Goal: Task Accomplishment & Management: Complete application form

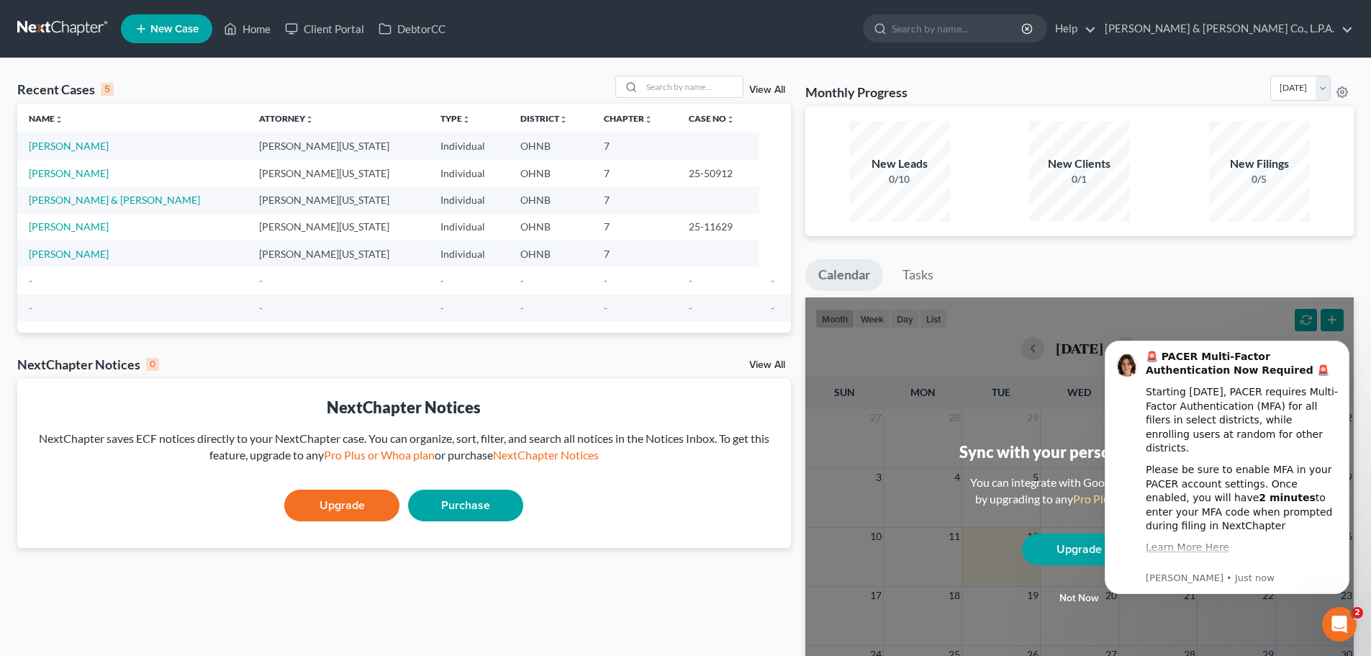
click at [1327, 623] on div "Open Intercom Messenger" at bounding box center [1340, 624] width 48 height 48
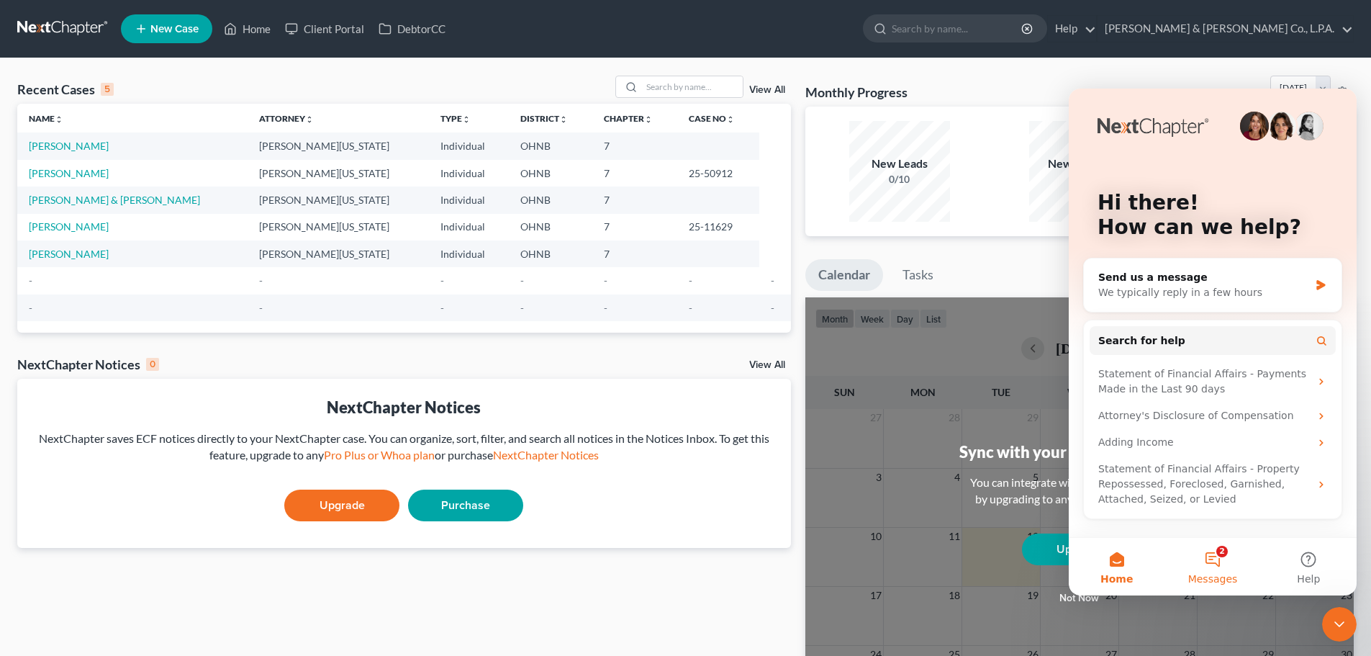
click at [1232, 574] on span "Messages" at bounding box center [1213, 579] width 50 height 10
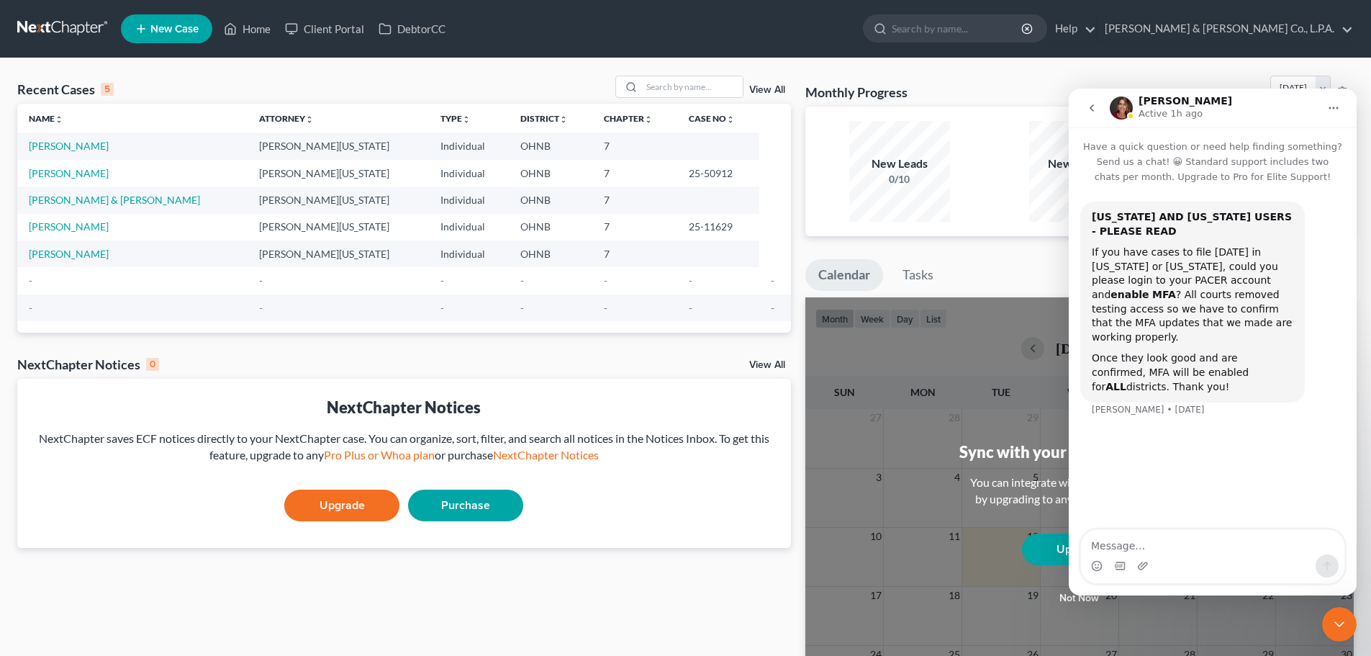
click at [1088, 117] on button "go back" at bounding box center [1091, 107] width 27 height 27
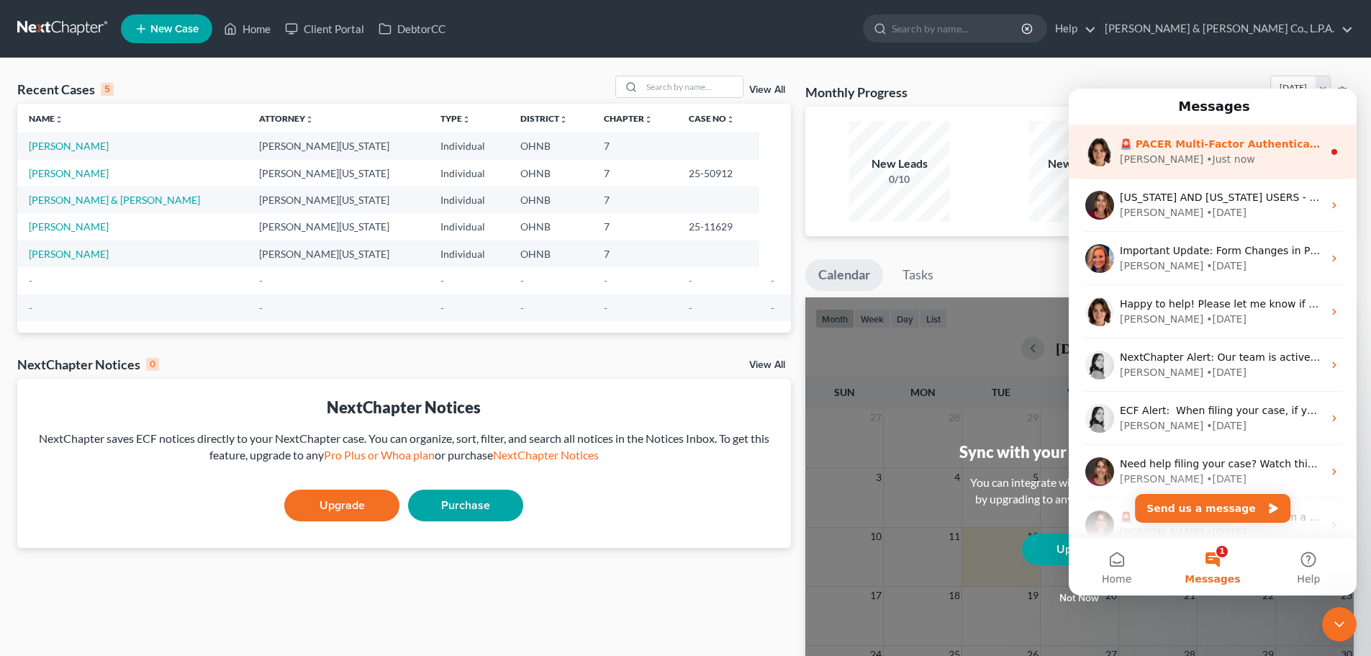
click at [1254, 164] on div "[PERSON_NAME] • Just now" at bounding box center [1221, 159] width 203 height 15
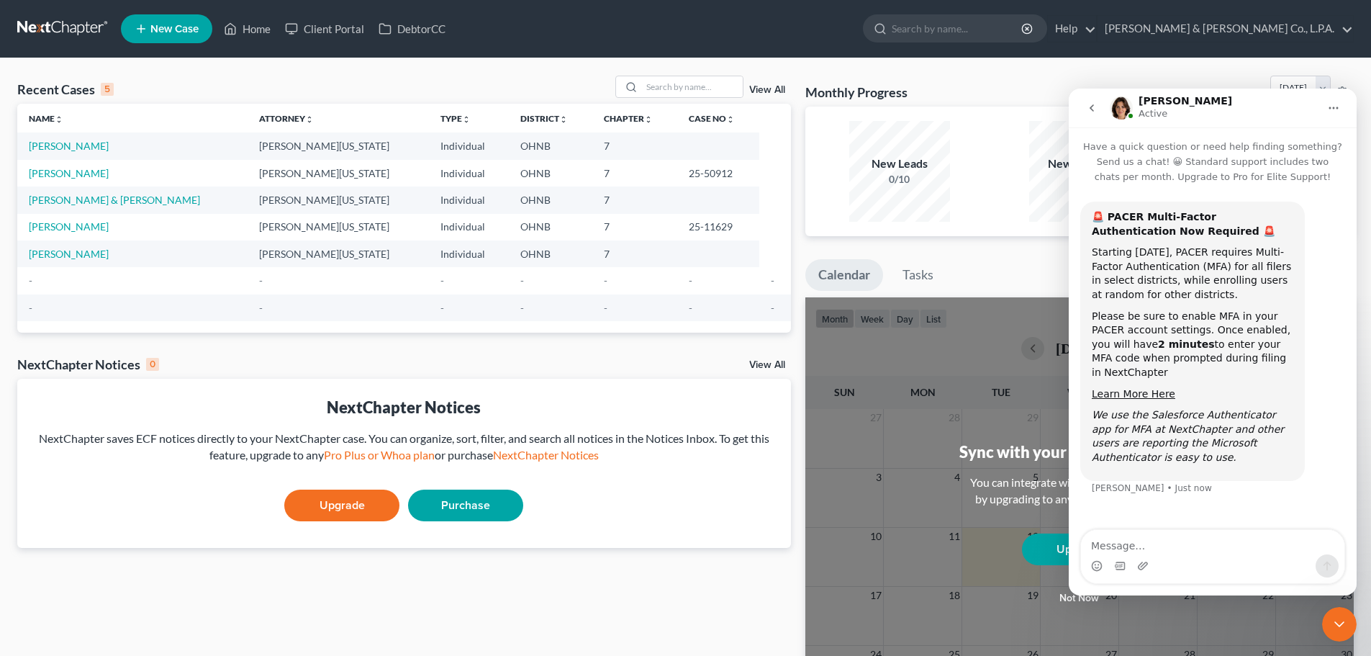
click at [1090, 108] on icon "go back" at bounding box center [1092, 107] width 4 height 7
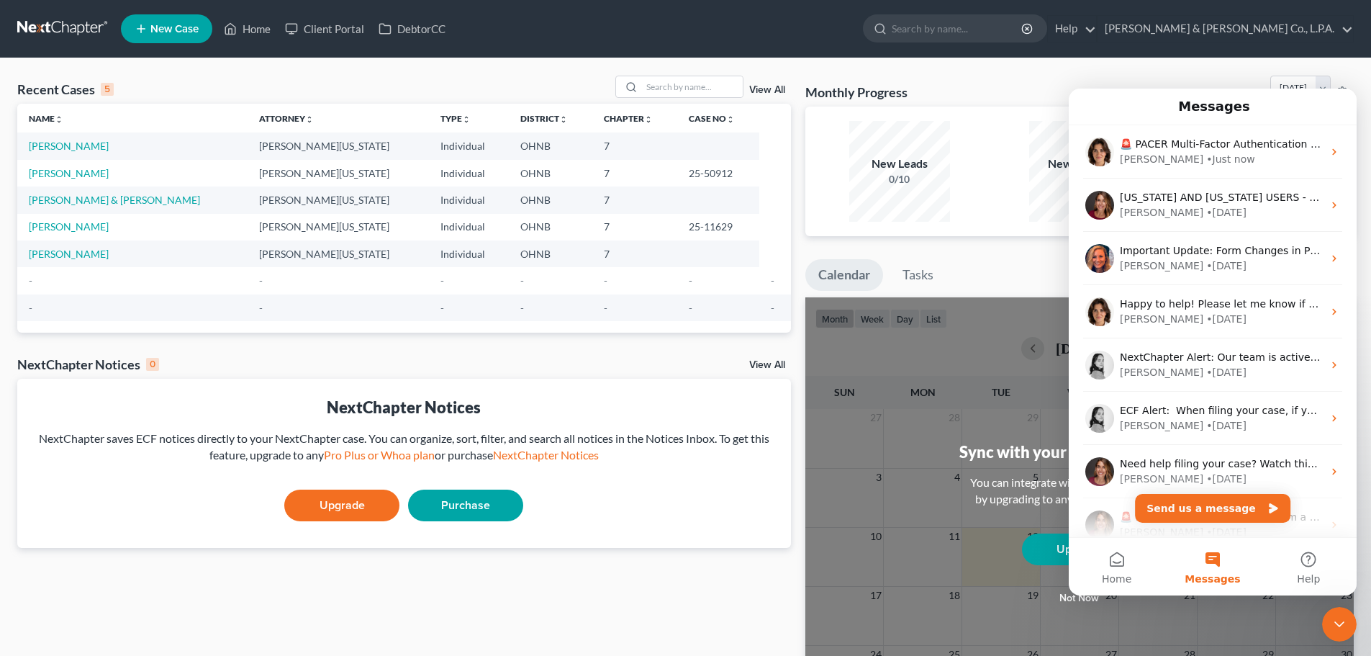
click at [1342, 623] on icon "Close Intercom Messenger" at bounding box center [1339, 623] width 17 height 17
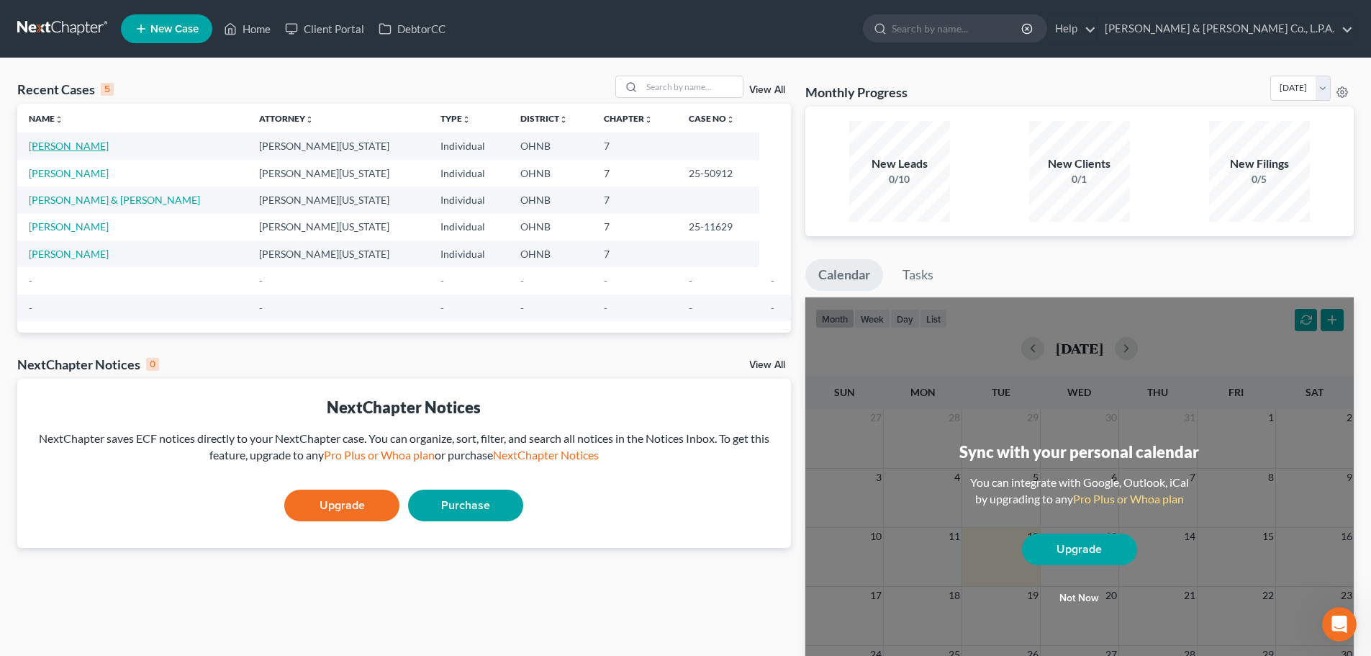
click at [60, 149] on link "[PERSON_NAME]" at bounding box center [69, 146] width 80 height 12
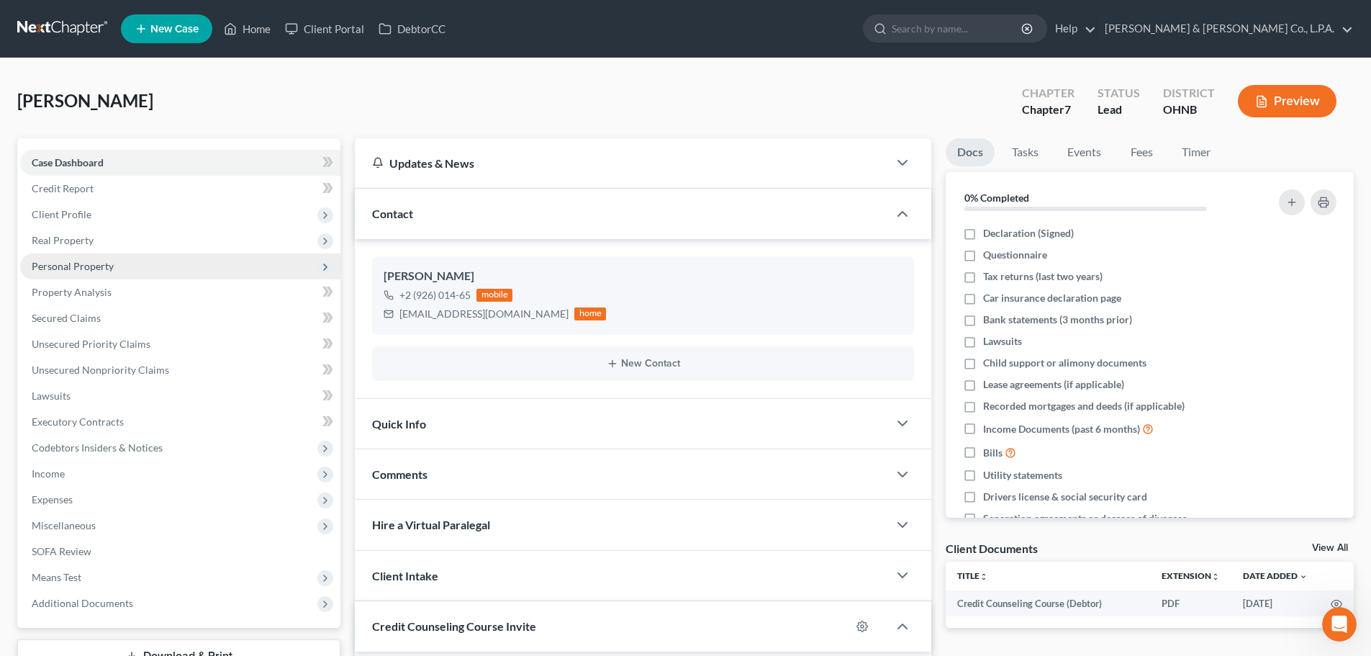
click at [173, 273] on span "Personal Property" at bounding box center [180, 266] width 320 height 26
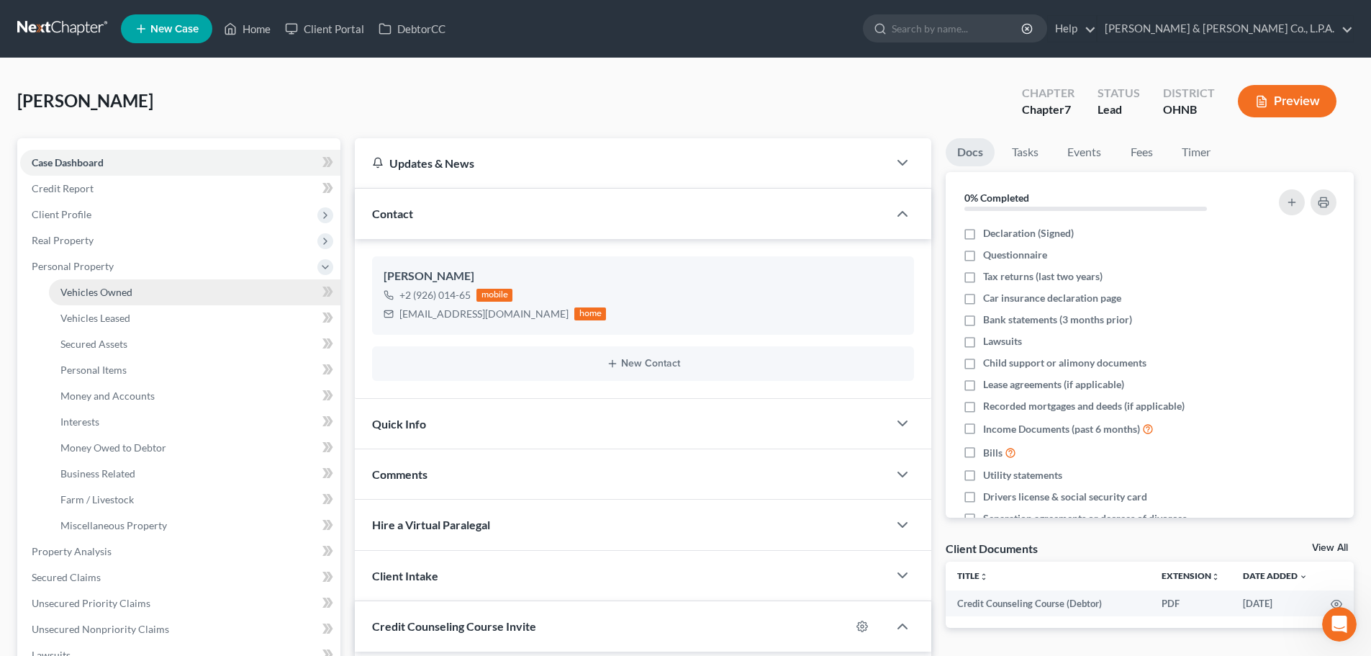
click at [175, 296] on link "Vehicles Owned" at bounding box center [195, 292] width 292 height 26
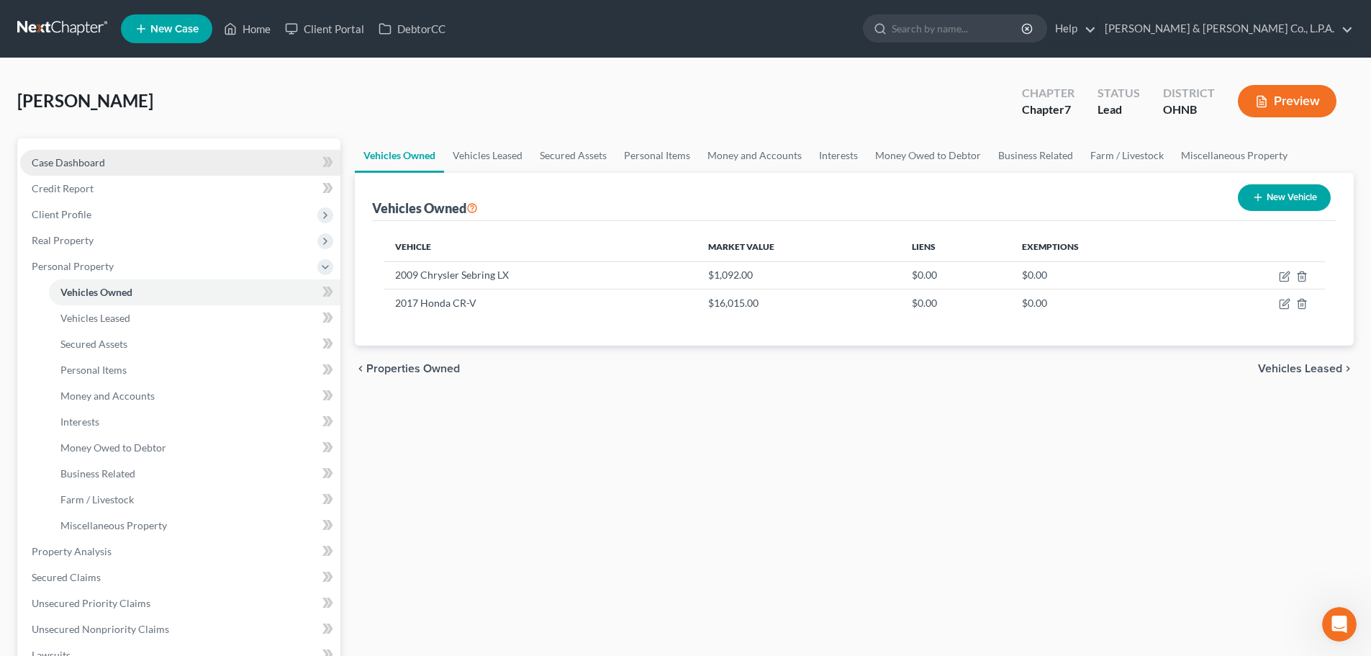
click at [142, 162] on link "Case Dashboard" at bounding box center [180, 163] width 320 height 26
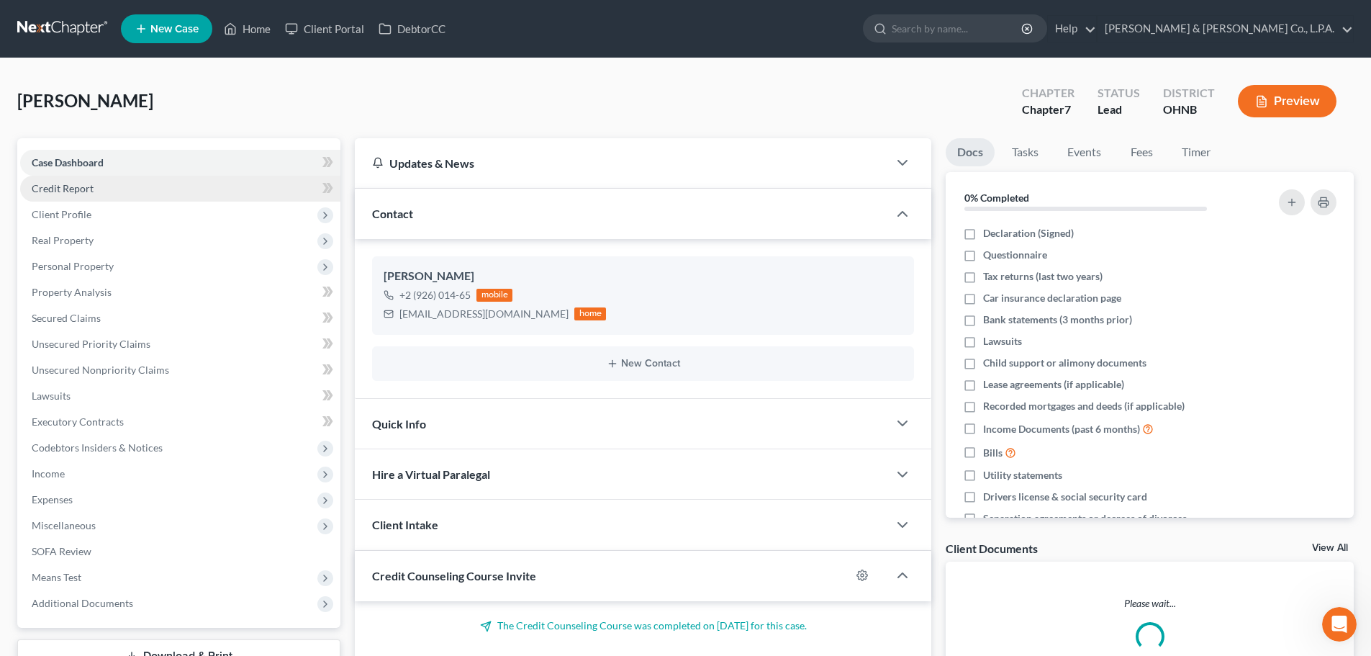
click at [130, 190] on link "Credit Report" at bounding box center [180, 189] width 320 height 26
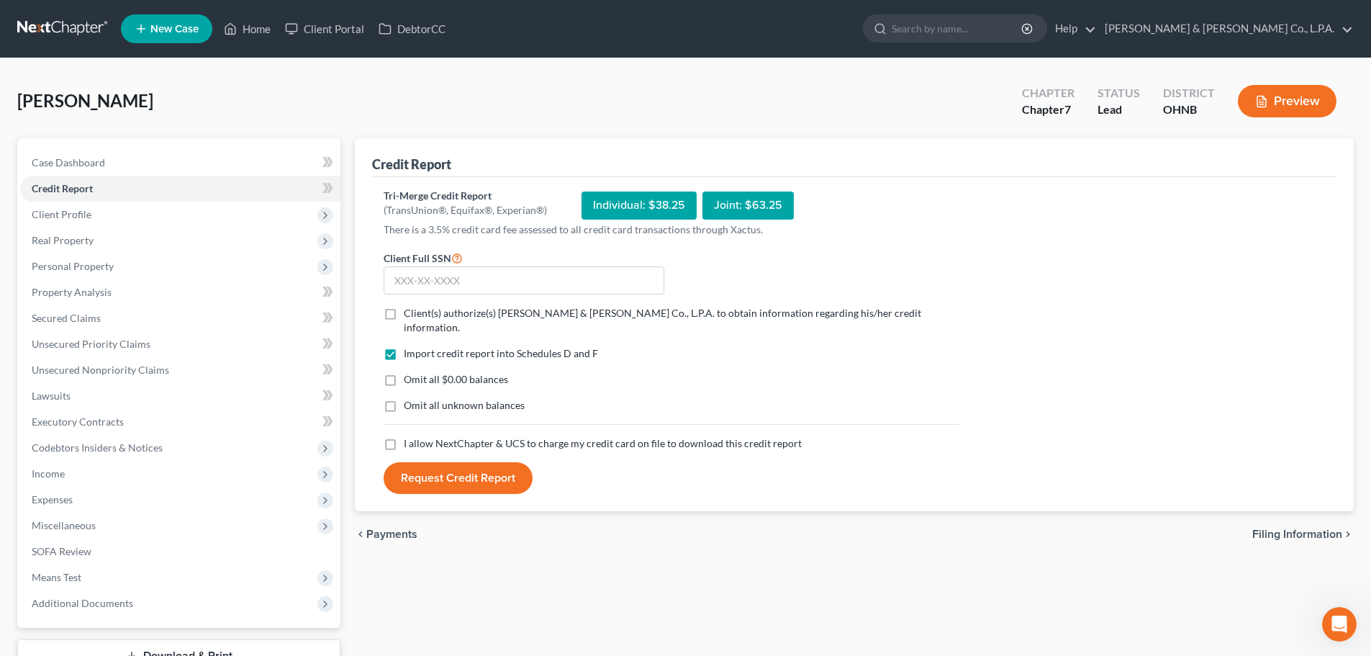
click at [625, 207] on div "Individual: $38.25" at bounding box center [639, 205] width 115 height 28
click at [473, 276] on input "text" at bounding box center [524, 280] width 281 height 29
click at [402, 281] on input "text" at bounding box center [524, 280] width 281 height 29
type input "292-60-1465"
click at [404, 372] on label "Omit all $0.00 balances" at bounding box center [456, 379] width 104 height 14
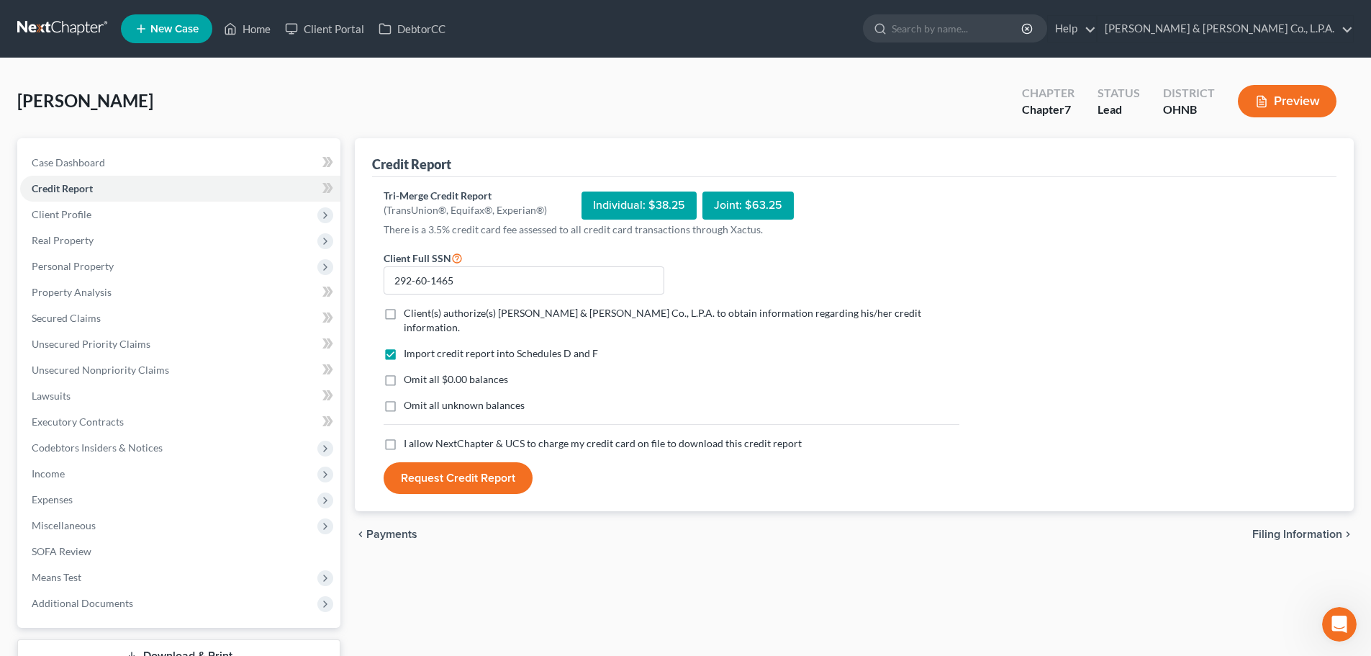
click at [410, 372] on input "Omit all $0.00 balances" at bounding box center [414, 376] width 9 height 9
checkbox input "true"
click at [404, 310] on label "Client(s) authorize(s) [PERSON_NAME] & [PERSON_NAME] Co., L.P.A. to obtain info…" at bounding box center [682, 320] width 556 height 29
click at [410, 310] on input "Client(s) authorize(s) [PERSON_NAME] & [PERSON_NAME] Co., L.P.A. to obtain info…" at bounding box center [414, 310] width 9 height 9
checkbox input "true"
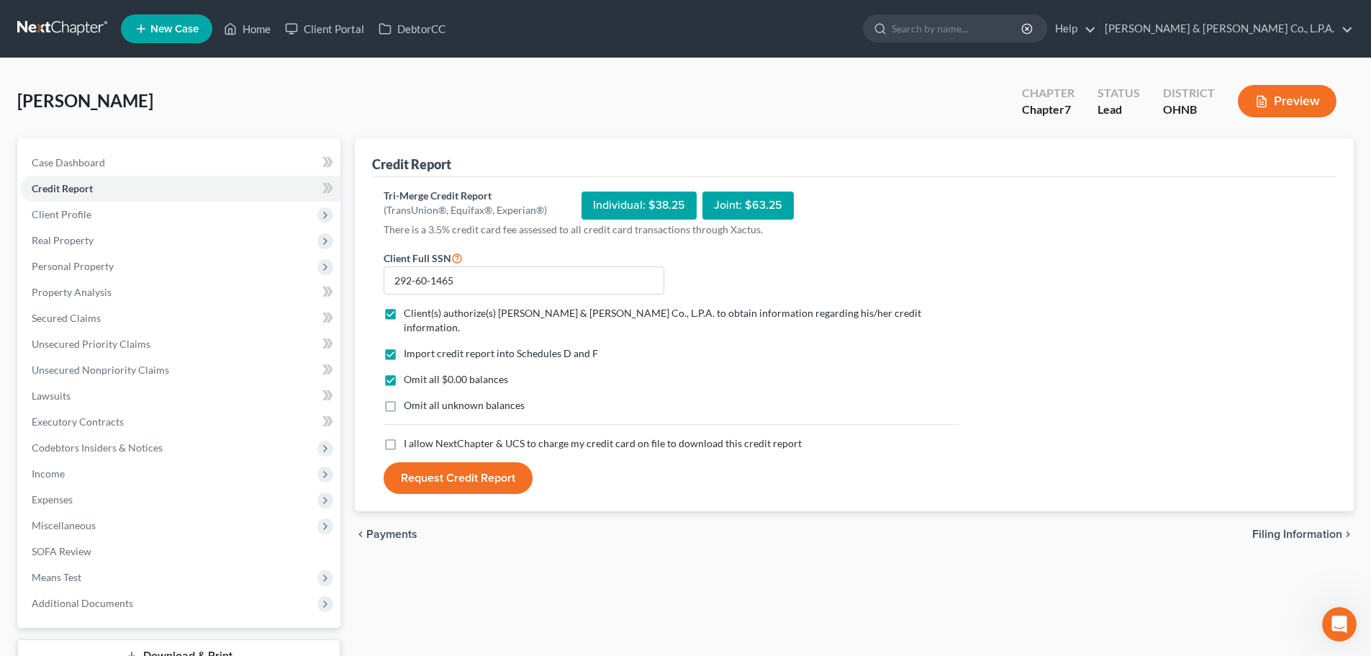
click at [404, 436] on label "I allow NextChapter & UCS to charge my credit card on file to download this cre…" at bounding box center [603, 443] width 398 height 14
click at [410, 436] on input "I allow NextChapter & UCS to charge my credit card on file to download this cre…" at bounding box center [414, 440] width 9 height 9
checkbox input "true"
click at [463, 466] on button "Request Credit Report" at bounding box center [458, 478] width 149 height 32
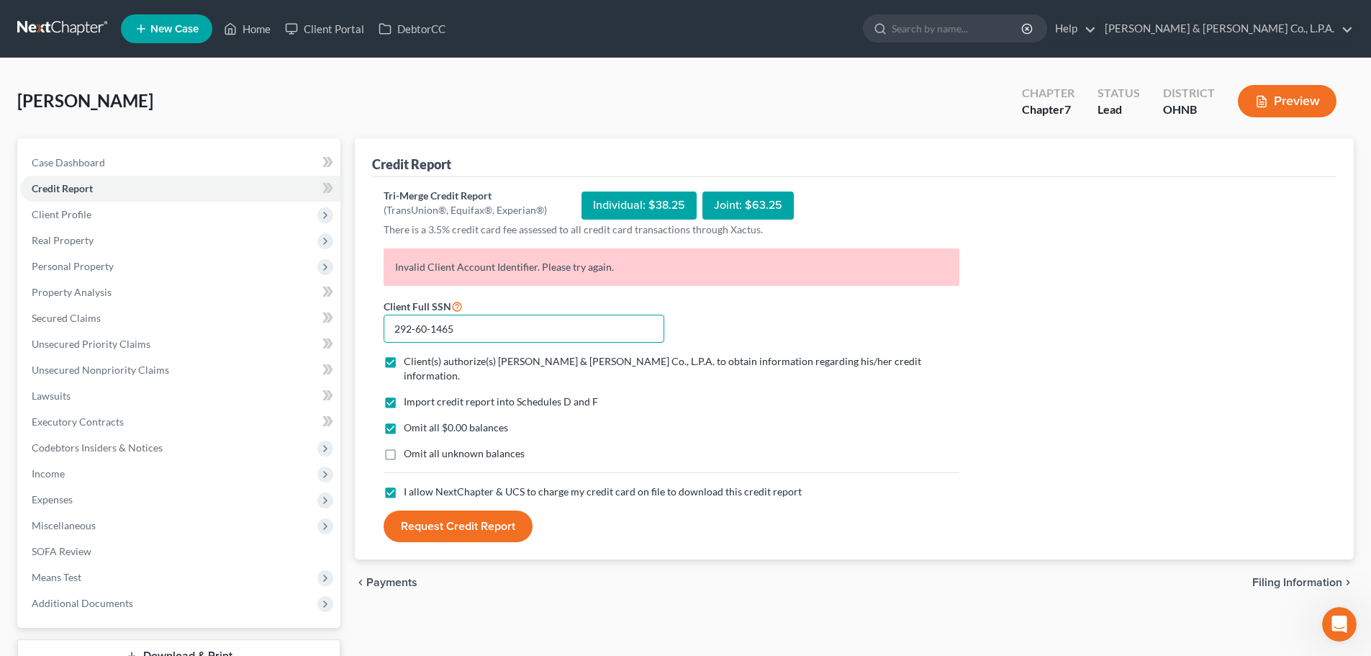
click at [458, 323] on input "292-60-1465" at bounding box center [524, 329] width 281 height 29
click at [1250, 22] on link "[PERSON_NAME] & [PERSON_NAME] Co., L.P.A." at bounding box center [1226, 29] width 256 height 26
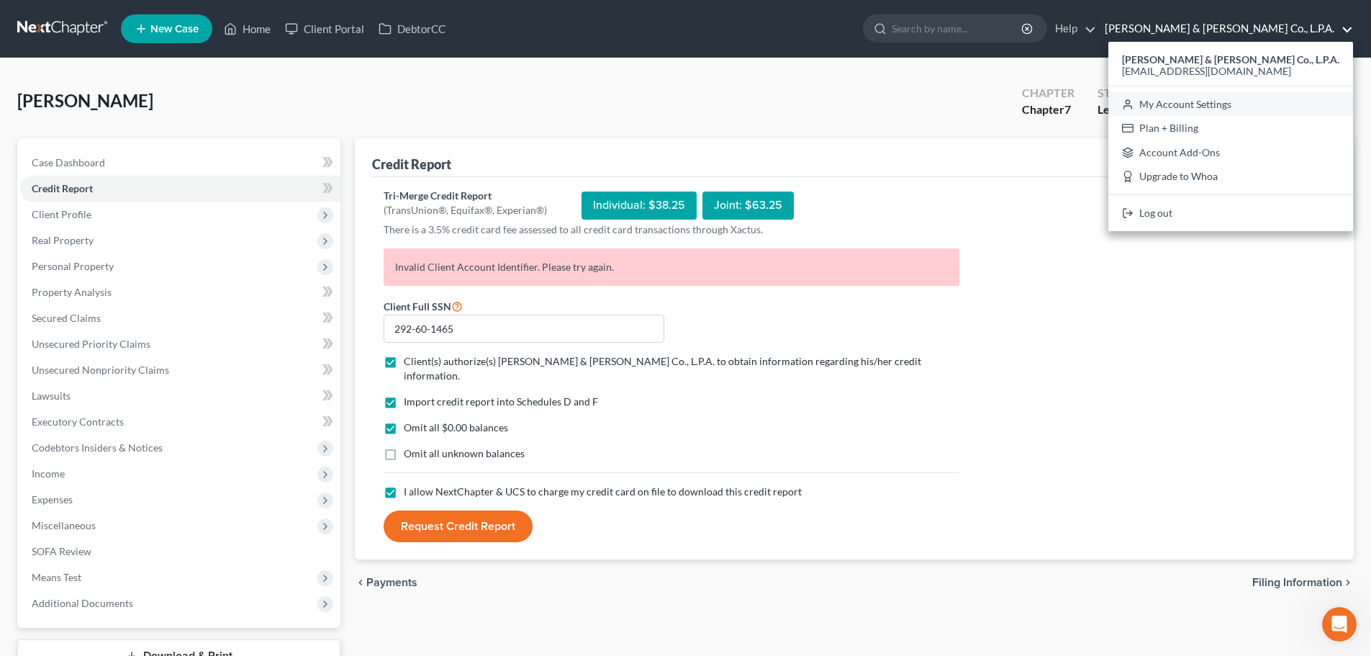
click at [1265, 106] on link "My Account Settings" at bounding box center [1230, 104] width 245 height 24
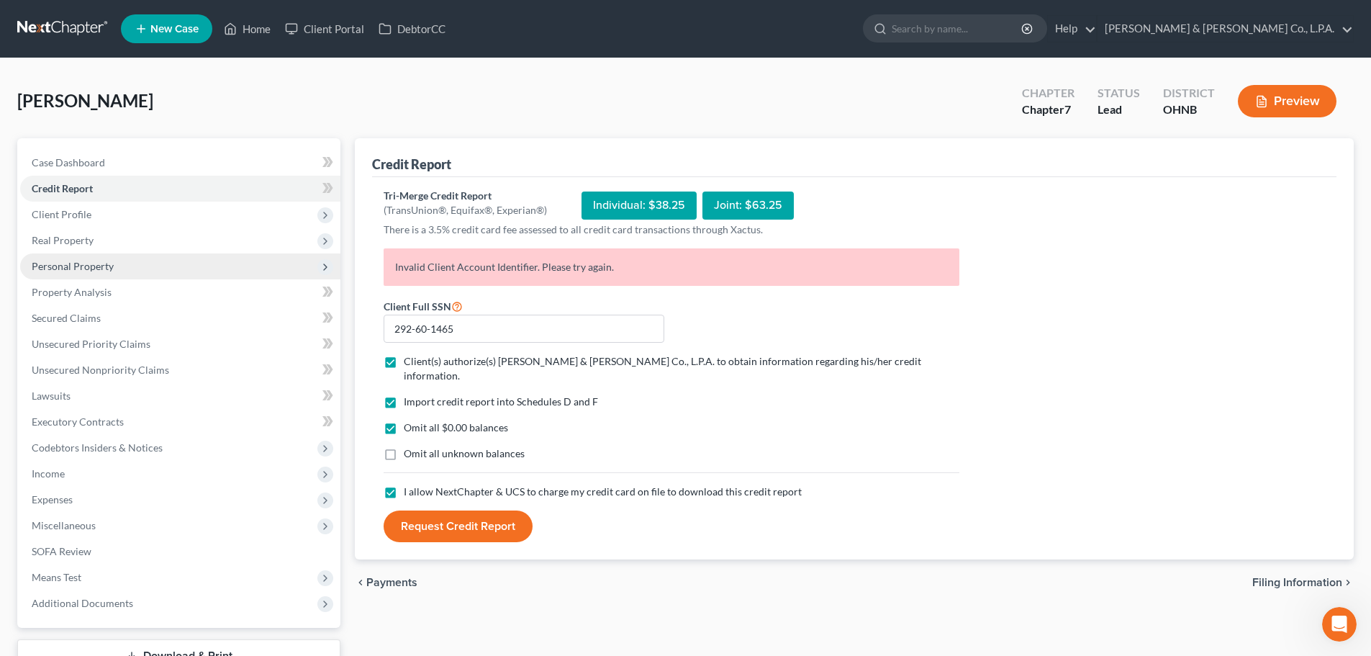
select select "24"
select select "36"
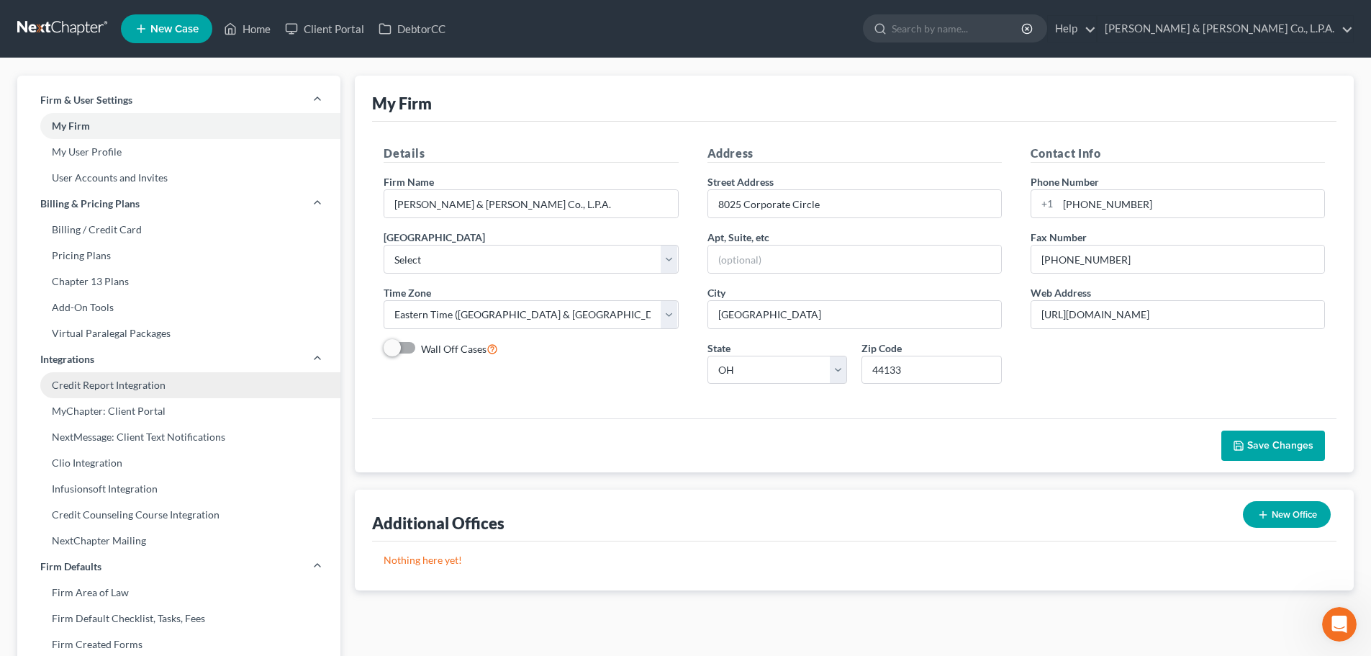
click at [148, 384] on link "Credit Report Integration" at bounding box center [178, 385] width 323 height 26
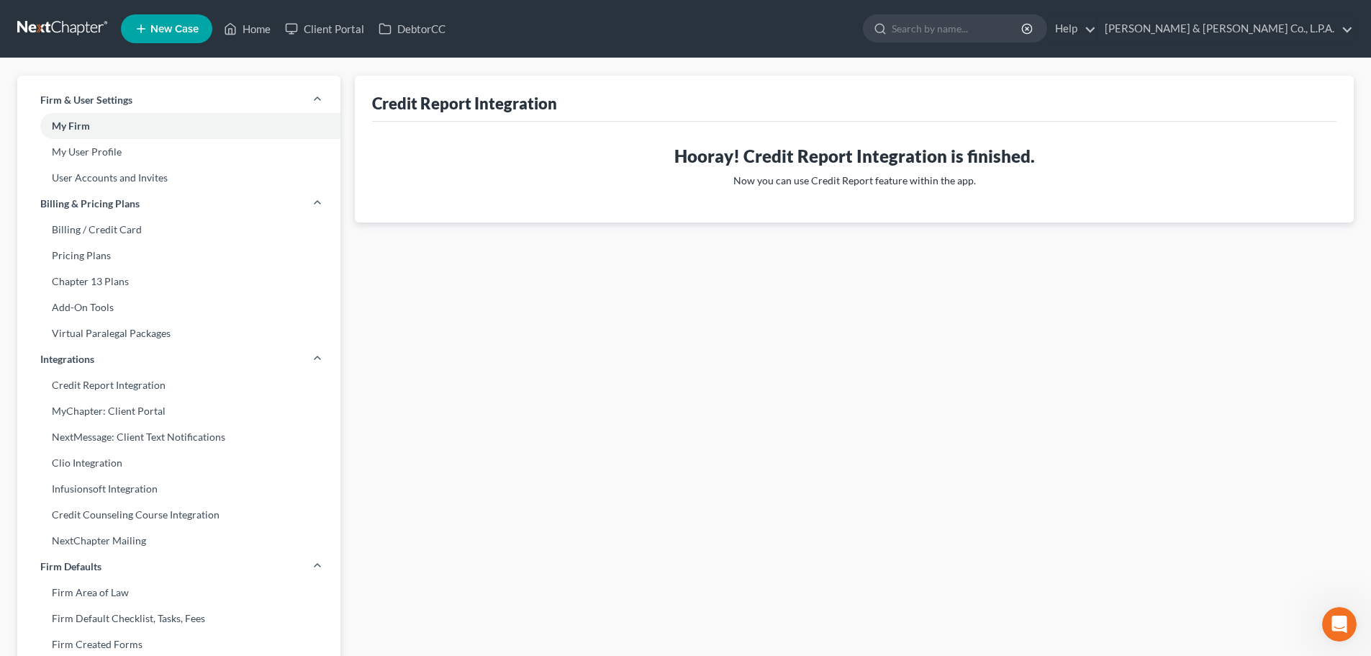
click at [776, 163] on h3 "Hooray! Credit Report Integration is finished." at bounding box center [854, 156] width 941 height 23
click at [106, 98] on span "Firm & User Settings" at bounding box center [86, 100] width 92 height 14
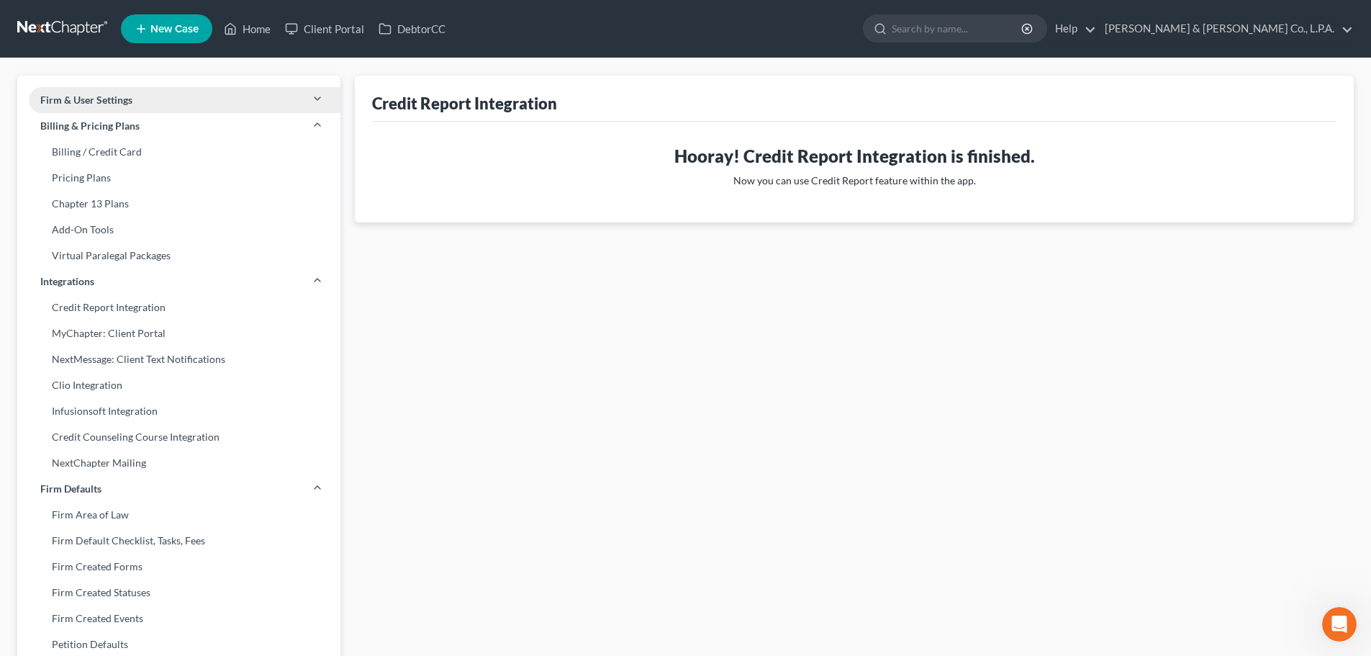
click at [106, 98] on span "Firm & User Settings" at bounding box center [86, 100] width 92 height 14
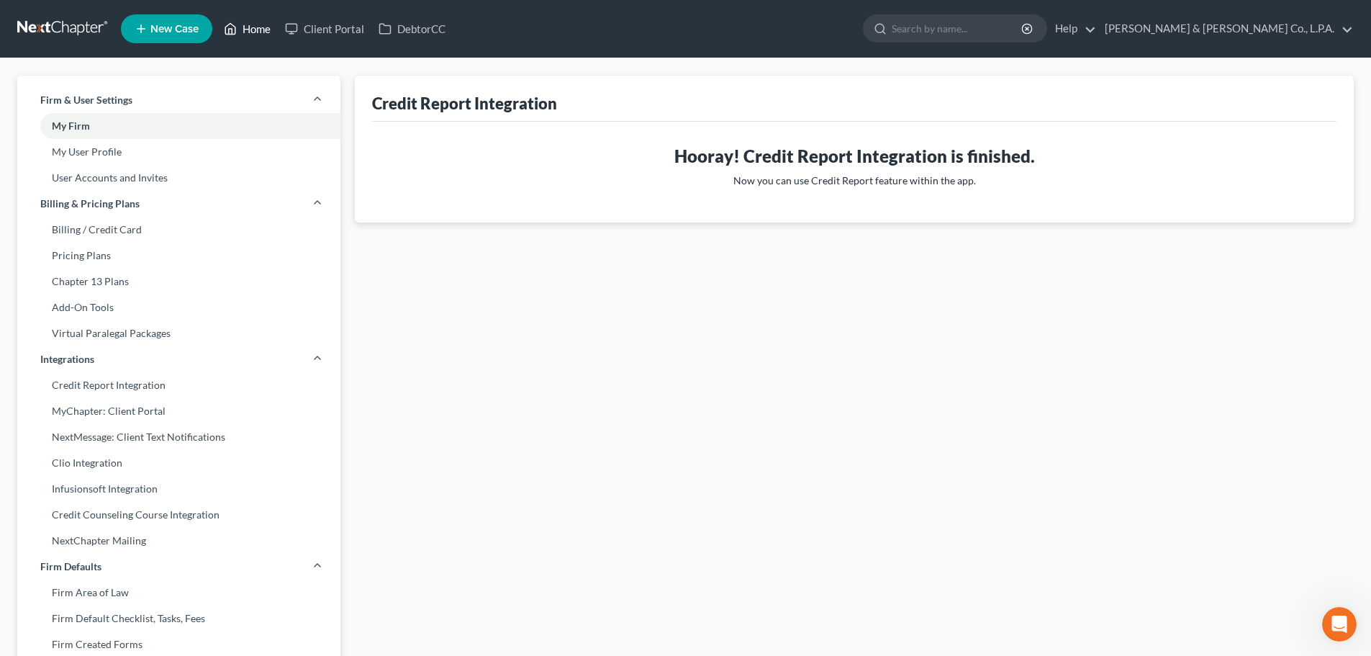
click at [248, 30] on link "Home" at bounding box center [247, 29] width 61 height 26
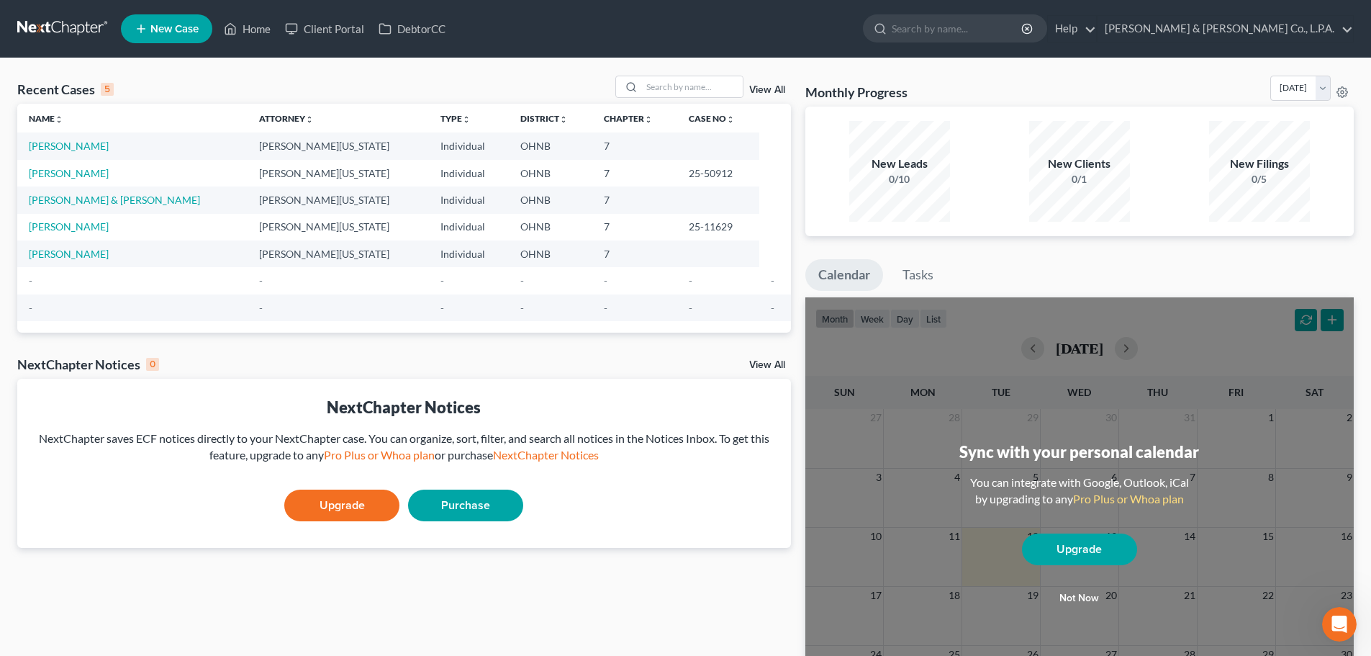
click at [1344, 626] on icon "Open Intercom Messenger" at bounding box center [1340, 625] width 24 height 24
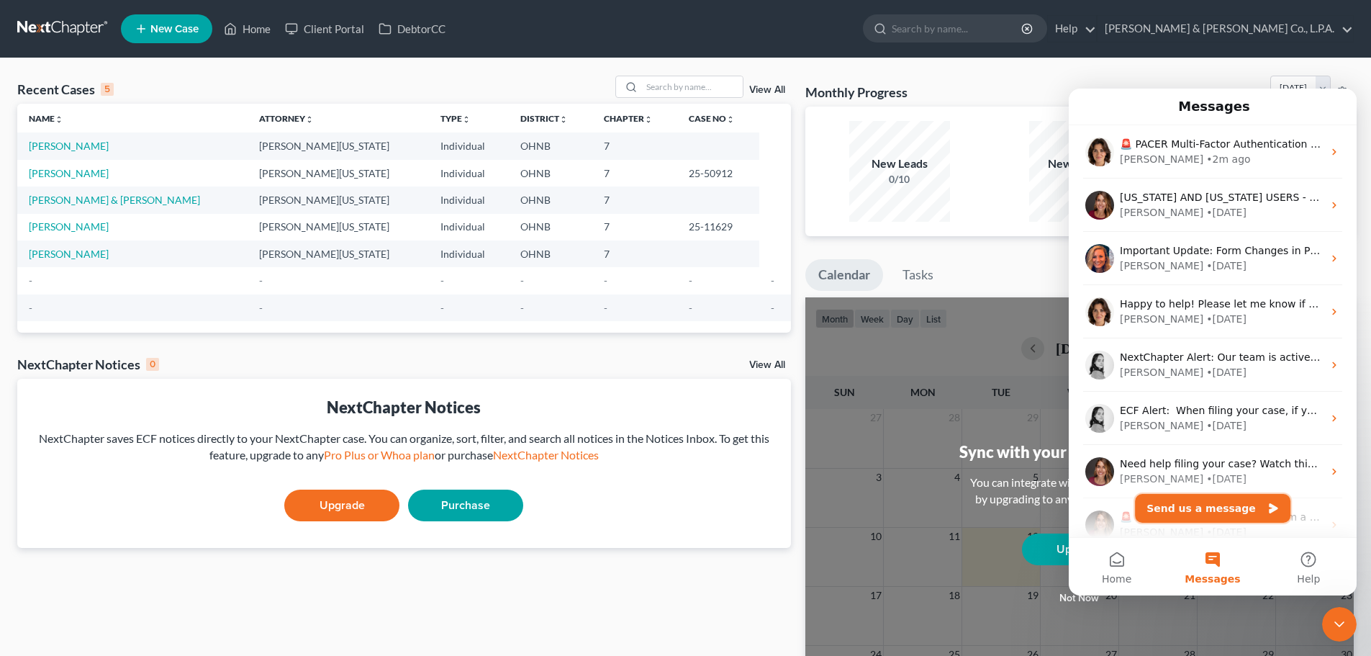
click at [1208, 510] on button "Send us a message" at bounding box center [1212, 508] width 155 height 29
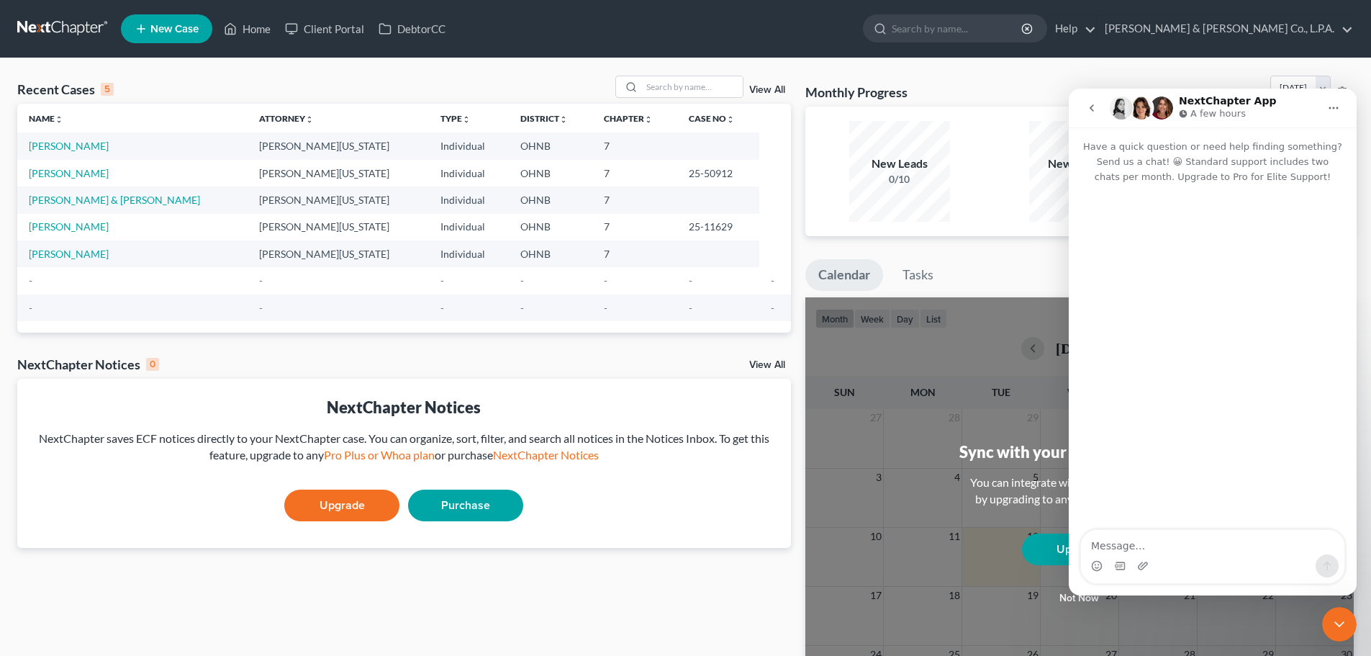
click at [1172, 553] on textarea "Message…" at bounding box center [1212, 542] width 263 height 24
type textarea "Hello ! I'm trying to pull a credit report and it's telling me I have an invali…"
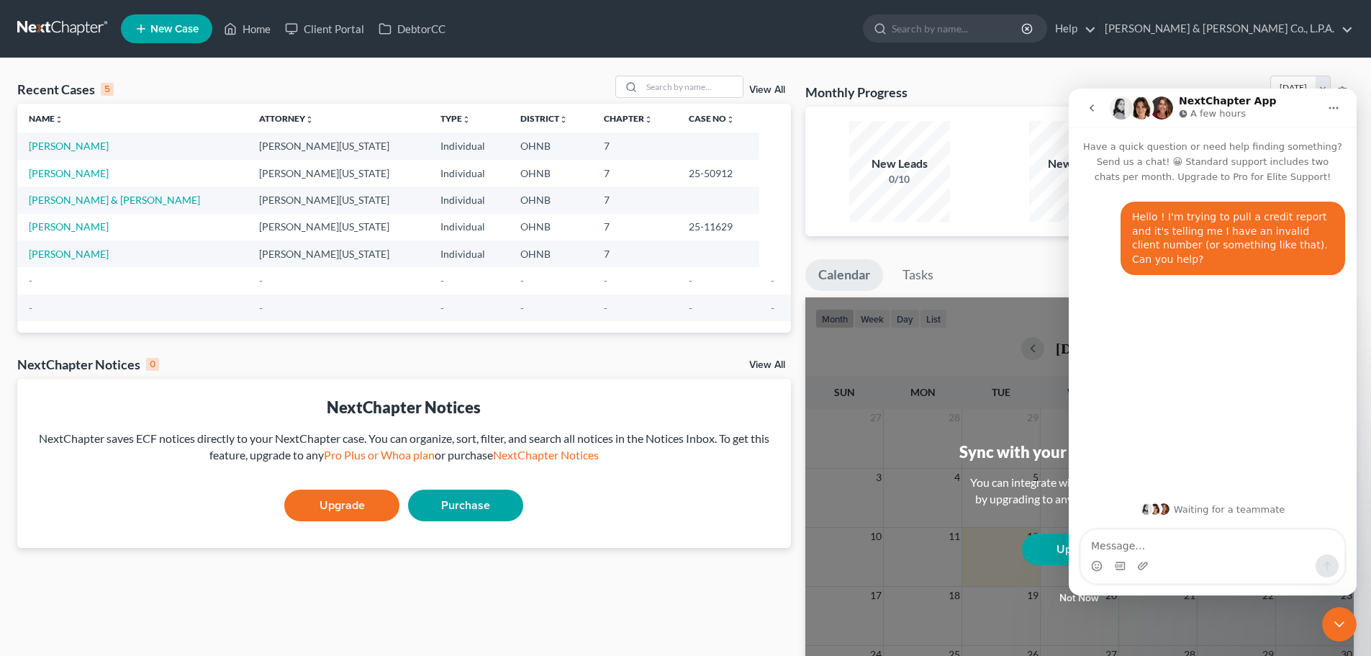
click at [1342, 632] on icon "Close Intercom Messenger" at bounding box center [1339, 623] width 17 height 17
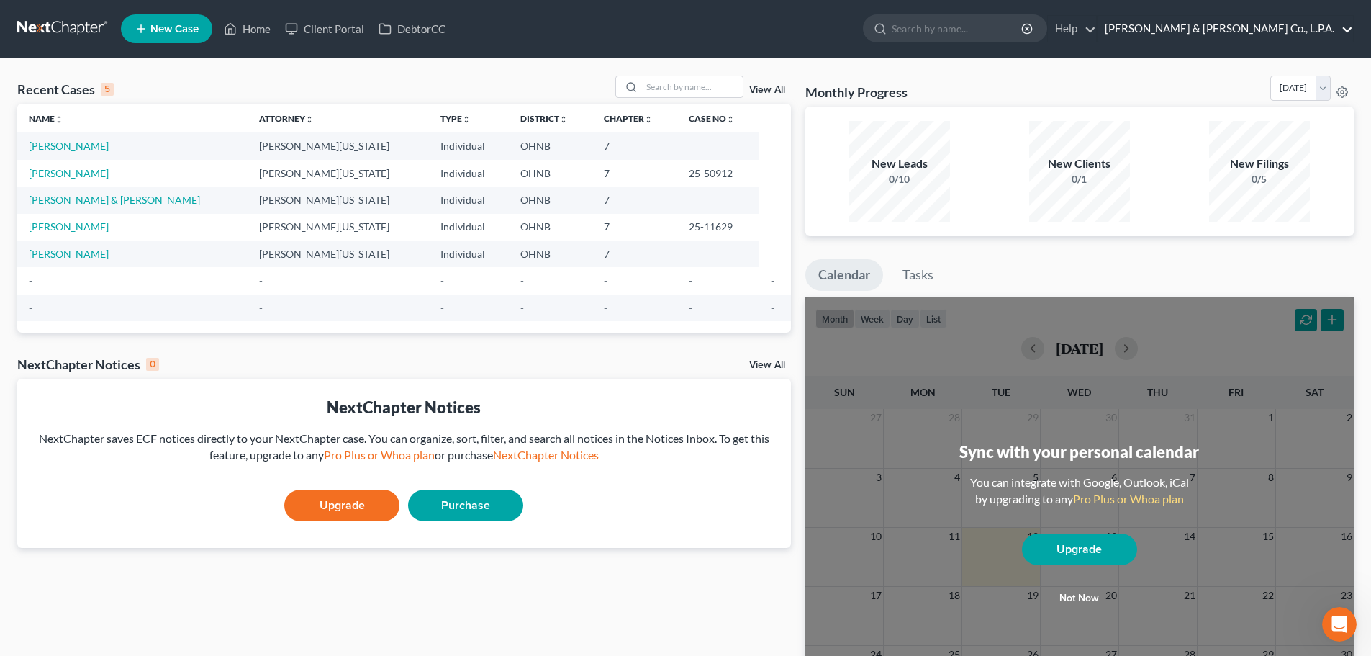
click at [1267, 22] on link "[PERSON_NAME] & [PERSON_NAME] Co., L.P.A." at bounding box center [1226, 29] width 256 height 26
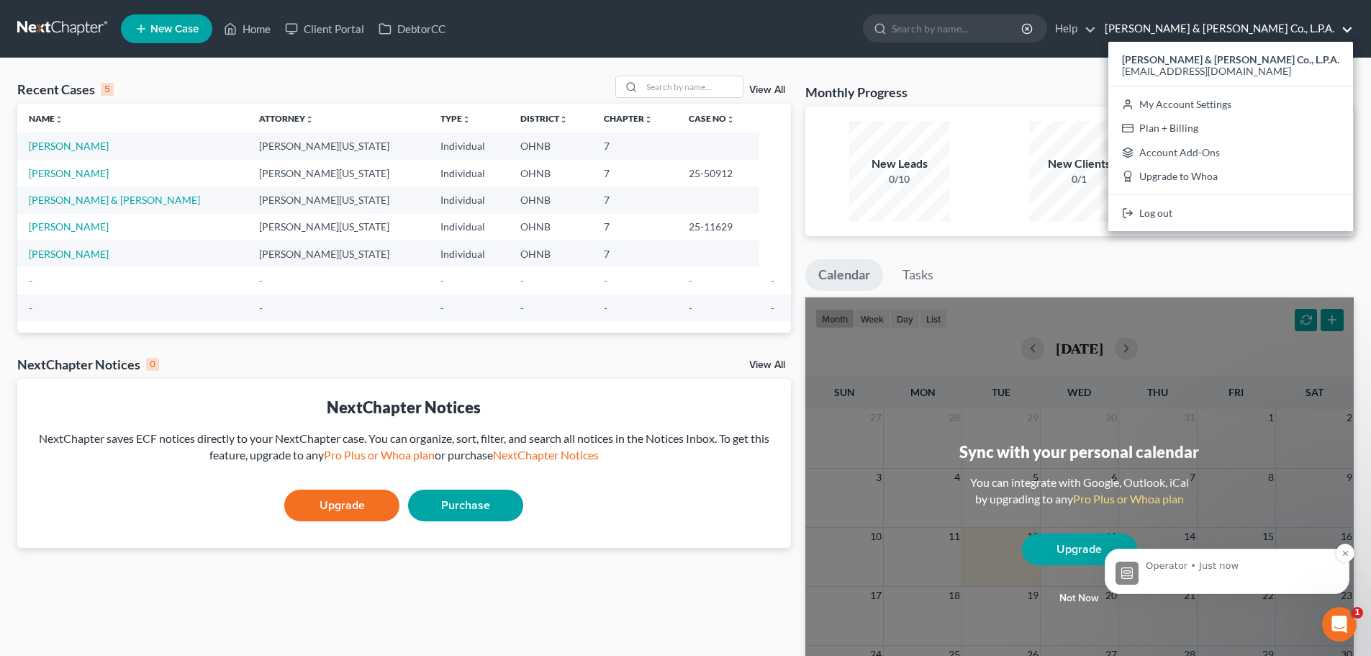
click at [1243, 578] on div "Operator • Just now" at bounding box center [1239, 571] width 186 height 25
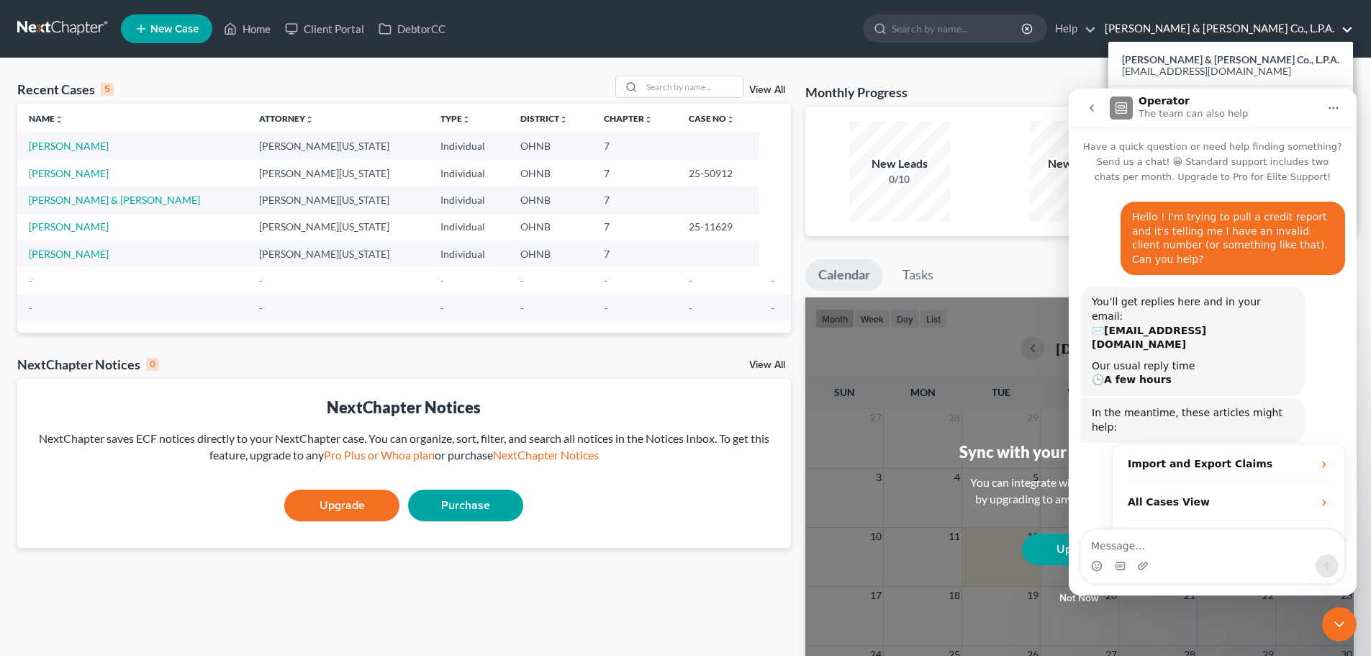
scroll to position [40, 0]
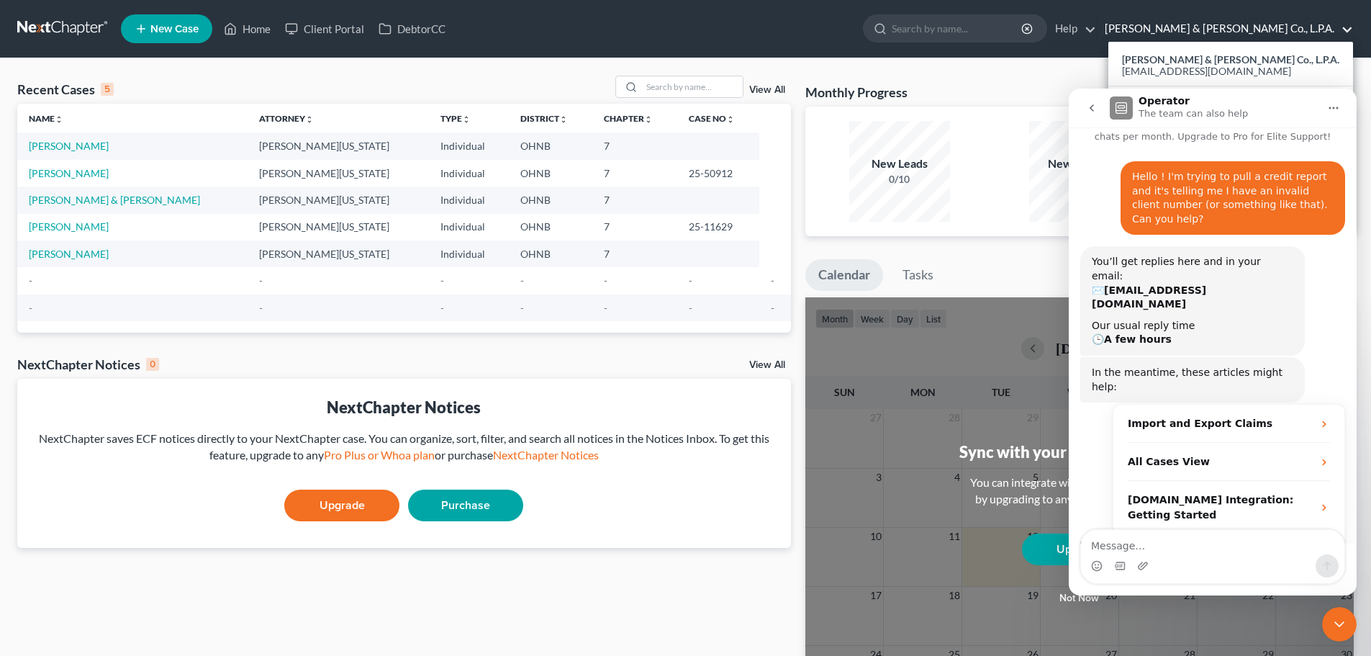
click at [1337, 634] on div "Close Intercom Messenger" at bounding box center [1339, 624] width 35 height 35
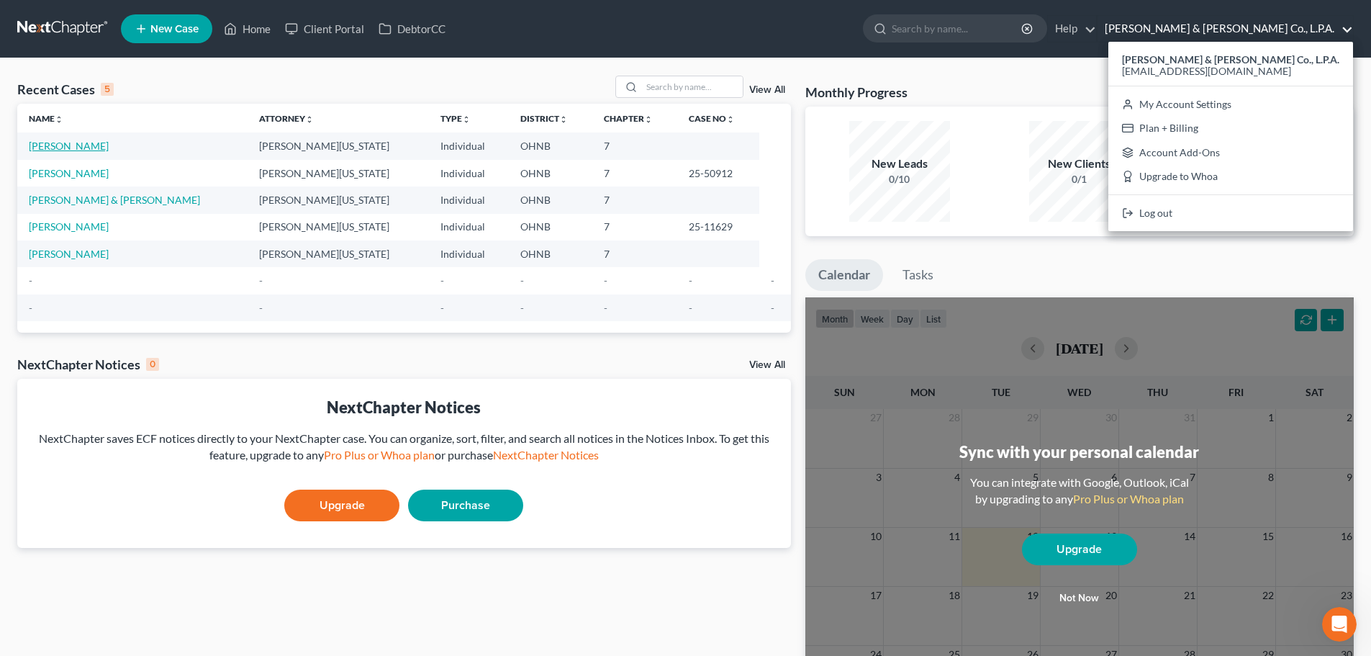
click at [38, 145] on link "[PERSON_NAME]" at bounding box center [69, 146] width 80 height 12
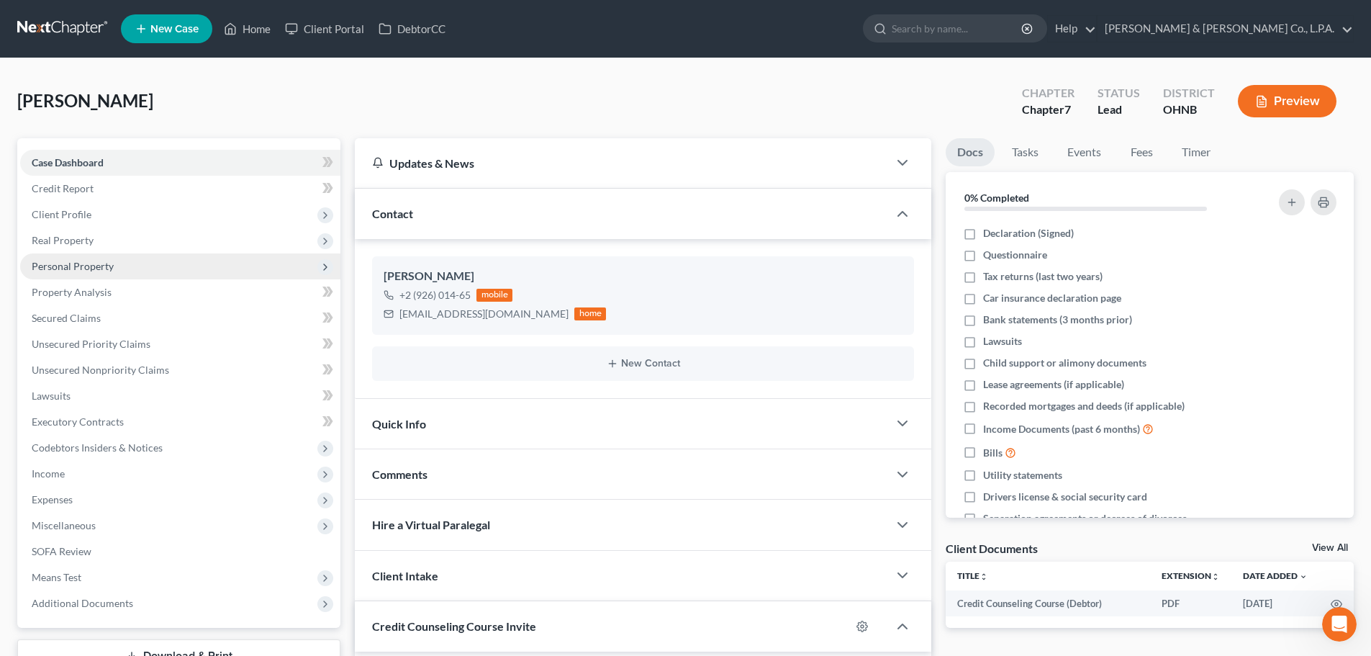
click at [109, 270] on span "Personal Property" at bounding box center [73, 266] width 82 height 12
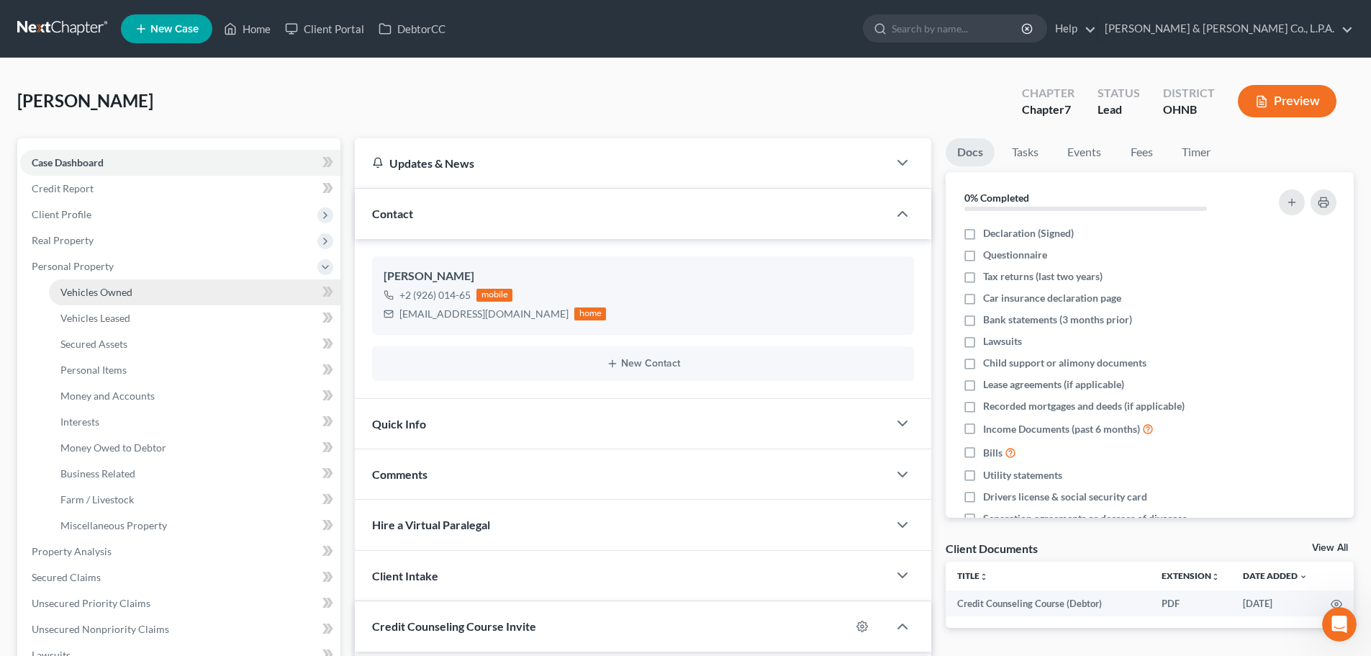
click at [109, 295] on span "Vehicles Owned" at bounding box center [96, 292] width 72 height 12
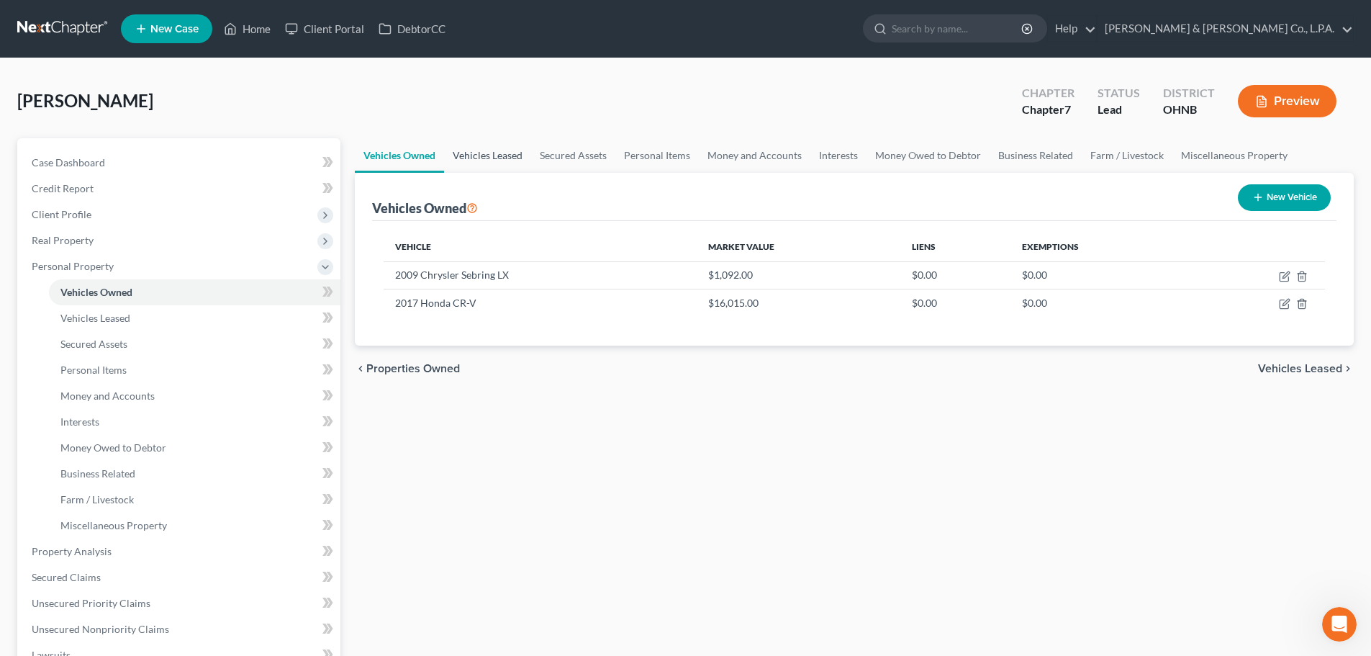
click at [487, 155] on link "Vehicles Leased" at bounding box center [487, 155] width 87 height 35
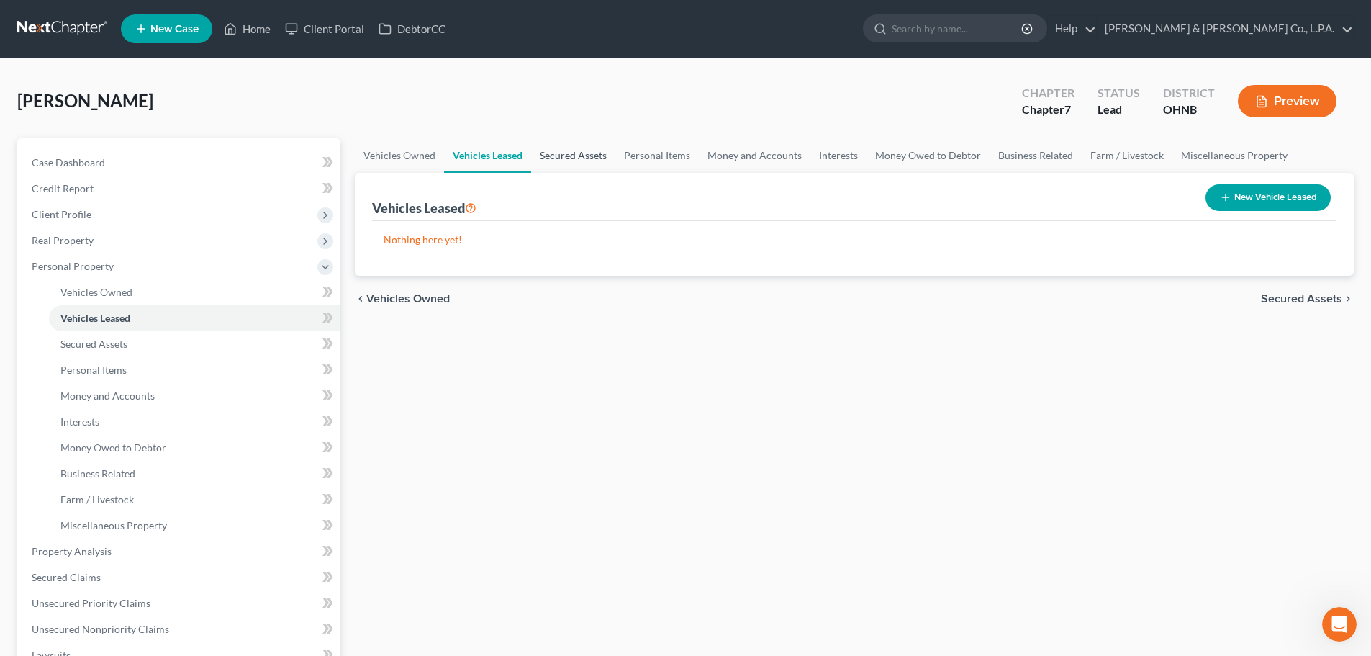
click at [555, 156] on link "Secured Assets" at bounding box center [573, 155] width 84 height 35
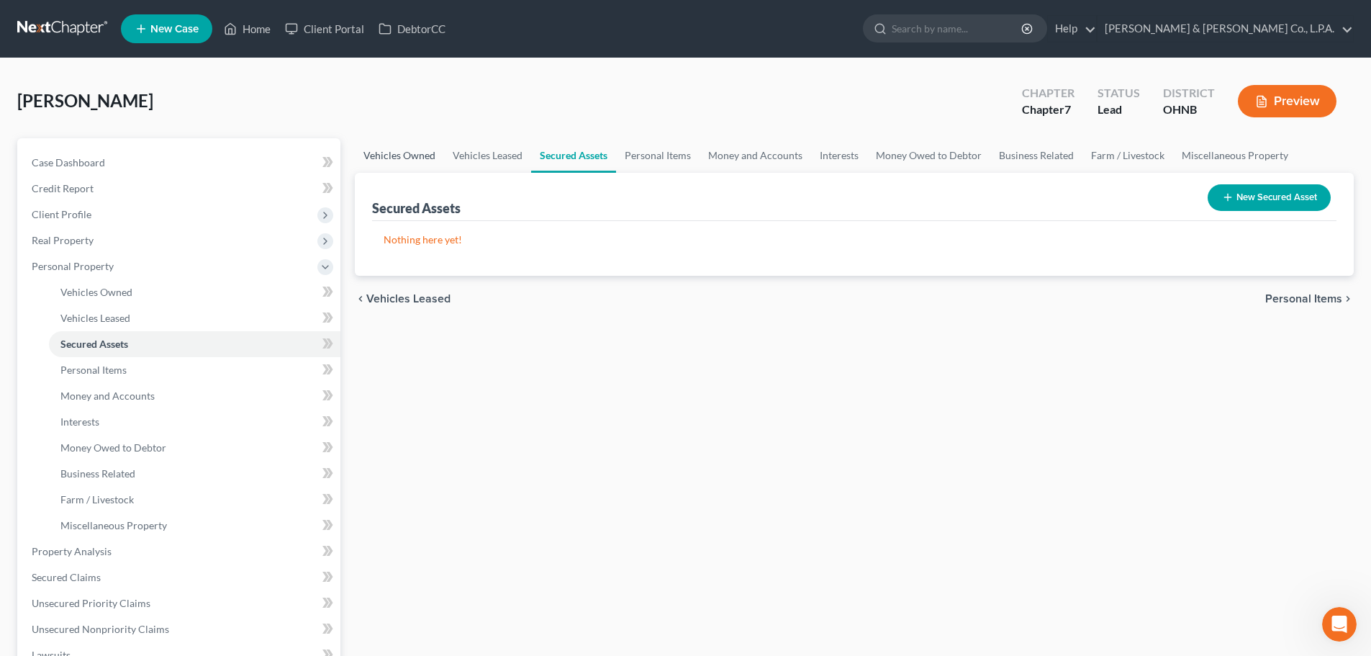
click at [387, 154] on link "Vehicles Owned" at bounding box center [399, 155] width 89 height 35
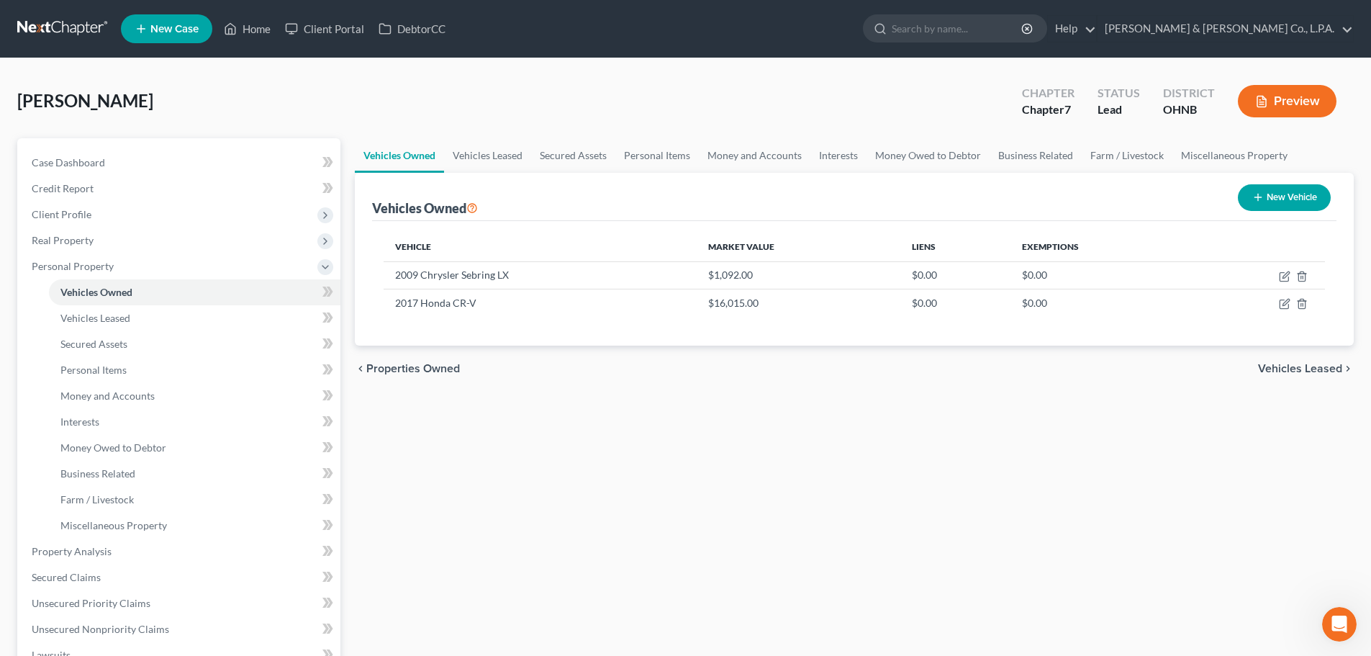
click at [1334, 619] on icon "Open Intercom Messenger" at bounding box center [1340, 625] width 24 height 24
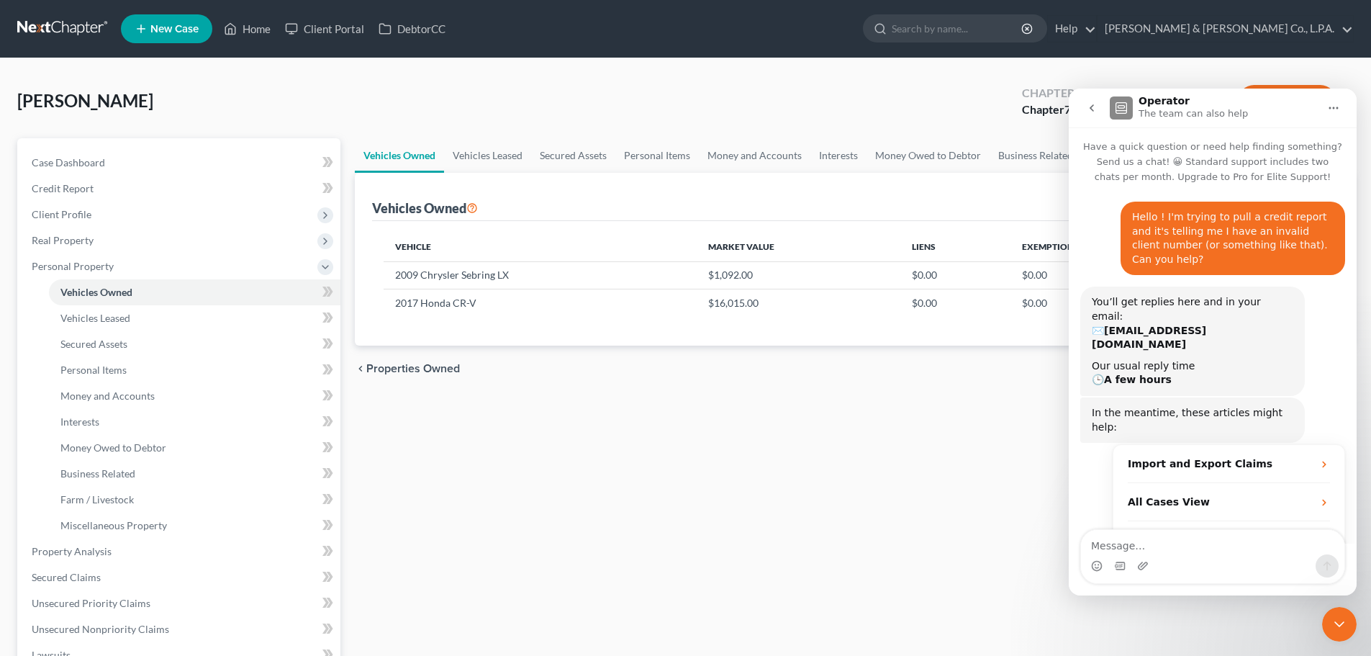
scroll to position [40, 0]
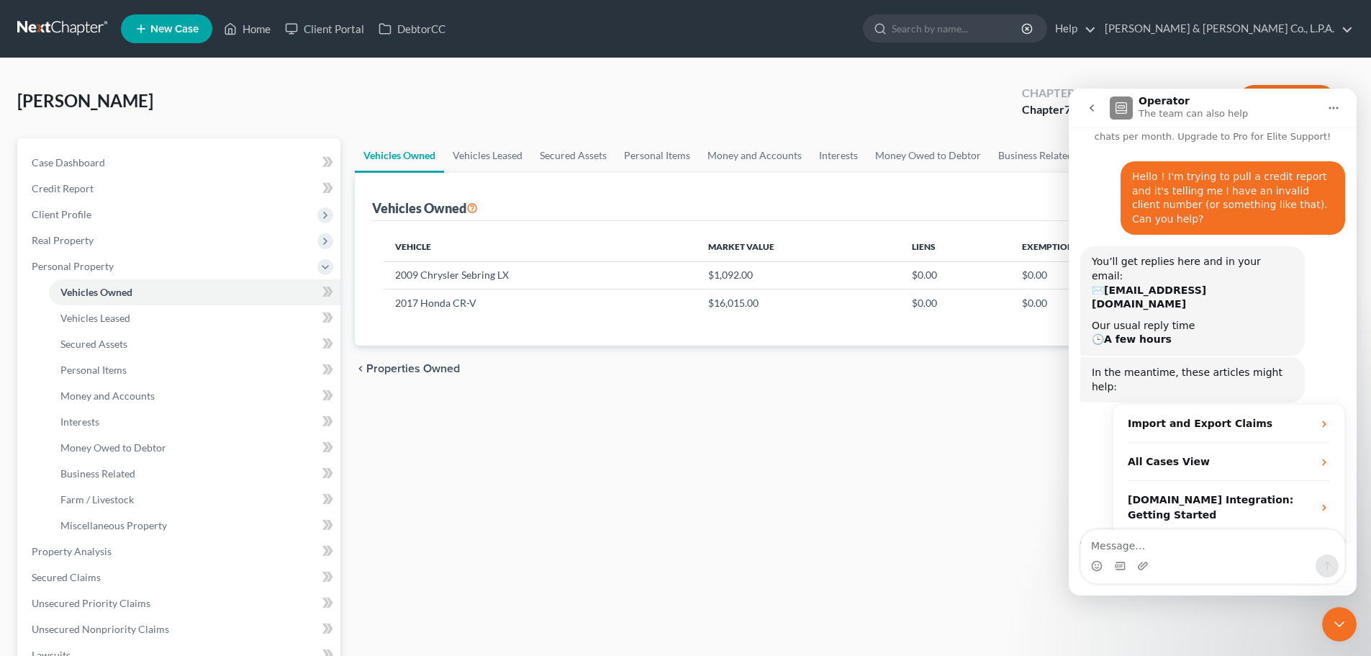
click at [1334, 619] on icon "Close Intercom Messenger" at bounding box center [1339, 623] width 17 height 17
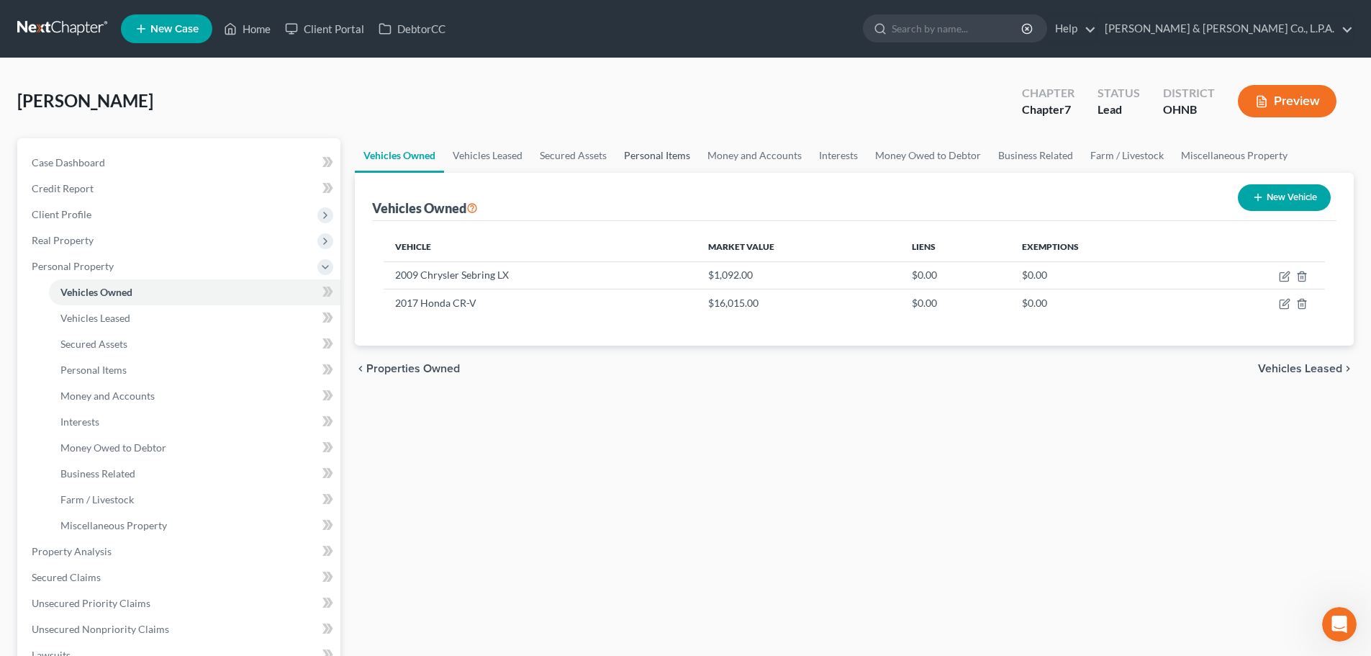
click at [649, 157] on link "Personal Items" at bounding box center [656, 155] width 83 height 35
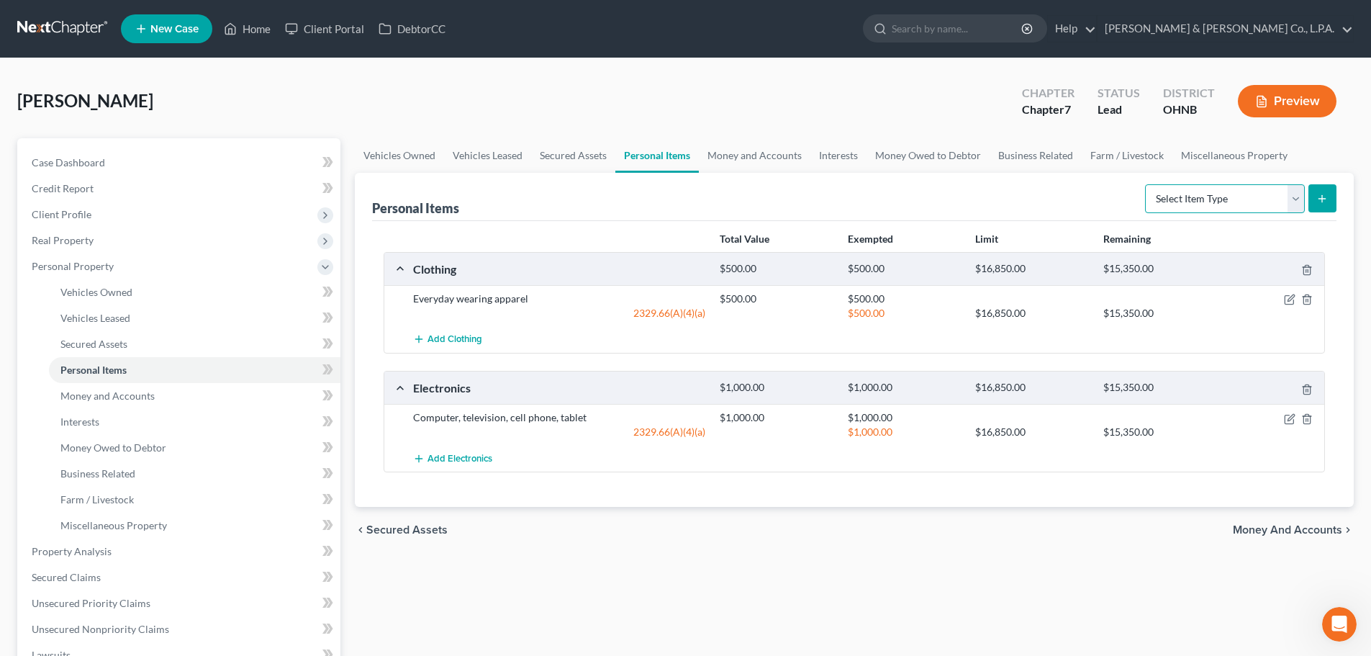
click at [1286, 191] on select "Select Item Type Clothing Collectibles Of Value Electronics Firearms Household …" at bounding box center [1225, 198] width 160 height 29
select select "household_goods"
click at [1147, 184] on select "Select Item Type Clothing Collectibles Of Value Electronics Firearms Household …" at bounding box center [1225, 198] width 160 height 29
click at [1316, 206] on button "submit" at bounding box center [1323, 198] width 28 height 28
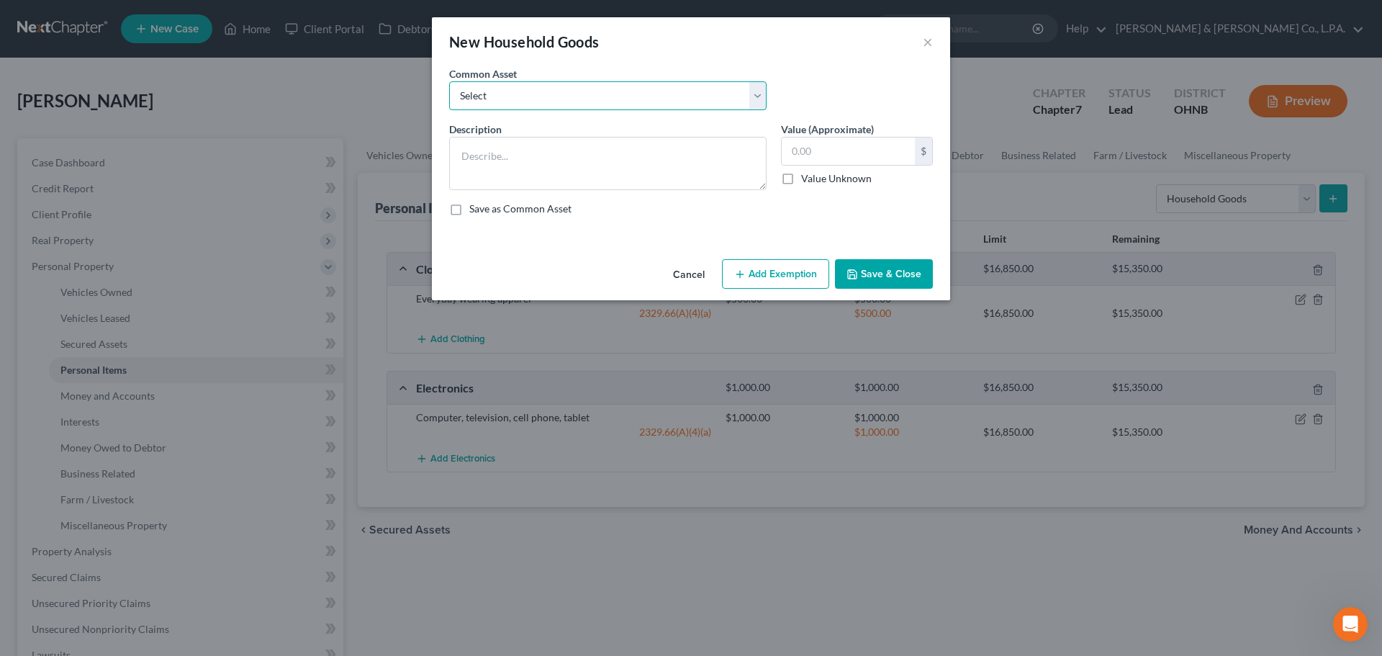
click at [571, 92] on select "Select Living room, dining room, and bedroom furniture & appliances" at bounding box center [607, 95] width 317 height 29
select select "0"
click at [449, 81] on select "Select Living room, dining room, and bedroom furniture & appliances" at bounding box center [607, 95] width 317 height 29
type textarea "Living room, dining room, and bedroom furniture & appliances"
type input "3,500.00"
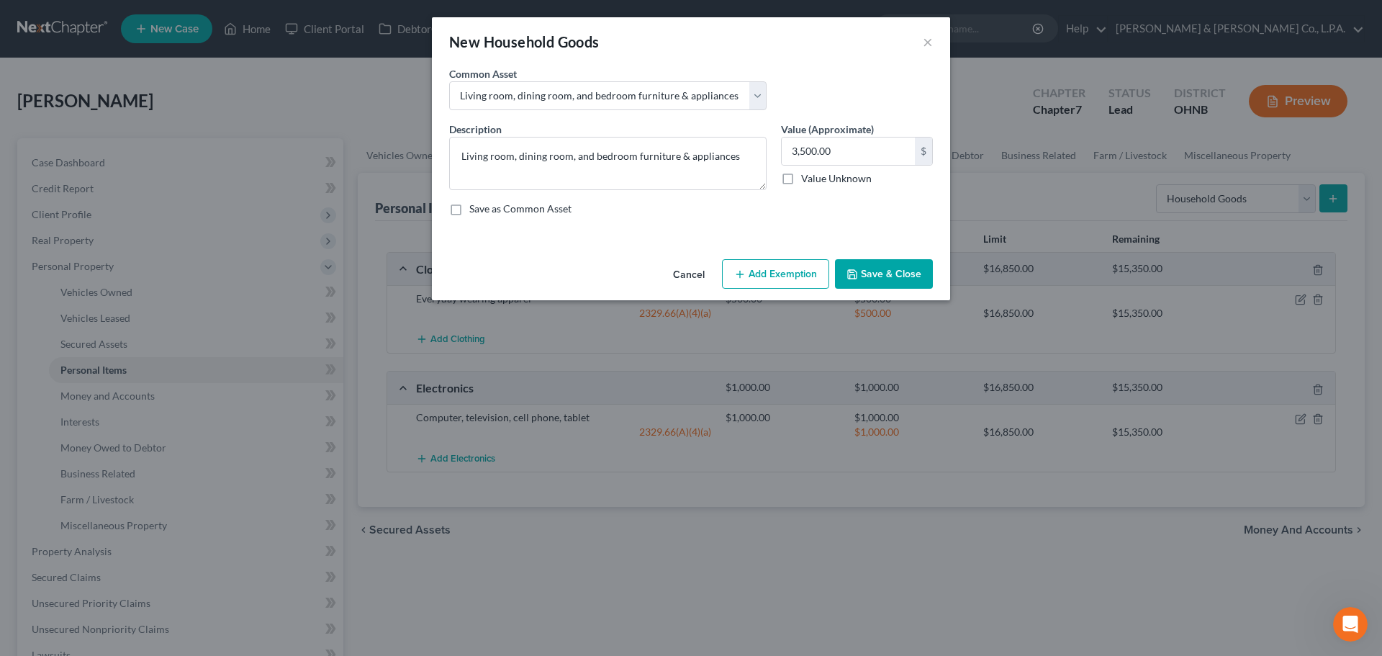
click at [804, 276] on button "Add Exemption" at bounding box center [775, 274] width 107 height 30
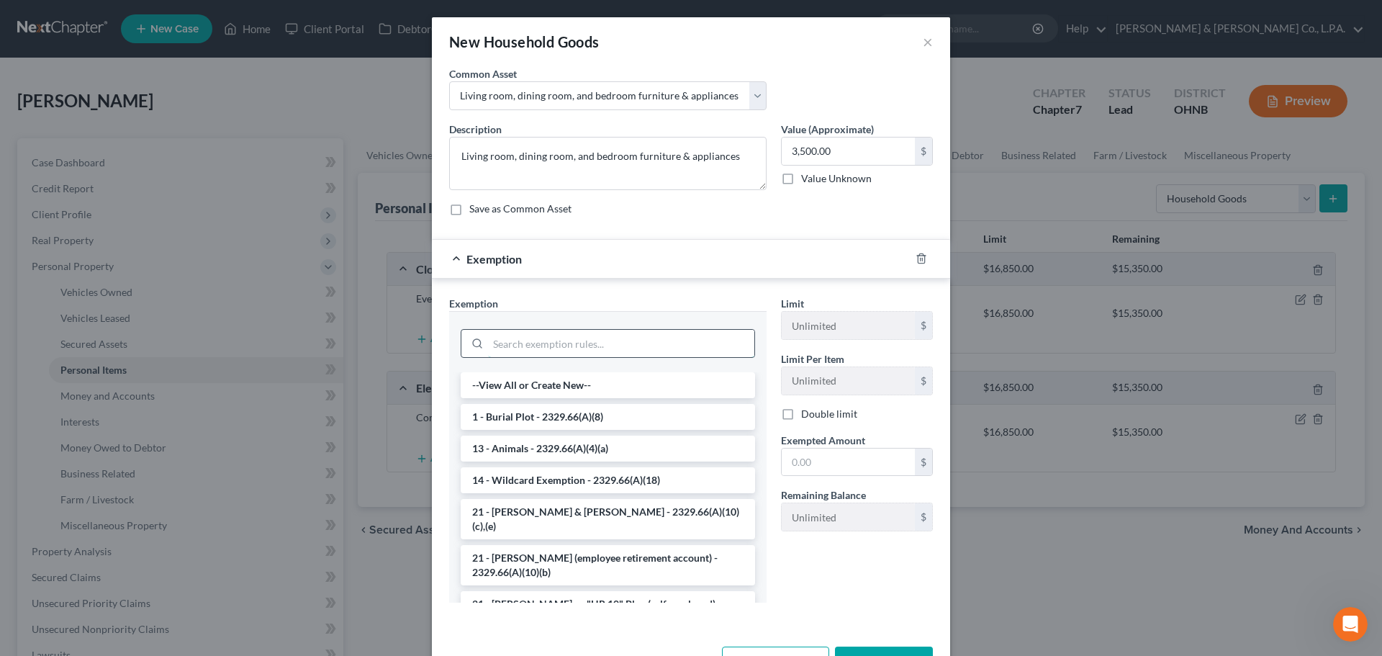
click at [593, 353] on input "search" at bounding box center [621, 343] width 266 height 27
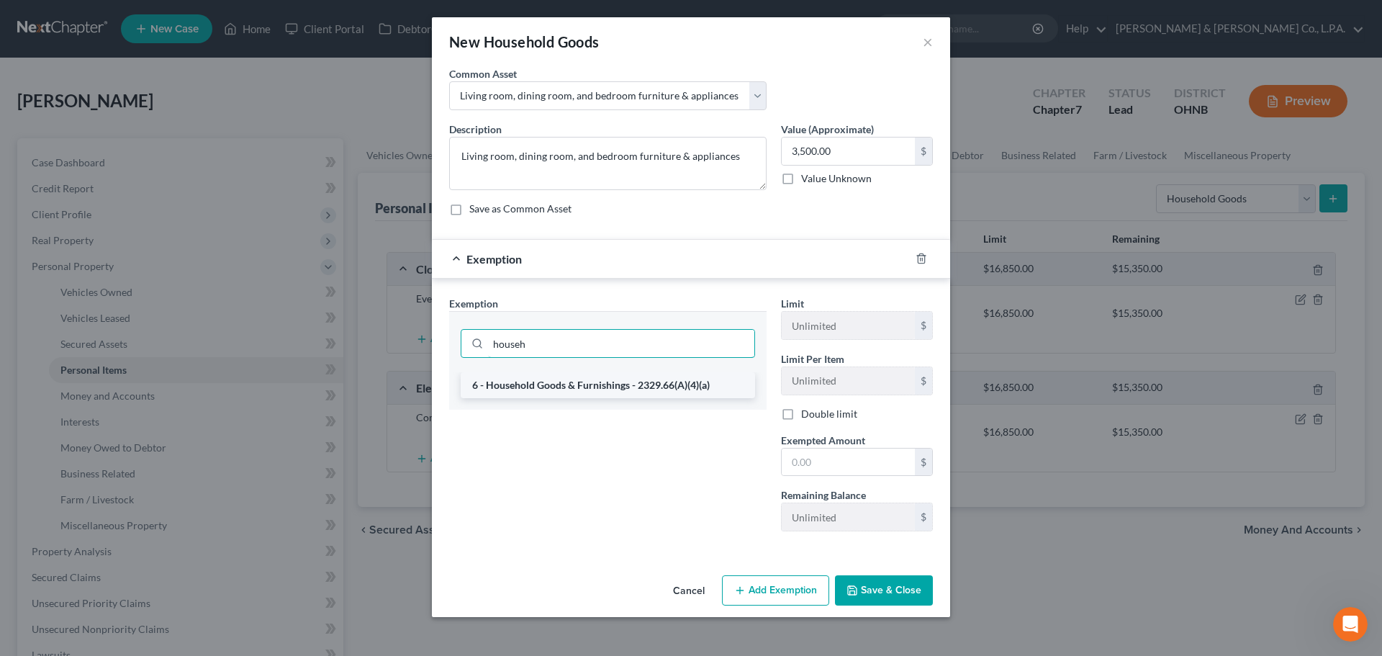
type input "househ"
click at [598, 378] on li "6 - Household Goods & Furnishings - 2329.66(A)(4)(a)" at bounding box center [608, 385] width 294 height 26
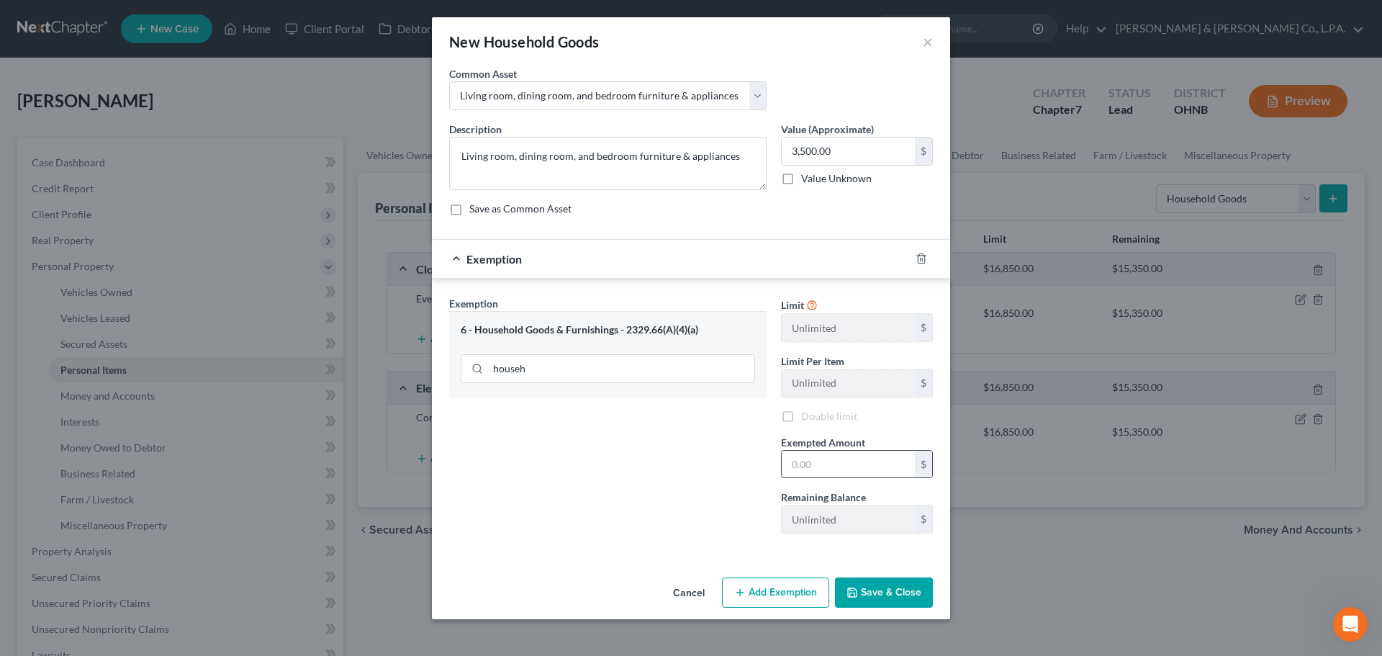
click at [826, 457] on input "text" at bounding box center [848, 464] width 133 height 27
type input "3,000"
click at [887, 594] on button "Save & Close" at bounding box center [884, 592] width 98 height 30
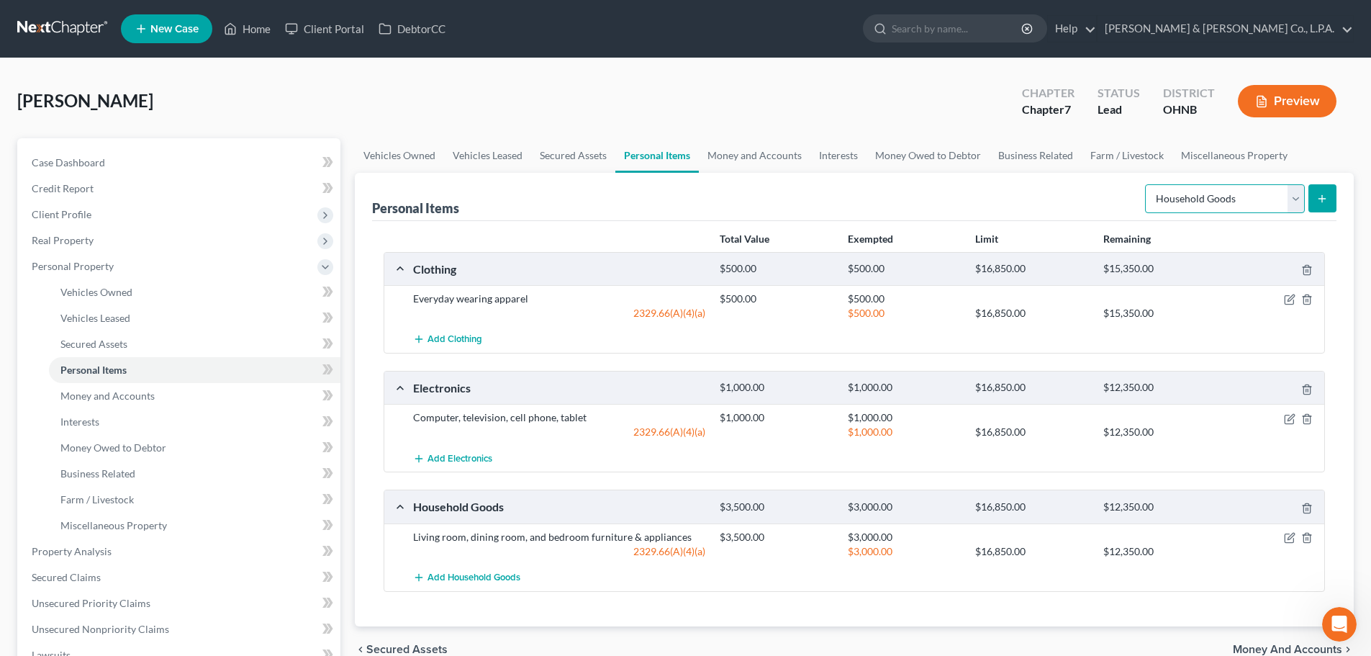
click at [1252, 205] on select "Select Item Type Clothing Collectibles Of Value Electronics Firearms Household …" at bounding box center [1225, 198] width 160 height 29
click at [745, 153] on link "Money and Accounts" at bounding box center [755, 155] width 112 height 35
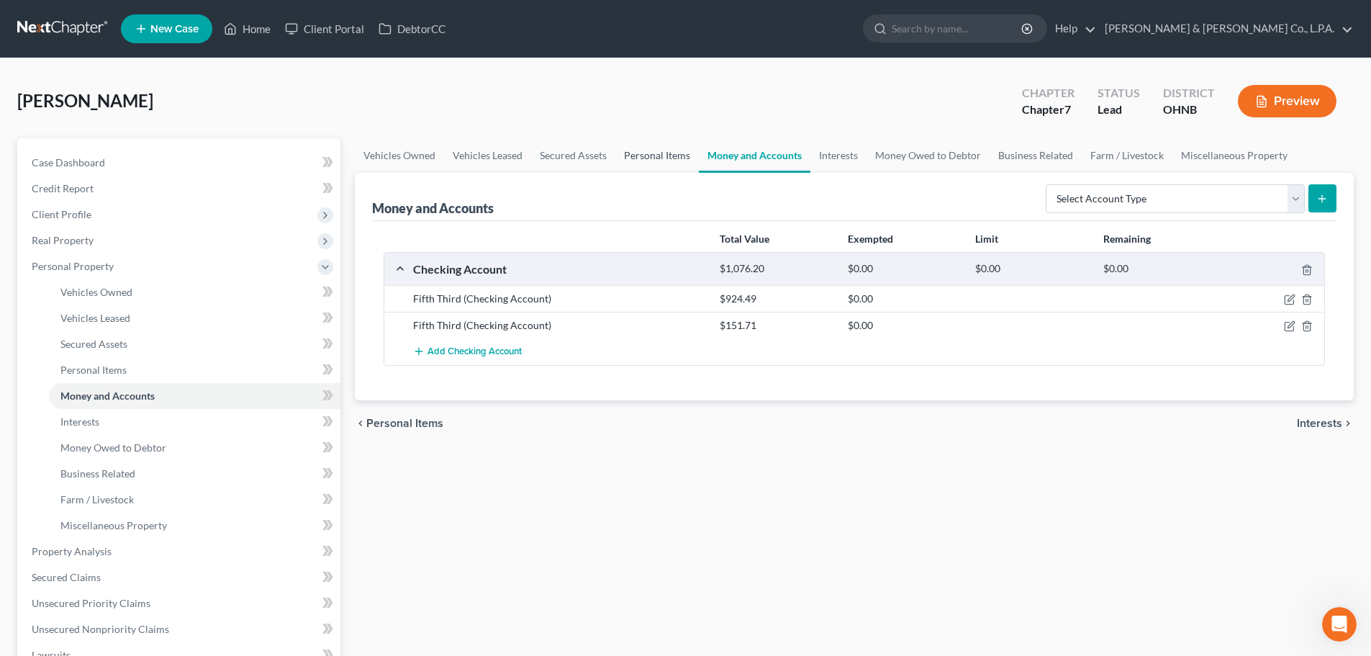
click at [669, 160] on link "Personal Items" at bounding box center [656, 155] width 83 height 35
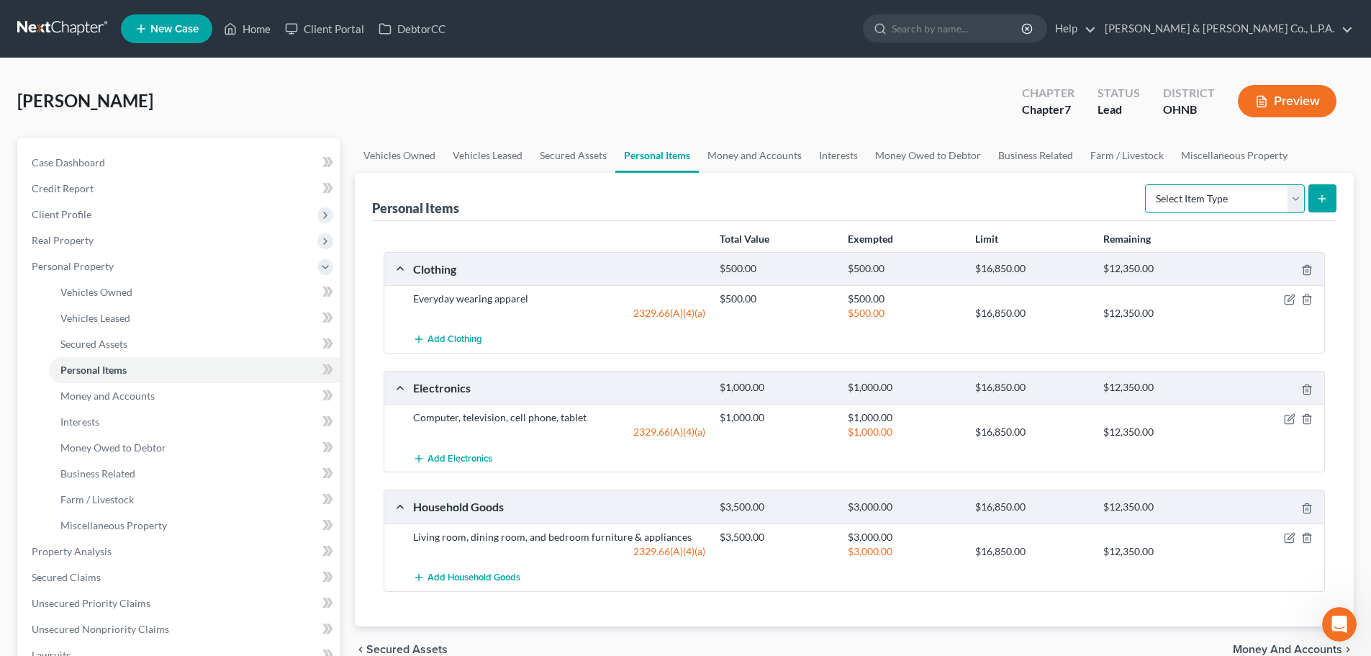
click at [1246, 202] on select "Select Item Type Clothing Collectibles Of Value Electronics Firearms Household …" at bounding box center [1225, 198] width 160 height 29
select select "pets"
click at [1147, 184] on select "Select Item Type Clothing Collectibles Of Value Electronics Firearms Household …" at bounding box center [1225, 198] width 160 height 29
click at [1319, 202] on icon "submit" at bounding box center [1322, 199] width 12 height 12
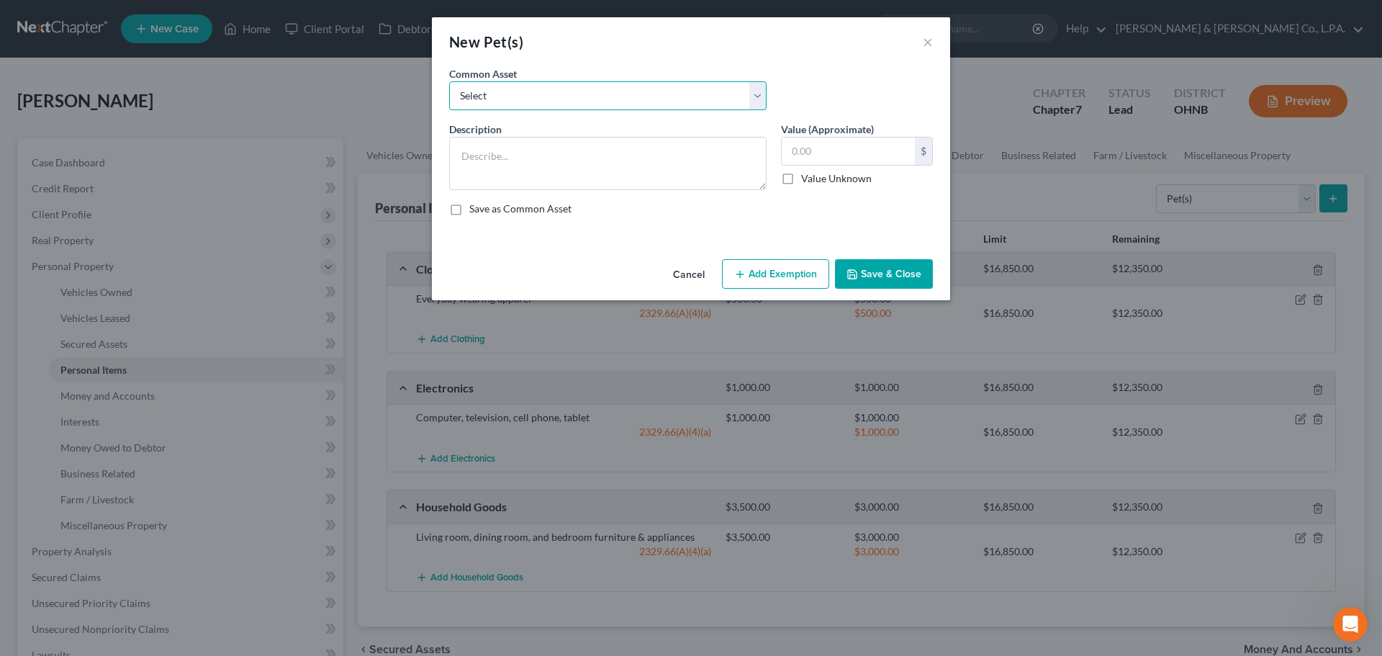
click at [512, 94] on select "Select Dog" at bounding box center [607, 95] width 317 height 29
select select "0"
click at [449, 81] on select "Select Dog" at bounding box center [607, 95] width 317 height 29
type textarea "Dog"
type input "25.00"
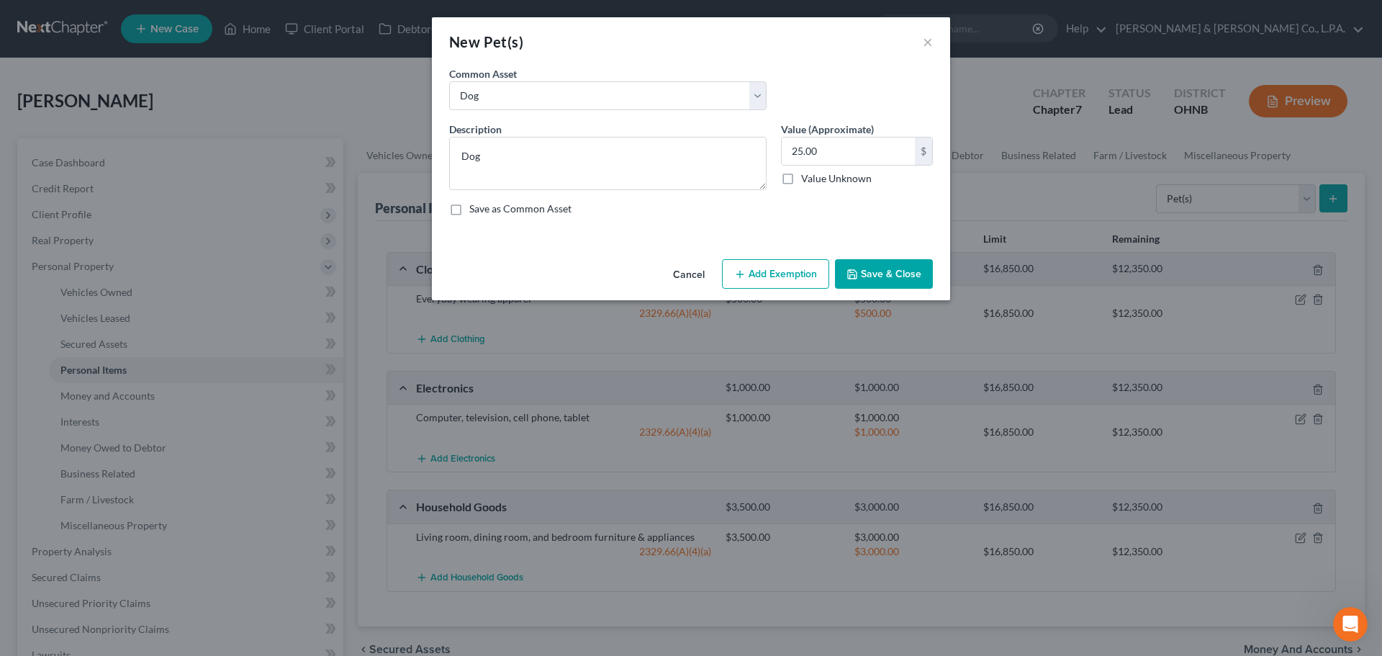
click at [433, 155] on div "An exemption set must first be selected from the Filing Information section. Co…" at bounding box center [691, 159] width 518 height 187
drag, startPoint x: 522, startPoint y: 156, endPoint x: 413, endPoint y: 158, distance: 108.7
click at [405, 156] on div "New Pet(s) × An exemption set must first be selected from the Filing Informatio…" at bounding box center [691, 328] width 1382 height 656
type textarea "Dogs (2)"
type input "50"
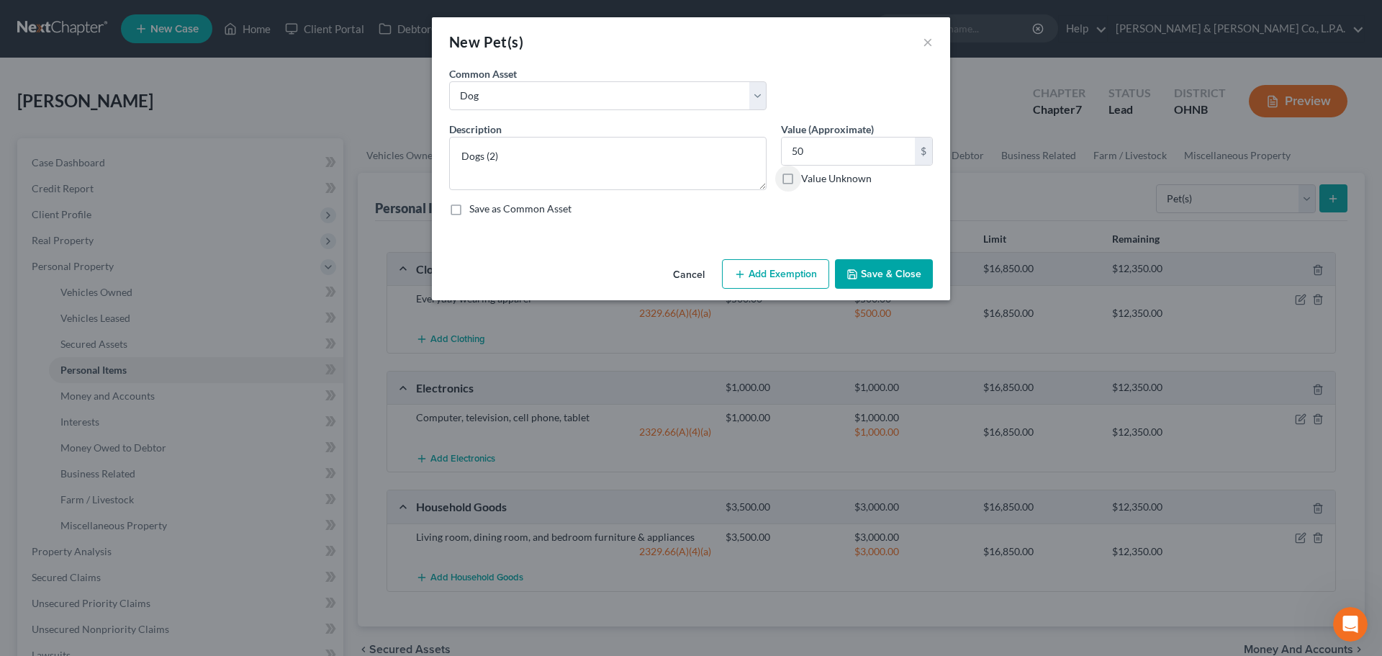
click at [791, 265] on button "Add Exemption" at bounding box center [775, 274] width 107 height 30
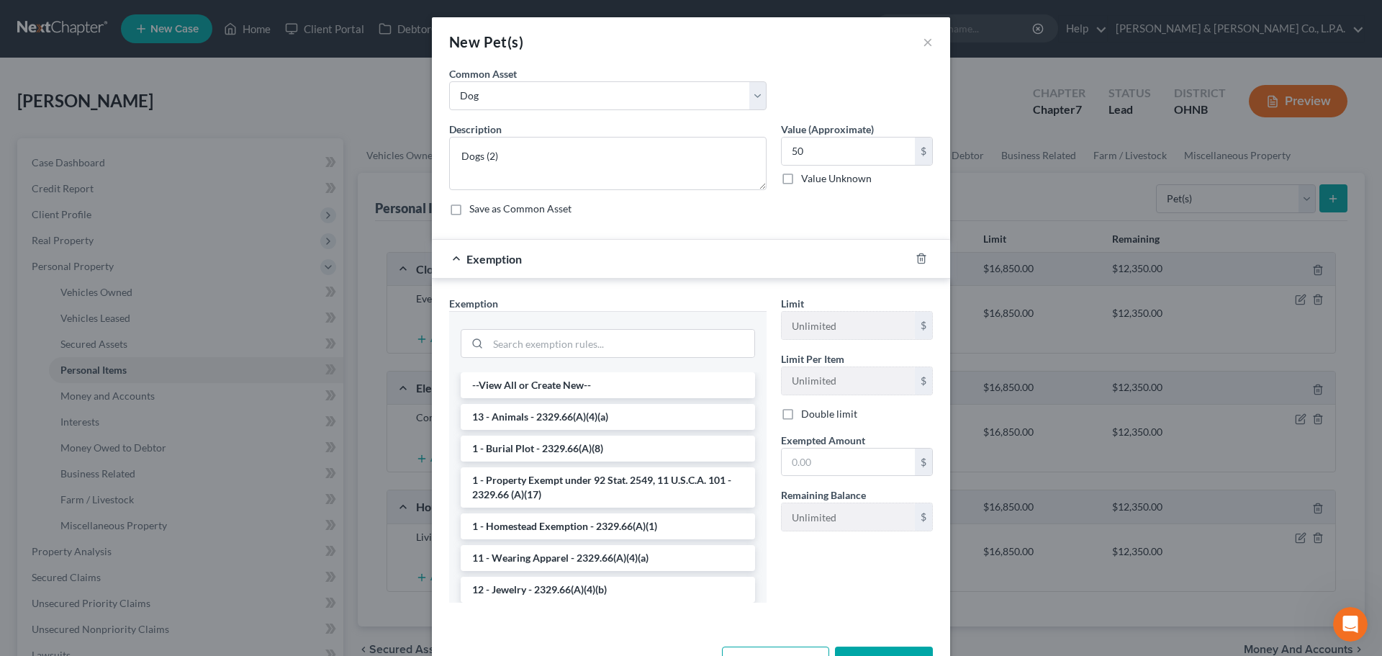
click at [578, 416] on li "13 - Animals - 2329.66(A)(4)(a)" at bounding box center [608, 417] width 294 height 26
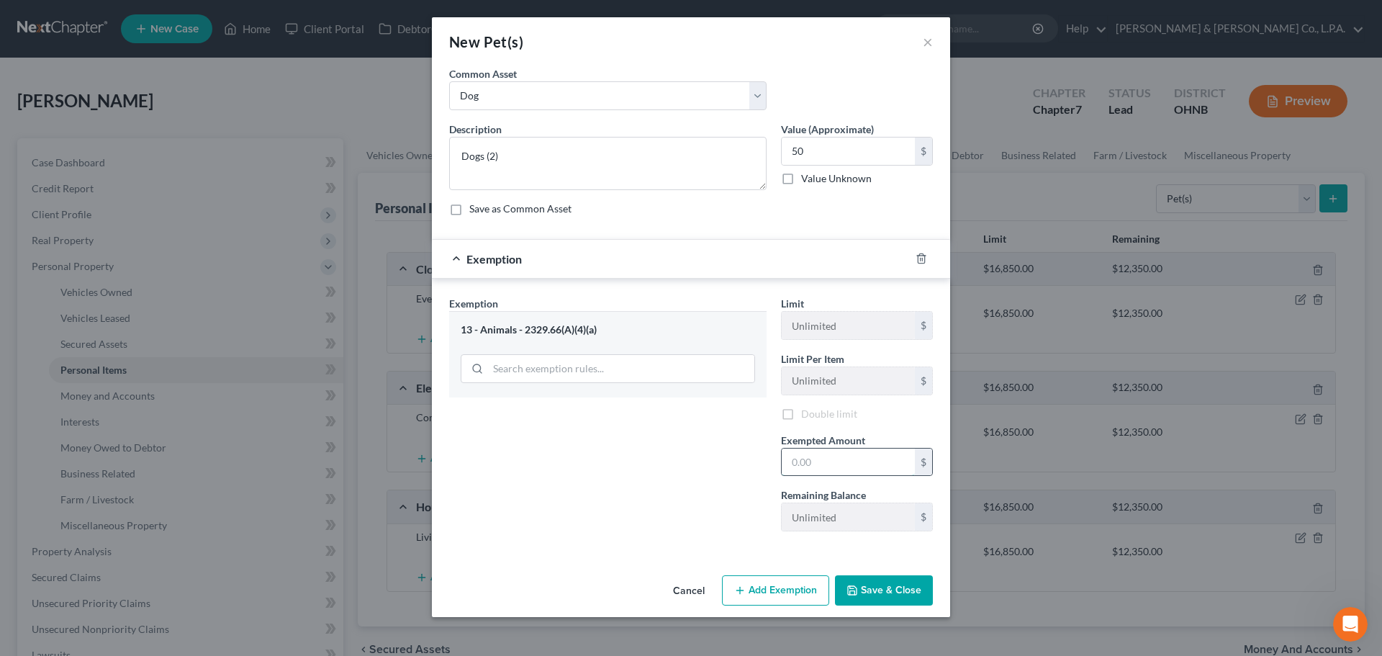
click at [826, 460] on input "text" at bounding box center [848, 461] width 133 height 27
type input "50"
click at [893, 600] on button "Save & Close" at bounding box center [884, 592] width 98 height 30
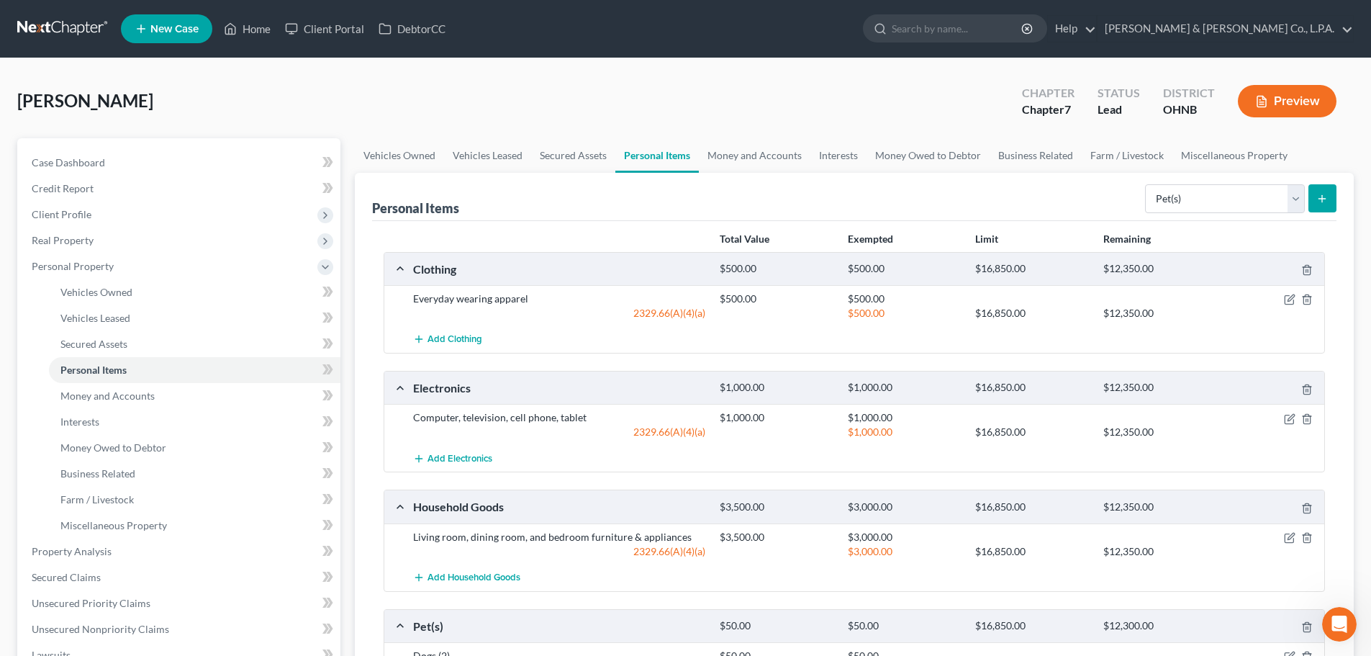
click at [1346, 621] on icon "Open Intercom Messenger" at bounding box center [1340, 625] width 24 height 24
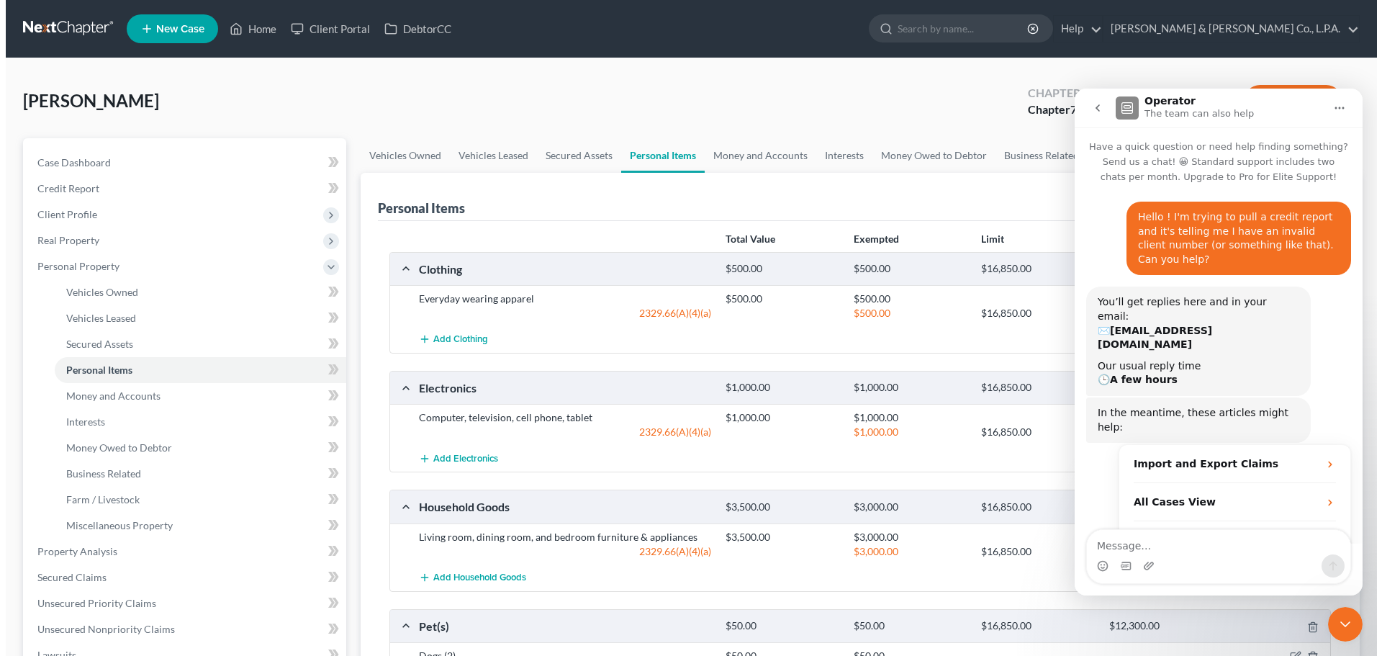
scroll to position [40, 0]
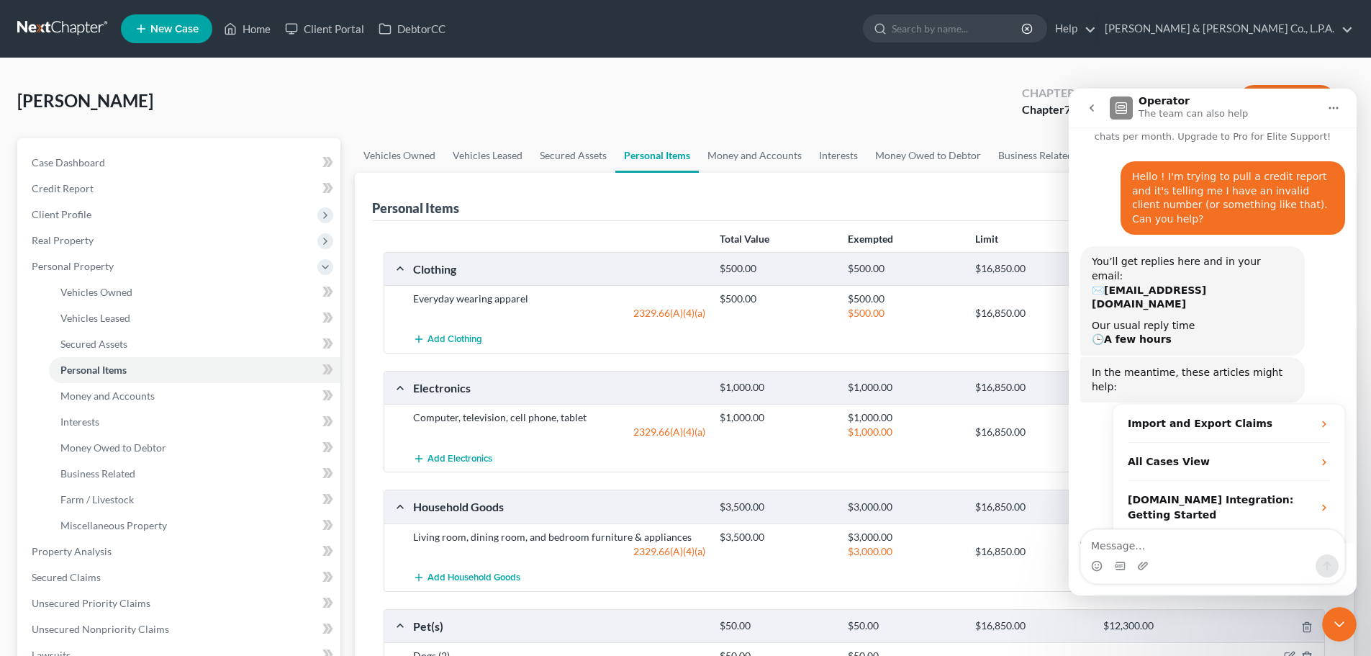
click at [1346, 621] on icon "Close Intercom Messenger" at bounding box center [1339, 623] width 17 height 17
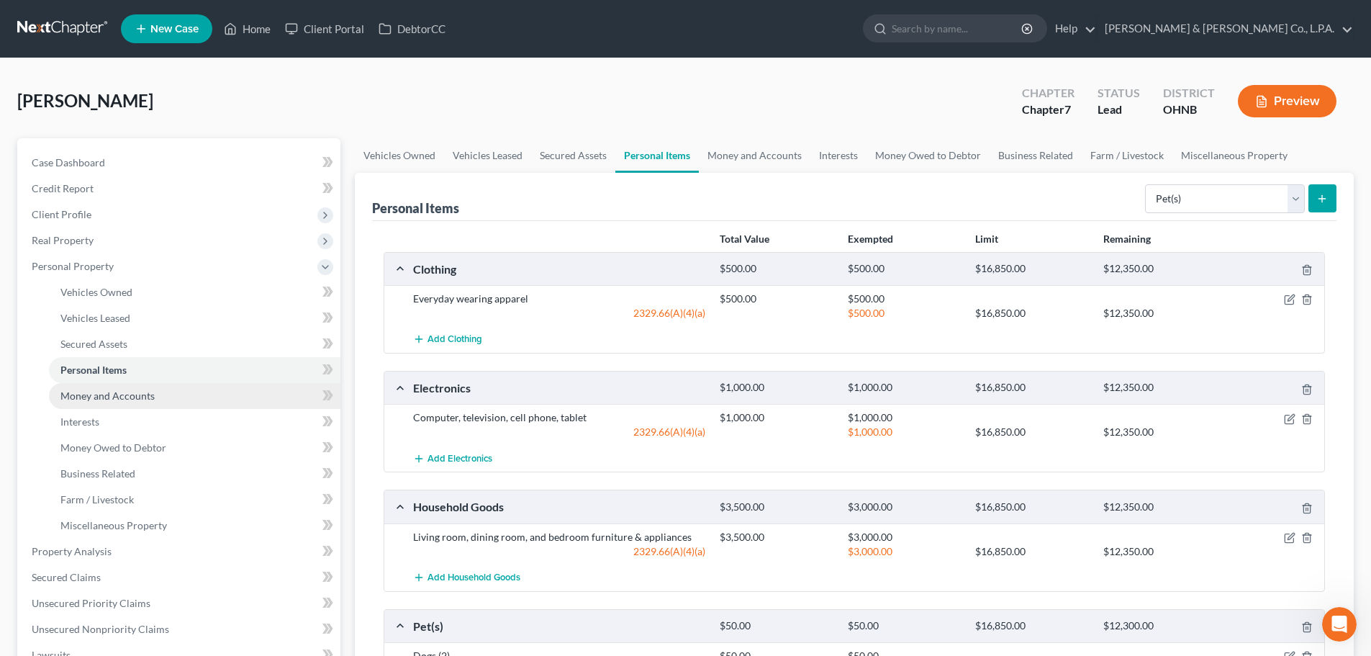
click at [86, 397] on span "Money and Accounts" at bounding box center [107, 395] width 94 height 12
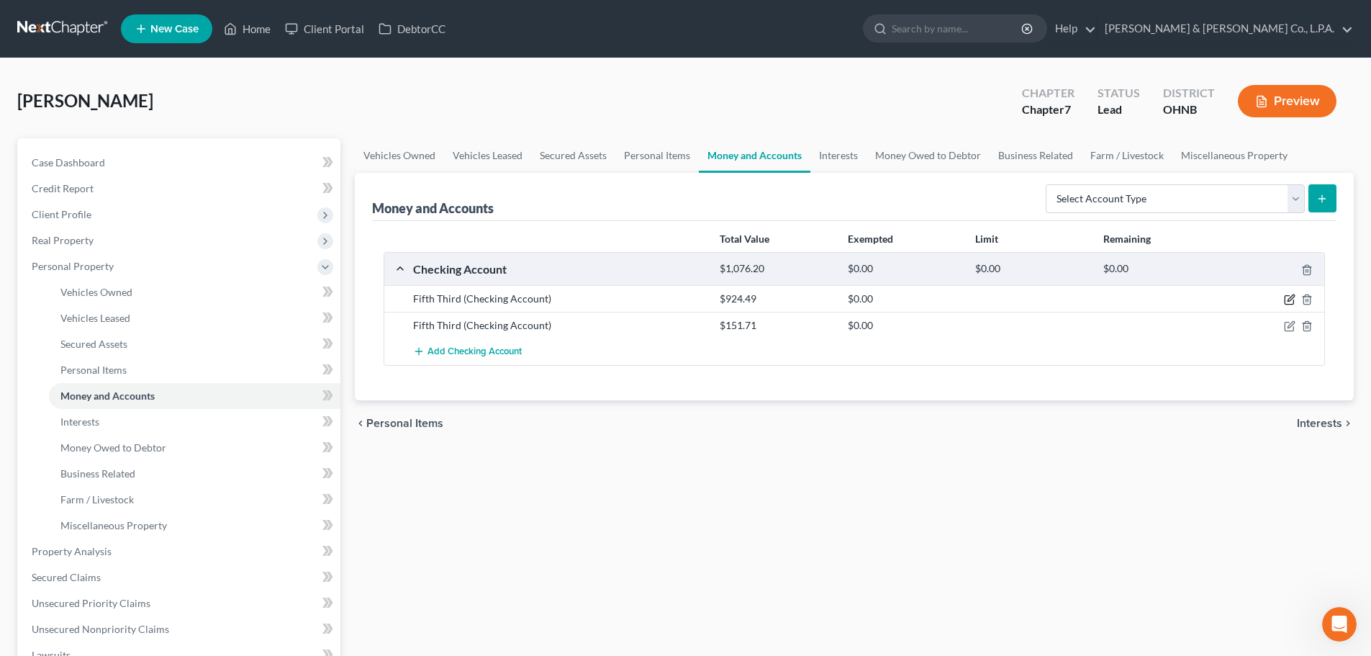
click at [1288, 302] on icon "button" at bounding box center [1291, 298] width 6 height 6
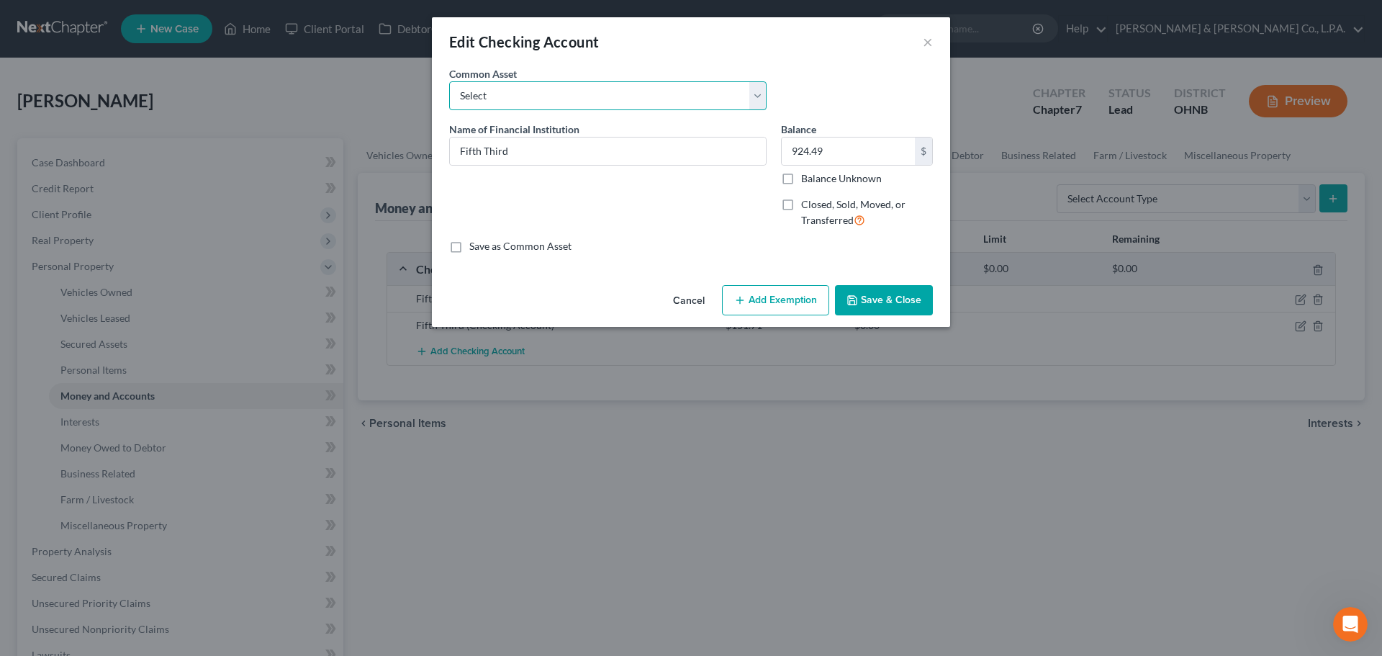
click at [574, 99] on select "Select Fifth Third Huntington National Bank" at bounding box center [607, 95] width 317 height 29
click at [575, 156] on input "Fifth Third" at bounding box center [608, 150] width 316 height 27
type input "Fifth Third"
type input "598"
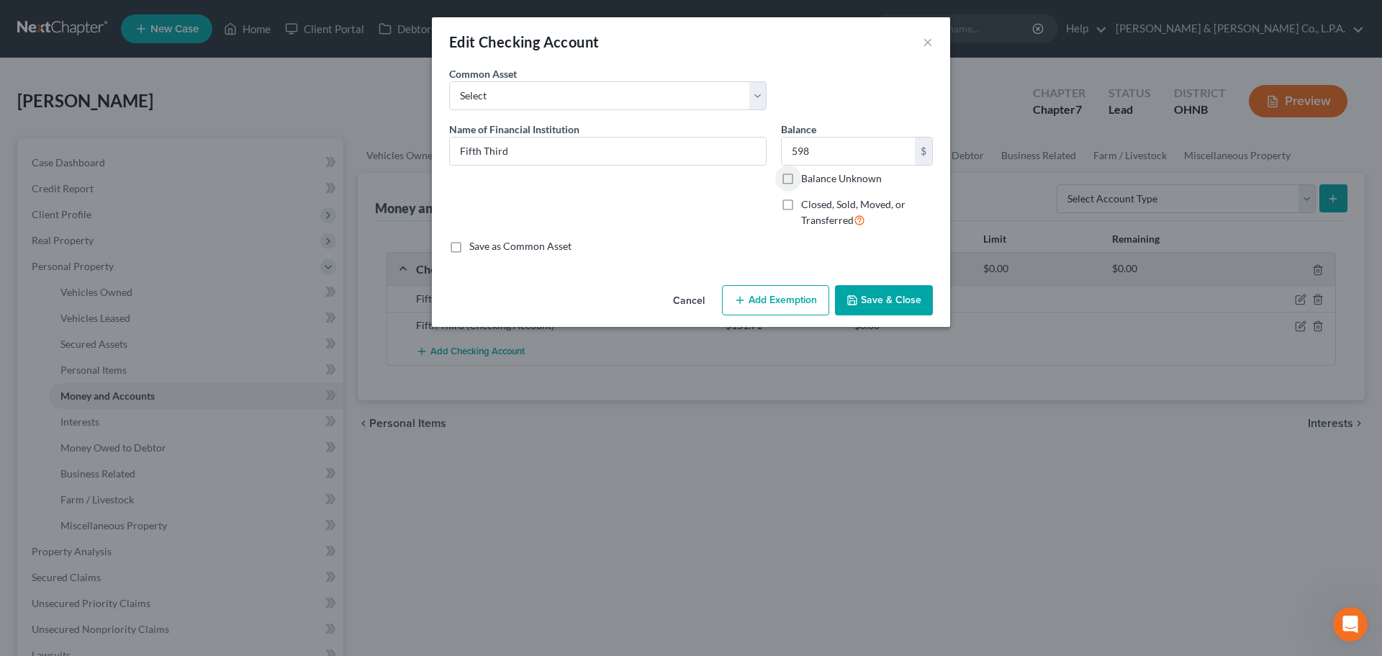
click at [746, 300] on icon "button" at bounding box center [740, 300] width 12 height 12
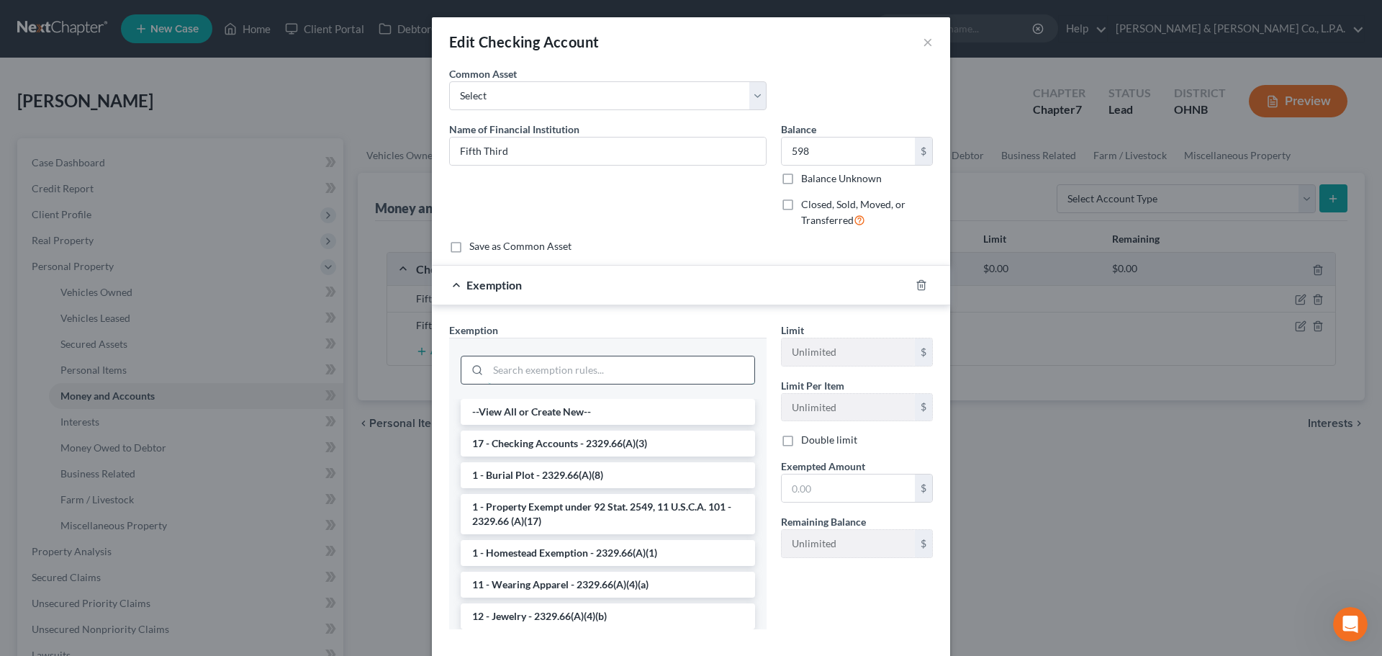
click at [613, 372] on input "search" at bounding box center [621, 369] width 266 height 27
click at [607, 446] on li "17 - Checking Accounts - 2329.66(A)(3)" at bounding box center [608, 443] width 294 height 26
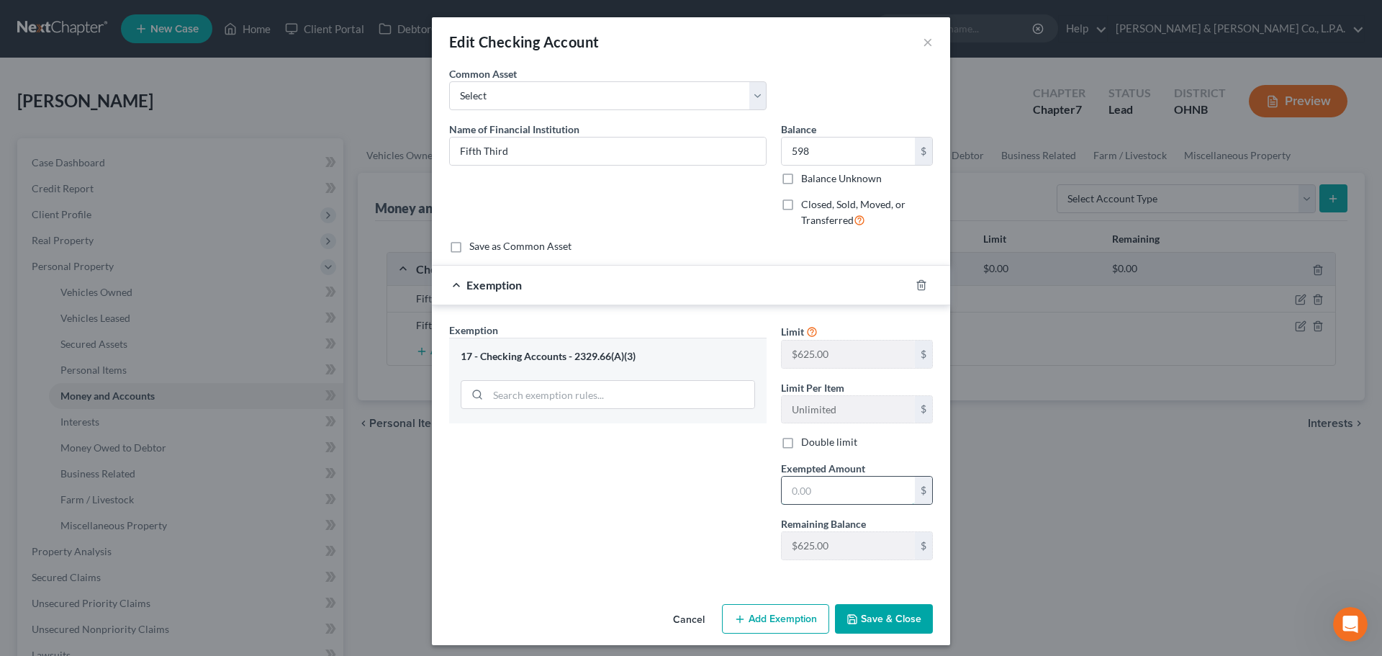
click at [826, 484] on input "text" at bounding box center [848, 489] width 133 height 27
type input "598"
click at [776, 623] on button "Add Exemption" at bounding box center [775, 619] width 107 height 30
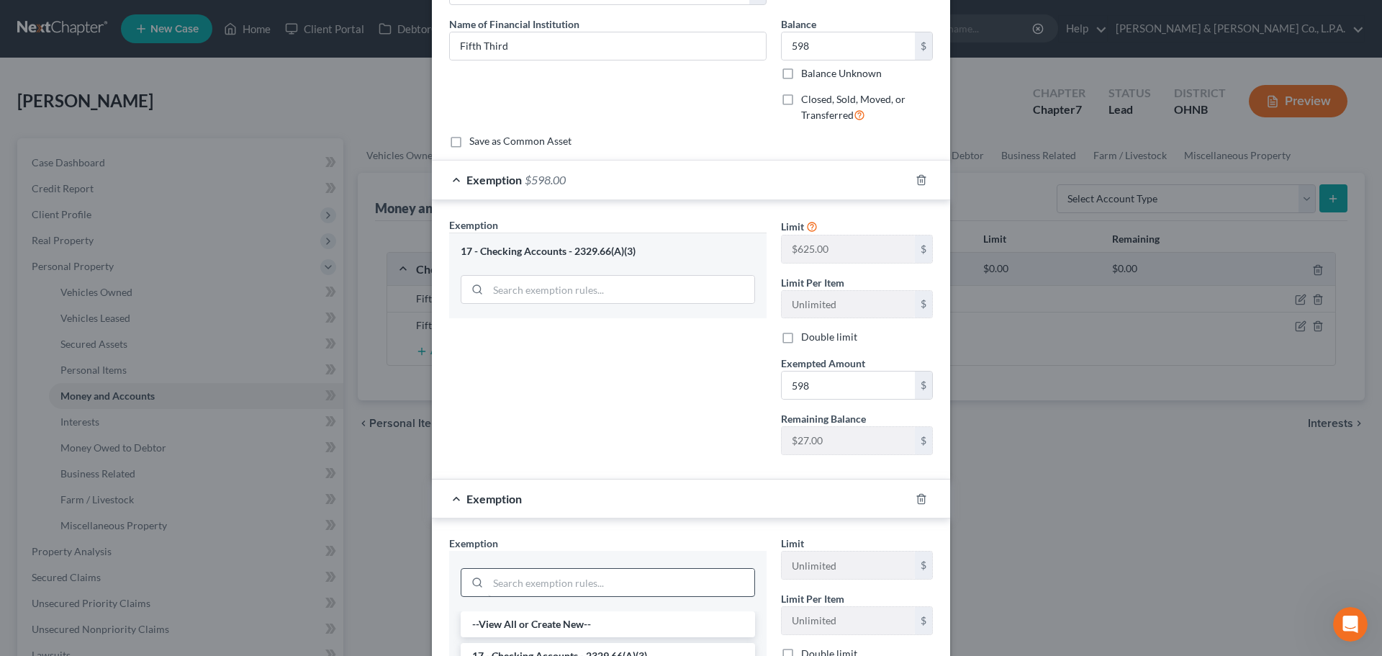
scroll to position [216, 0]
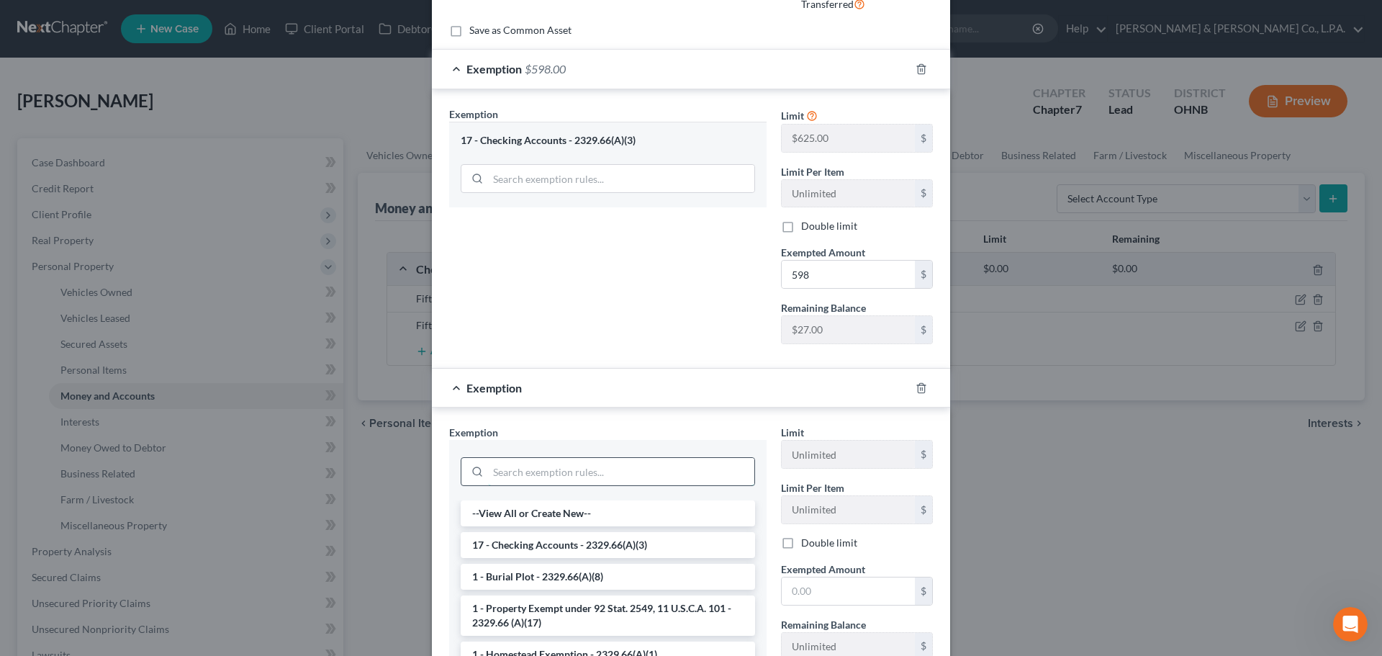
click at [568, 474] on input "search" at bounding box center [621, 471] width 266 height 27
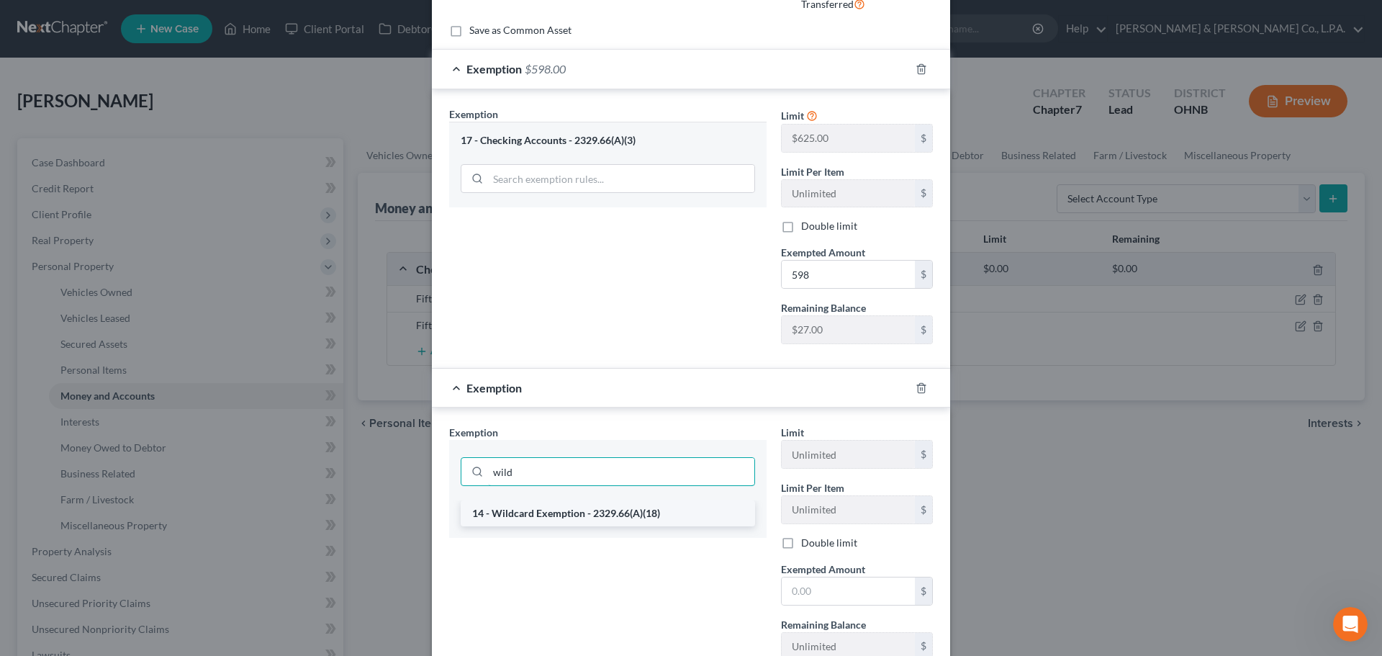
type input "wild"
click at [592, 516] on li "14 - Wildcard Exemption - 2329.66(A)(18)" at bounding box center [608, 513] width 294 height 26
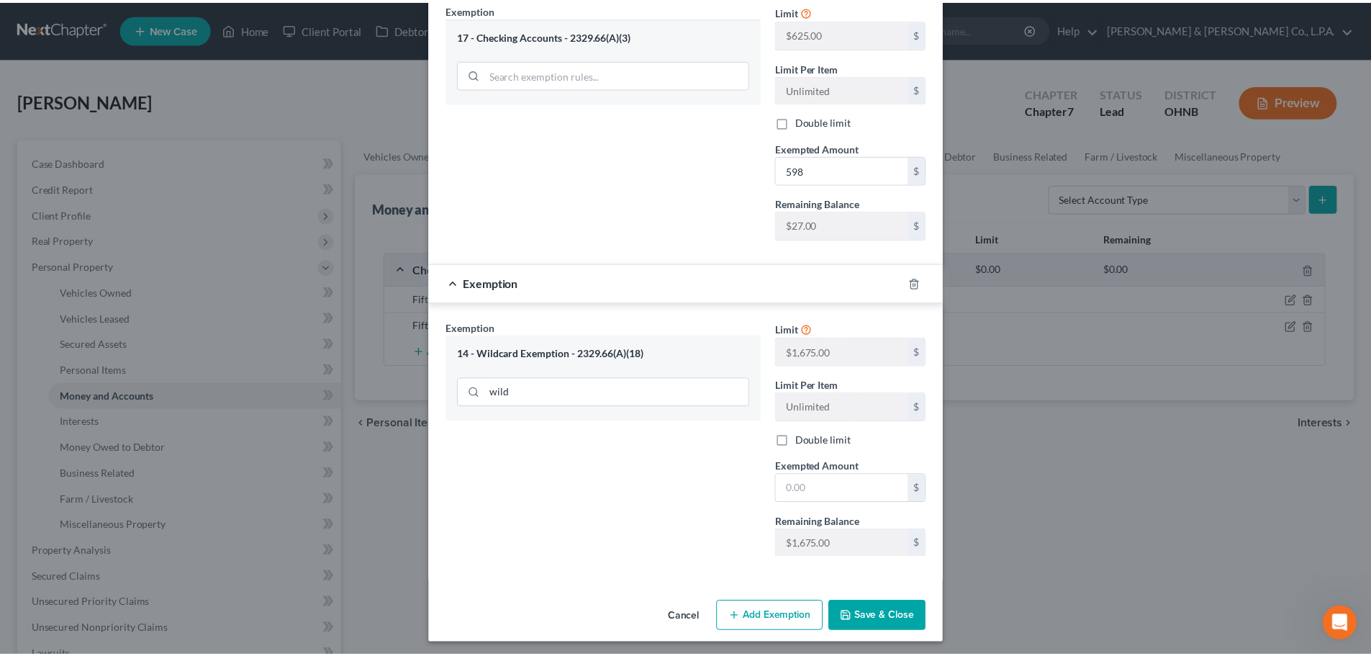
scroll to position [325, 0]
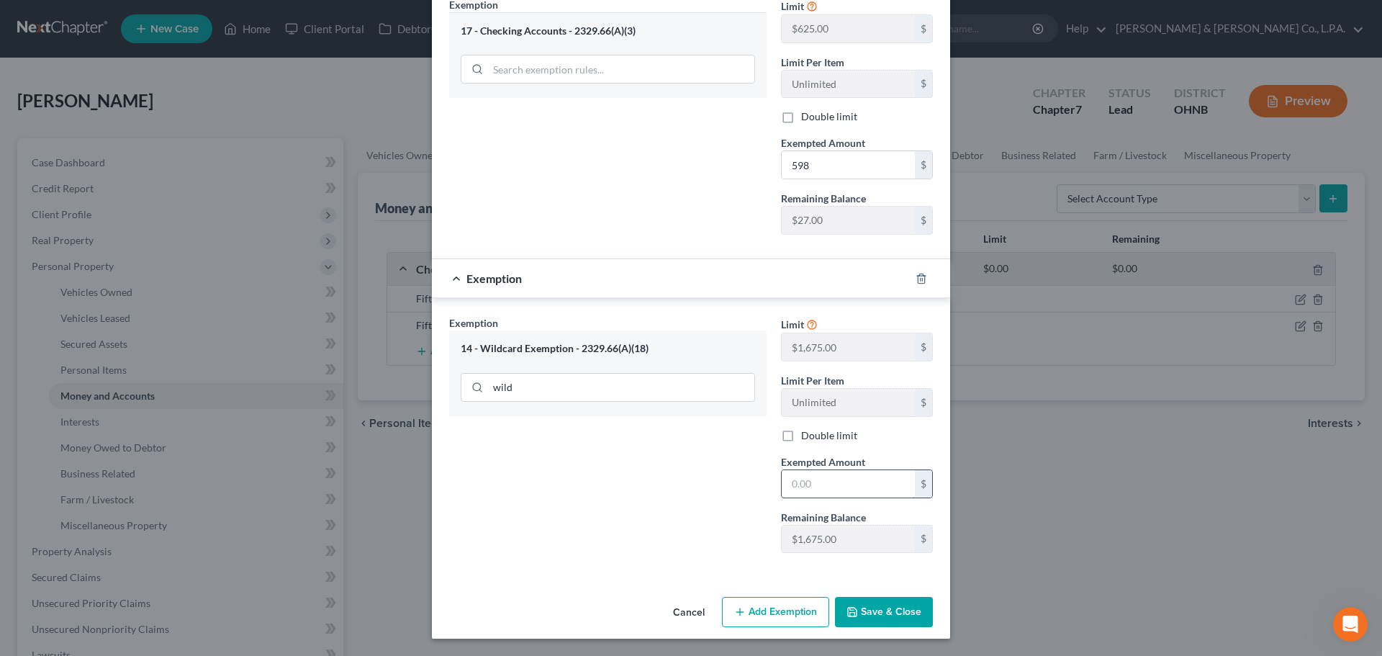
click at [790, 479] on input "text" at bounding box center [848, 483] width 133 height 27
type input "27"
click at [899, 610] on button "Save & Close" at bounding box center [884, 612] width 98 height 30
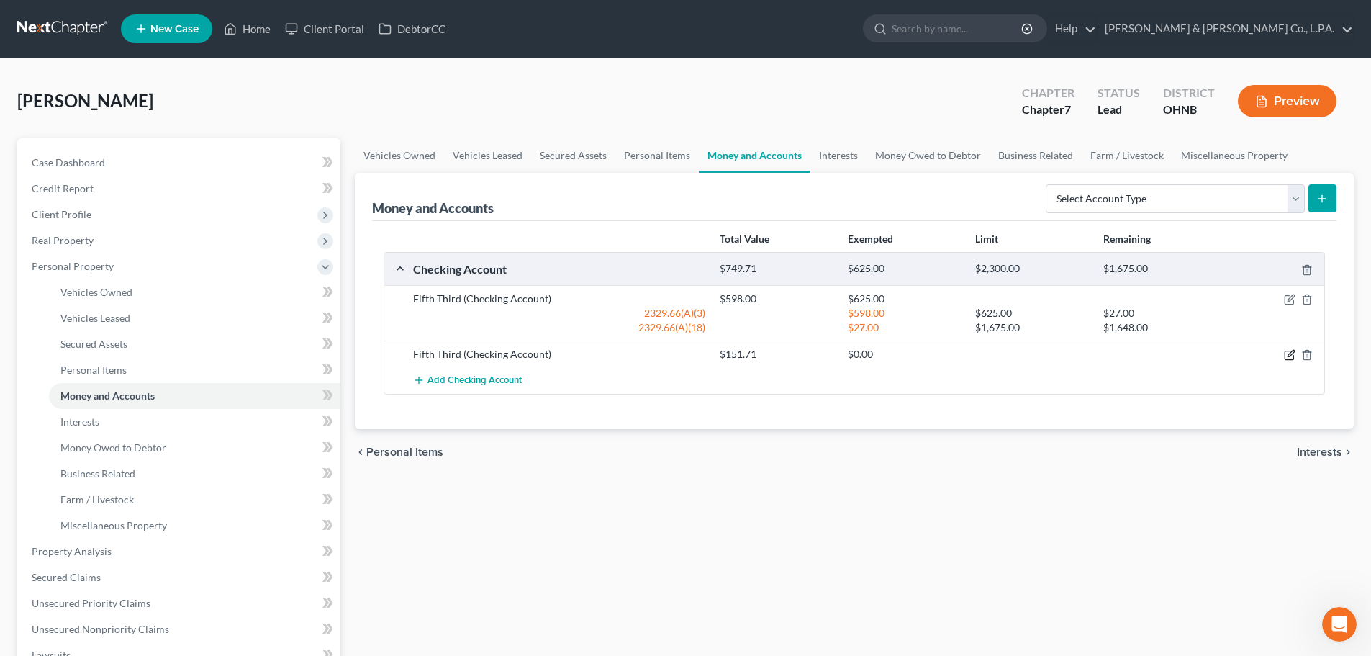
click at [1295, 353] on icon "button" at bounding box center [1290, 355] width 12 height 12
select select "36"
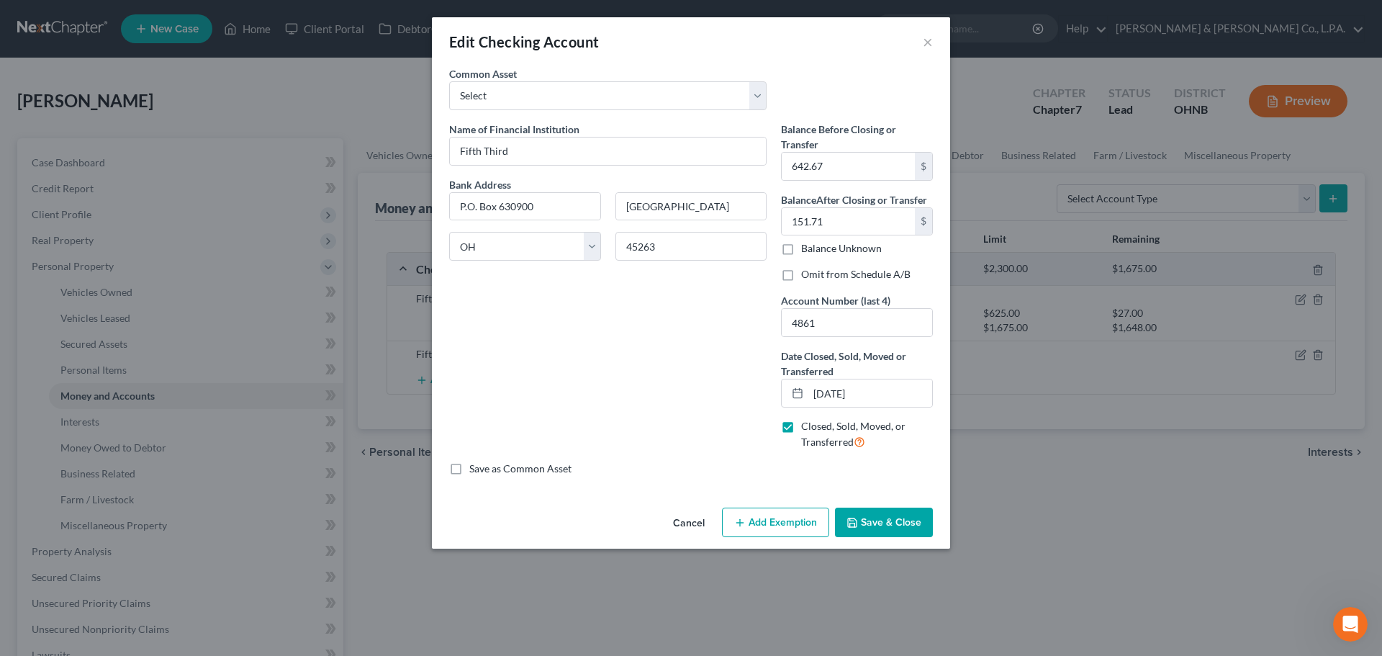
click at [890, 528] on button "Save & Close" at bounding box center [884, 522] width 98 height 30
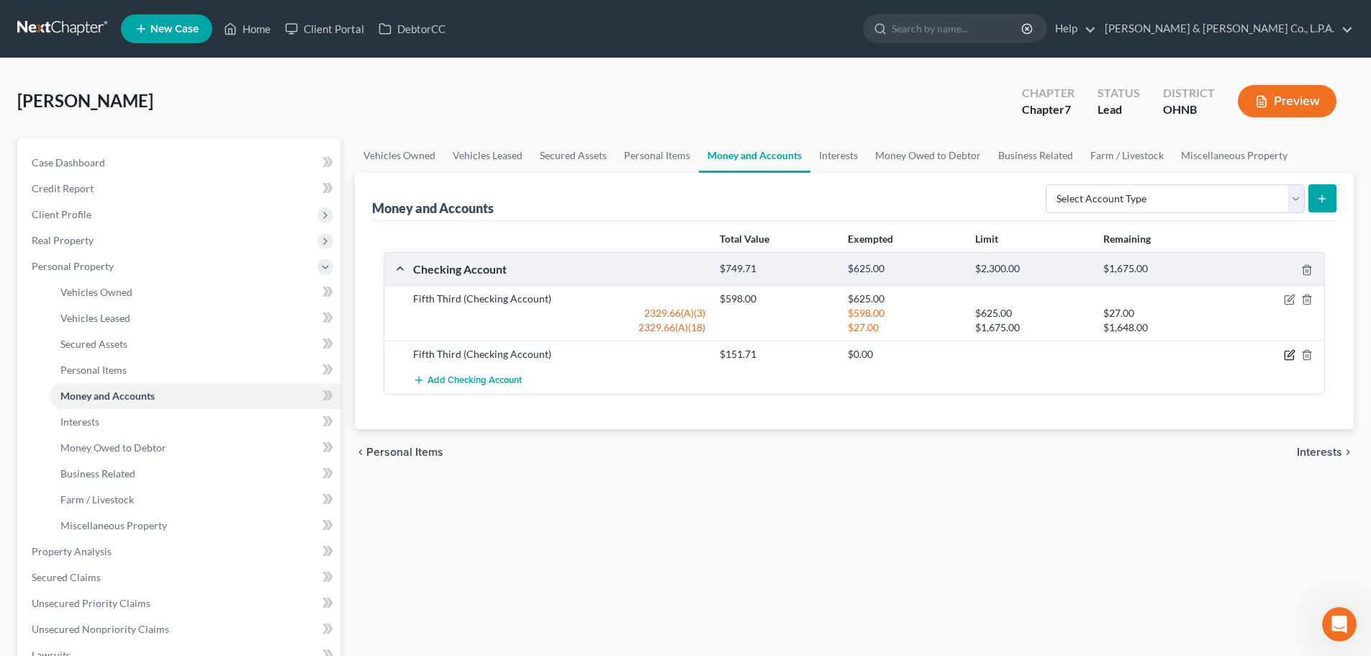
click at [1288, 352] on icon "button" at bounding box center [1290, 355] width 12 height 12
select select "36"
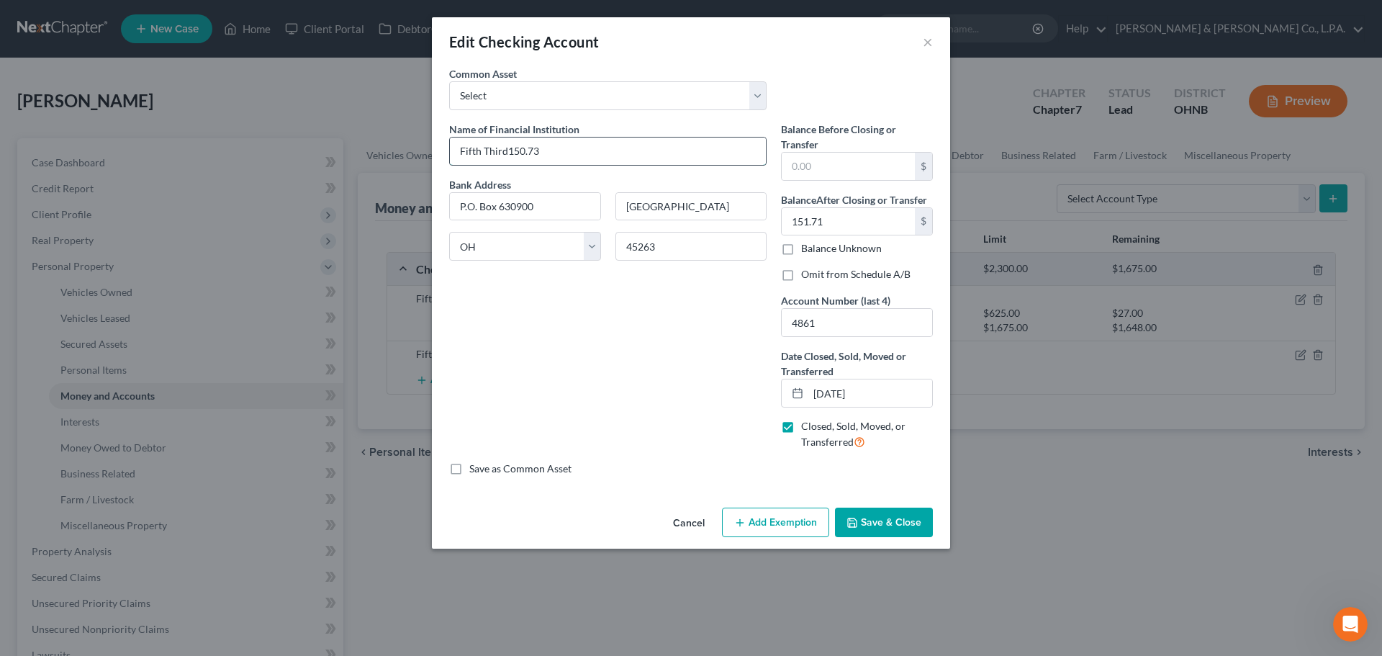
drag, startPoint x: 597, startPoint y: 146, endPoint x: 508, endPoint y: 149, distance: 89.3
click at [508, 149] on input "Fifth Third150.73" at bounding box center [608, 150] width 316 height 27
type input "Fifth Third"
type input "150"
type input "0"
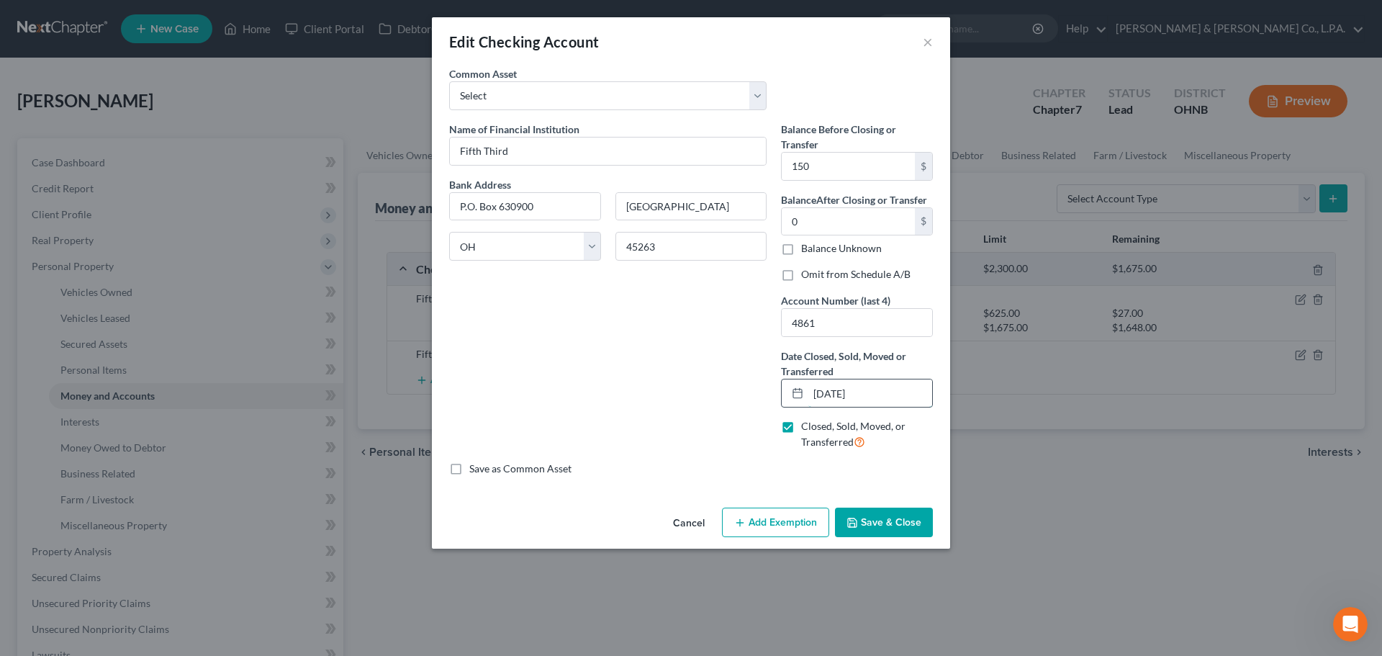
drag, startPoint x: 874, startPoint y: 394, endPoint x: 830, endPoint y: 403, distance: 44.7
click at [787, 397] on div "[DATE]" at bounding box center [857, 393] width 152 height 29
click at [890, 519] on button "Save & Close" at bounding box center [884, 522] width 98 height 30
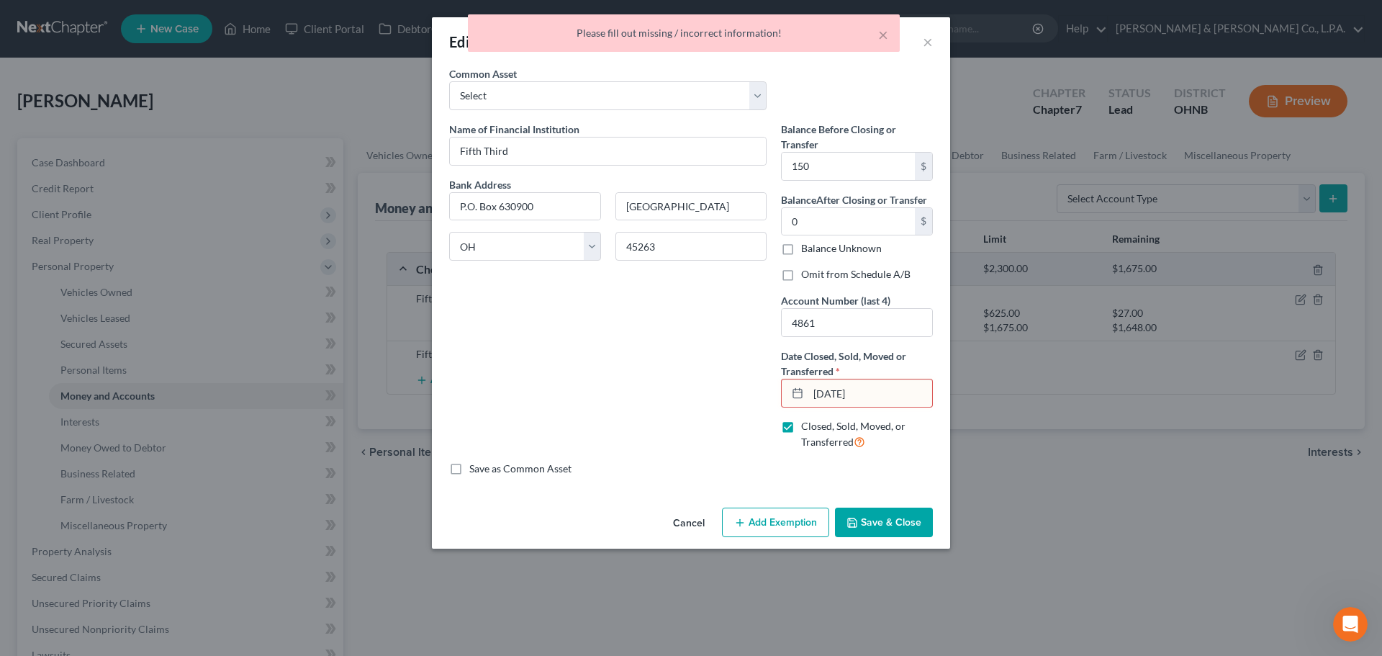
click at [843, 398] on input "[DATE]" at bounding box center [870, 392] width 124 height 27
type input "[DATE]"
click at [884, 528] on button "Save & Close" at bounding box center [884, 522] width 98 height 30
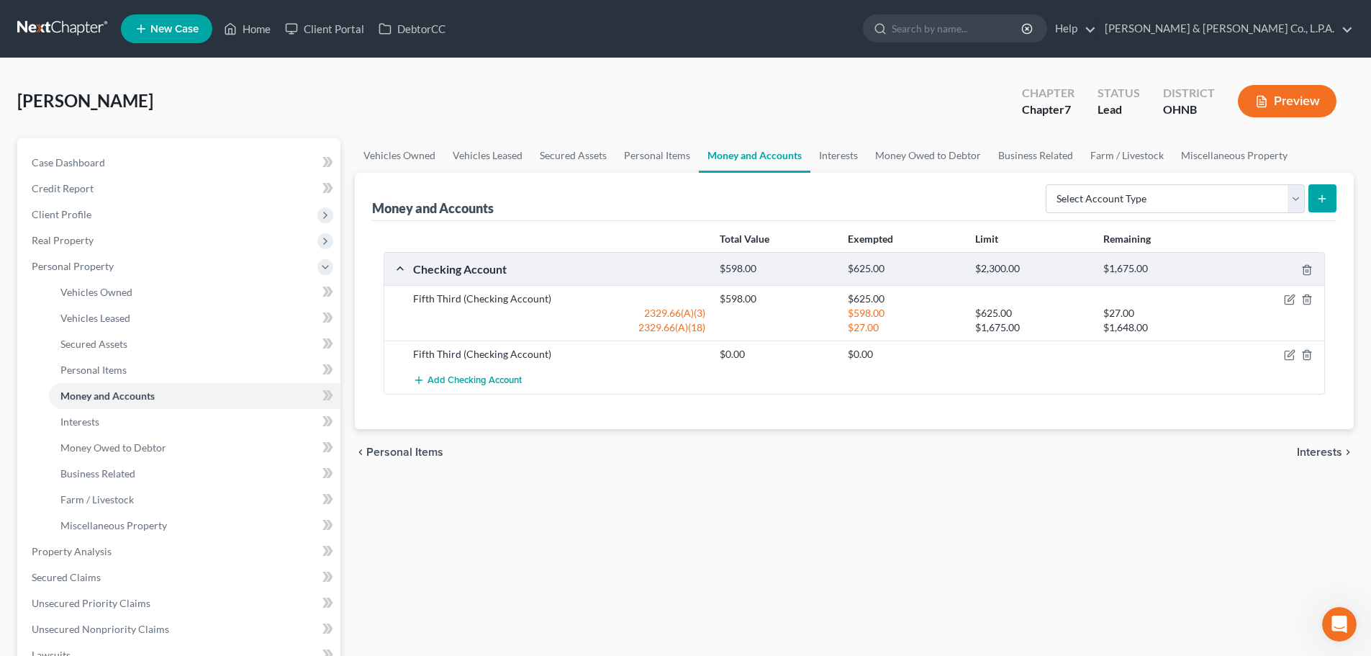
click at [1339, 618] on icon "Open Intercom Messenger" at bounding box center [1340, 625] width 24 height 24
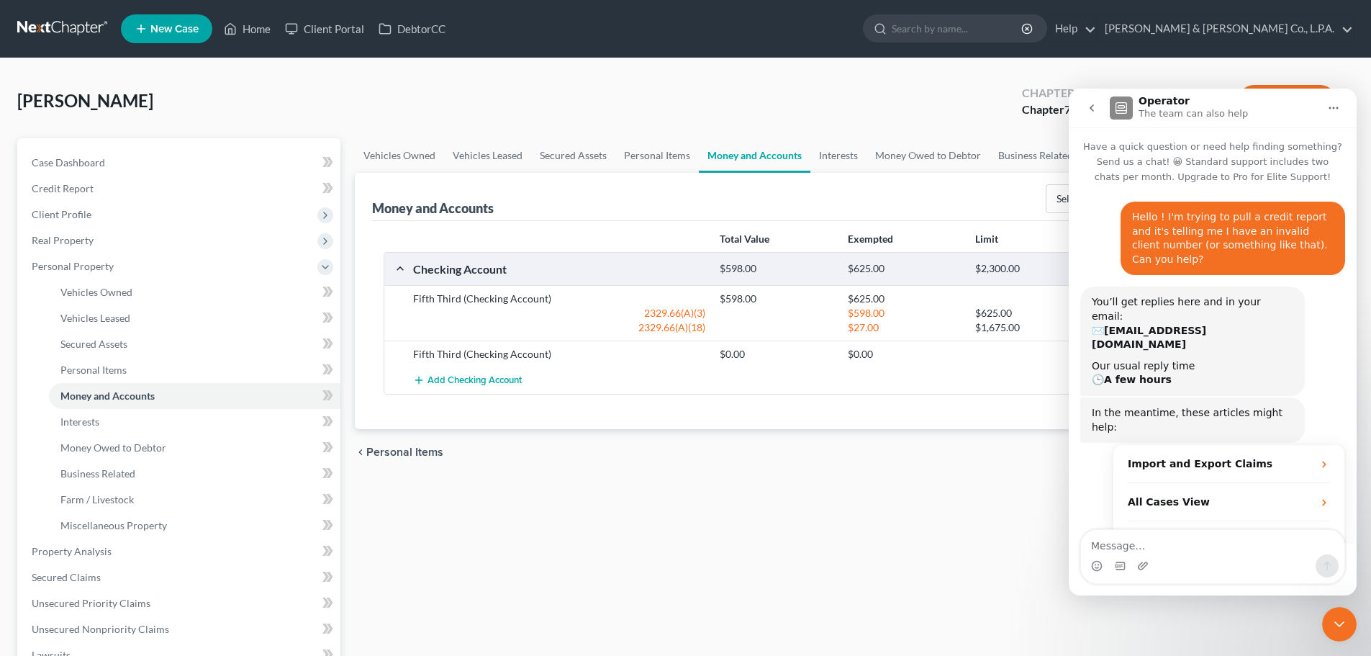
scroll to position [40, 0]
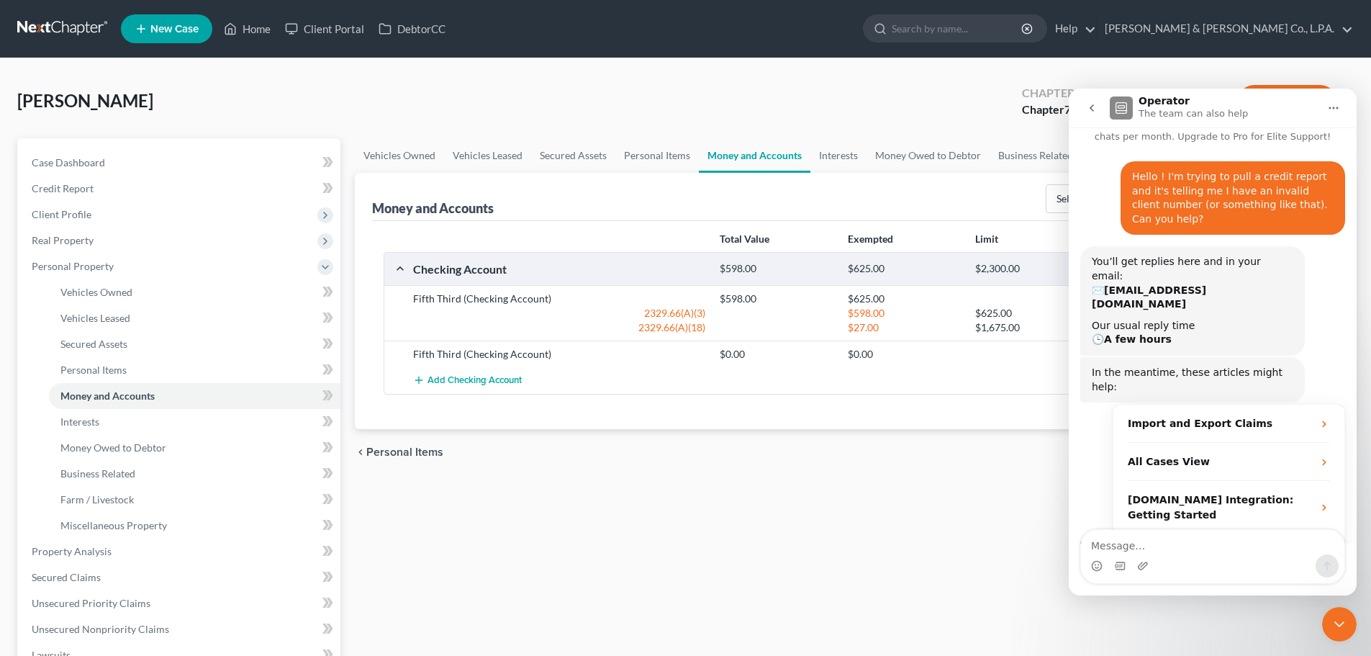
click at [1339, 618] on icon "Close Intercom Messenger" at bounding box center [1339, 623] width 17 height 17
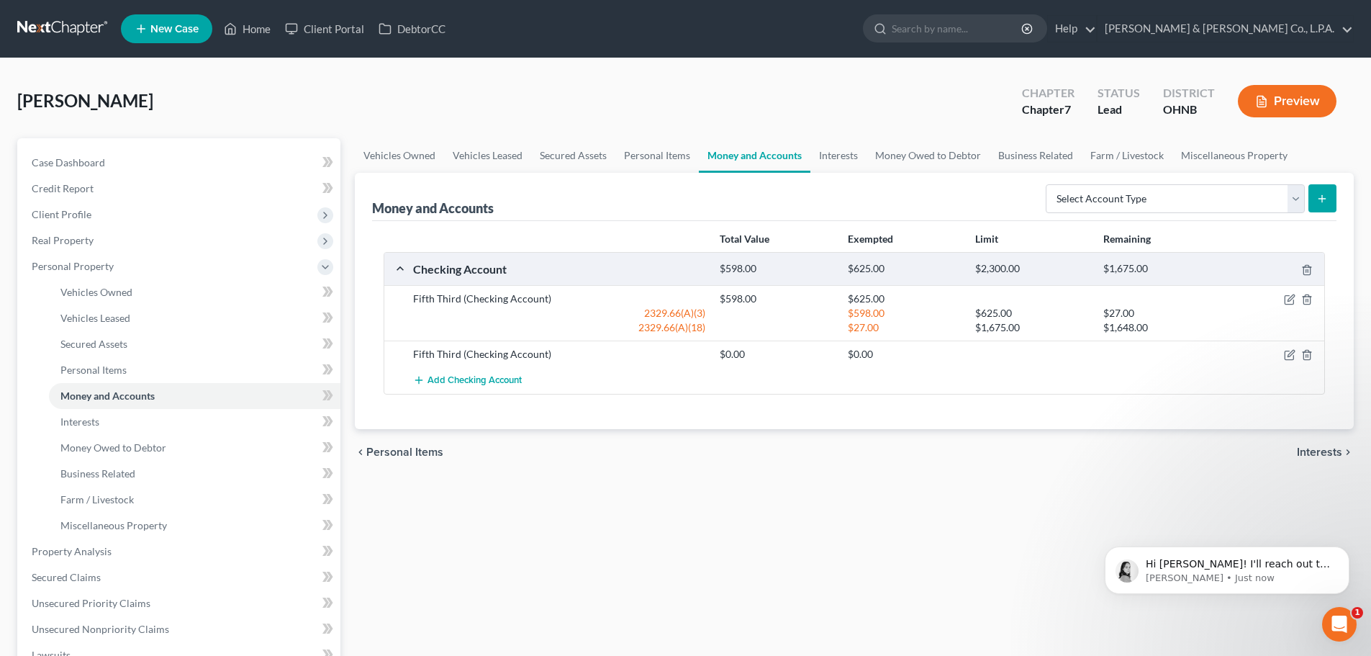
scroll to position [125, 0]
click at [1230, 584] on p "[PERSON_NAME] • Just now" at bounding box center [1239, 577] width 186 height 13
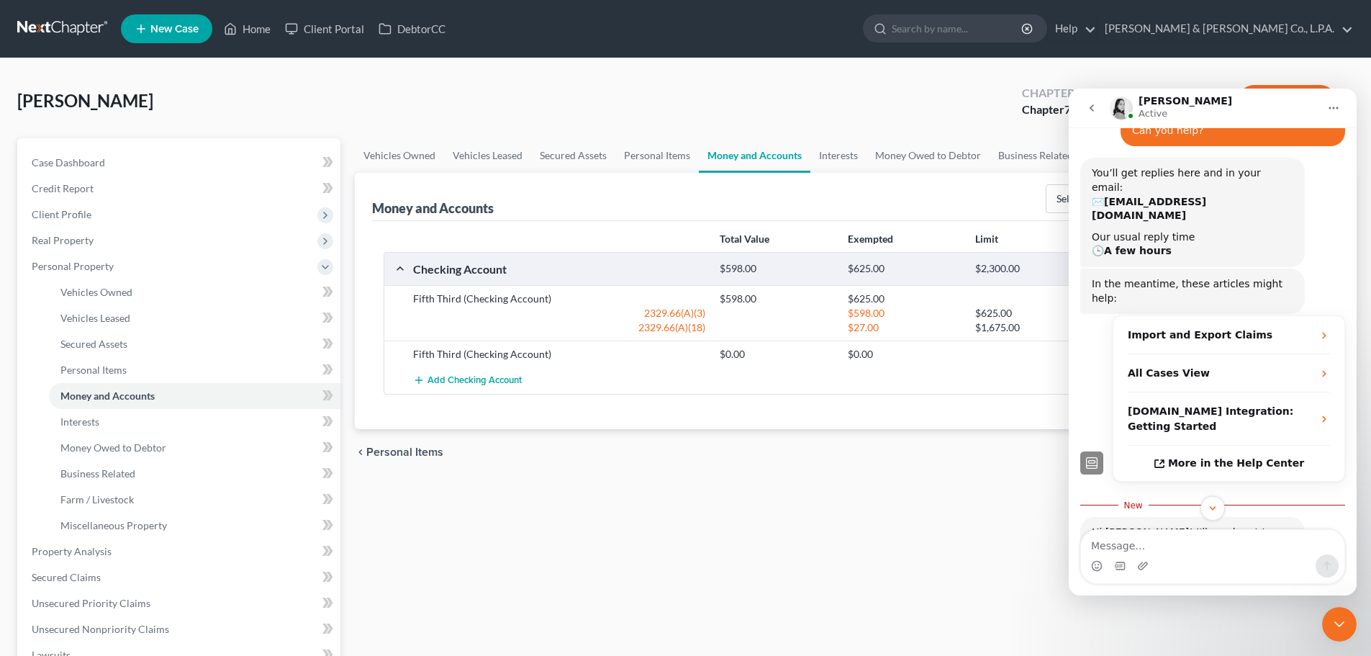
scroll to position [149, 0]
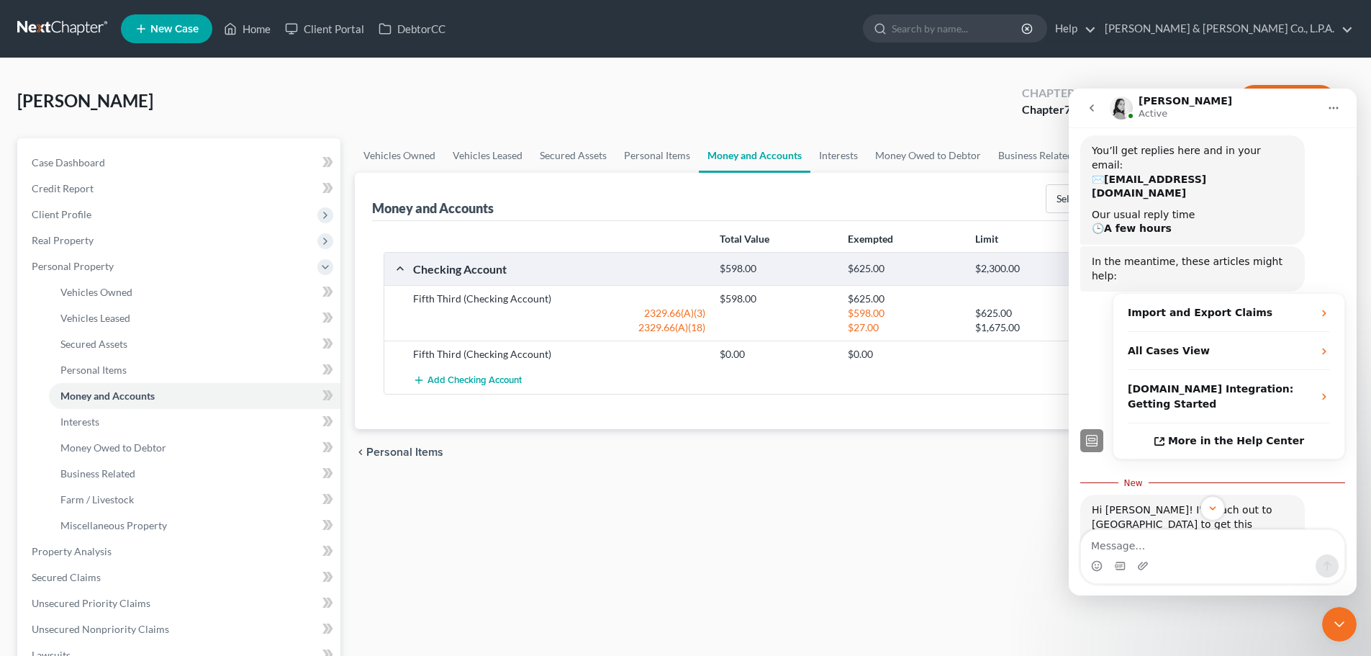
click at [1221, 553] on textarea "Message…" at bounding box center [1212, 542] width 263 height 24
type textarea "Thanks!!! I figured it was that."
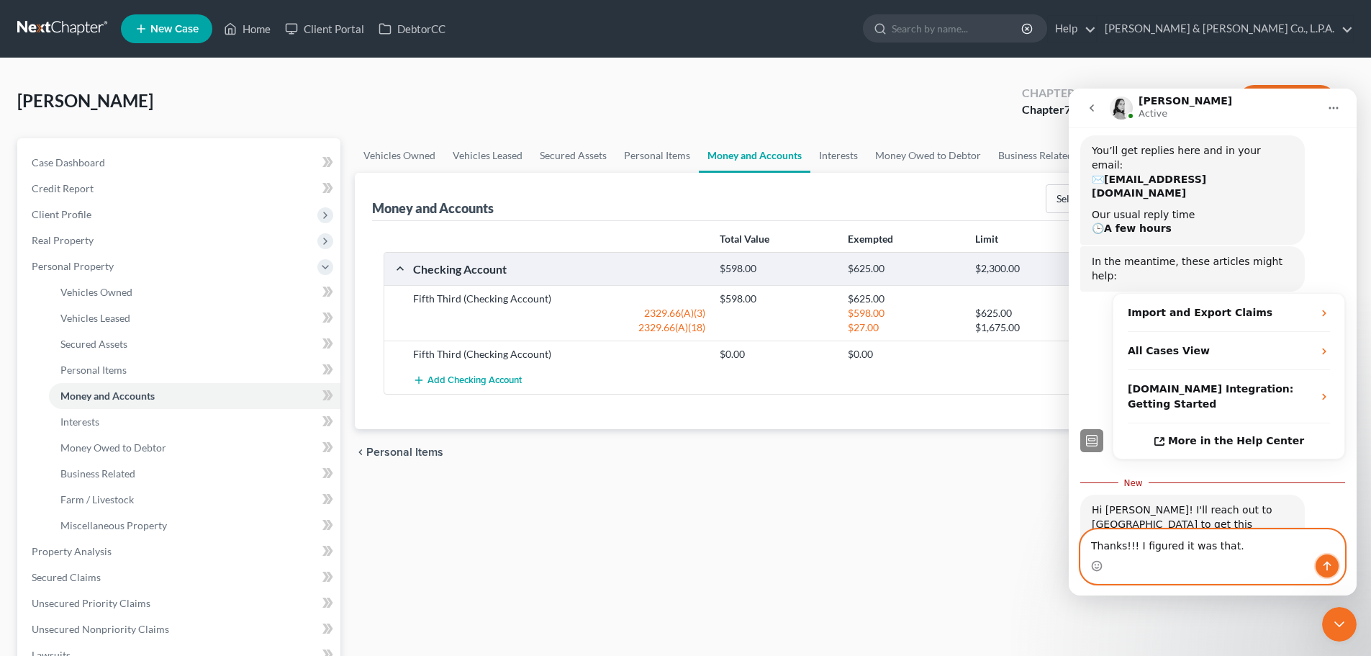
click at [1323, 562] on icon "Send a message…" at bounding box center [1327, 566] width 12 height 12
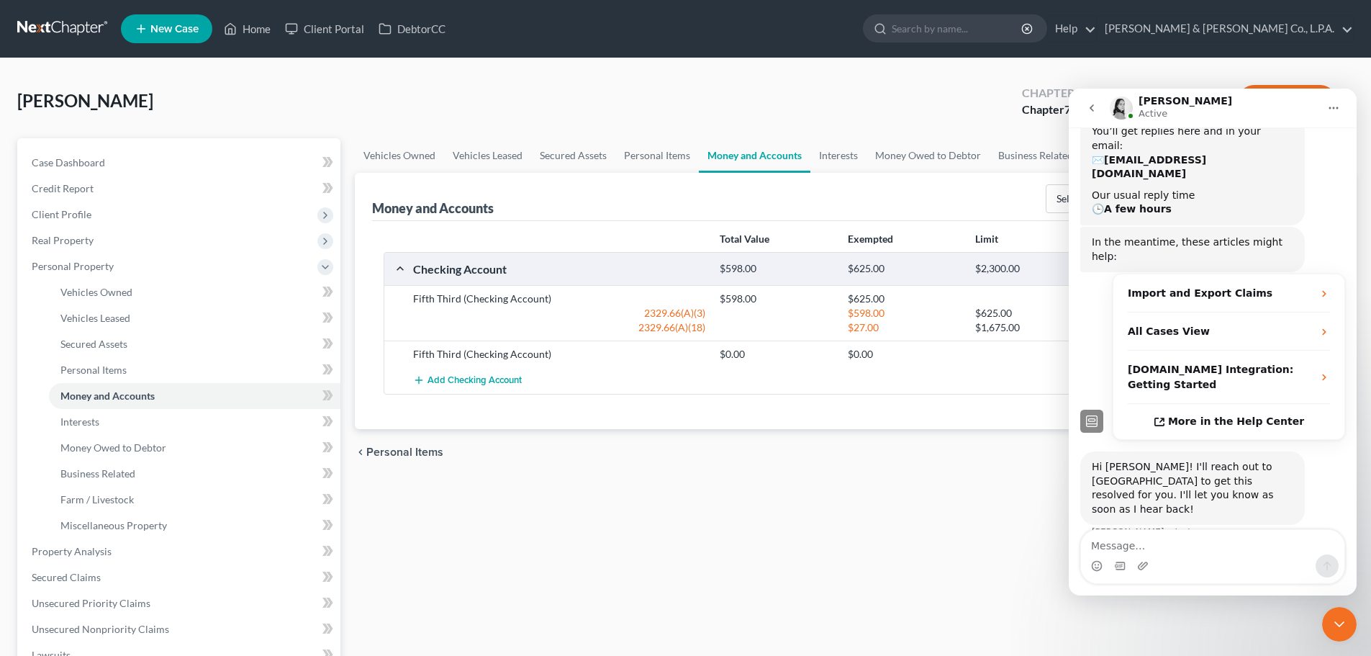
click at [1336, 625] on icon "Close Intercom Messenger" at bounding box center [1339, 623] width 17 height 17
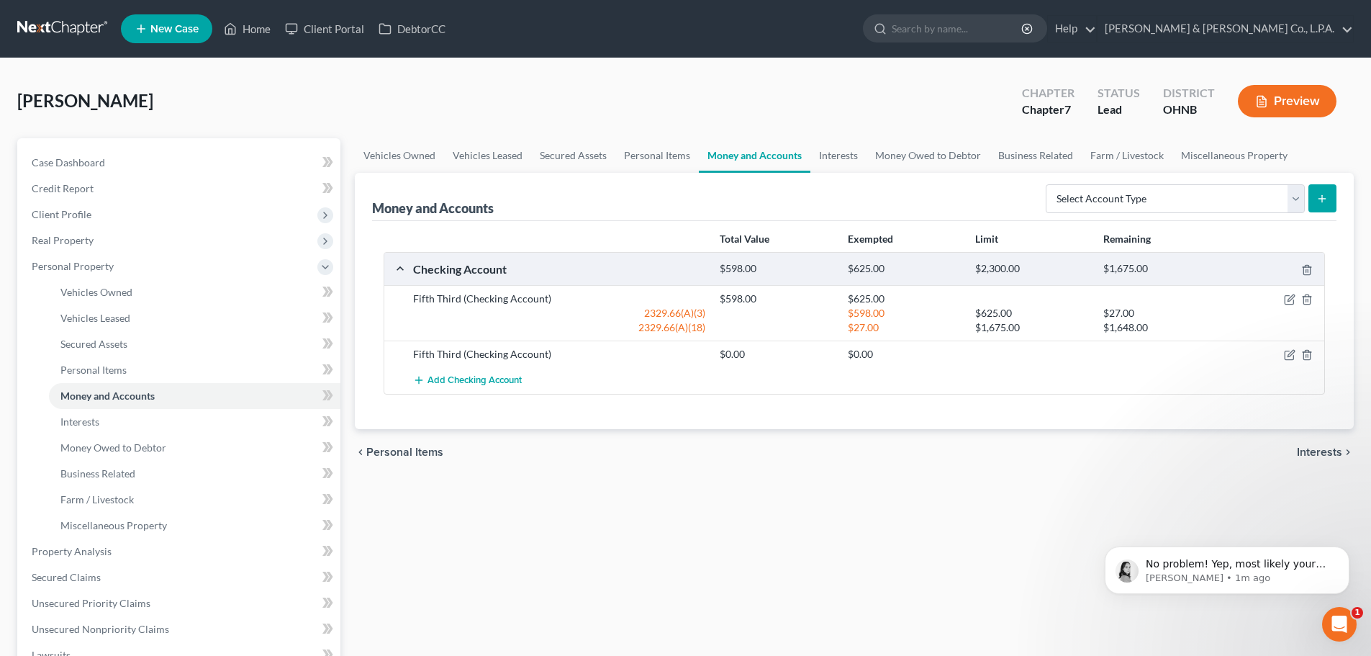
scroll to position [0, 0]
click at [1255, 571] on p "[PERSON_NAME] • 1m ago" at bounding box center [1239, 577] width 186 height 13
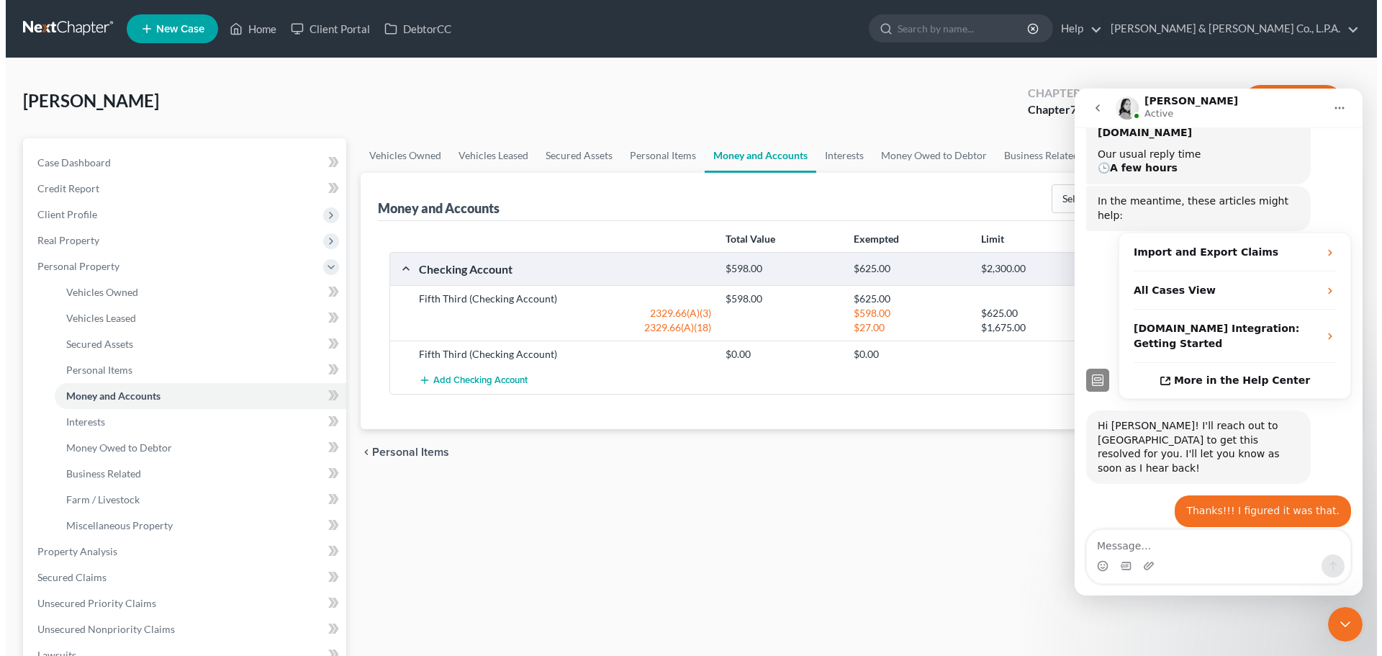
scroll to position [263, 0]
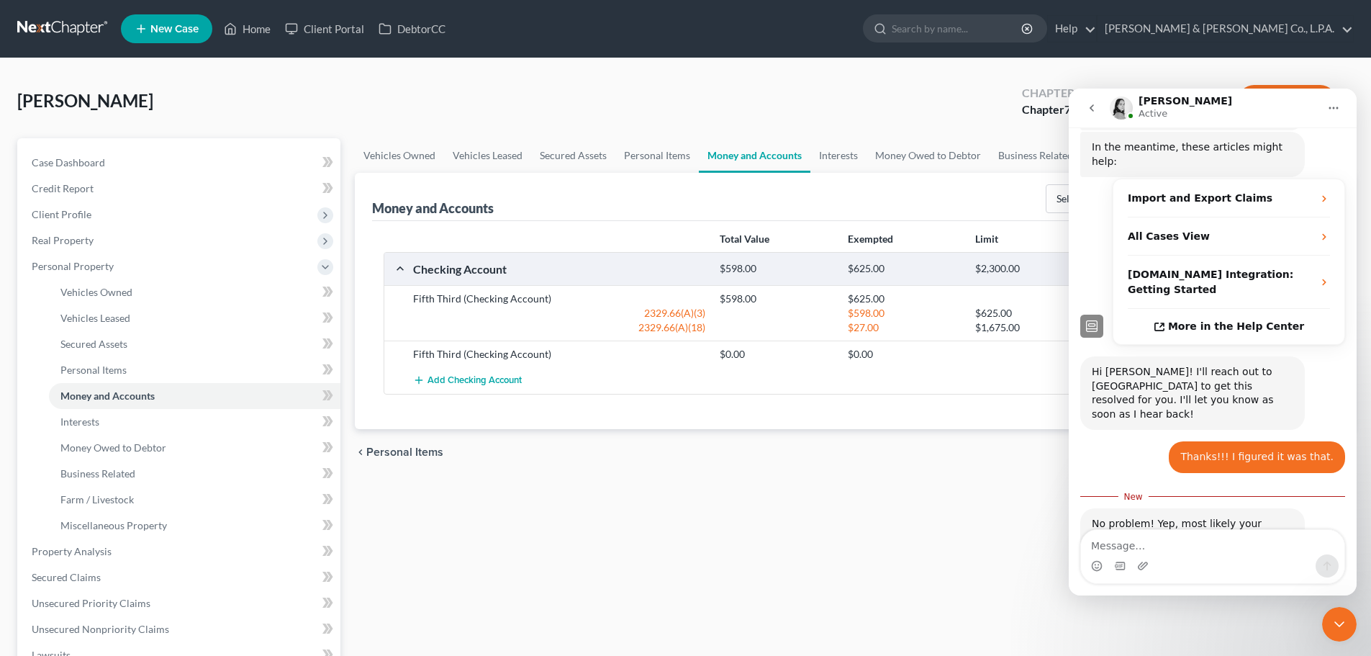
click at [1341, 625] on icon "Close Intercom Messenger" at bounding box center [1339, 624] width 10 height 6
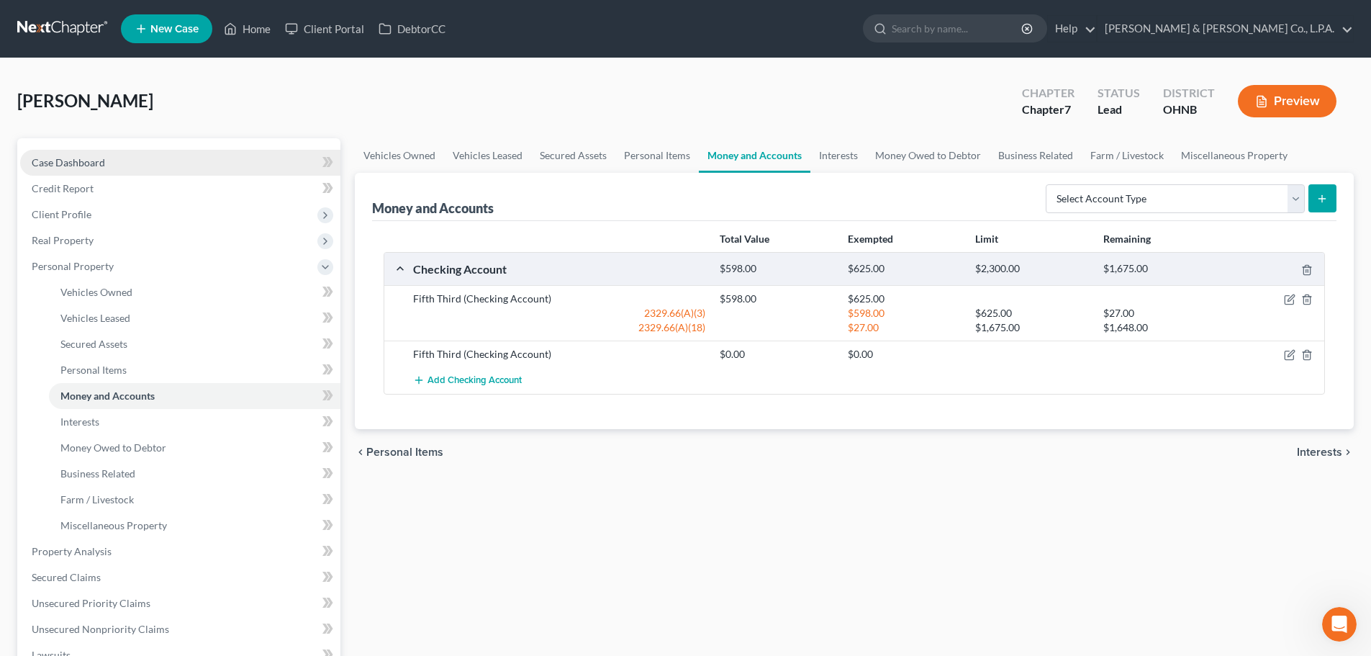
click at [103, 174] on link "Case Dashboard" at bounding box center [180, 163] width 320 height 26
click at [108, 188] on link "Credit Report" at bounding box center [180, 189] width 320 height 26
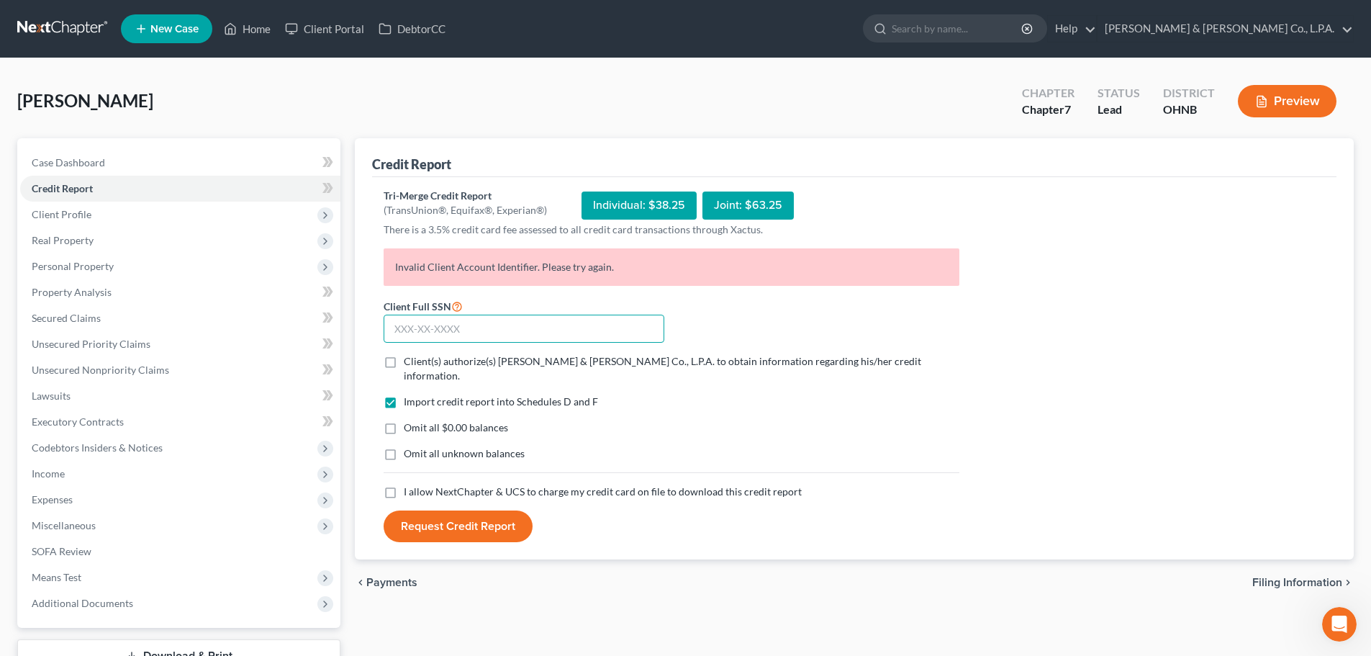
click at [457, 325] on input "text" at bounding box center [524, 329] width 281 height 29
click at [426, 333] on input "text" at bounding box center [524, 329] width 281 height 29
type input "292-60-1465"
drag, startPoint x: 429, startPoint y: 361, endPoint x: 429, endPoint y: 386, distance: 25.2
click at [429, 360] on span "Client(s) authorize(s) [PERSON_NAME] & [PERSON_NAME] Co., L.P.A. to obtain info…" at bounding box center [663, 368] width 518 height 27
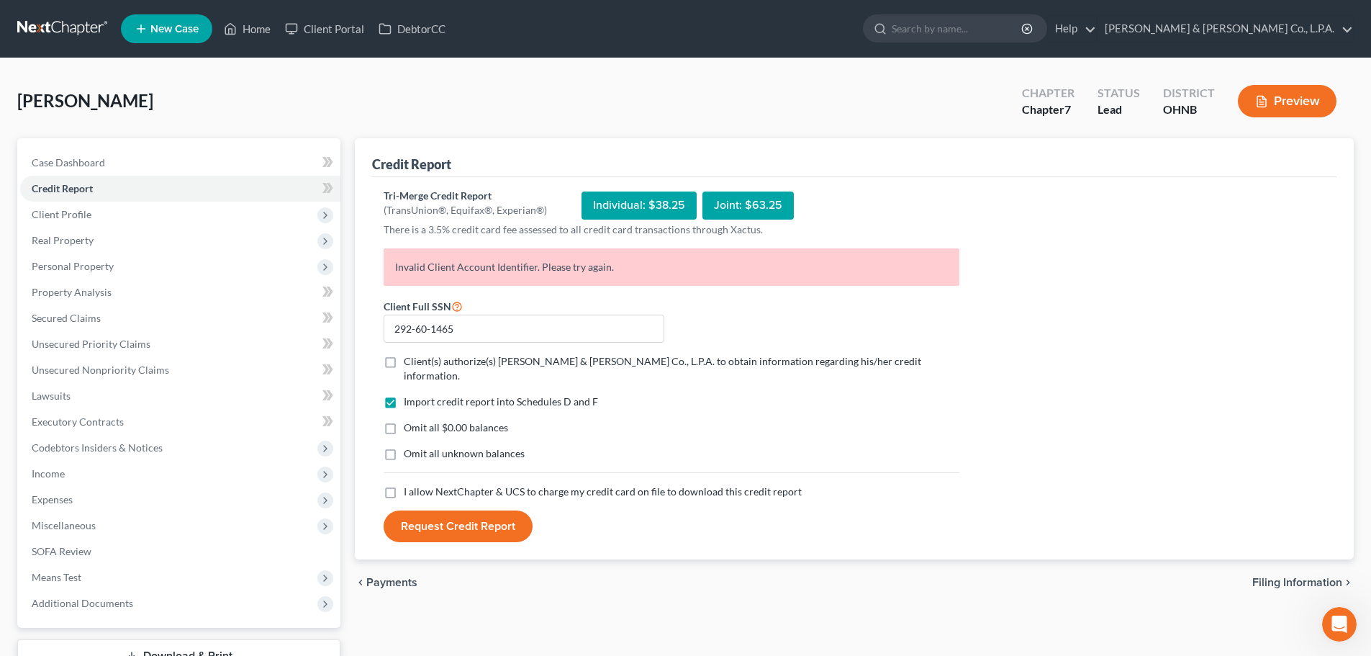
click at [419, 360] on input "Client(s) authorize(s) [PERSON_NAME] & [PERSON_NAME] Co., L.P.A. to obtain info…" at bounding box center [414, 358] width 9 height 9
checkbox input "true"
click at [428, 421] on span "Omit all $0.00 balances" at bounding box center [456, 427] width 104 height 12
click at [419, 420] on input "Omit all $0.00 balances" at bounding box center [414, 424] width 9 height 9
checkbox input "true"
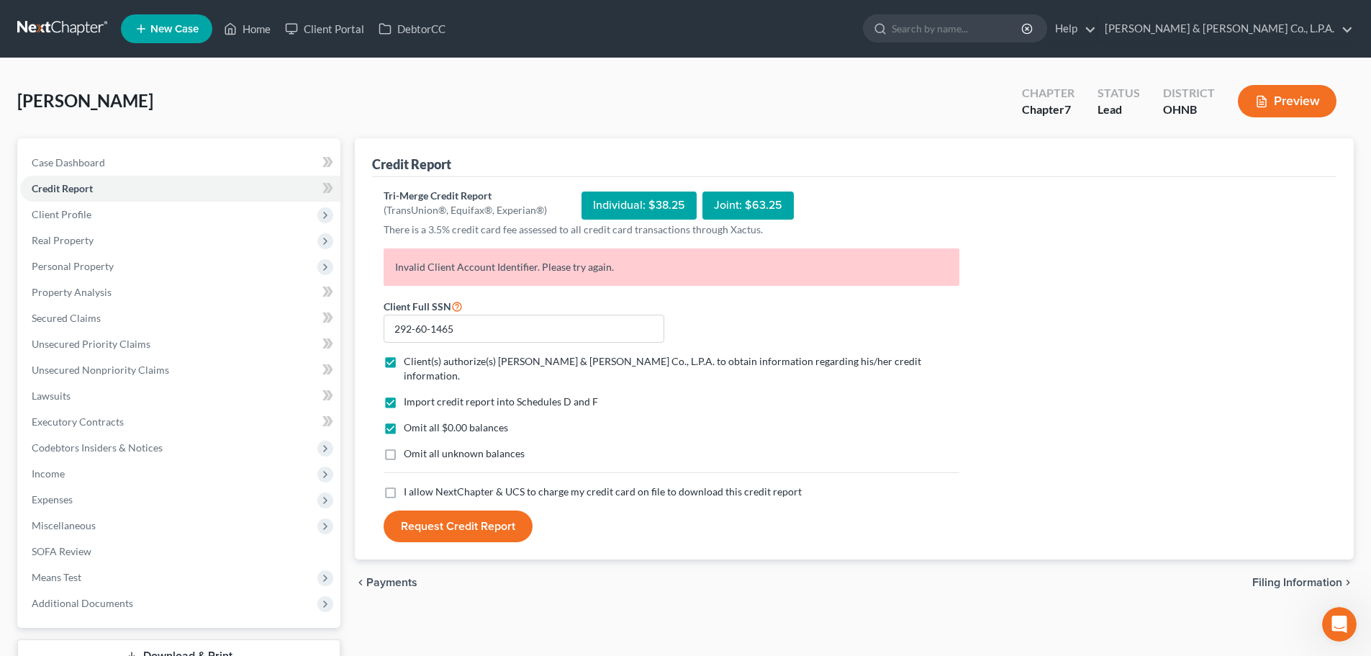
click at [451, 485] on span "I allow NextChapter & UCS to charge my credit card on file to download this cre…" at bounding box center [603, 491] width 398 height 12
click at [419, 484] on input "I allow NextChapter & UCS to charge my credit card on file to download this cre…" at bounding box center [414, 488] width 9 height 9
checkbox input "true"
click at [464, 515] on button "Request Credit Report" at bounding box center [458, 526] width 149 height 32
click at [891, 455] on div "Import credit report into Schedules D and F Omit all $0.00 balances Omit all un…" at bounding box center [671, 439] width 590 height 90
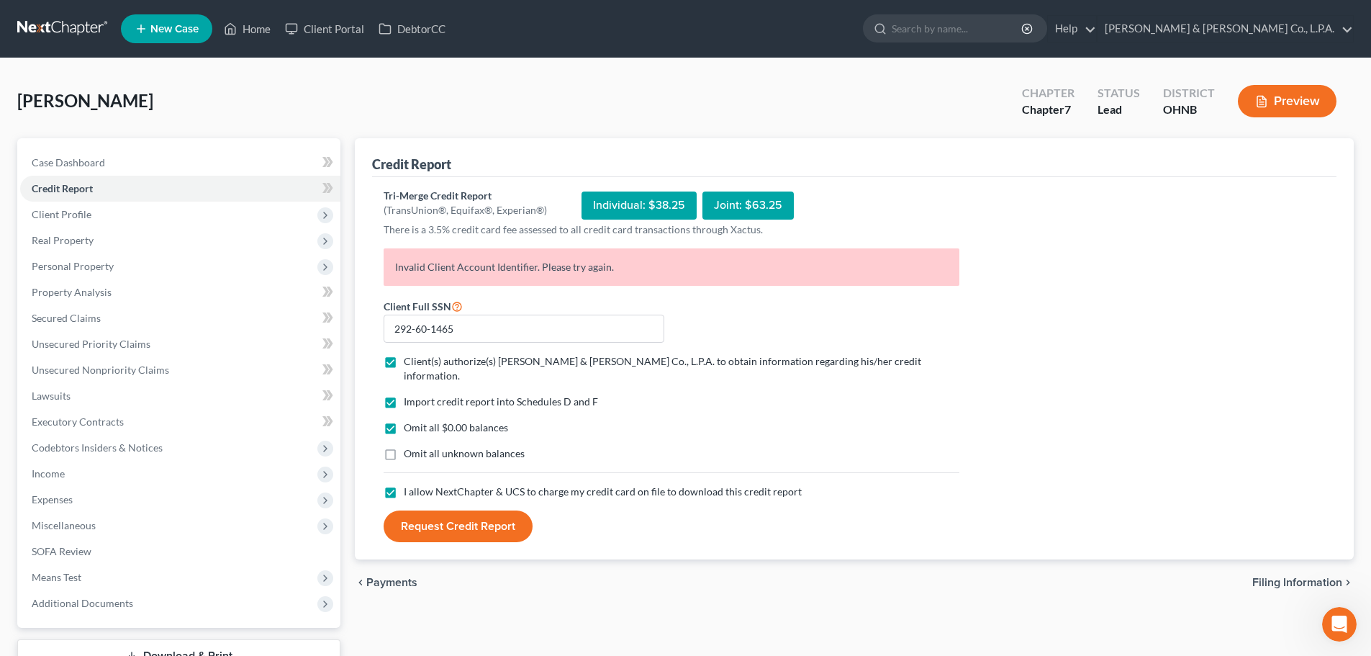
click at [467, 510] on button "Request Credit Report" at bounding box center [458, 526] width 149 height 32
click at [435, 510] on button "Request Credit Report" at bounding box center [458, 526] width 149 height 32
click at [502, 510] on button "Request Credit Report" at bounding box center [458, 526] width 149 height 32
click at [479, 517] on button "Request Credit Report" at bounding box center [458, 526] width 149 height 32
click at [460, 522] on button "Request Credit Report" at bounding box center [458, 526] width 149 height 32
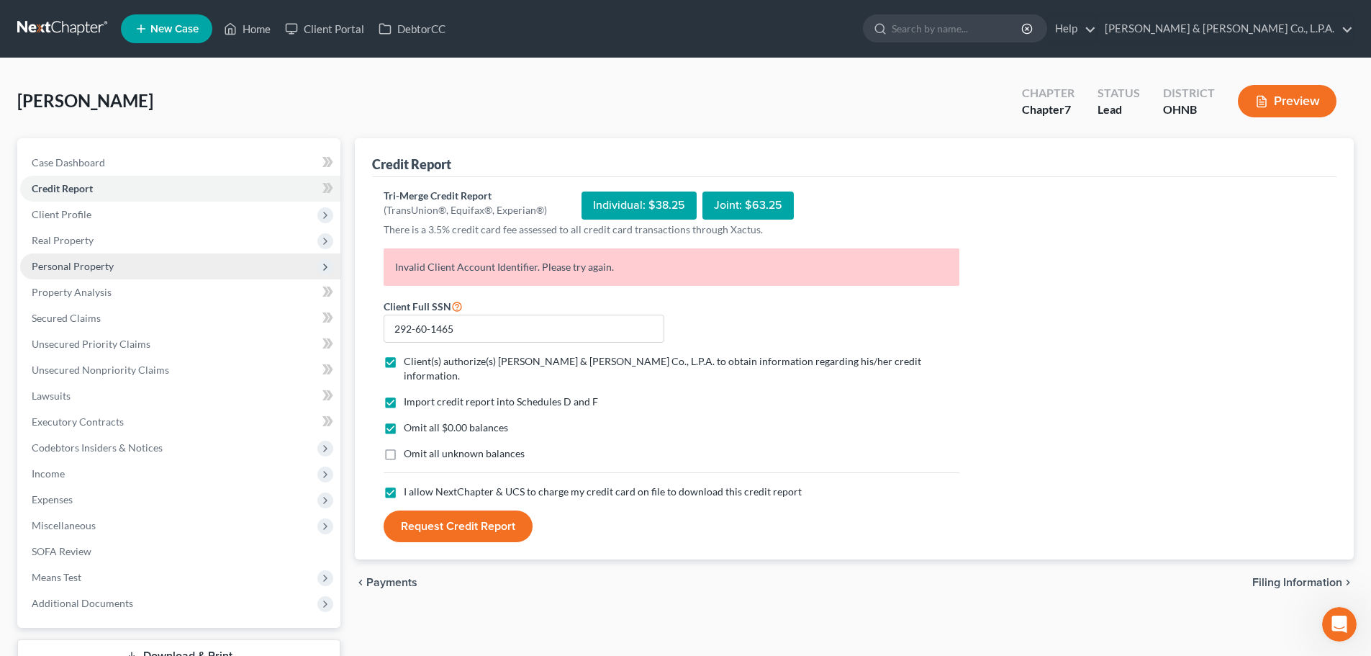
click at [68, 266] on span "Personal Property" at bounding box center [73, 266] width 82 height 12
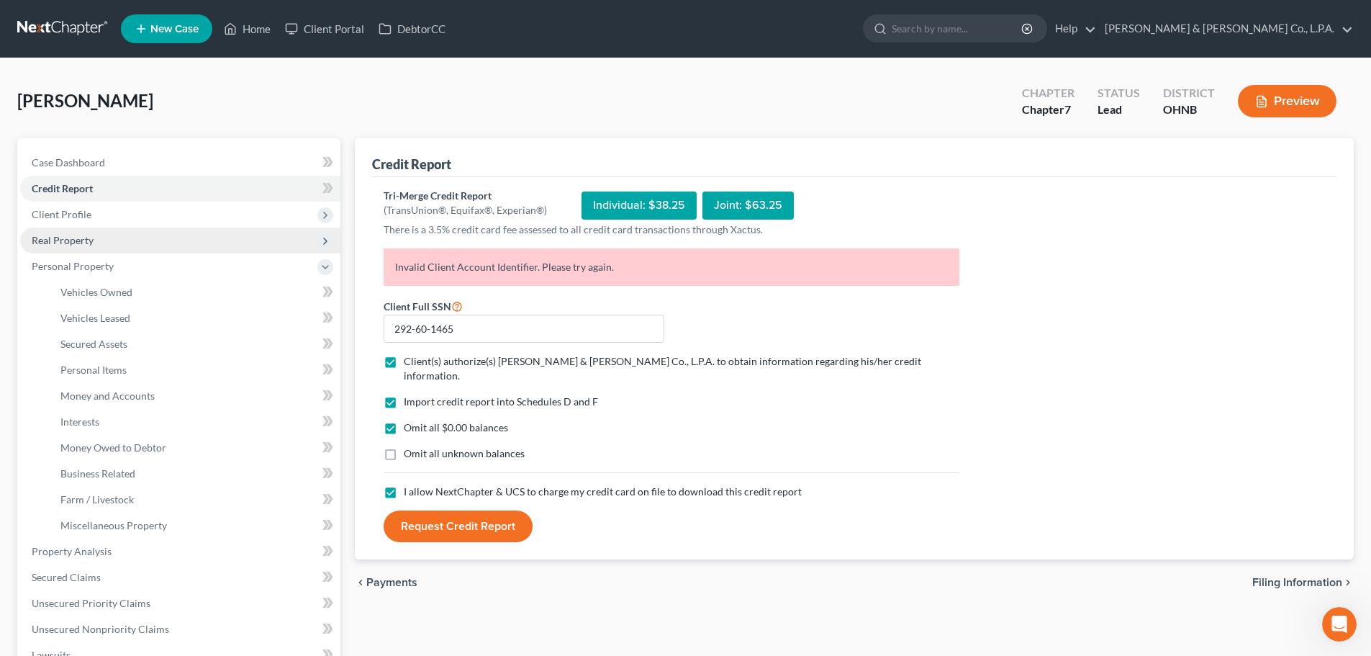
click at [96, 243] on span "Real Property" at bounding box center [180, 240] width 320 height 26
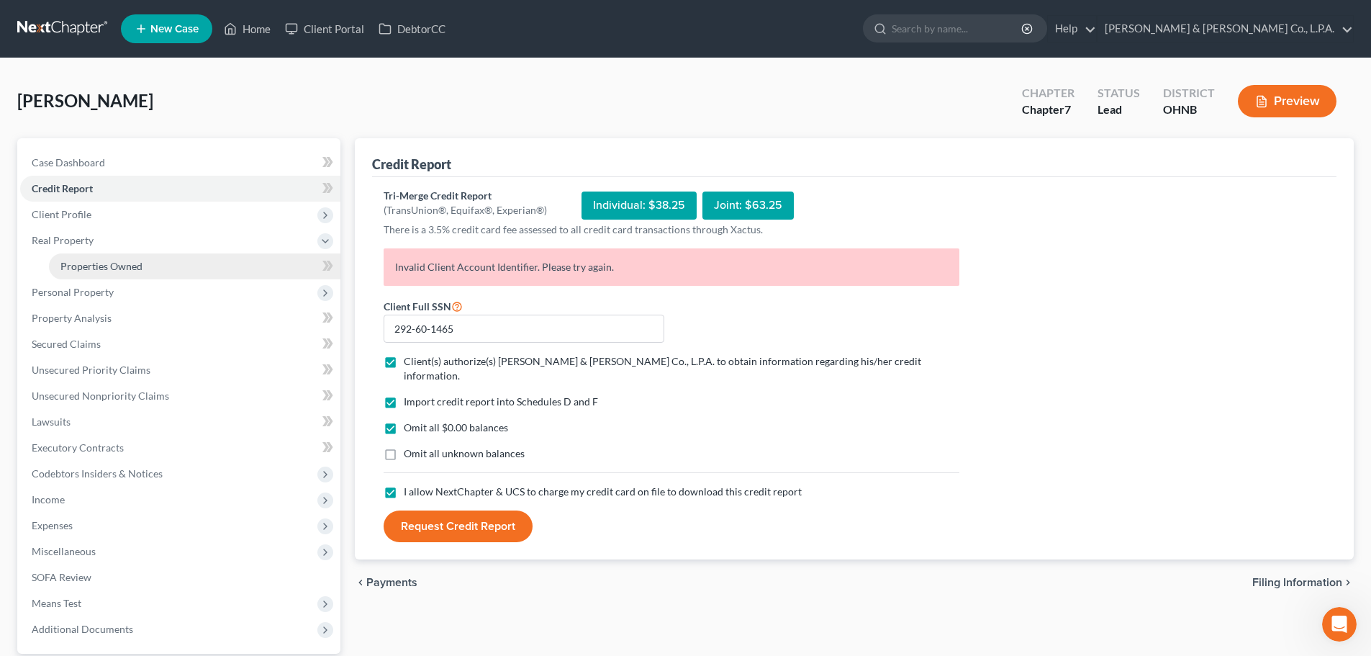
click at [125, 271] on span "Properties Owned" at bounding box center [101, 266] width 82 height 12
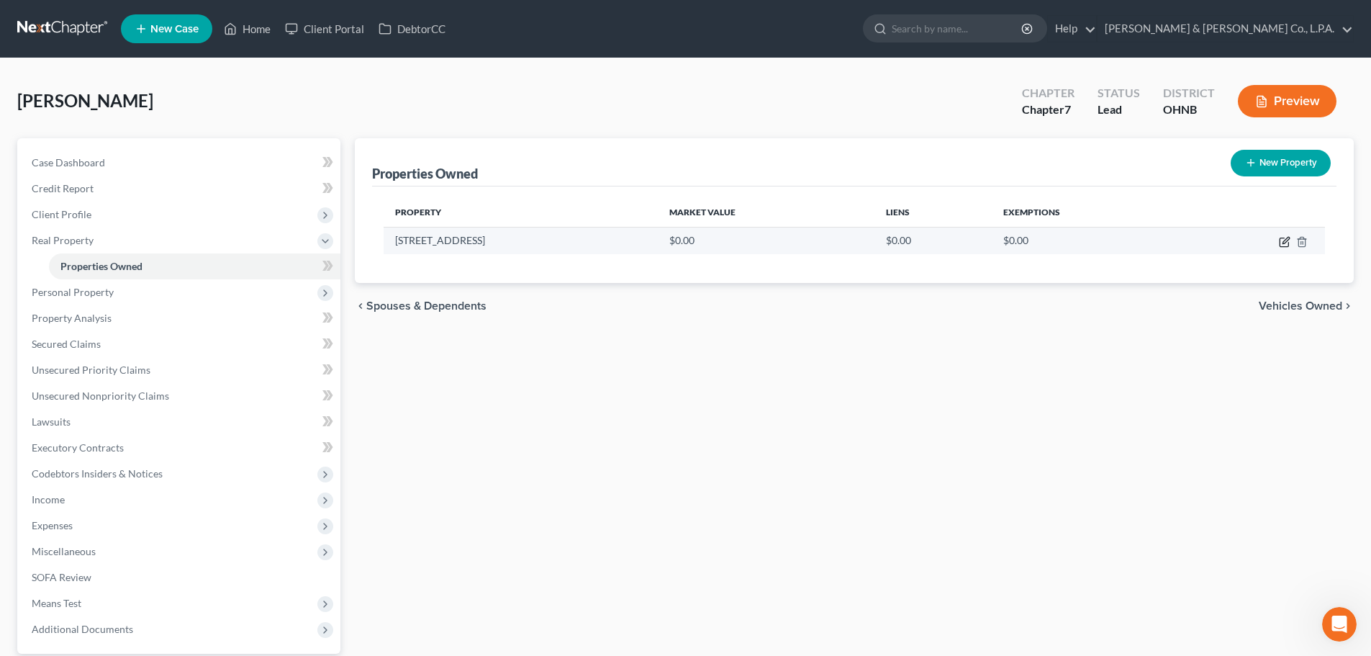
click at [1285, 243] on icon "button" at bounding box center [1286, 240] width 6 height 6
select select "36"
select select "0"
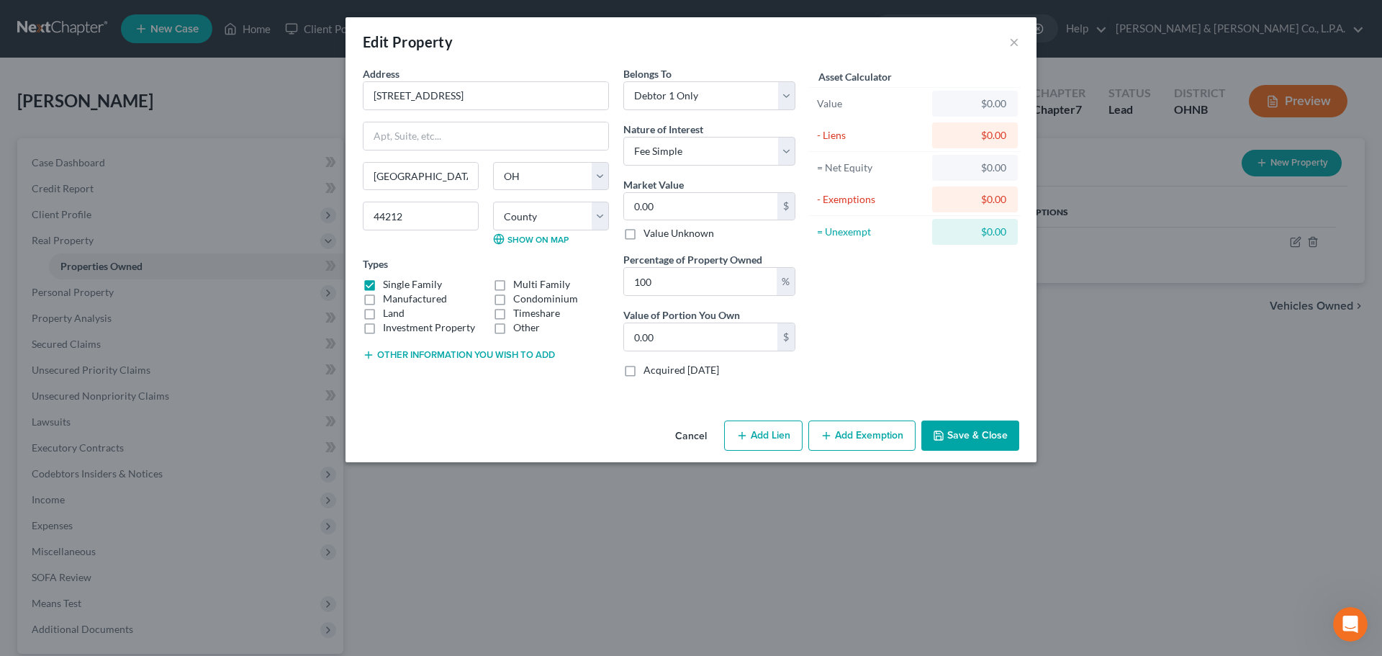
click at [758, 435] on button "Add Lien" at bounding box center [763, 435] width 78 height 30
select select "0"
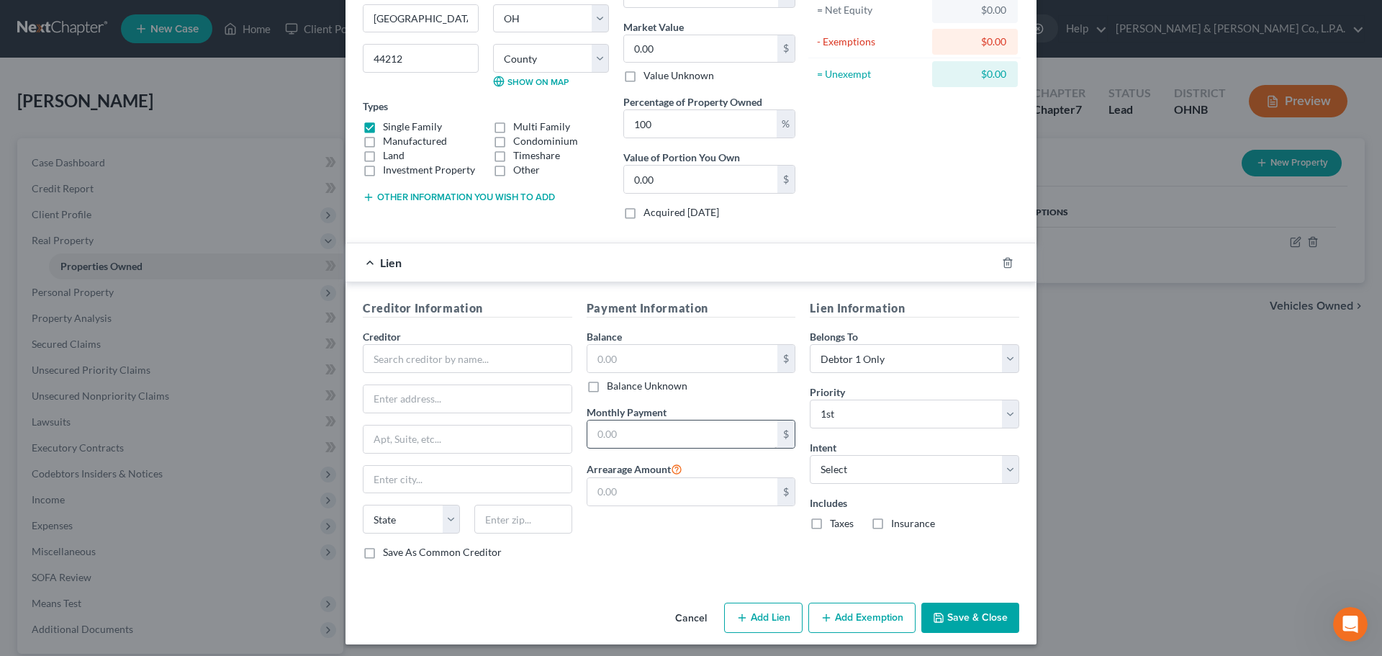
scroll to position [163, 0]
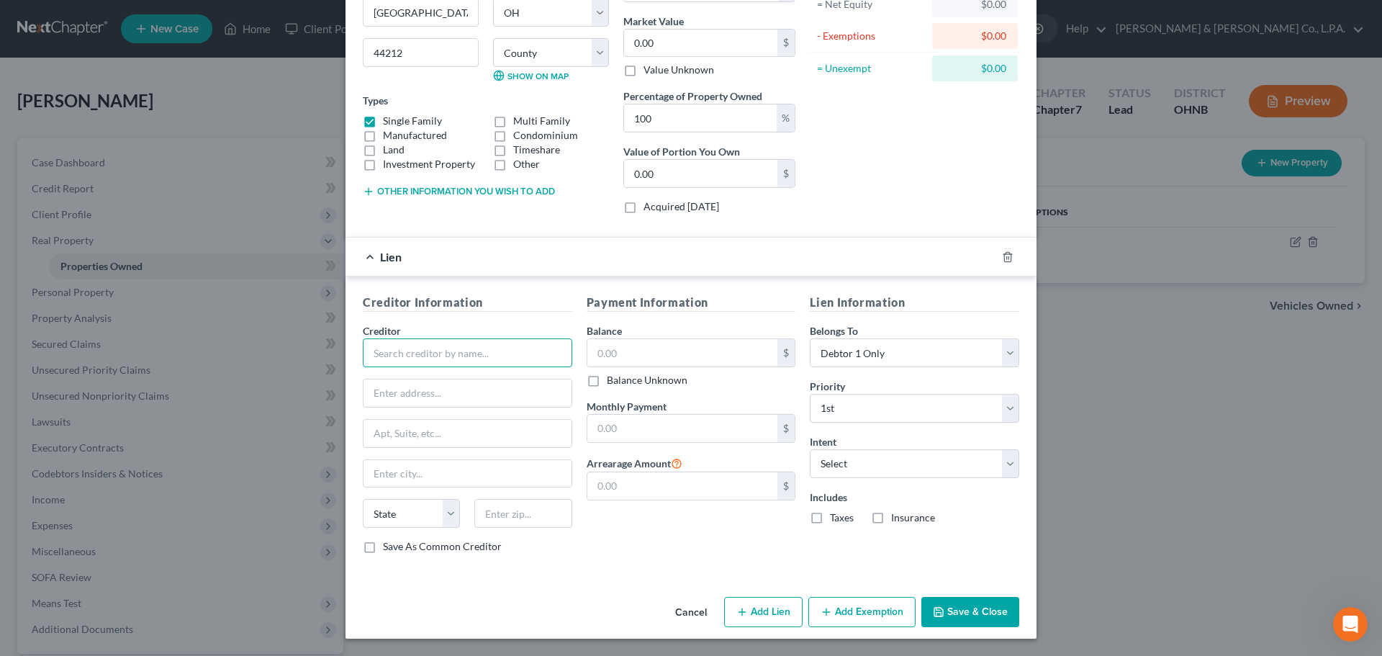
click at [480, 360] on input "text" at bounding box center [467, 352] width 209 height 29
type input "[PERSON_NAME]"
click at [489, 402] on input "text" at bounding box center [467, 392] width 208 height 27
click at [674, 356] on input "text" at bounding box center [682, 352] width 191 height 27
type input "75,900"
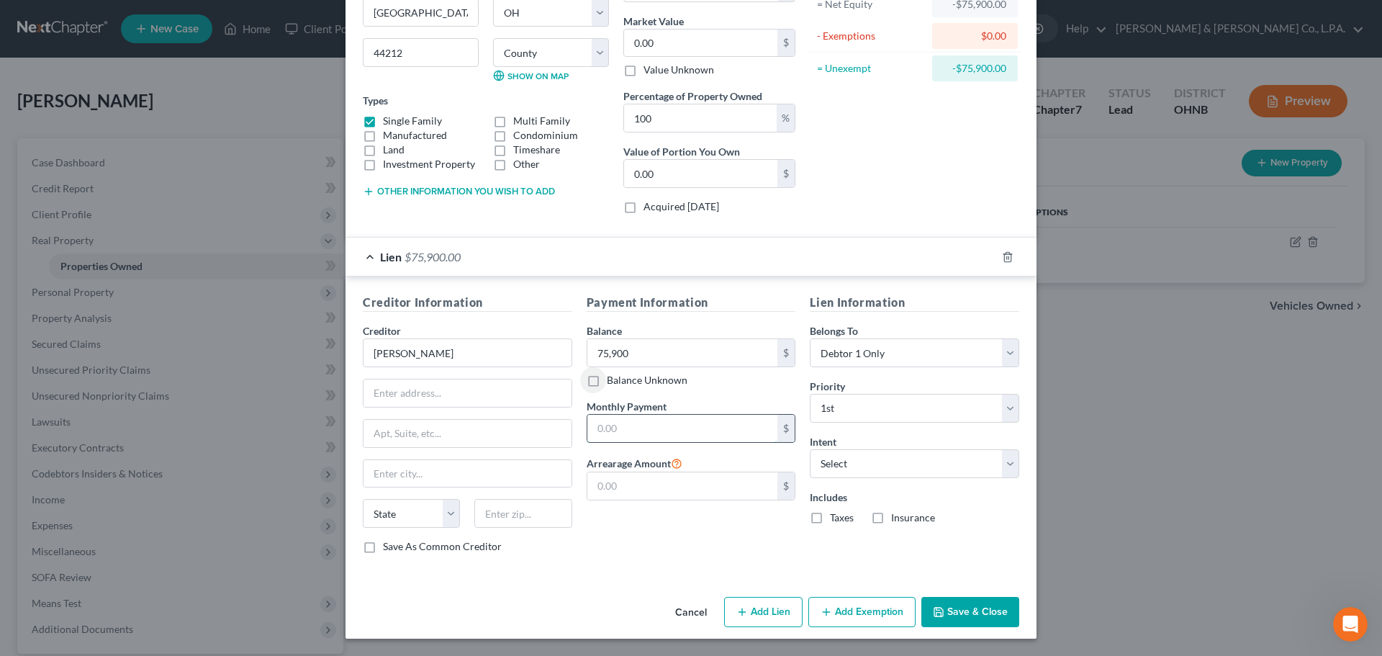
click at [679, 435] on input "text" at bounding box center [682, 428] width 191 height 27
type input "1,900"
drag, startPoint x: 823, startPoint y: 520, endPoint x: 850, endPoint y: 518, distance: 27.4
click at [823, 519] on div "Taxes" at bounding box center [832, 517] width 44 height 14
click at [891, 518] on label "Insurance" at bounding box center [913, 517] width 44 height 14
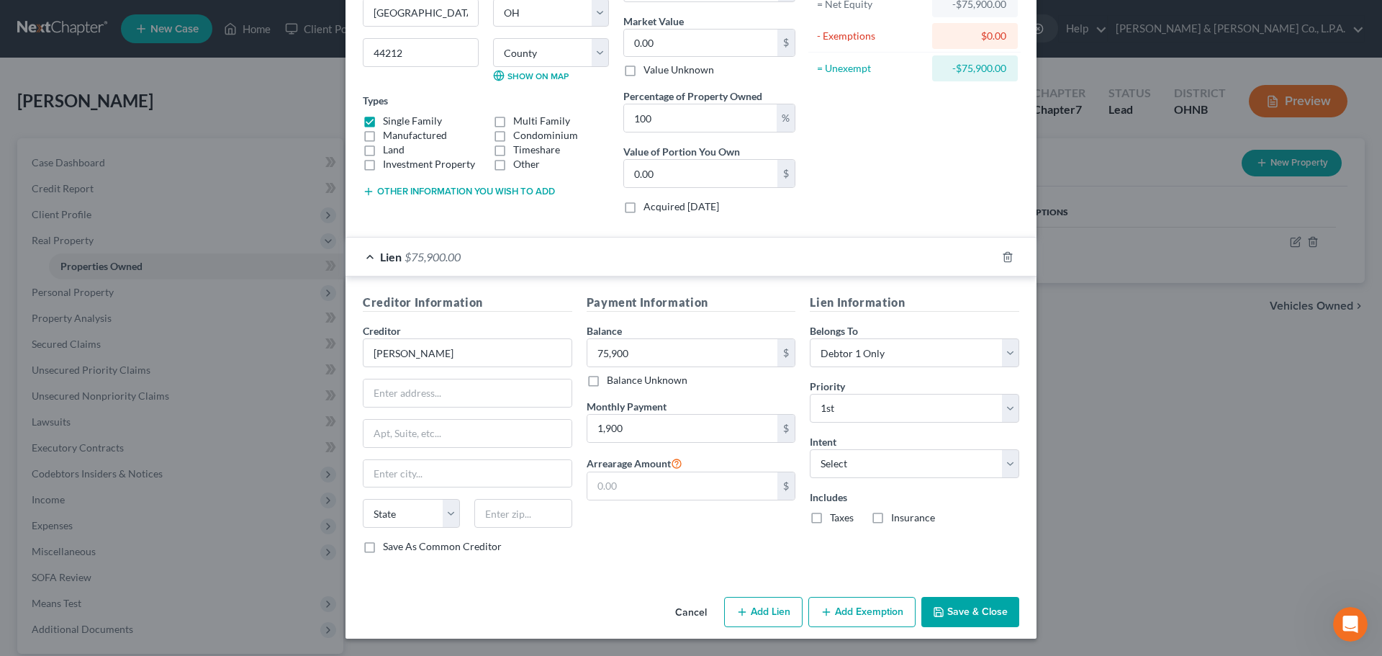
click at [897, 518] on input "Insurance" at bounding box center [901, 514] width 9 height 9
checkbox input "true"
click at [830, 518] on label "Taxes" at bounding box center [842, 517] width 24 height 14
click at [836, 518] on input "Taxes" at bounding box center [840, 514] width 9 height 9
checkbox input "true"
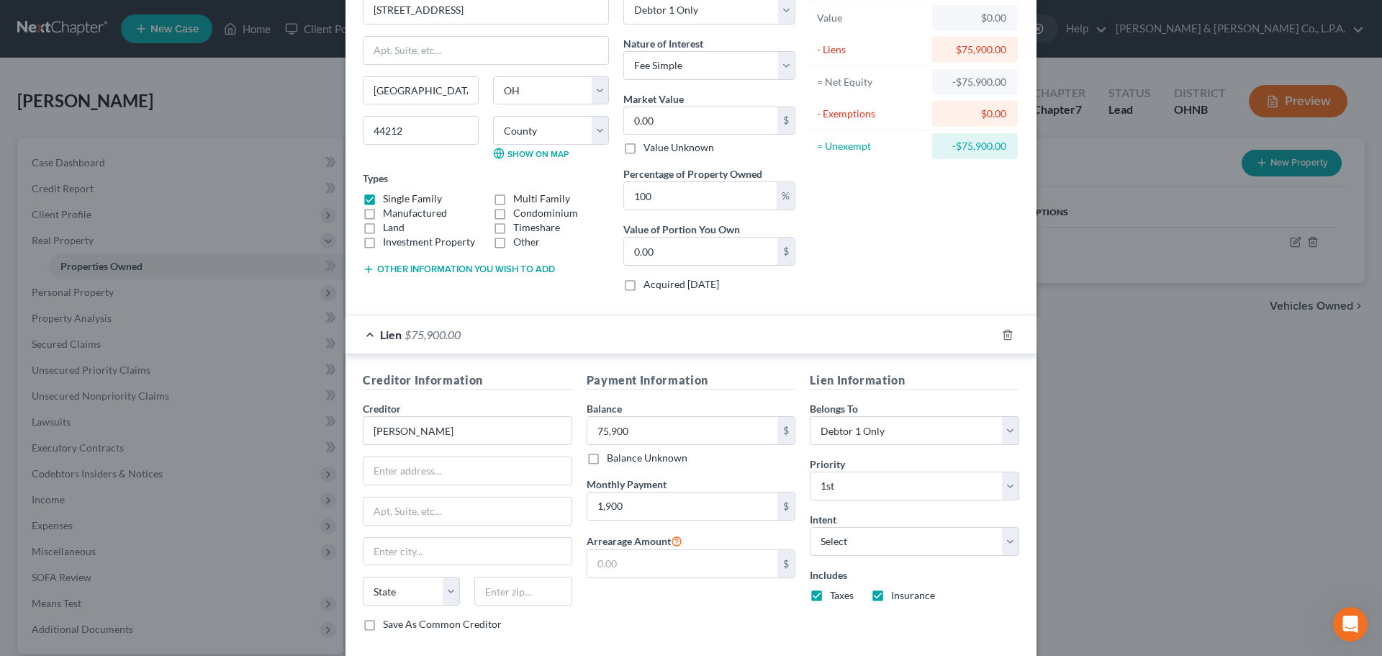
scroll to position [0, 0]
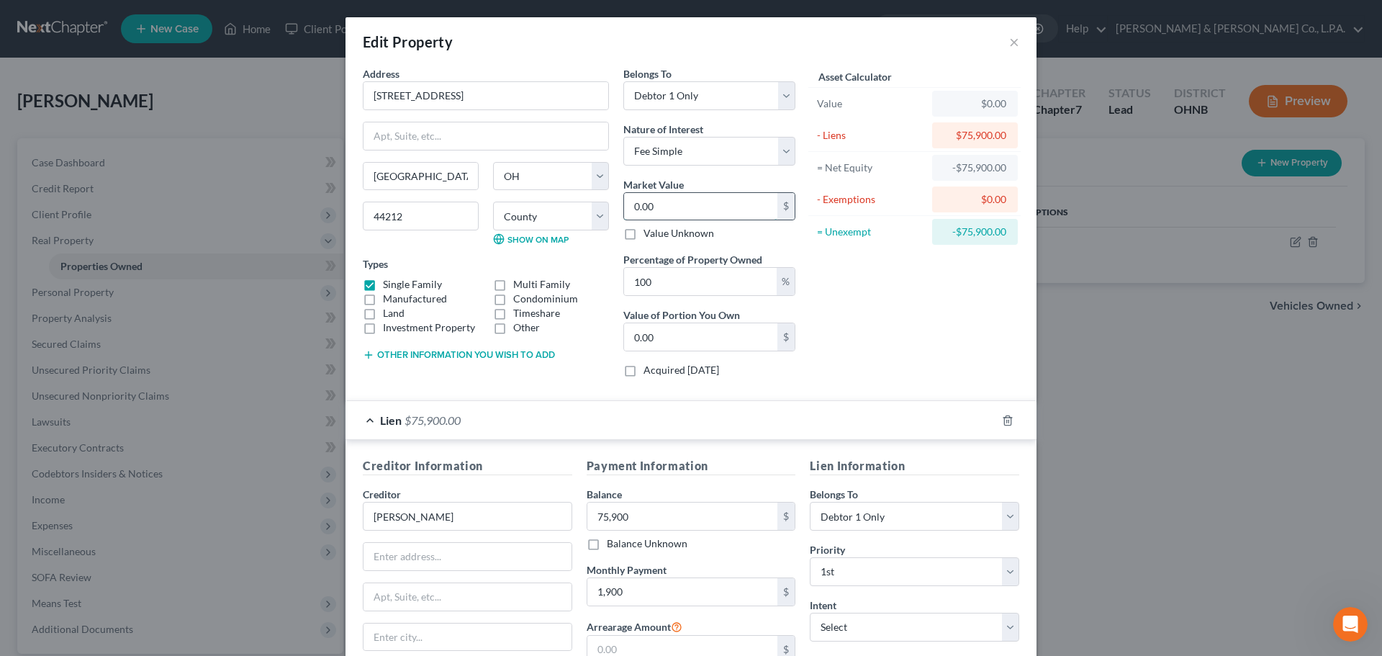
click at [674, 211] on input "0.00" at bounding box center [700, 206] width 153 height 27
click at [674, 208] on input "0.00" at bounding box center [700, 206] width 153 height 27
click at [649, 206] on input "0.00" at bounding box center [700, 206] width 153 height 27
type input "0.00"
type input "0"
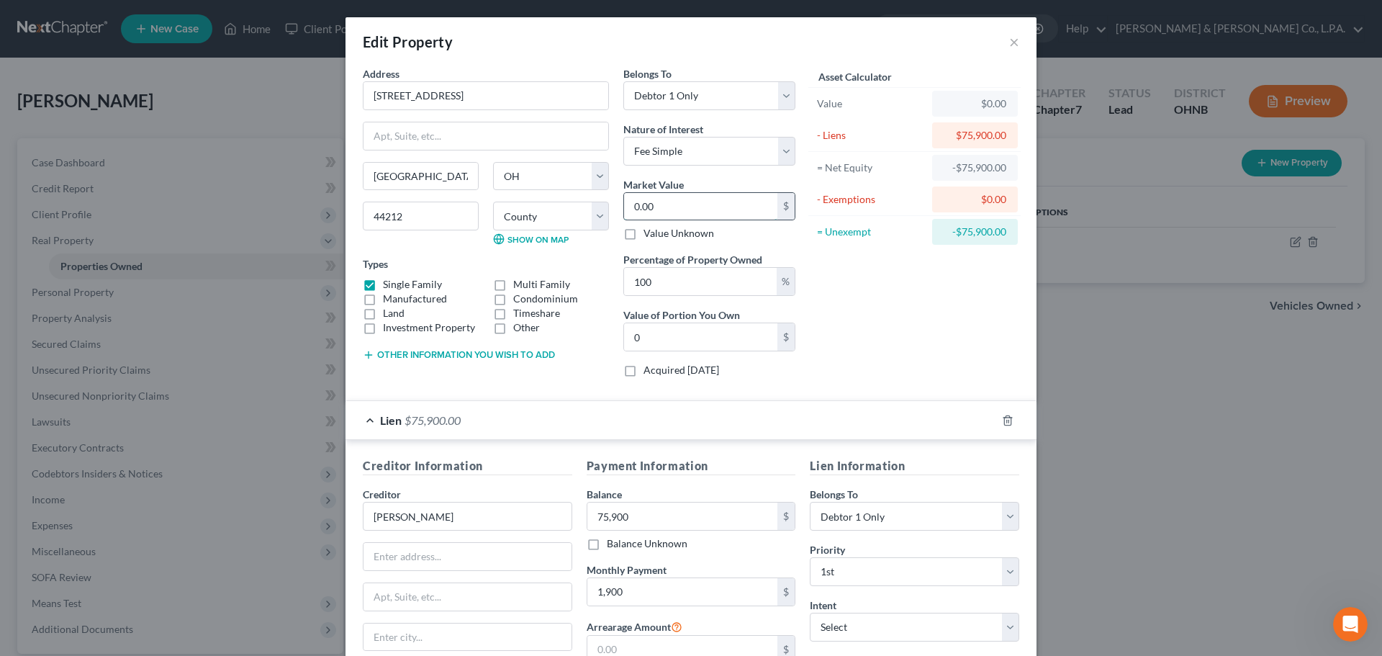
type input "0.002"
type input "0.00"
type input "0"
type input "0.009"
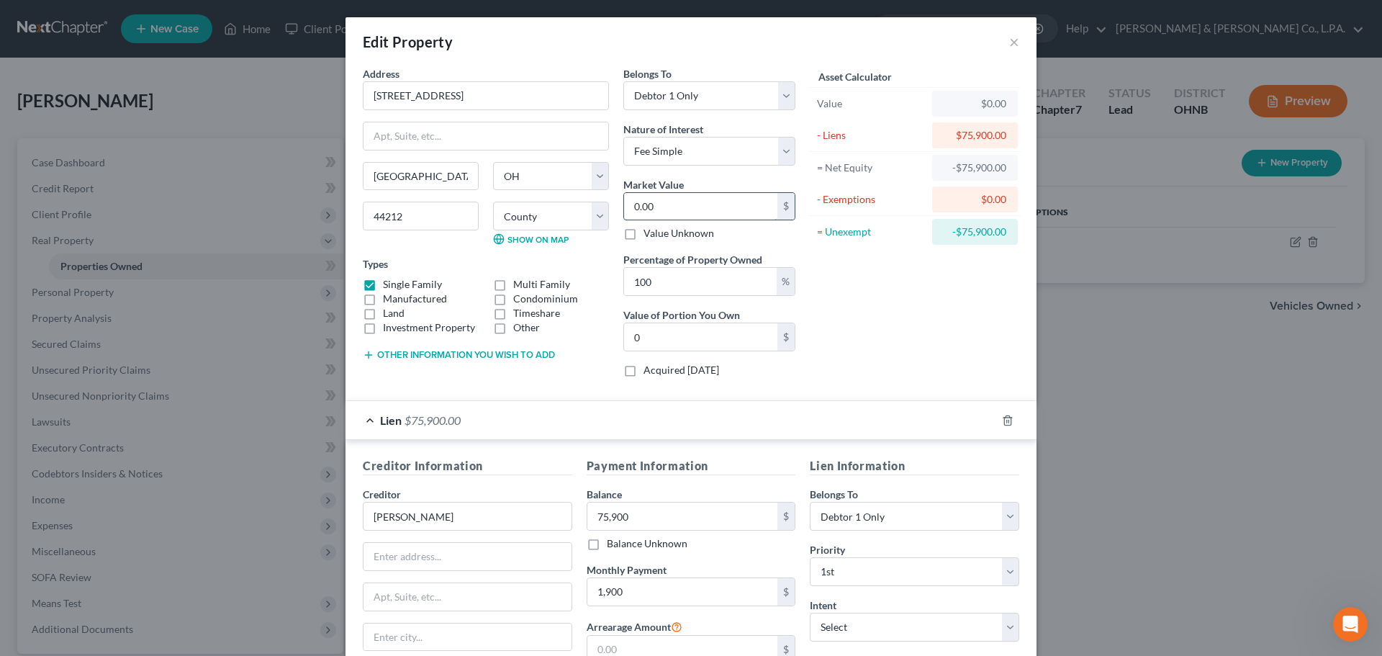
type input "0.00"
type input "0.000"
type input "0"
type input "1"
type input "1.00"
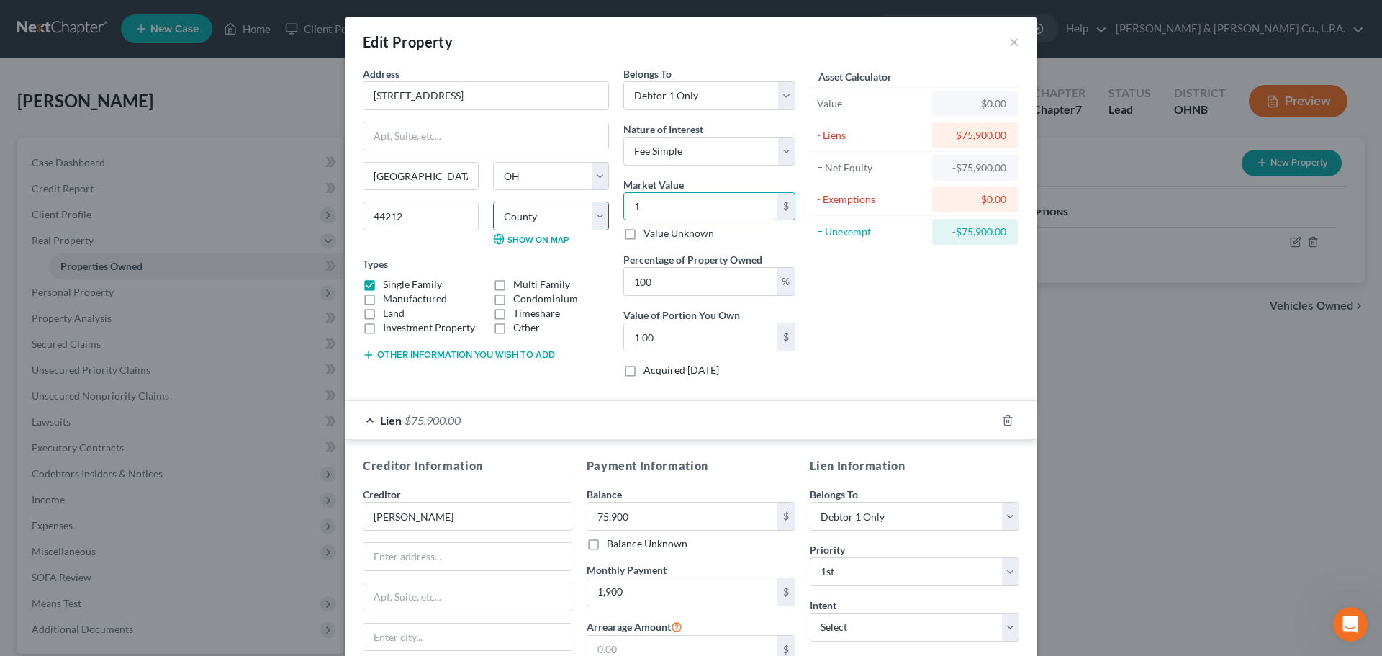
type input "13"
type input "13.00"
type input "132"
type input "132.00"
type input "1329"
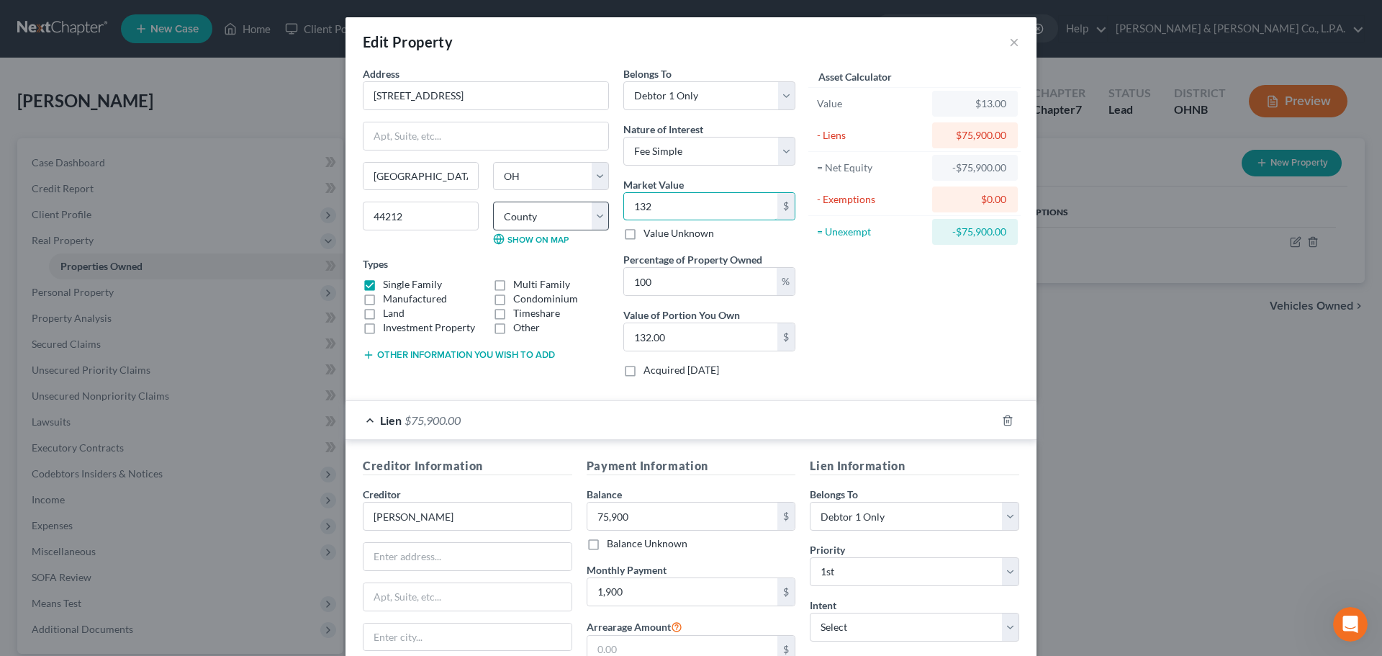
type input "1,329.00"
type input "1,3299"
type input "13,299.00"
type input "13,2990"
type input "132,990.00"
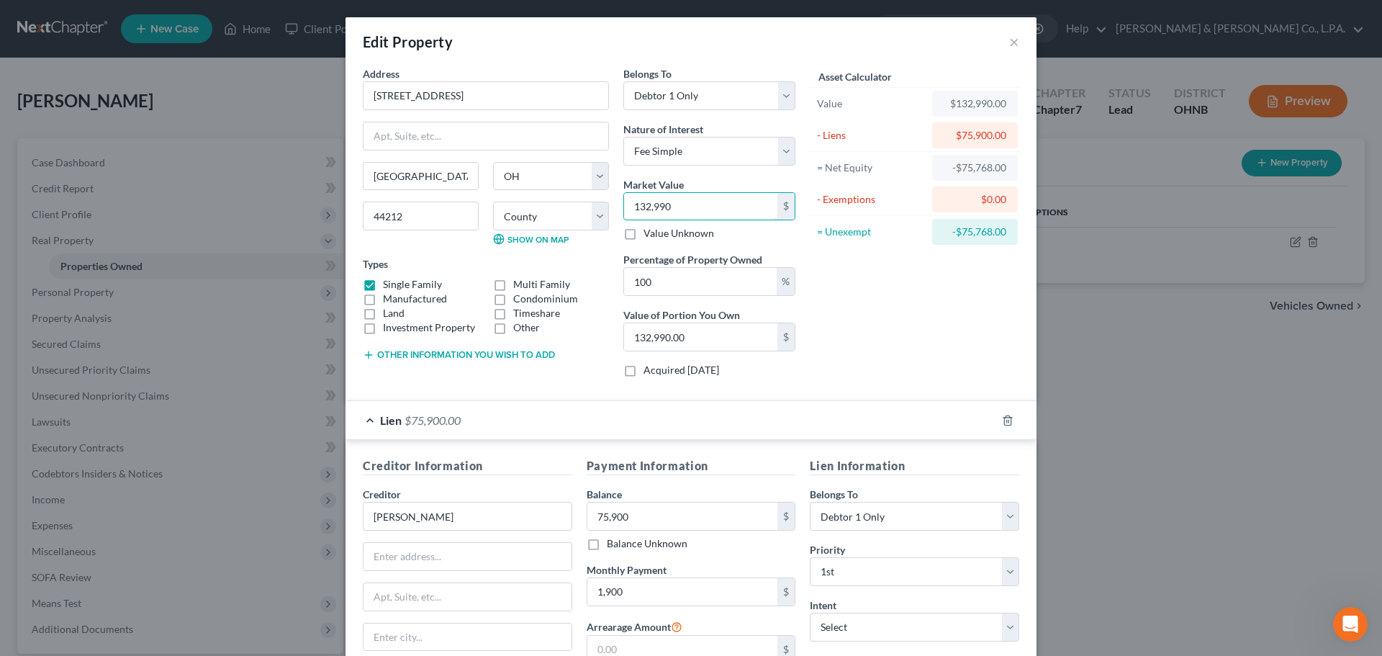
type input "132,990"
click at [940, 312] on div "Asset Calculator Value $132,990.00 - Liens $75,900.00 = Net Equity -$75,768.00 …" at bounding box center [915, 227] width 224 height 322
drag, startPoint x: 946, startPoint y: 235, endPoint x: 1013, endPoint y: 232, distance: 66.3
click at [1013, 232] on div "= Unexempt -$75,768.00" at bounding box center [914, 232] width 212 height 32
click at [967, 234] on div "-$75,768.00" at bounding box center [975, 232] width 63 height 14
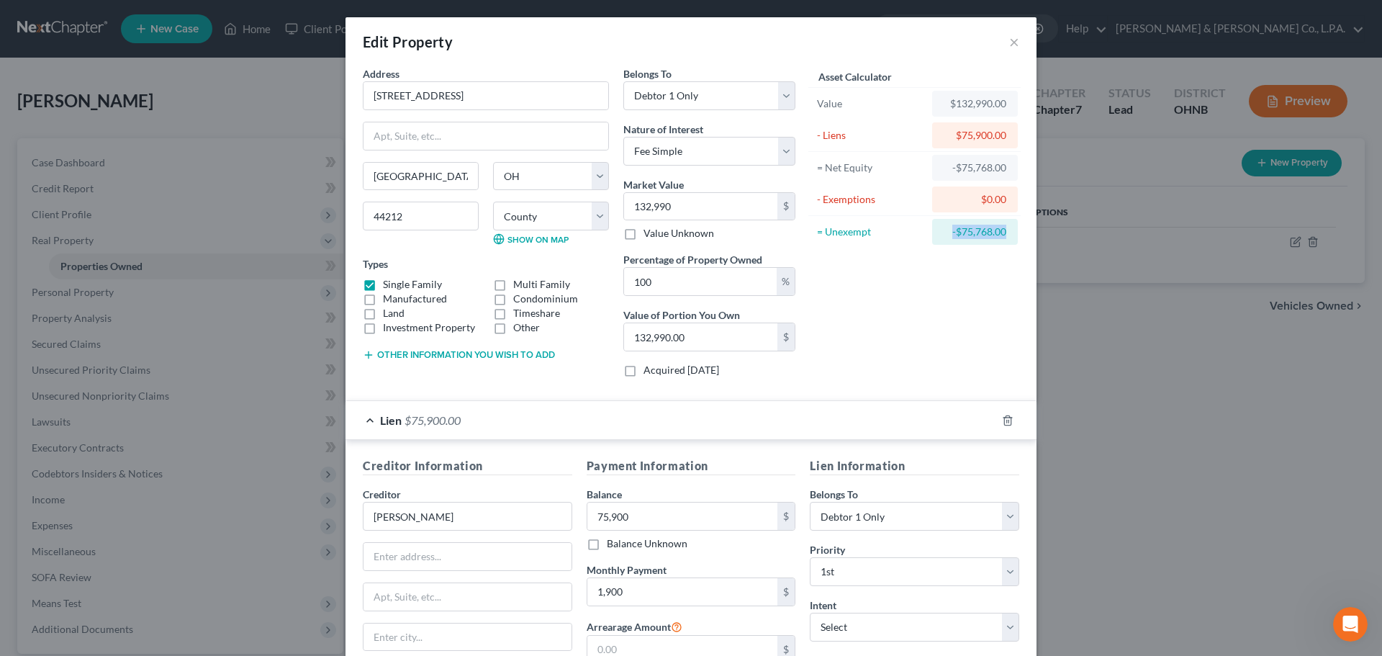
click at [931, 272] on div "Asset Calculator Value $132,990.00 - Liens $75,900.00 = Net Equity -$75,768.00 …" at bounding box center [915, 227] width 224 height 322
click at [946, 232] on div "-$75,768.00" at bounding box center [975, 232] width 63 height 14
click at [844, 352] on div "Asset Calculator Value $132,990.00 - Liens $75,900.00 = Net Equity -$75,768.00 …" at bounding box center [915, 227] width 224 height 322
click at [961, 175] on div "-$75,768.00" at bounding box center [975, 168] width 86 height 26
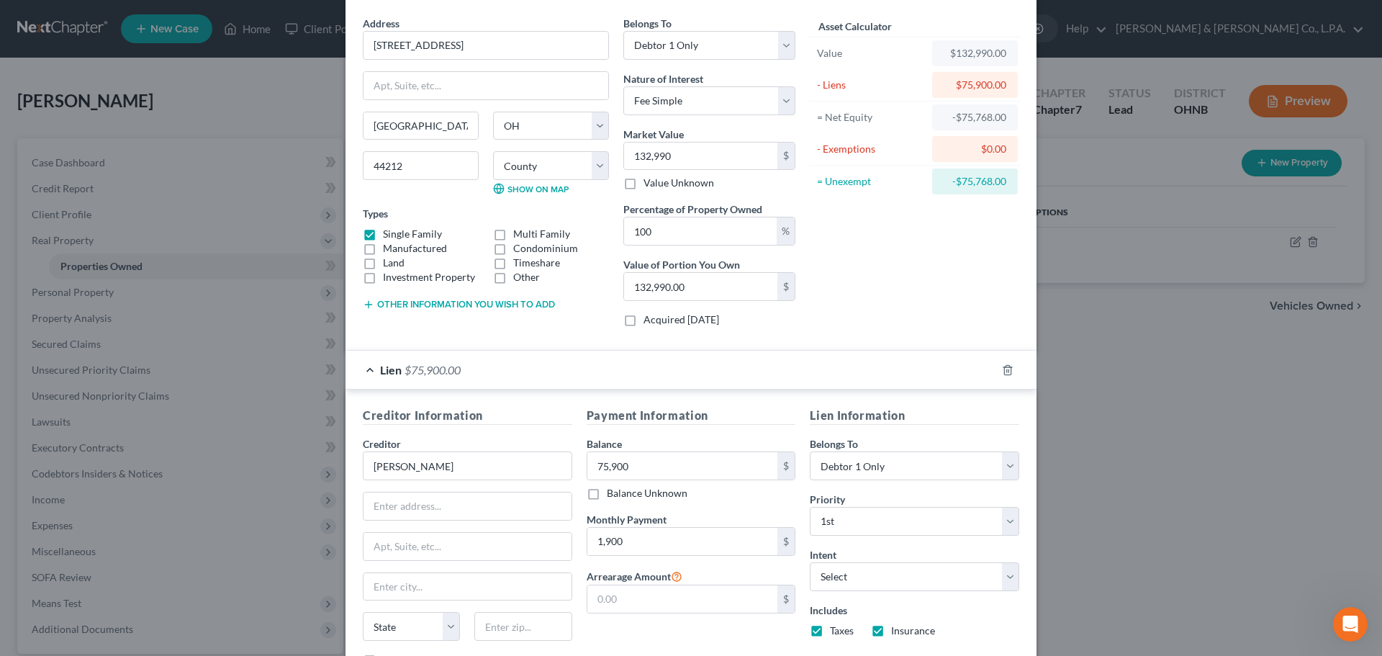
scroll to position [72, 0]
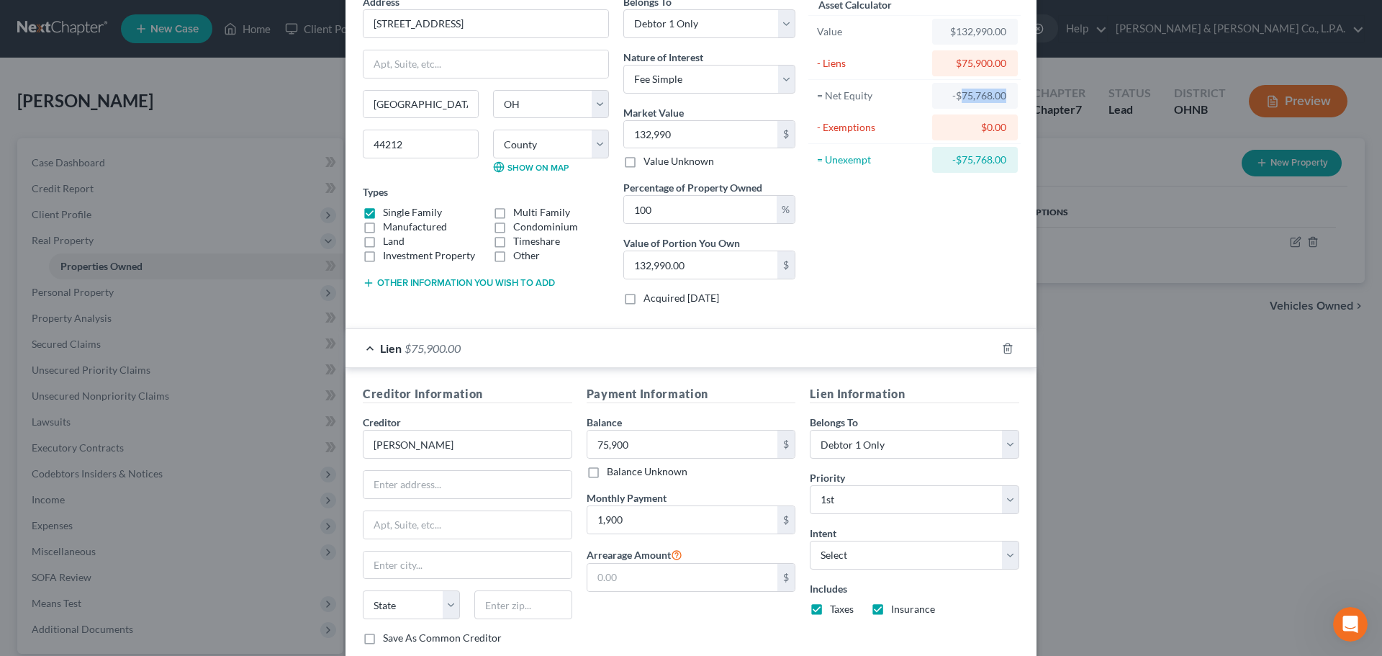
drag, startPoint x: 955, startPoint y: 94, endPoint x: 1005, endPoint y: 93, distance: 49.7
click at [1005, 93] on div "-$75,768.00" at bounding box center [975, 96] width 86 height 26
click at [893, 251] on div "Asset Calculator Value $132,990.00 - Liens $75,900.00 = Net Equity -$75,768.00 …" at bounding box center [915, 155] width 224 height 322
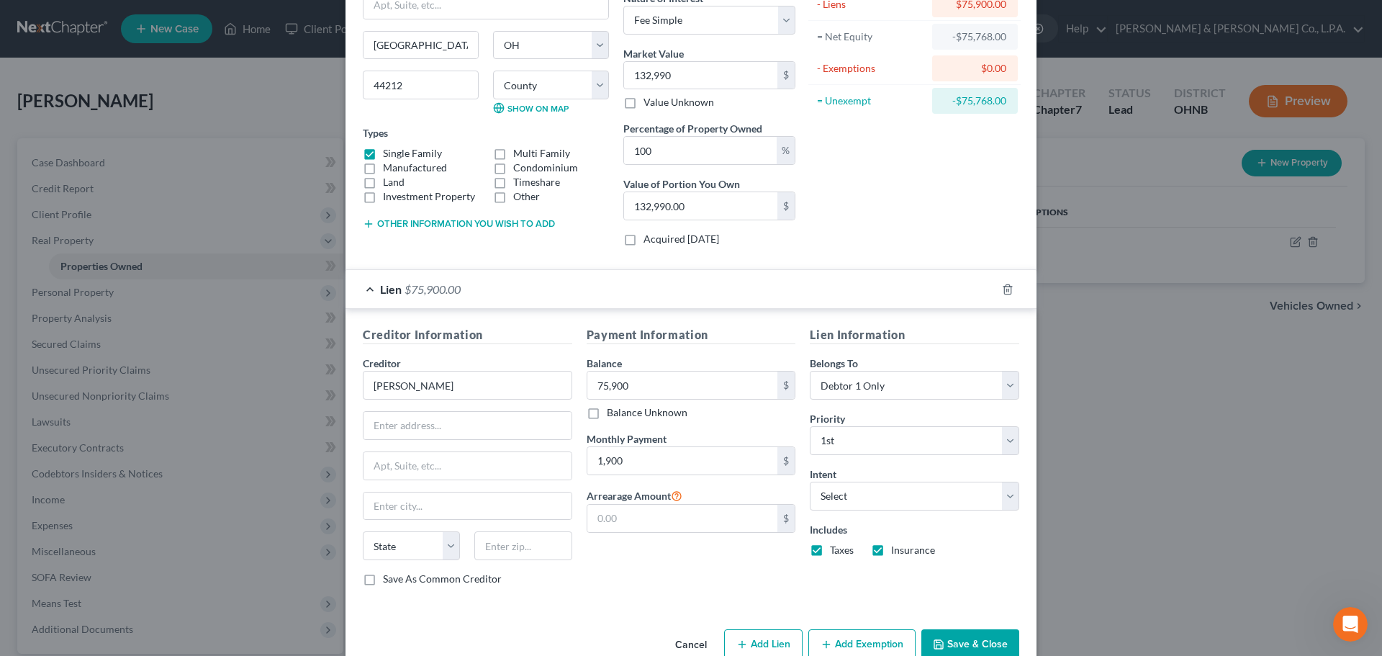
scroll to position [144, 0]
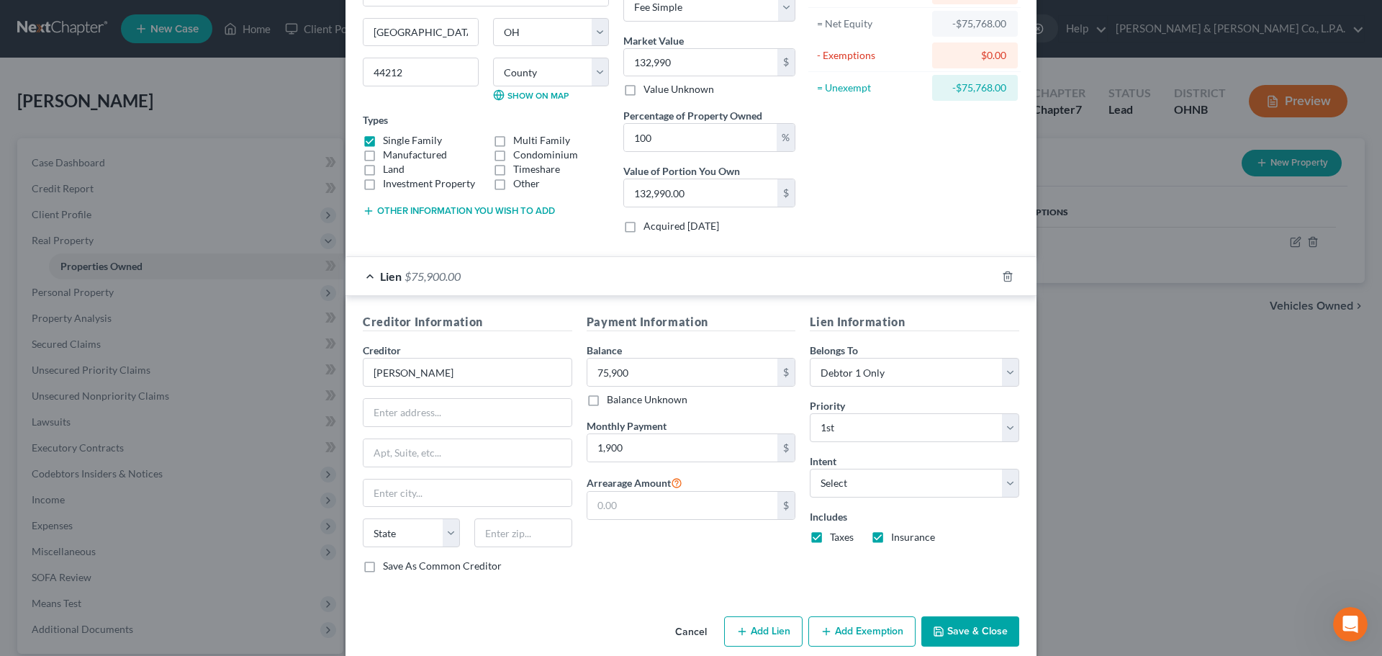
click at [860, 637] on button "Add Exemption" at bounding box center [861, 631] width 107 height 30
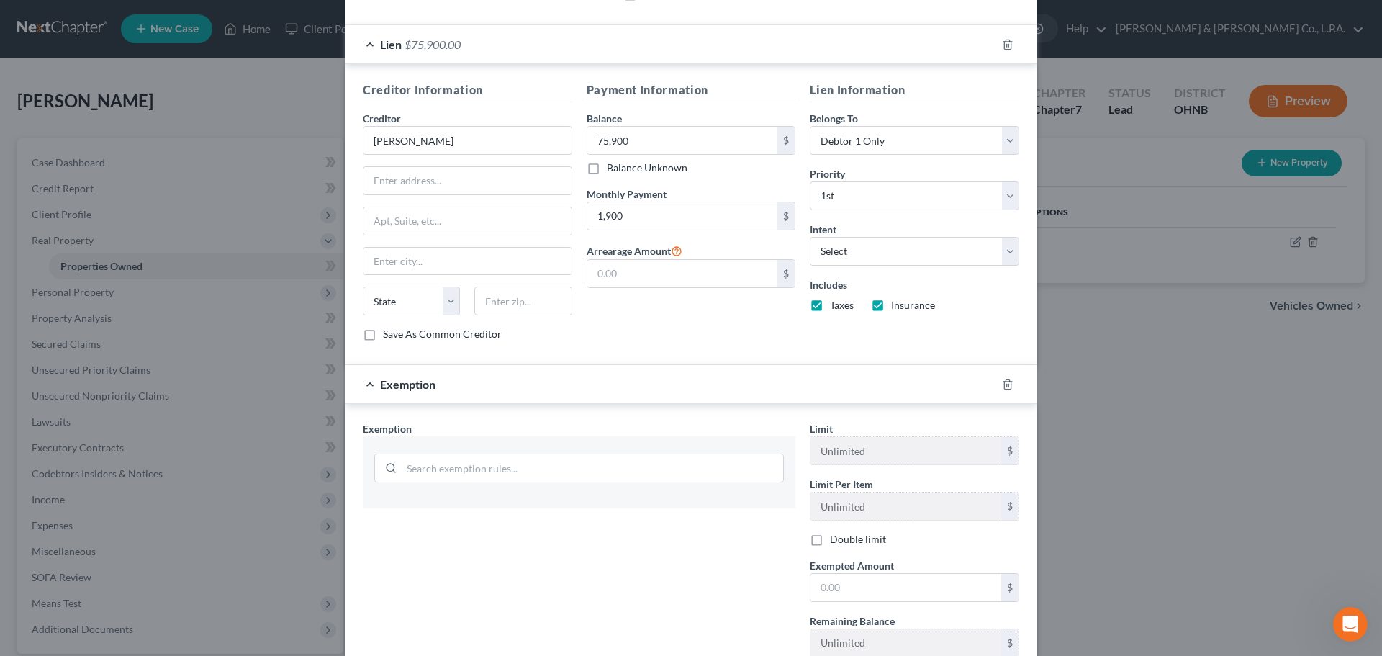
scroll to position [479, 0]
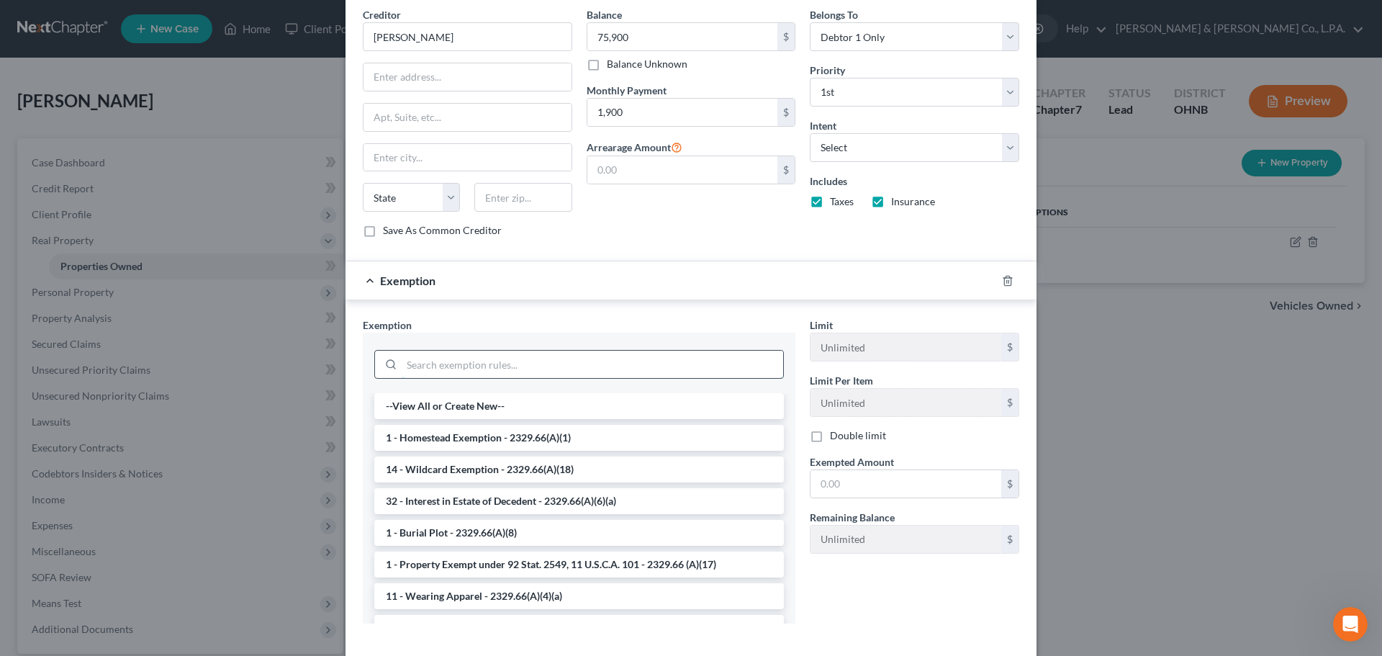
click at [497, 371] on input "search" at bounding box center [592, 364] width 381 height 27
click at [505, 439] on li "1 - Homestead Exemption - 2329.66(A)(1)" at bounding box center [579, 438] width 410 height 26
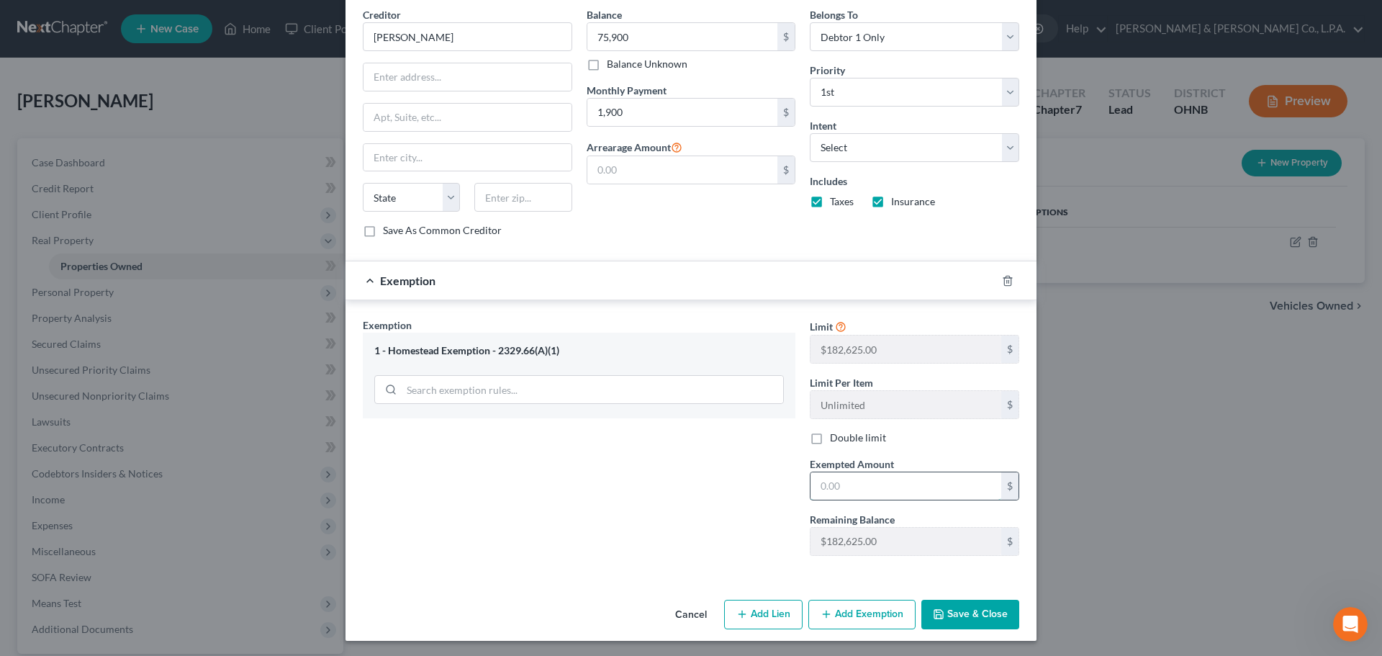
drag, startPoint x: 862, startPoint y: 477, endPoint x: 804, endPoint y: 474, distance: 58.4
click at [862, 476] on input "text" at bounding box center [905, 485] width 191 height 27
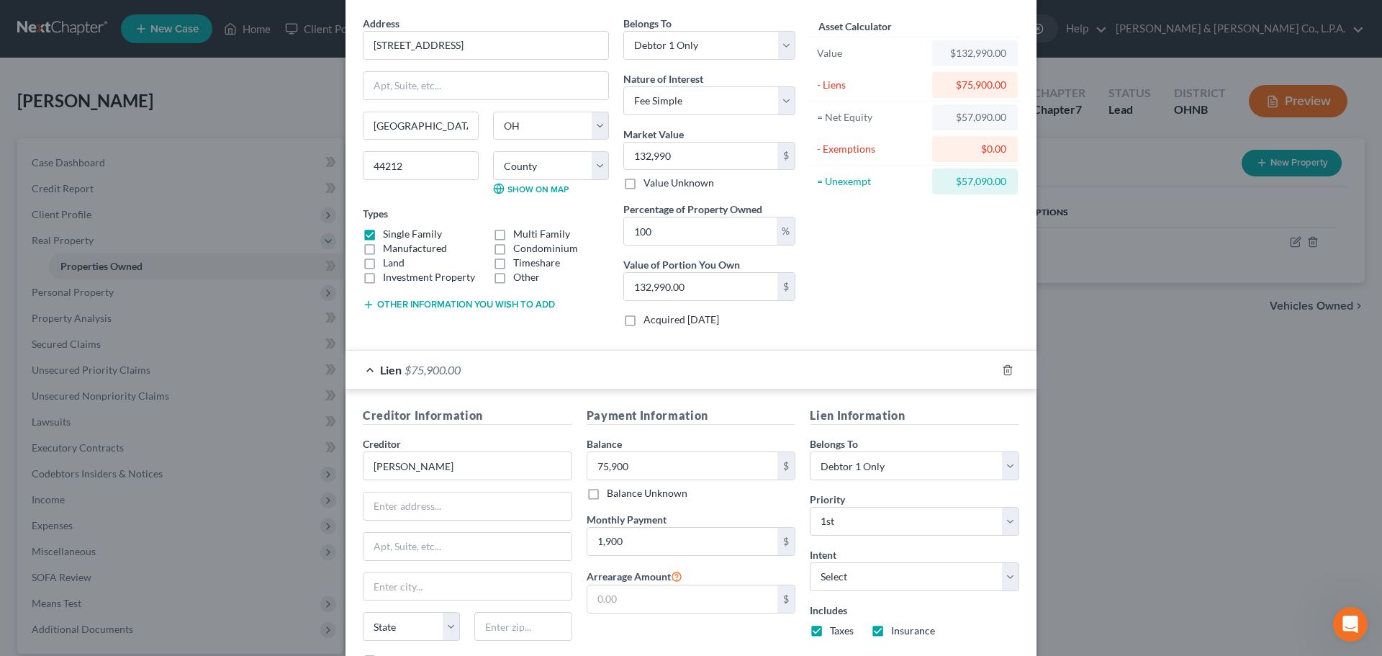
scroll to position [0, 0]
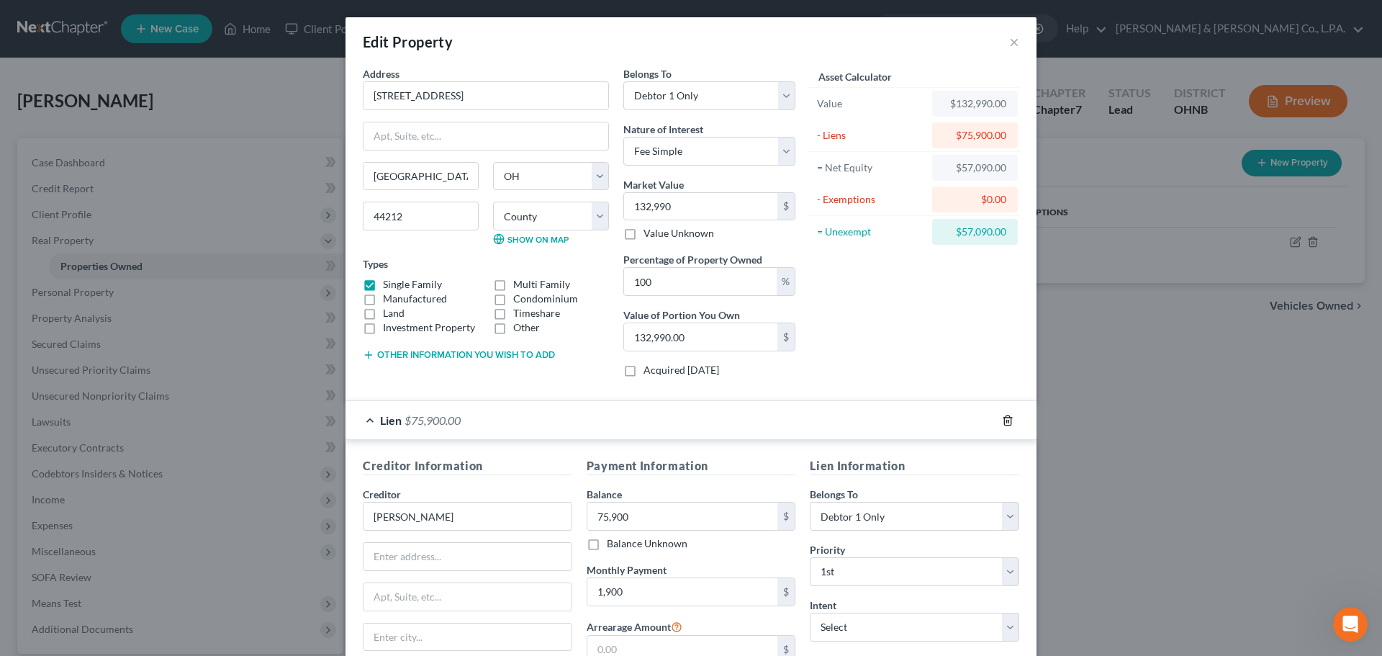
click at [1002, 420] on icon "button" at bounding box center [1008, 421] width 12 height 12
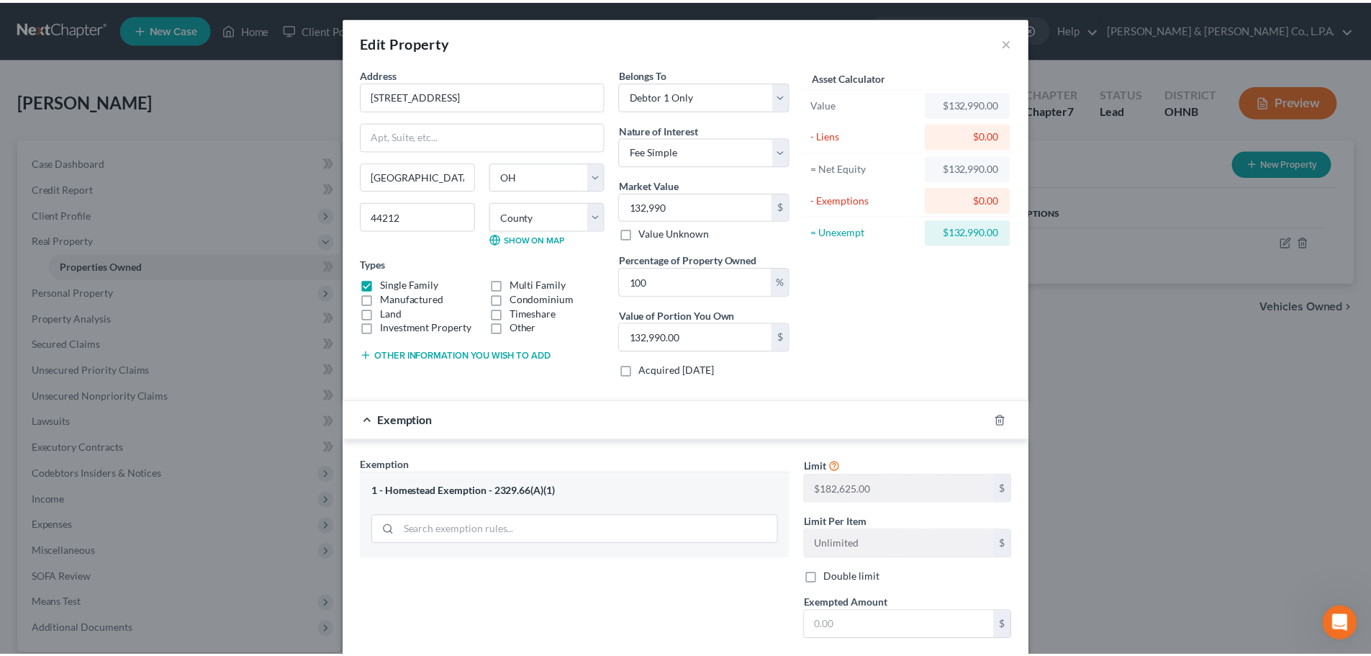
scroll to position [142, 0]
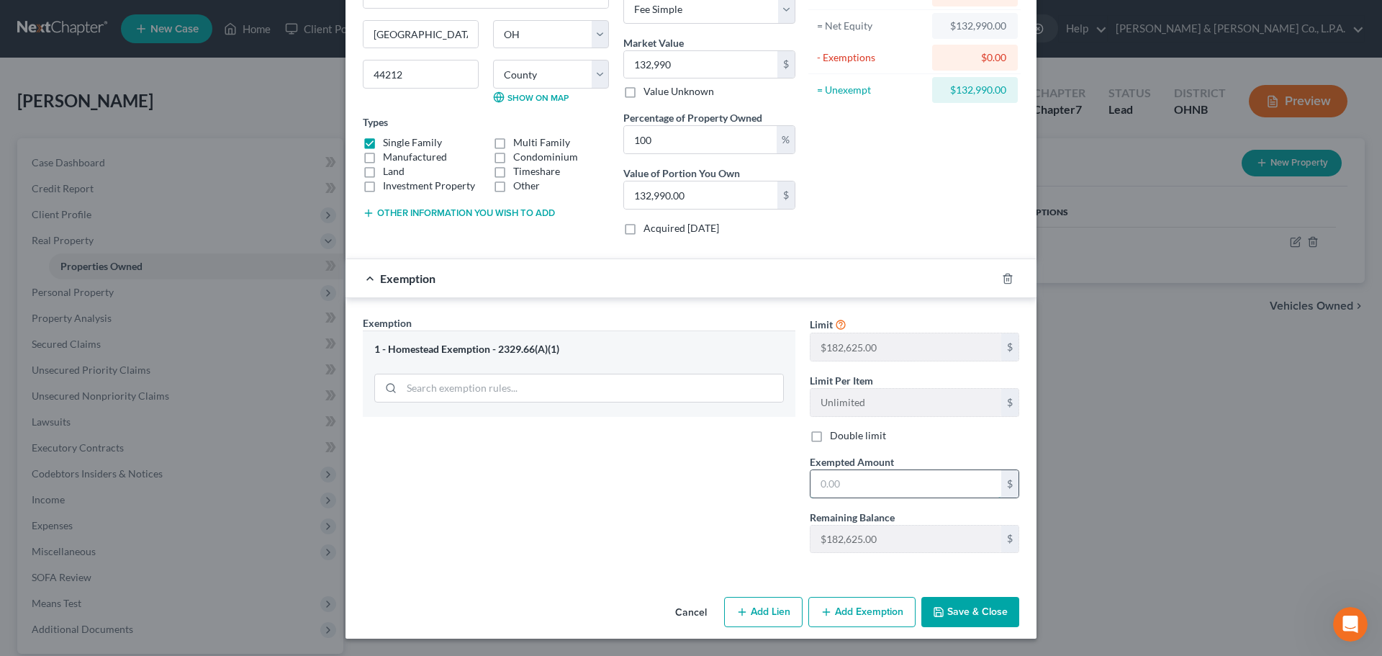
click at [862, 485] on input "text" at bounding box center [905, 483] width 191 height 27
click at [952, 615] on button "Save & Close" at bounding box center [970, 612] width 98 height 30
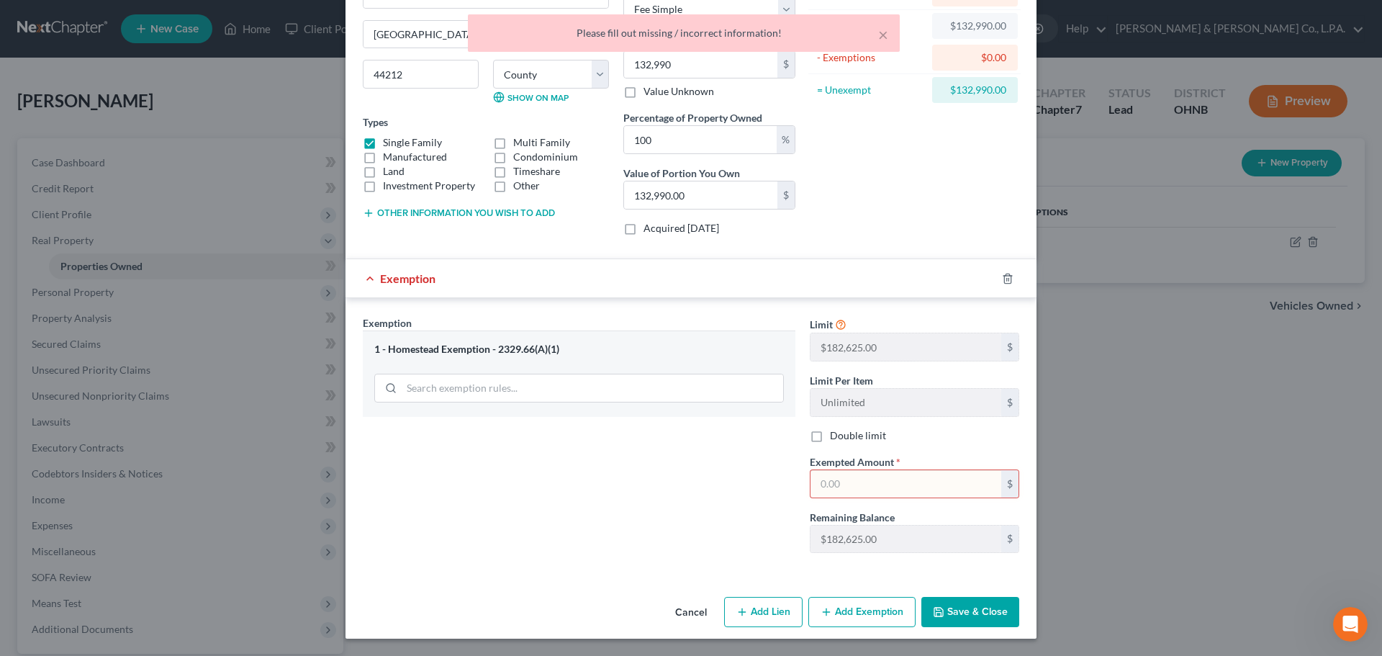
click at [876, 484] on input "text" at bounding box center [905, 483] width 191 height 27
type input "58,000"
click at [982, 605] on button "Save & Close" at bounding box center [970, 612] width 98 height 30
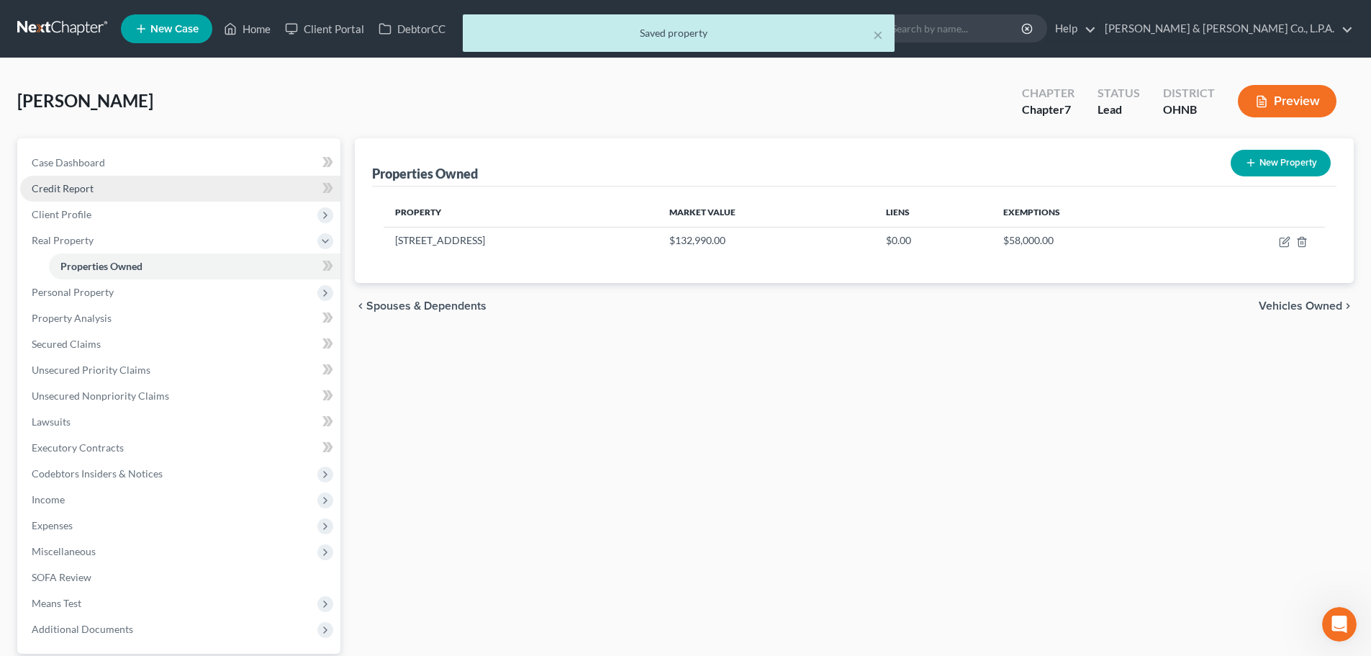
click at [101, 186] on link "Credit Report" at bounding box center [180, 189] width 320 height 26
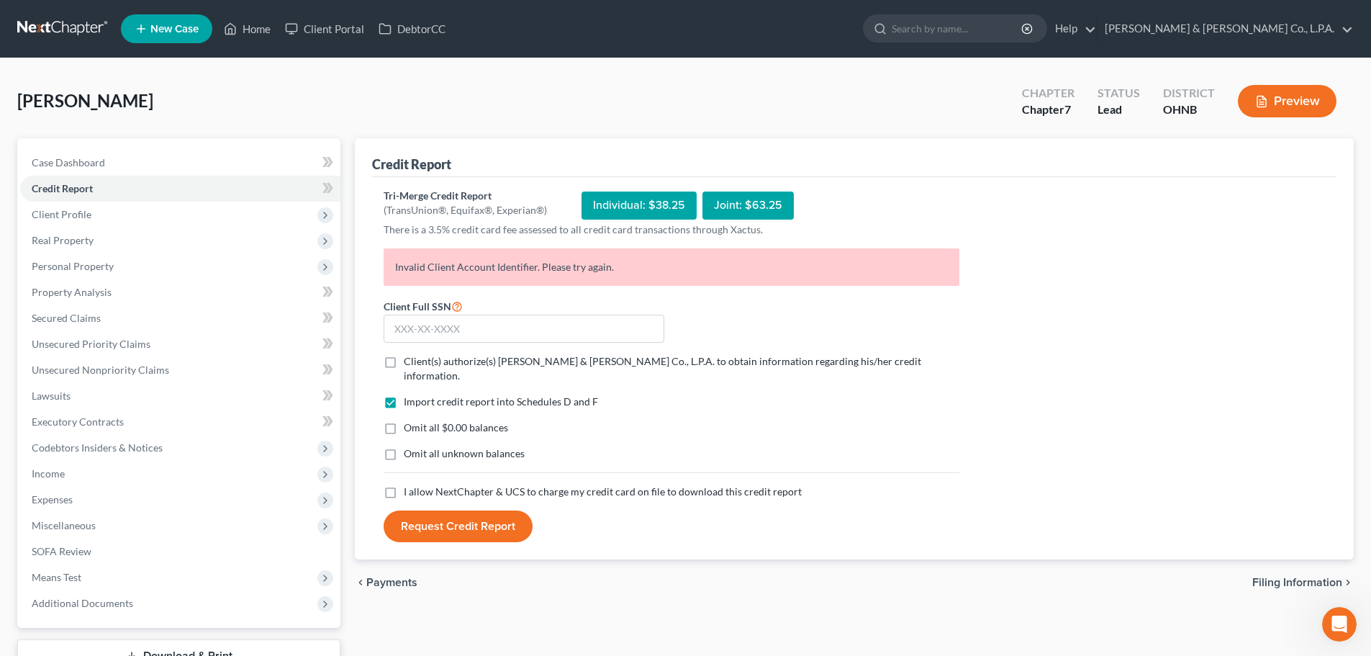
click at [469, 510] on button "Request Credit Report" at bounding box center [458, 526] width 149 height 32
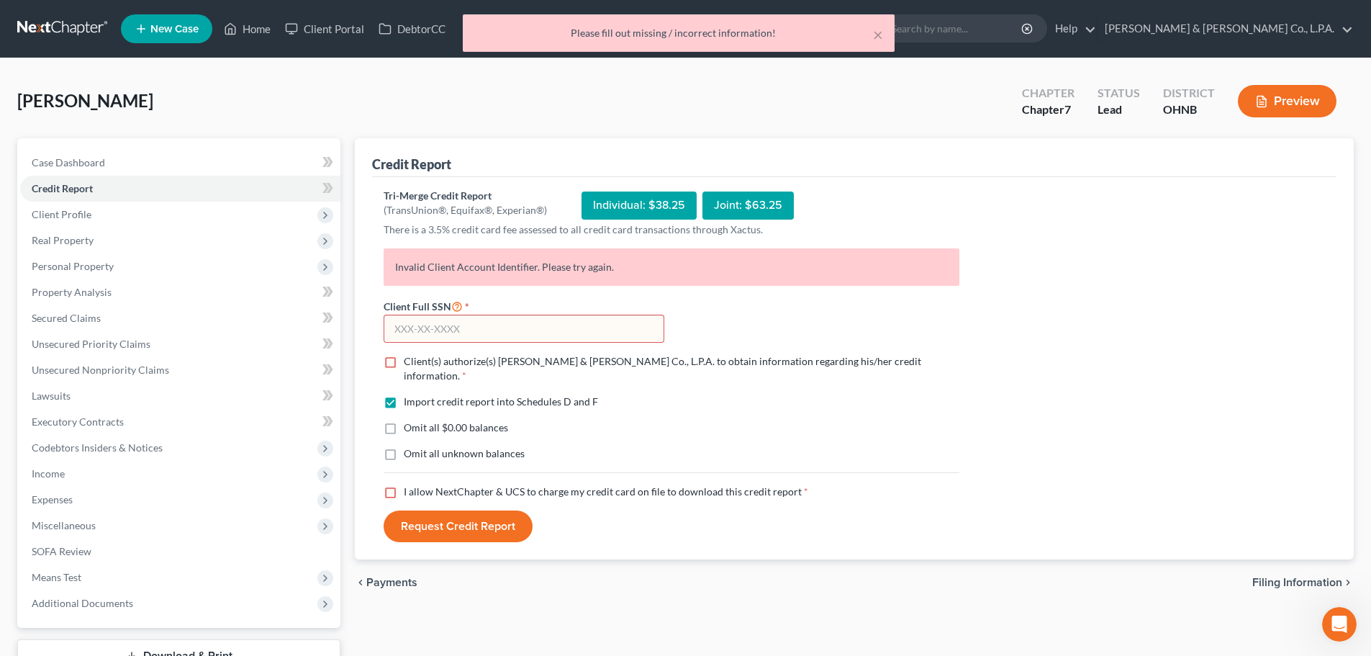
click at [404, 484] on label "I allow NextChapter & UCS to charge my credit card on file to download this cre…" at bounding box center [606, 491] width 405 height 14
click at [410, 484] on input "I allow NextChapter & UCS to charge my credit card on file to download this cre…" at bounding box center [414, 488] width 9 height 9
checkbox input "true"
click at [404, 366] on label "Client(s) authorize(s) [PERSON_NAME] & [PERSON_NAME] Co., L.P.A. to obtain info…" at bounding box center [682, 368] width 556 height 29
click at [410, 363] on input "Client(s) authorize(s) [PERSON_NAME] & [PERSON_NAME] Co., L.P.A. to obtain info…" at bounding box center [414, 358] width 9 height 9
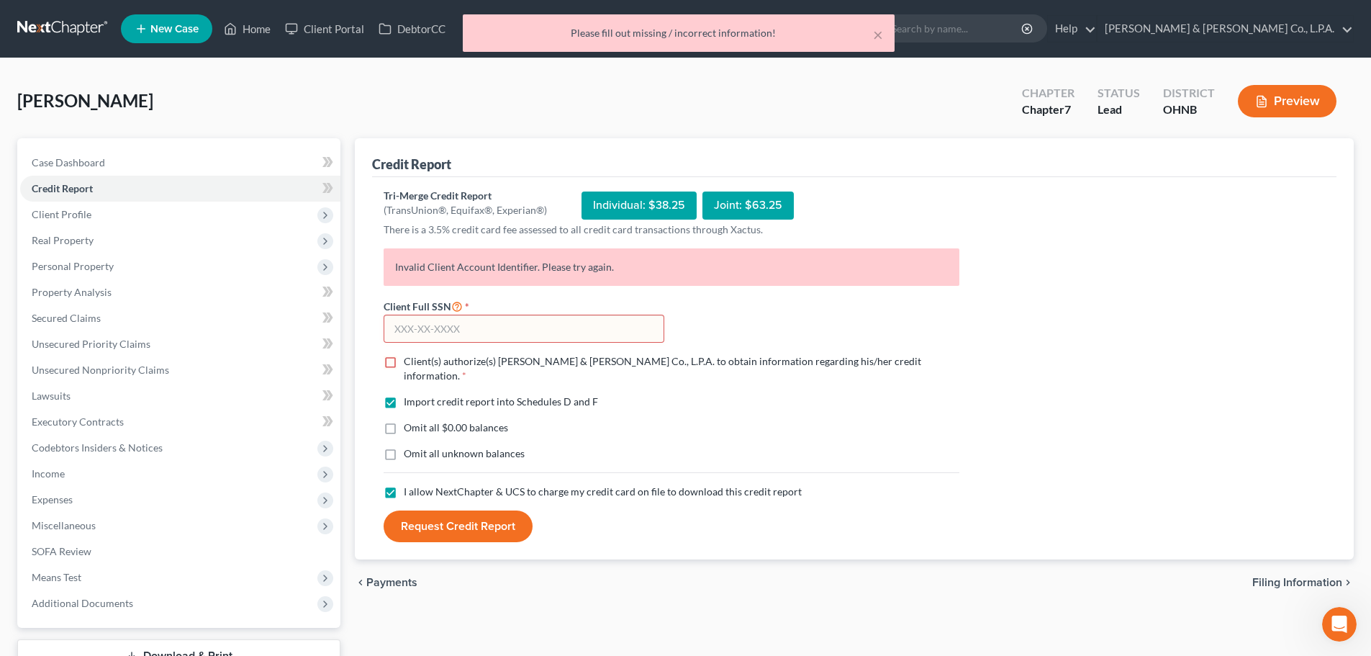
checkbox input "true"
click at [404, 420] on label "Omit all $0.00 balances" at bounding box center [456, 427] width 104 height 14
click at [410, 420] on input "Omit all $0.00 balances" at bounding box center [414, 424] width 9 height 9
checkbox input "true"
click at [486, 521] on button "Request Credit Report" at bounding box center [458, 526] width 149 height 32
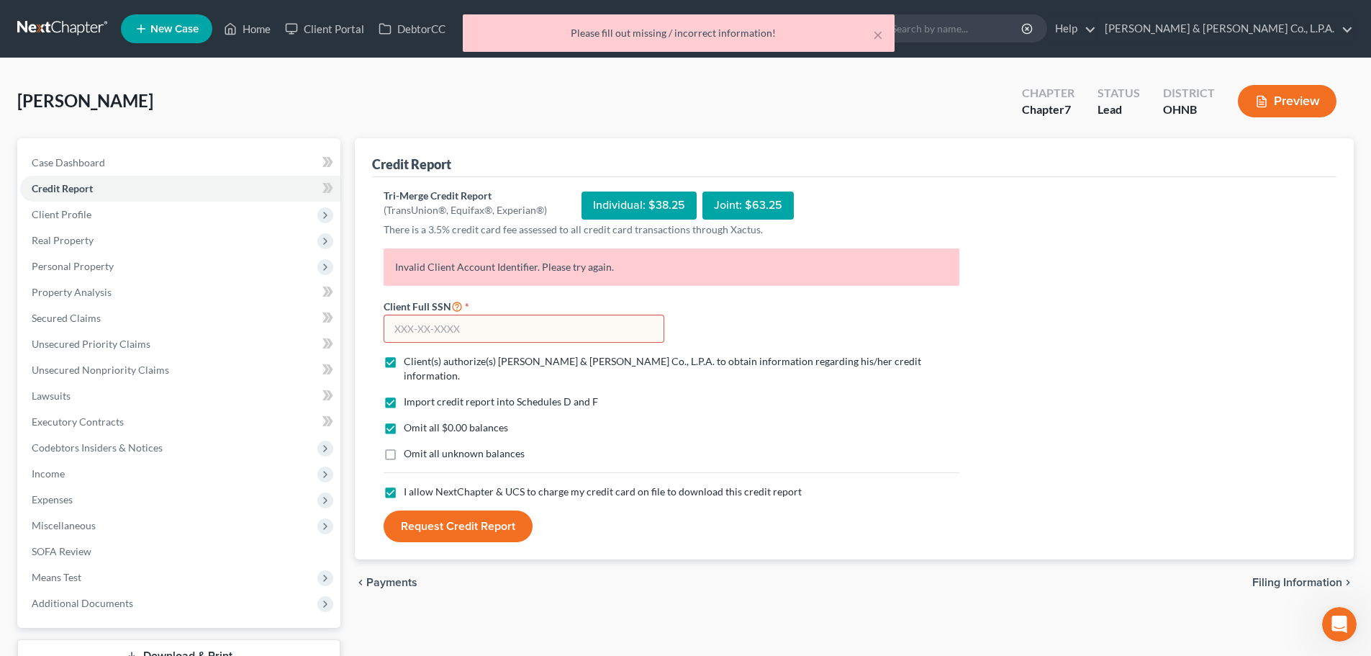
click at [481, 333] on input "text" at bounding box center [524, 329] width 281 height 29
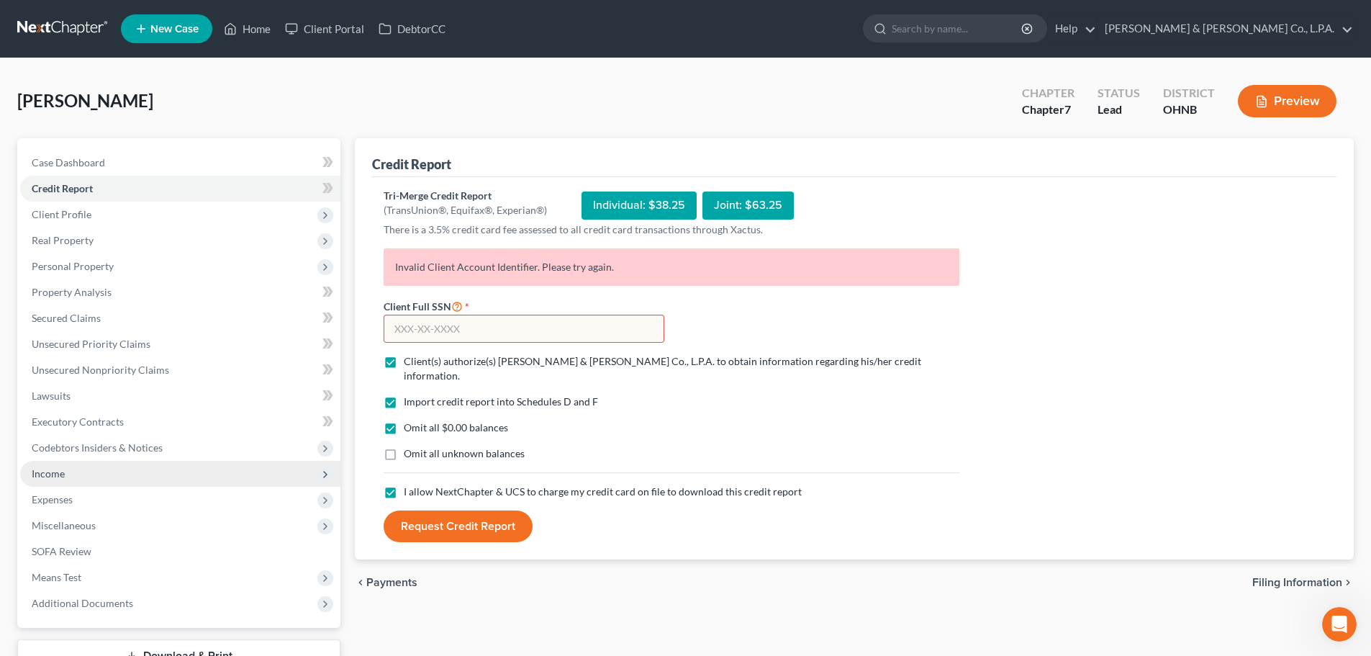
click at [166, 471] on span "Income" at bounding box center [180, 474] width 320 height 26
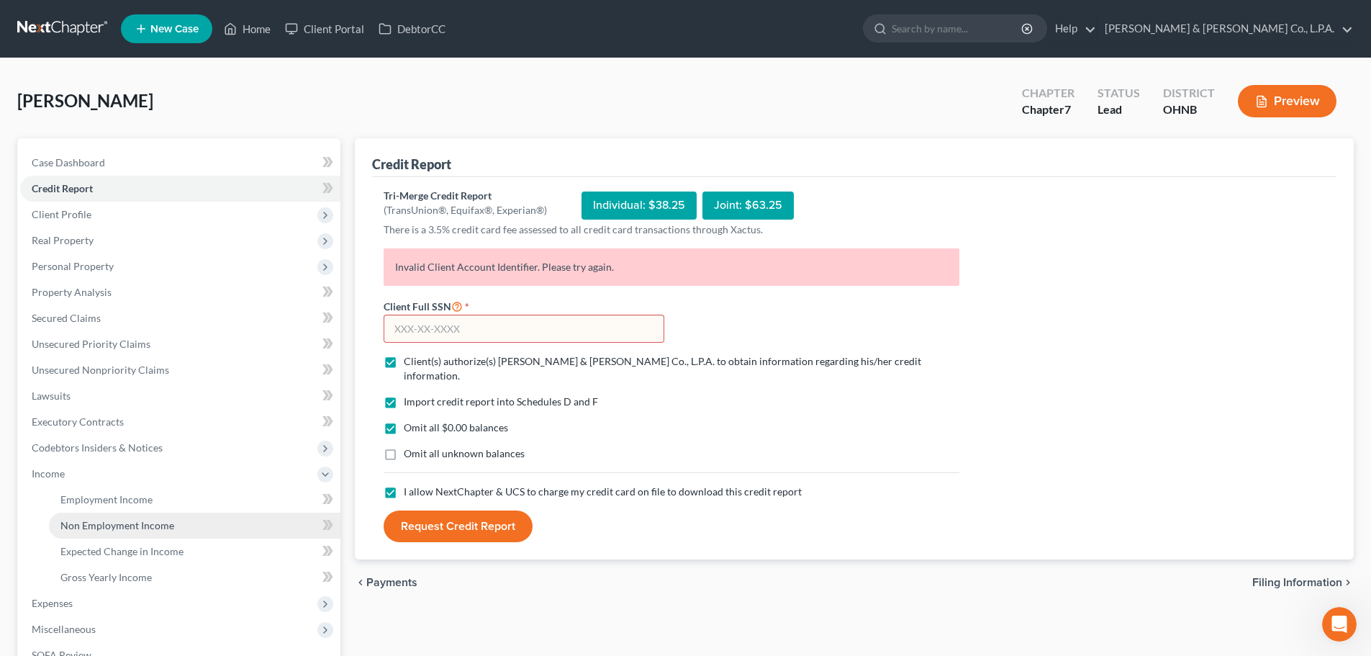
click at [163, 523] on span "Non Employment Income" at bounding box center [117, 525] width 114 height 12
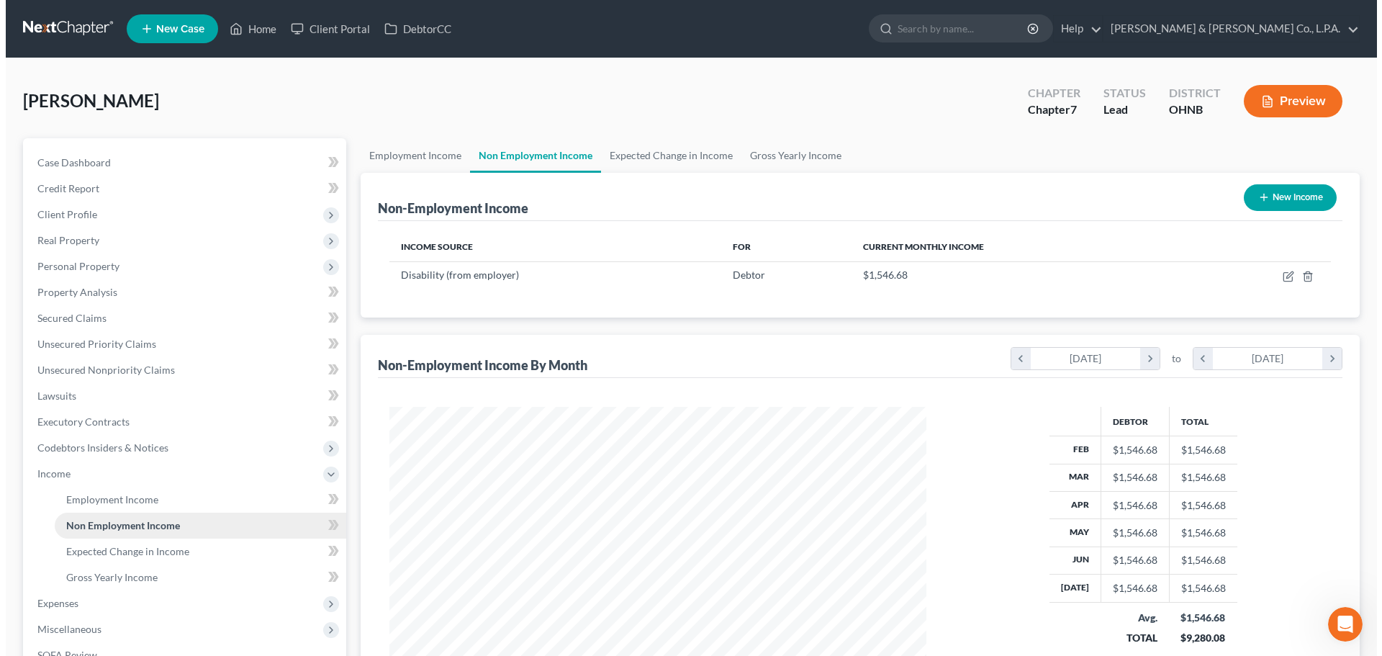
scroll to position [268, 566]
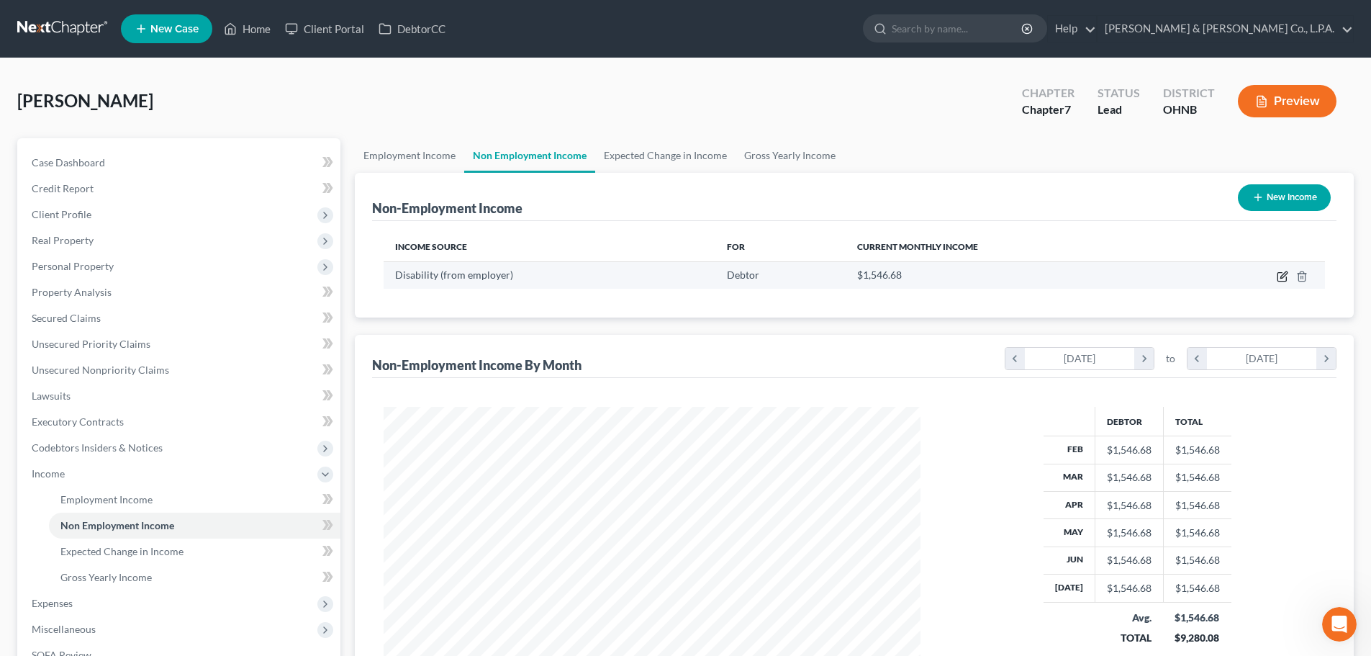
click at [1282, 278] on icon "button" at bounding box center [1283, 277] width 12 height 12
select select "1"
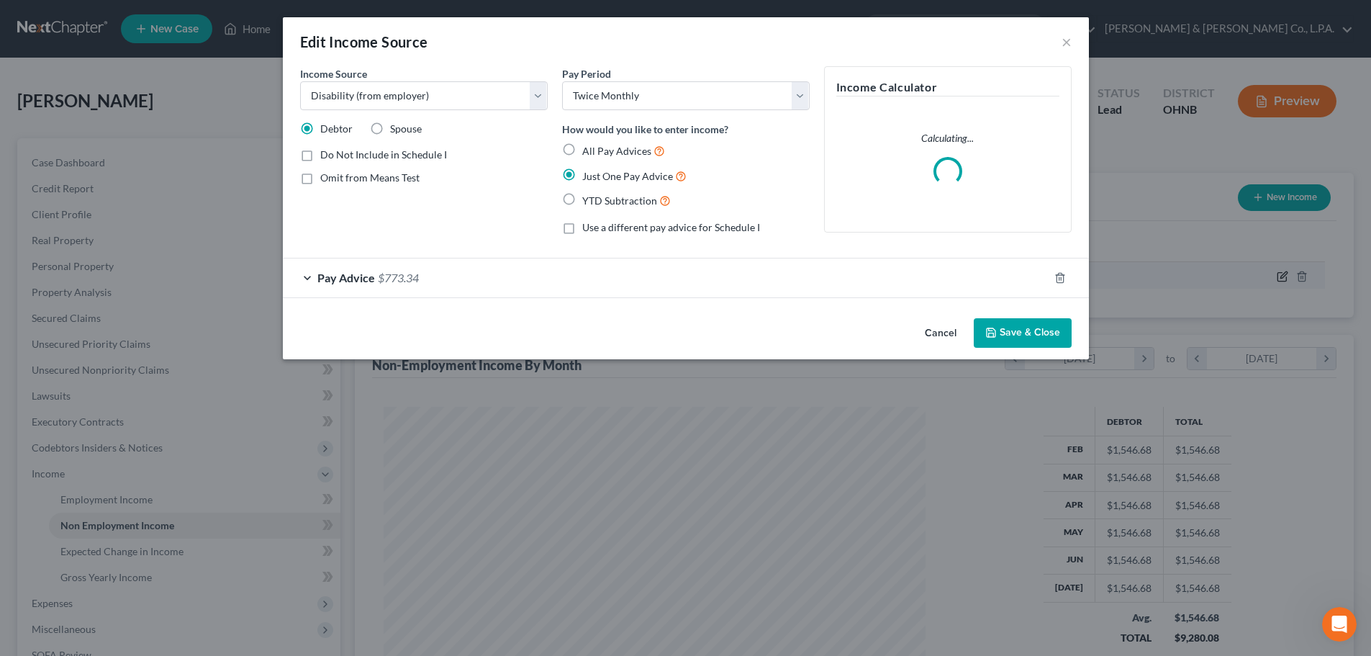
scroll to position [271, 571]
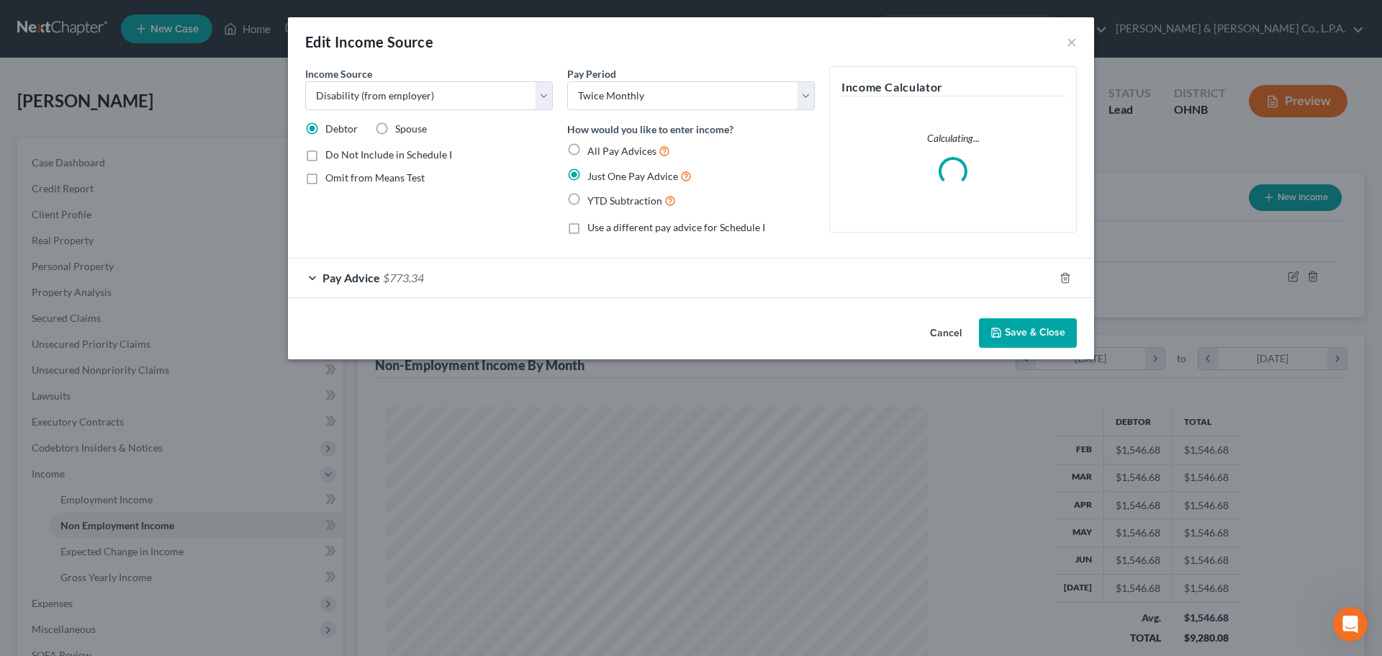
click at [472, 278] on div "Pay Advice $773.34" at bounding box center [671, 277] width 766 height 38
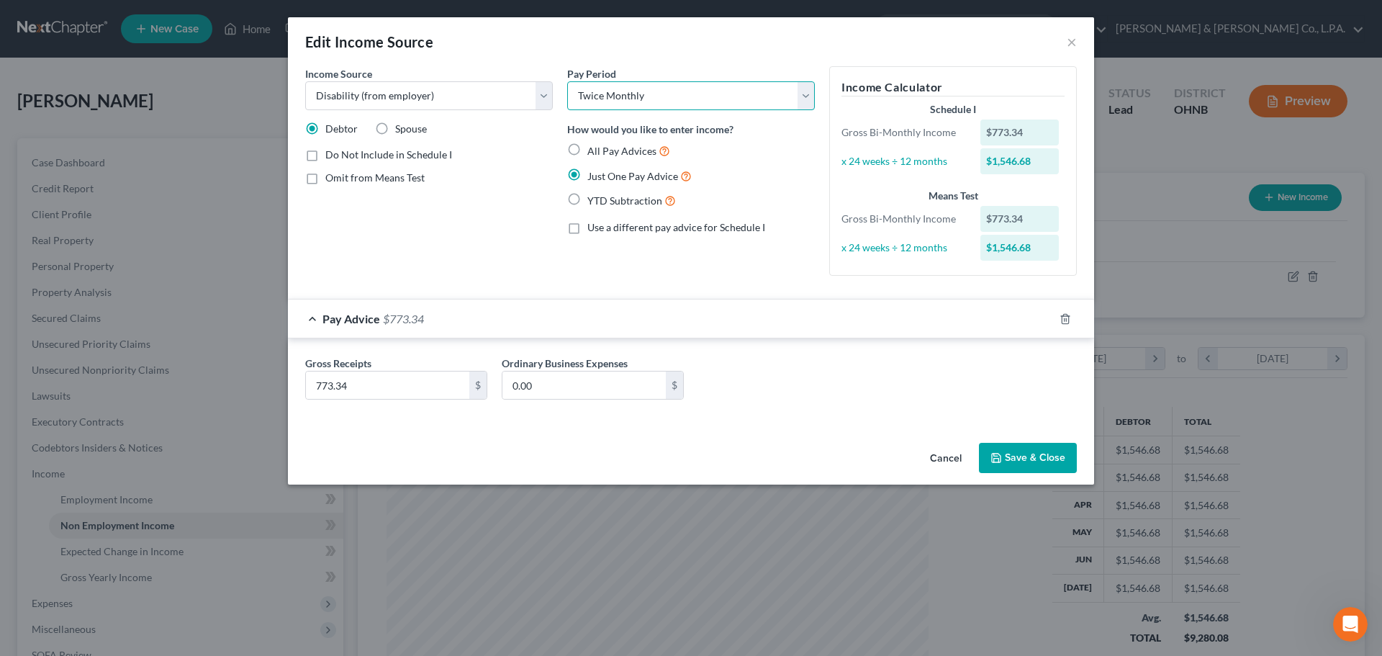
click at [617, 93] on select "Select Monthly Twice Monthly Every Other Week Weekly" at bounding box center [691, 95] width 248 height 29
select select "2"
click at [567, 81] on select "Select Monthly Twice Monthly Every Other Week Weekly" at bounding box center [691, 95] width 248 height 29
click at [703, 278] on div "Pay Period Select Monthly Twice Monthly Every Other Week Weekly How would you l…" at bounding box center [691, 176] width 262 height 221
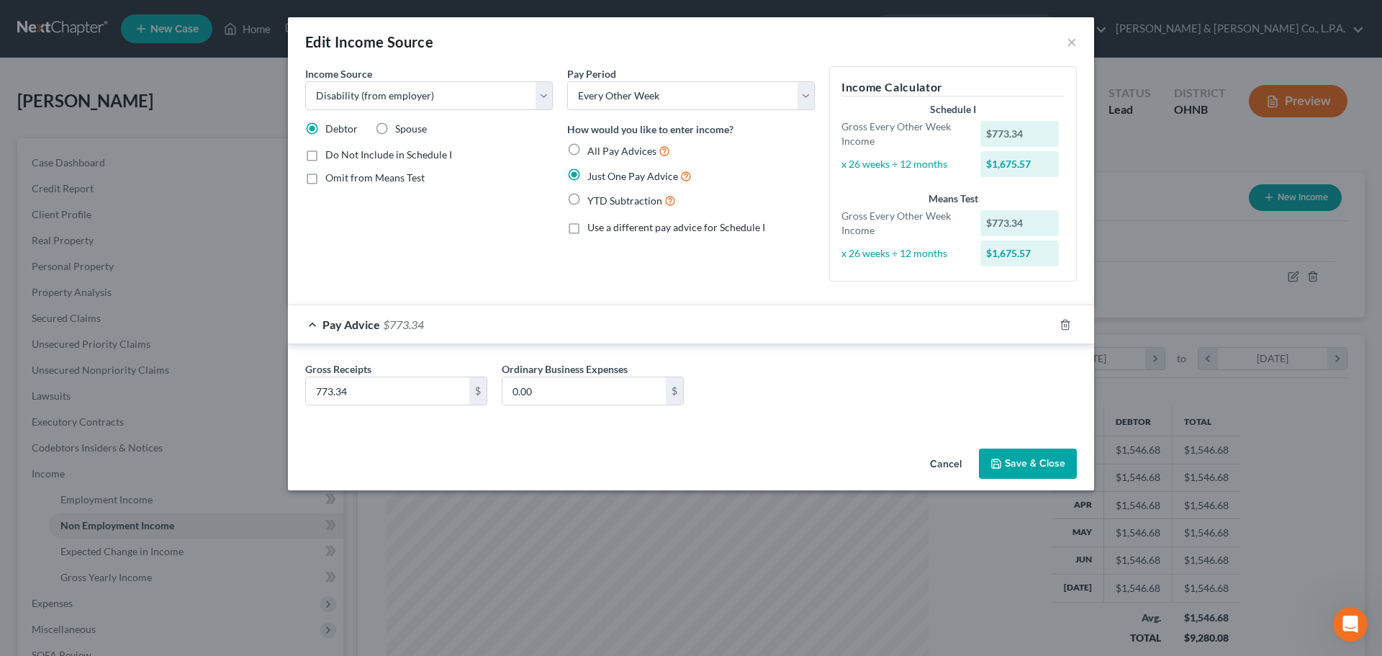
drag, startPoint x: 1036, startPoint y: 216, endPoint x: 982, endPoint y: 220, distance: 54.1
click at [514, 267] on div "Income Source * Select Unemployment Disability (from employer) Pension Retireme…" at bounding box center [429, 179] width 262 height 227
click at [404, 92] on select "Select Unemployment Disability (from employer) Pension Retirement Social Securi…" at bounding box center [429, 95] width 248 height 29
click at [632, 249] on div "Pay Period Select Monthly Twice Monthly Every Other Week Weekly How would you l…" at bounding box center [691, 179] width 262 height 227
click at [1026, 466] on button "Save & Close" at bounding box center [1028, 463] width 98 height 30
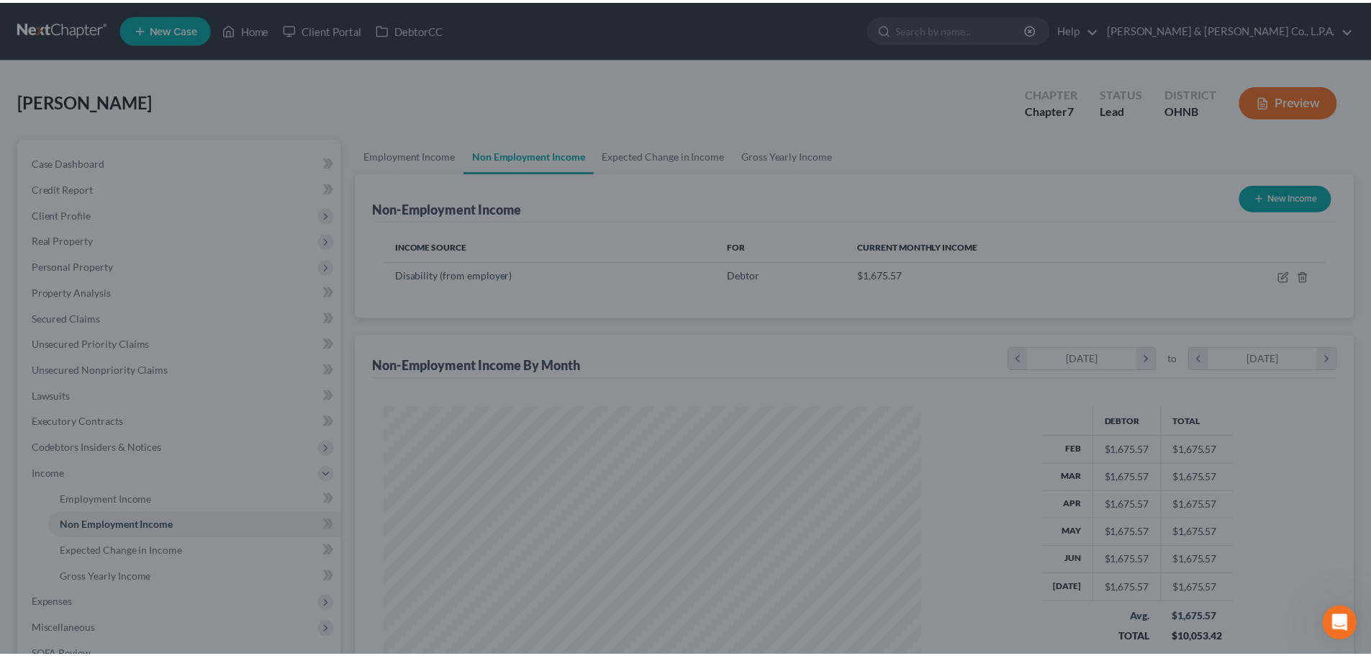
scroll to position [719500, 719203]
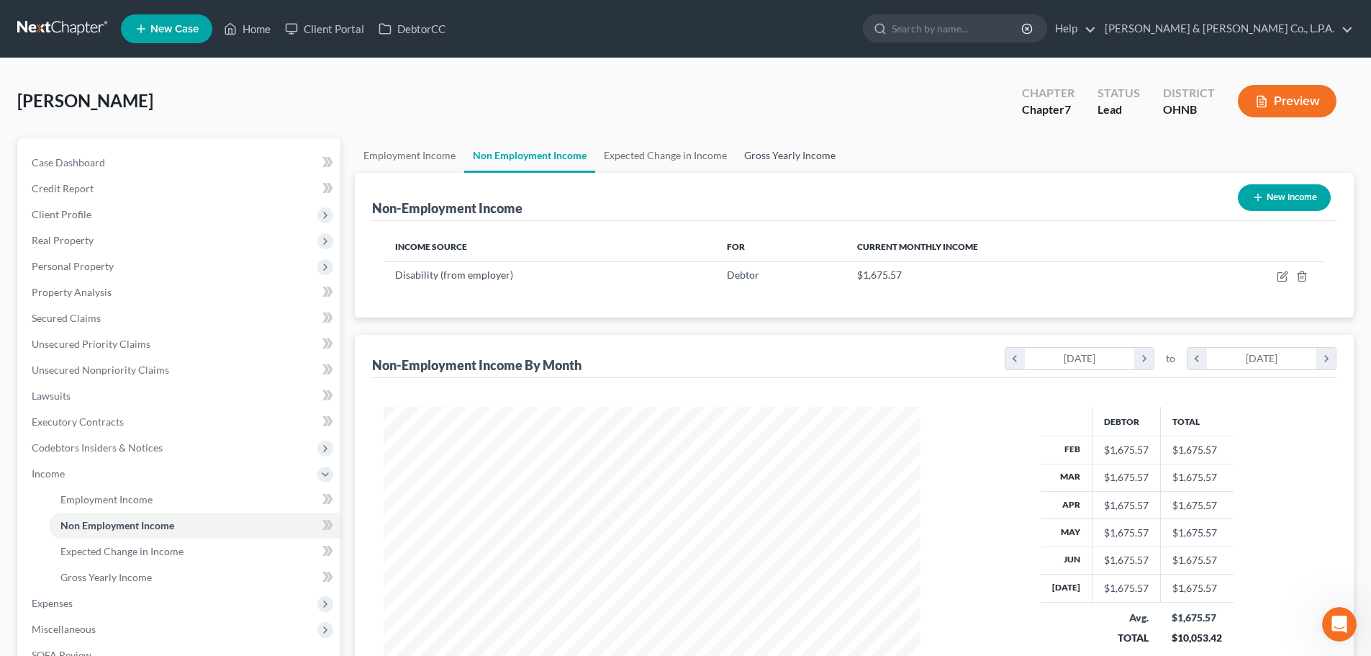
click at [821, 151] on link "Gross Yearly Income" at bounding box center [790, 155] width 109 height 35
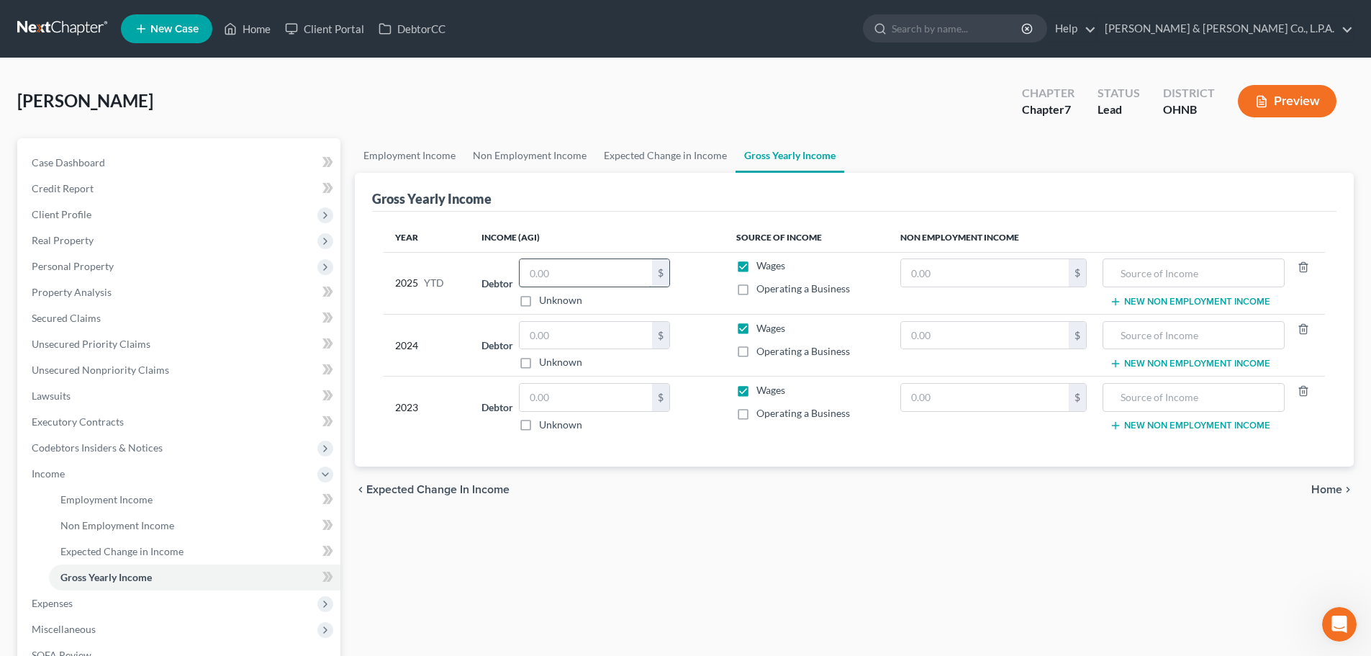
click at [583, 275] on input "text" at bounding box center [586, 272] width 132 height 27
click at [656, 159] on link "Expected Change in Income" at bounding box center [665, 155] width 140 height 35
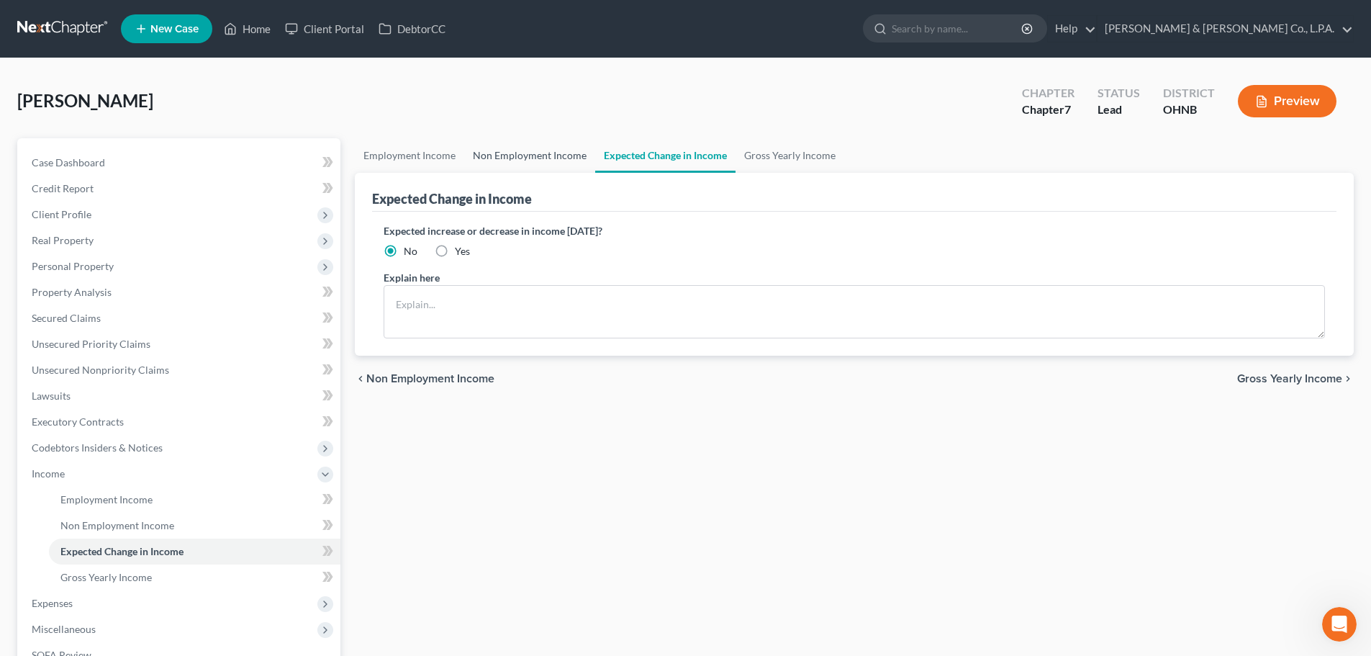
click at [517, 160] on link "Non Employment Income" at bounding box center [529, 155] width 131 height 35
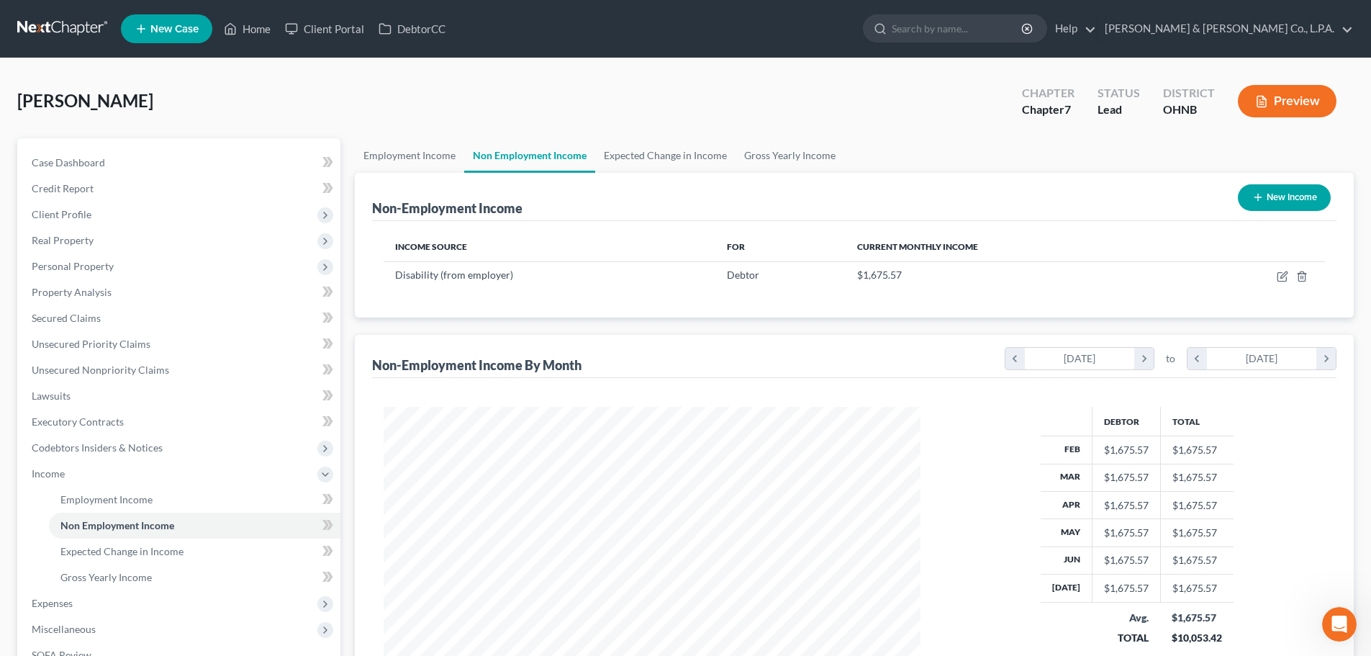
scroll to position [268, 566]
click at [406, 166] on link "Employment Income" at bounding box center [409, 155] width 109 height 35
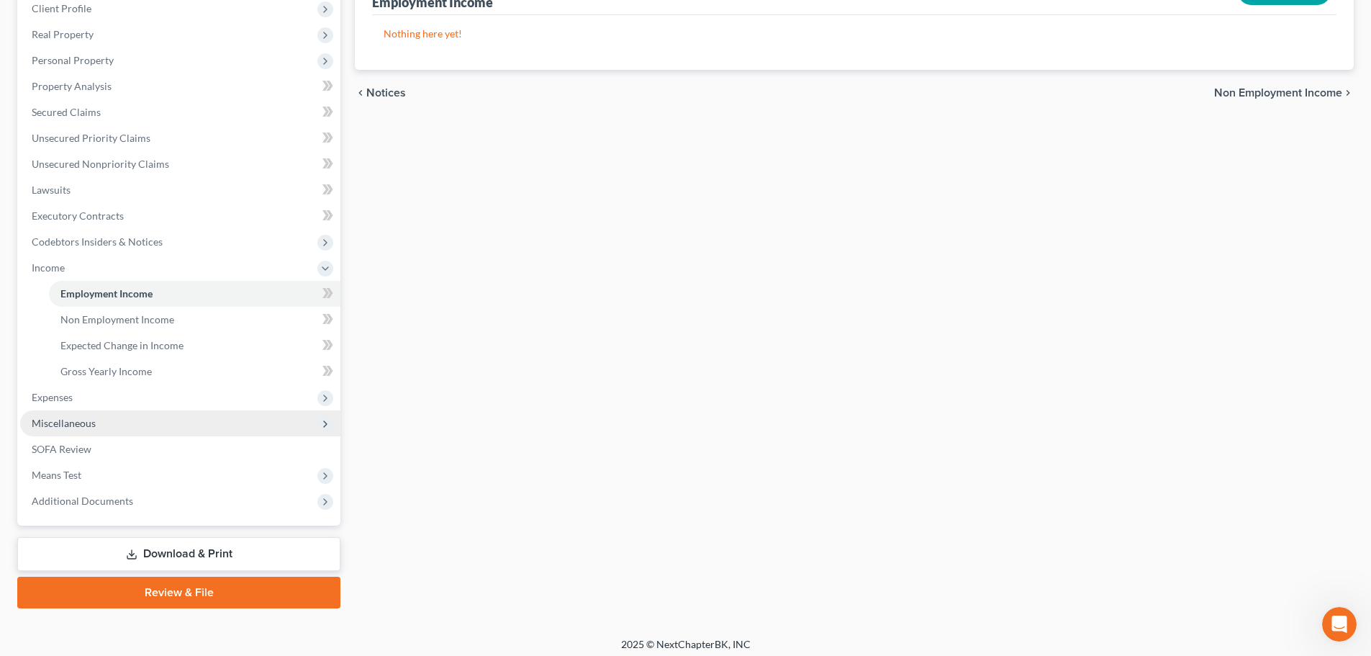
scroll to position [213, 0]
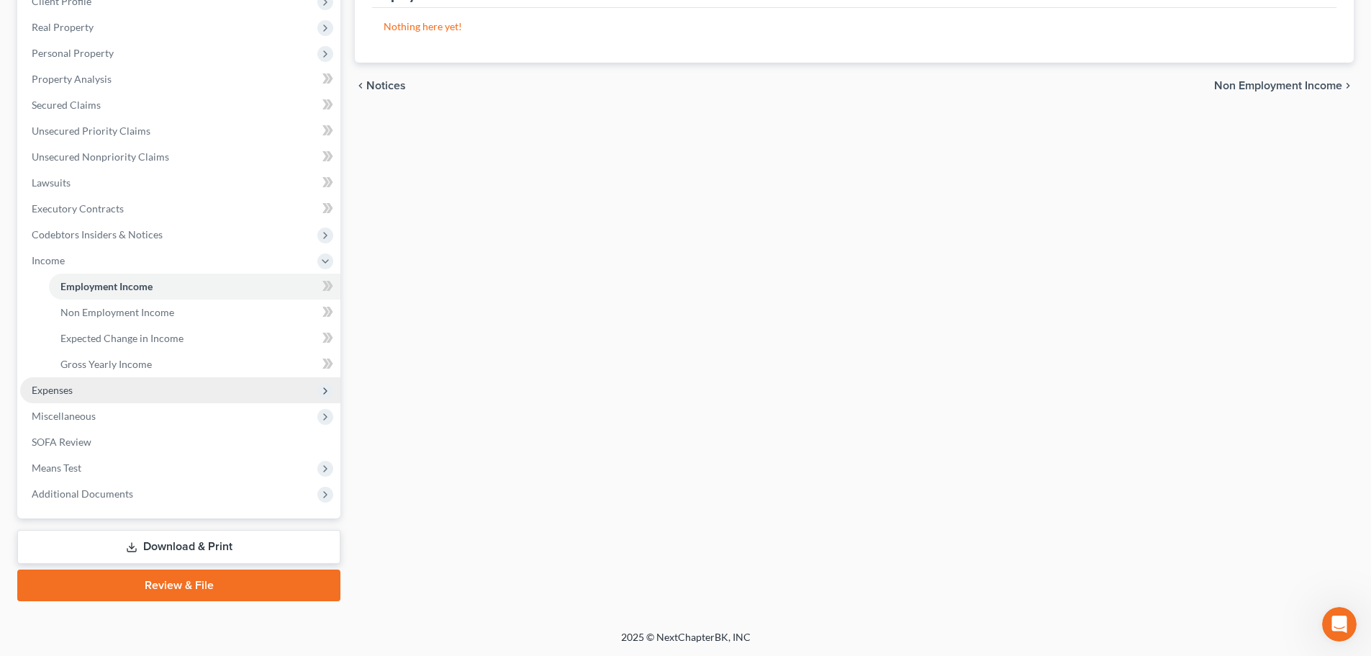
click at [80, 394] on span "Expenses" at bounding box center [180, 390] width 320 height 26
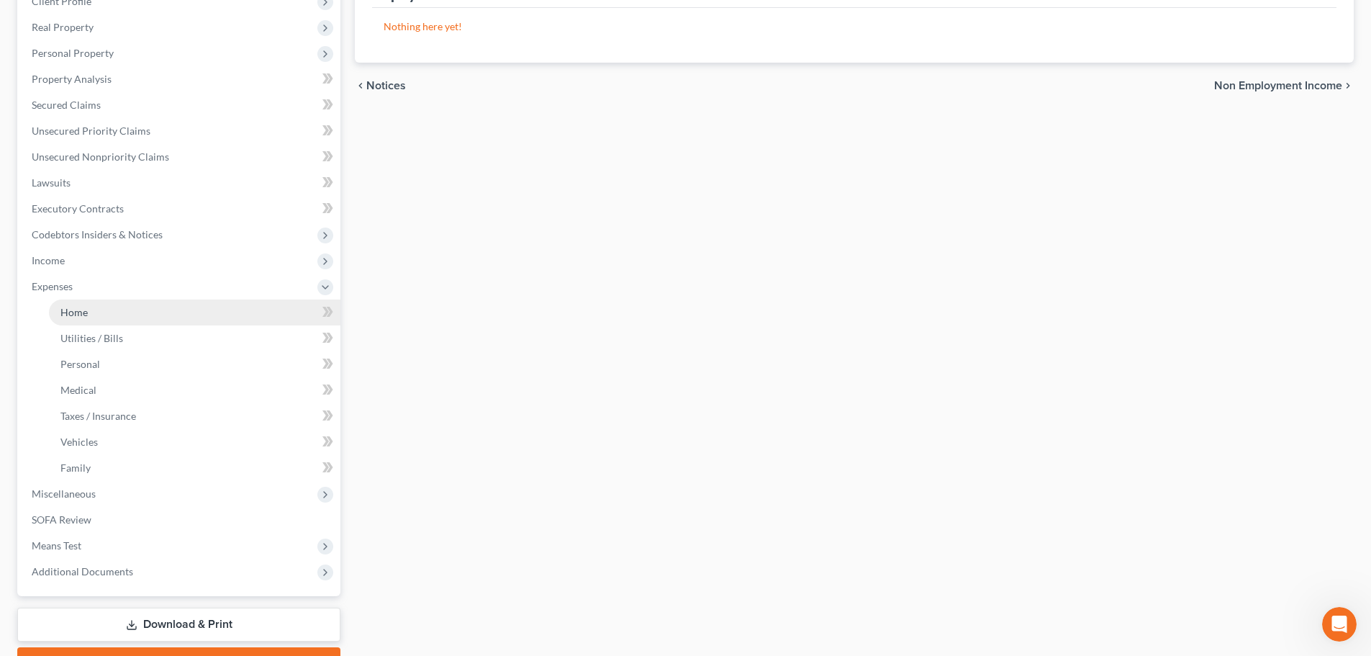
click at [100, 320] on link "Home" at bounding box center [195, 312] width 292 height 26
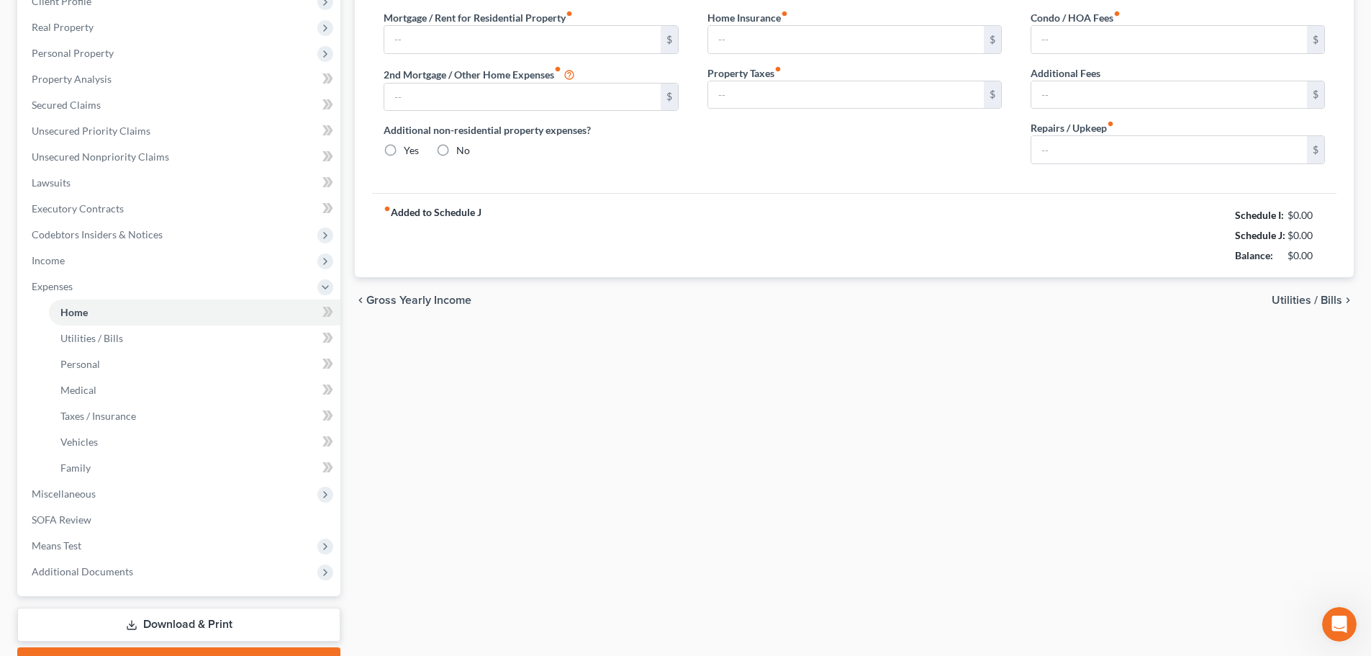
type input "958.28"
type input "0.00"
radio input "true"
type input "0.00"
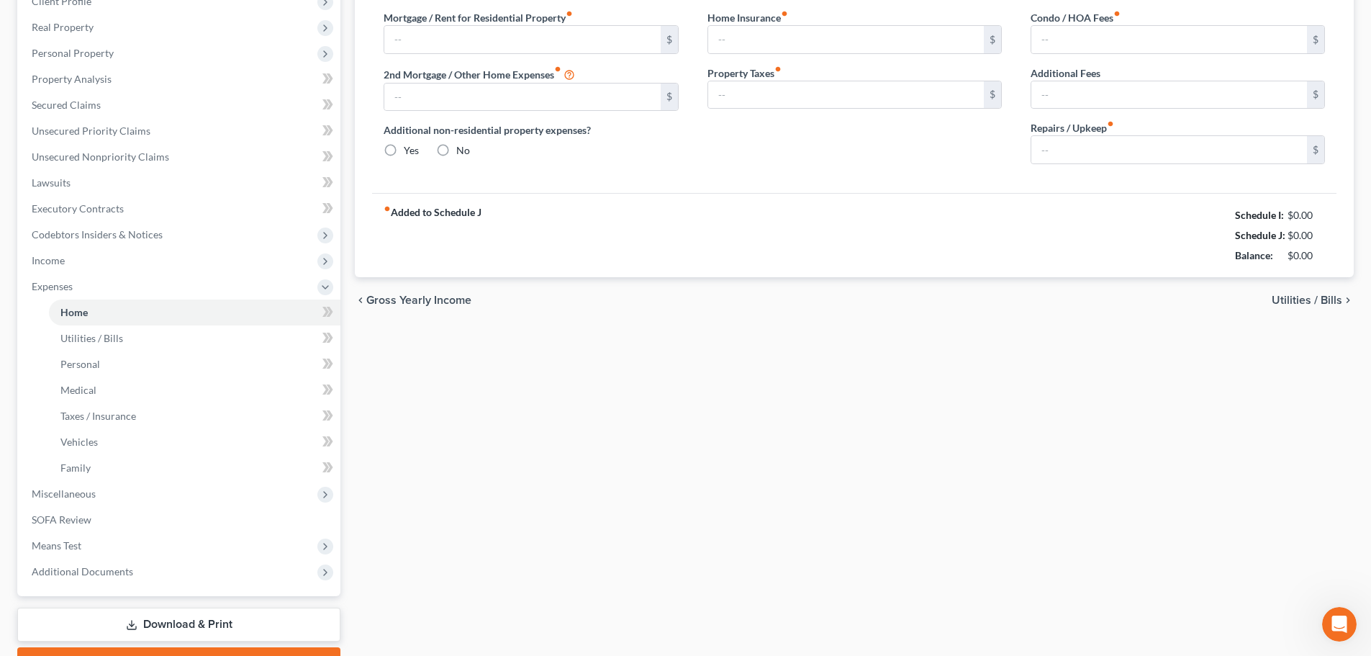
type input "150.00"
type input "0.00"
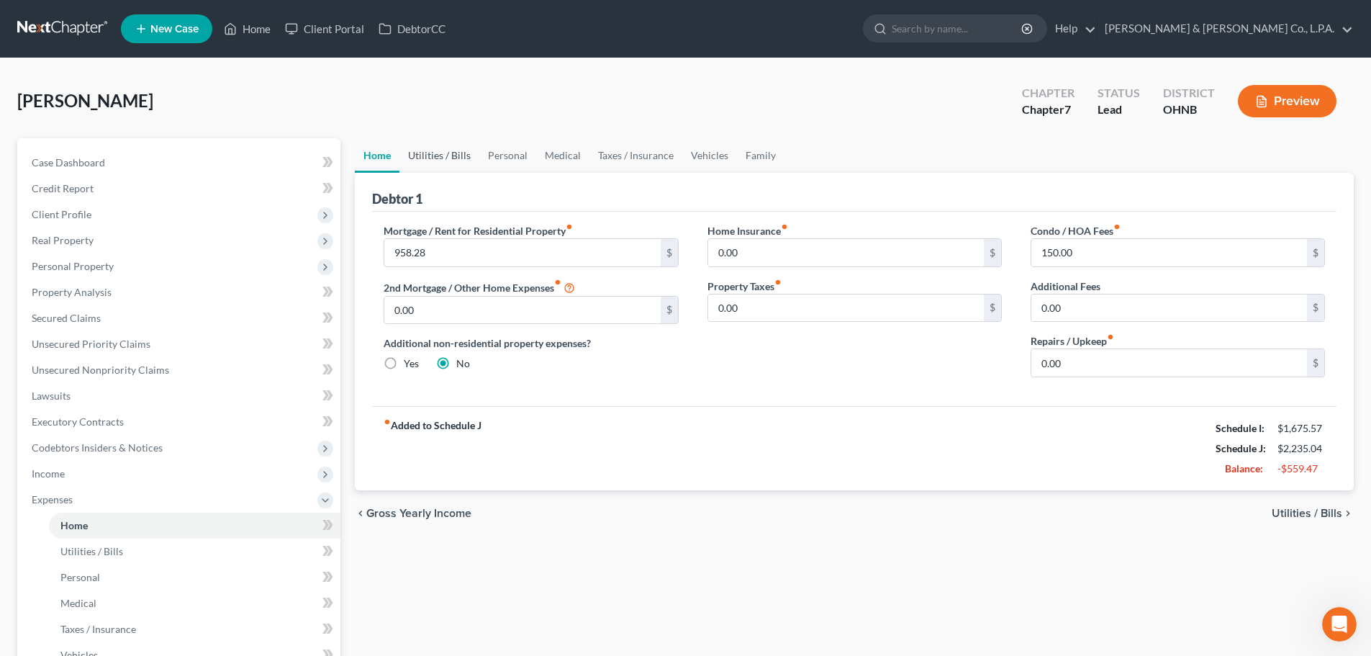
click at [440, 159] on link "Utilities / Bills" at bounding box center [439, 155] width 80 height 35
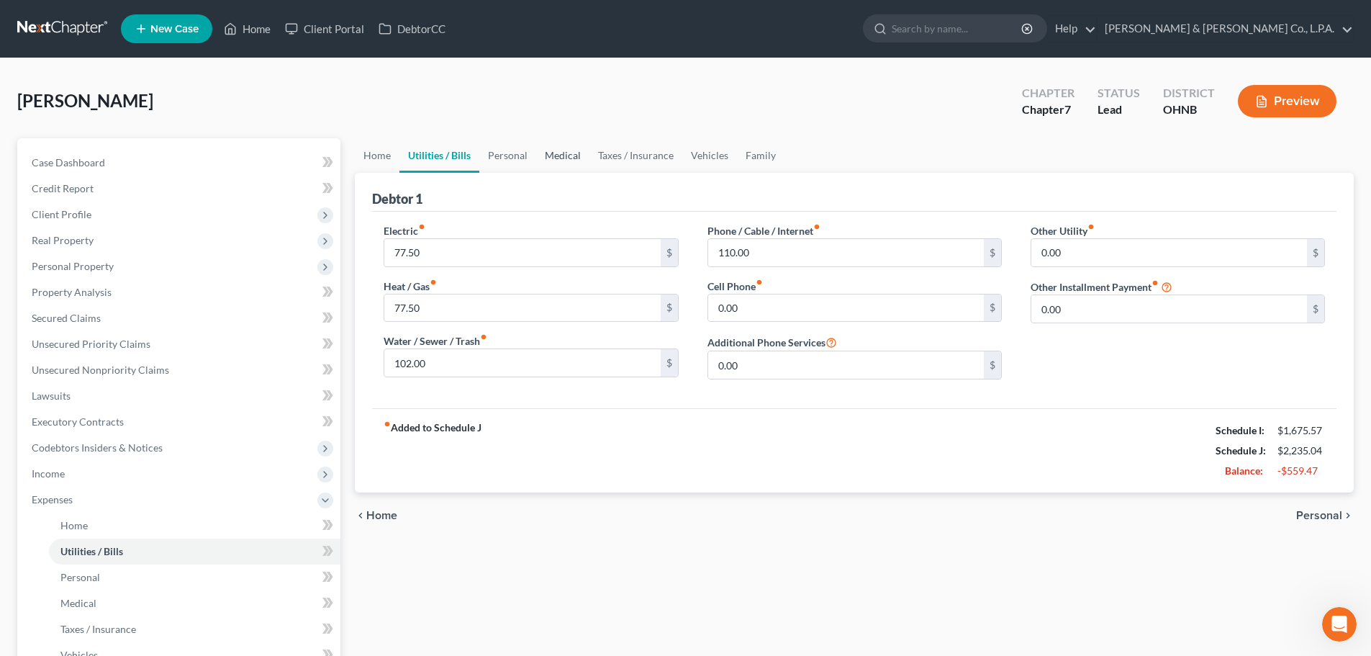
click at [566, 152] on link "Medical" at bounding box center [562, 155] width 53 height 35
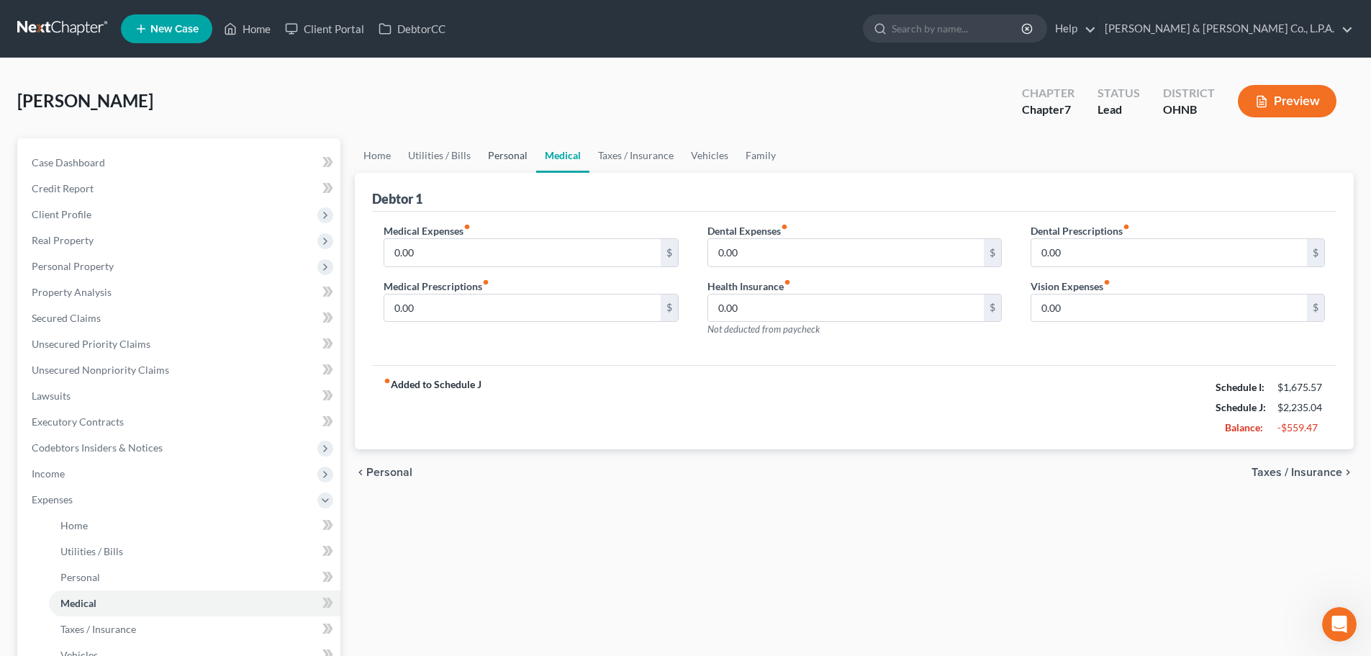
click at [504, 152] on link "Personal" at bounding box center [507, 155] width 57 height 35
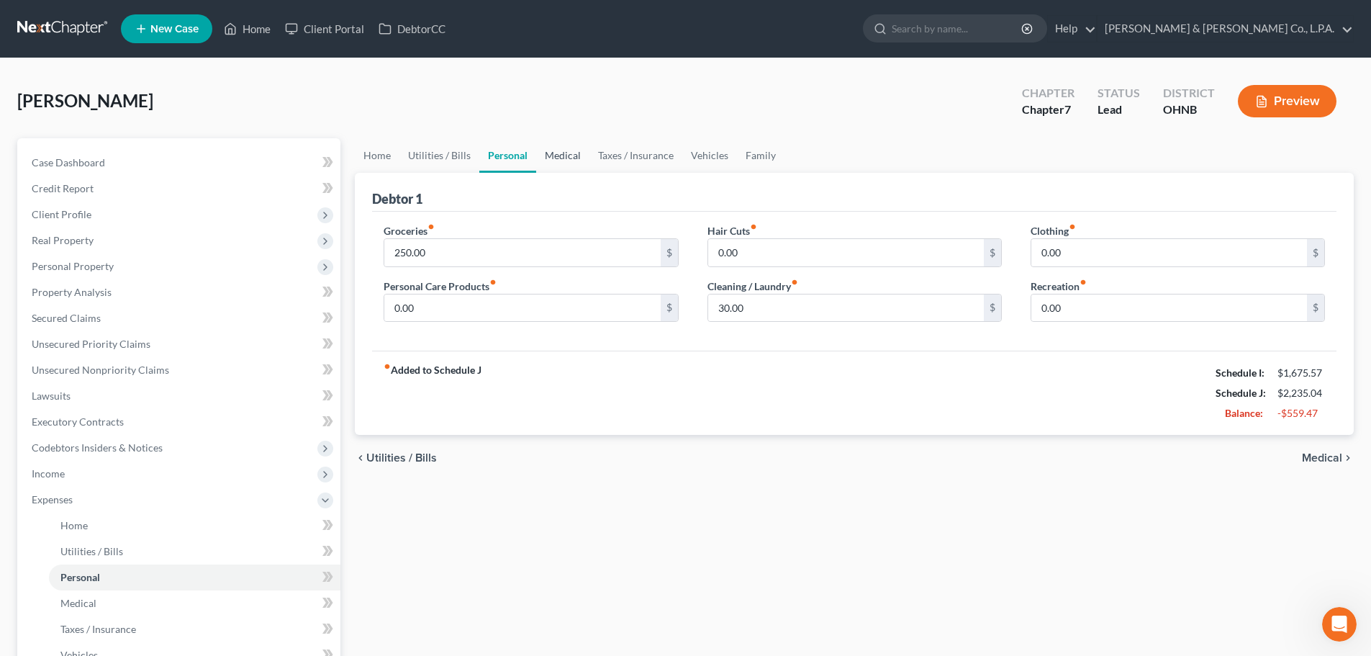
click at [583, 155] on link "Medical" at bounding box center [562, 155] width 53 height 35
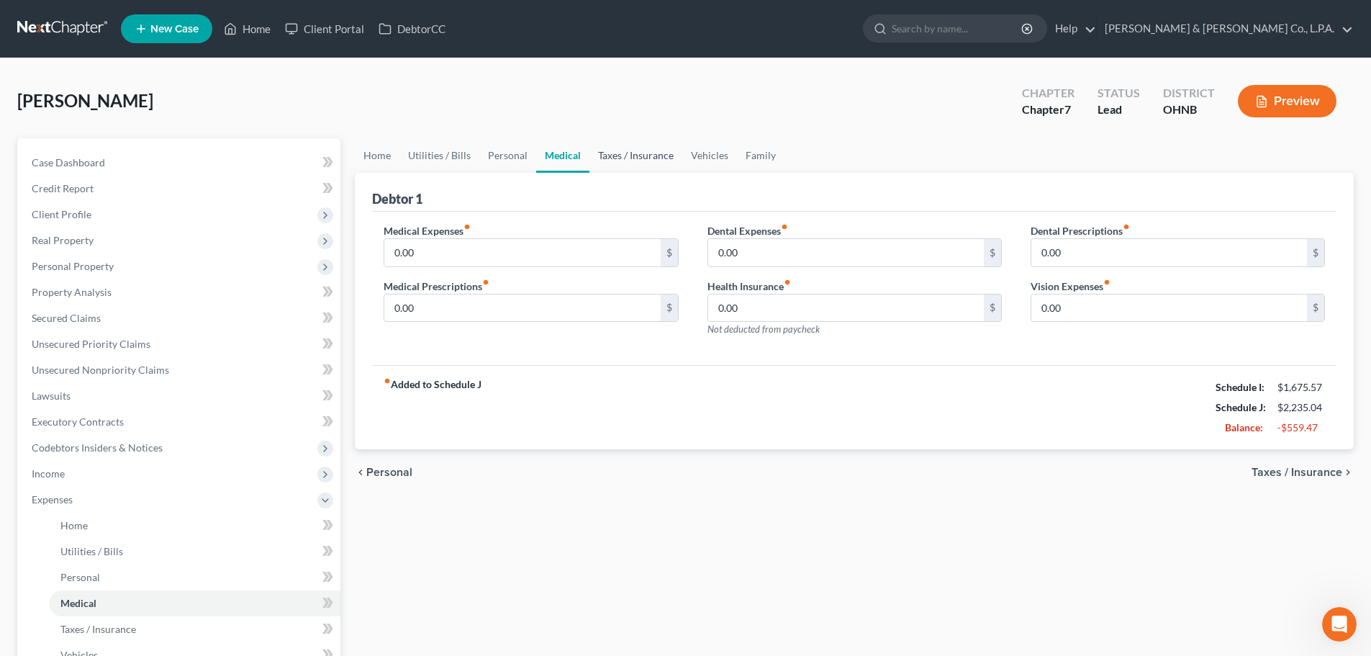
click at [612, 154] on link "Taxes / Insurance" at bounding box center [635, 155] width 93 height 35
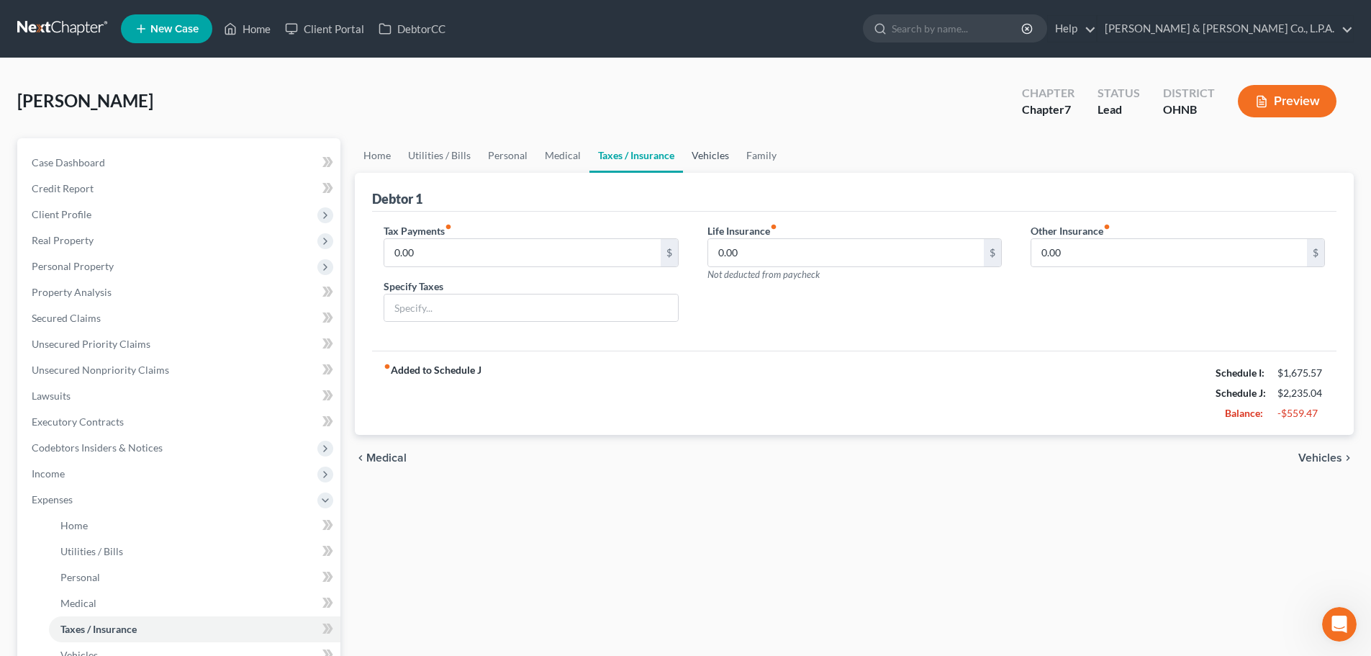
click at [713, 155] on link "Vehicles" at bounding box center [710, 155] width 55 height 35
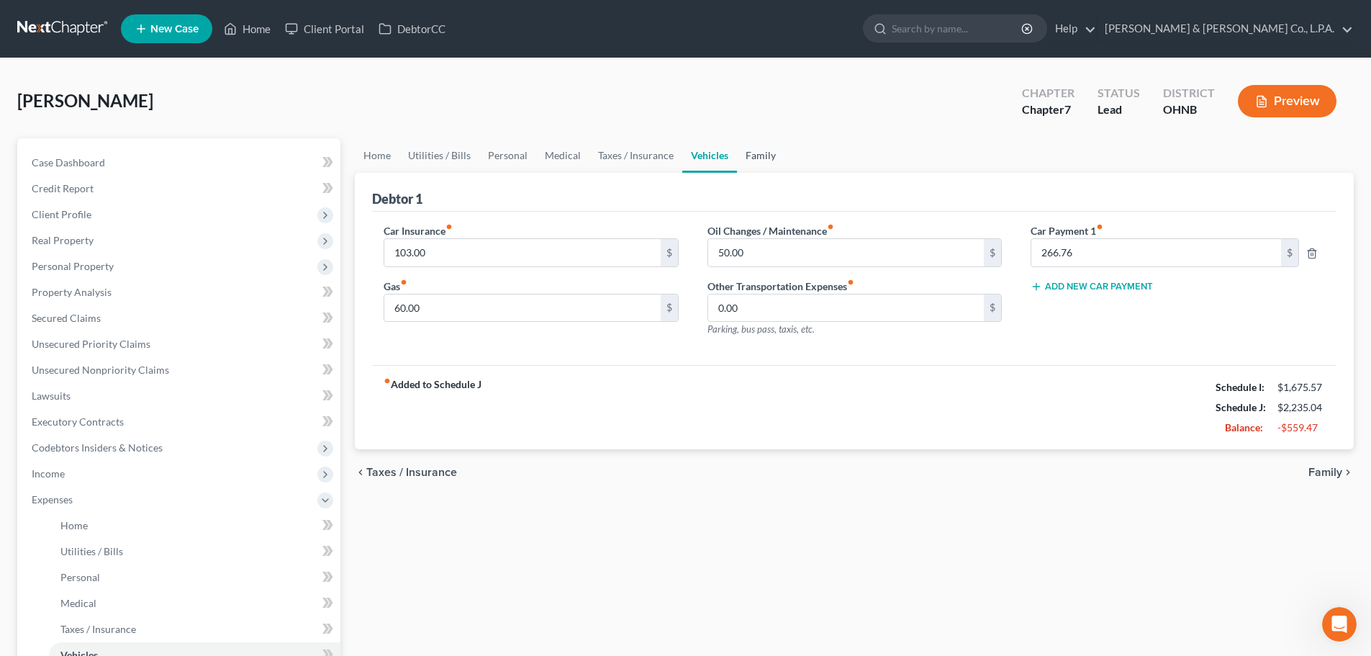
click at [754, 150] on link "Family" at bounding box center [761, 155] width 48 height 35
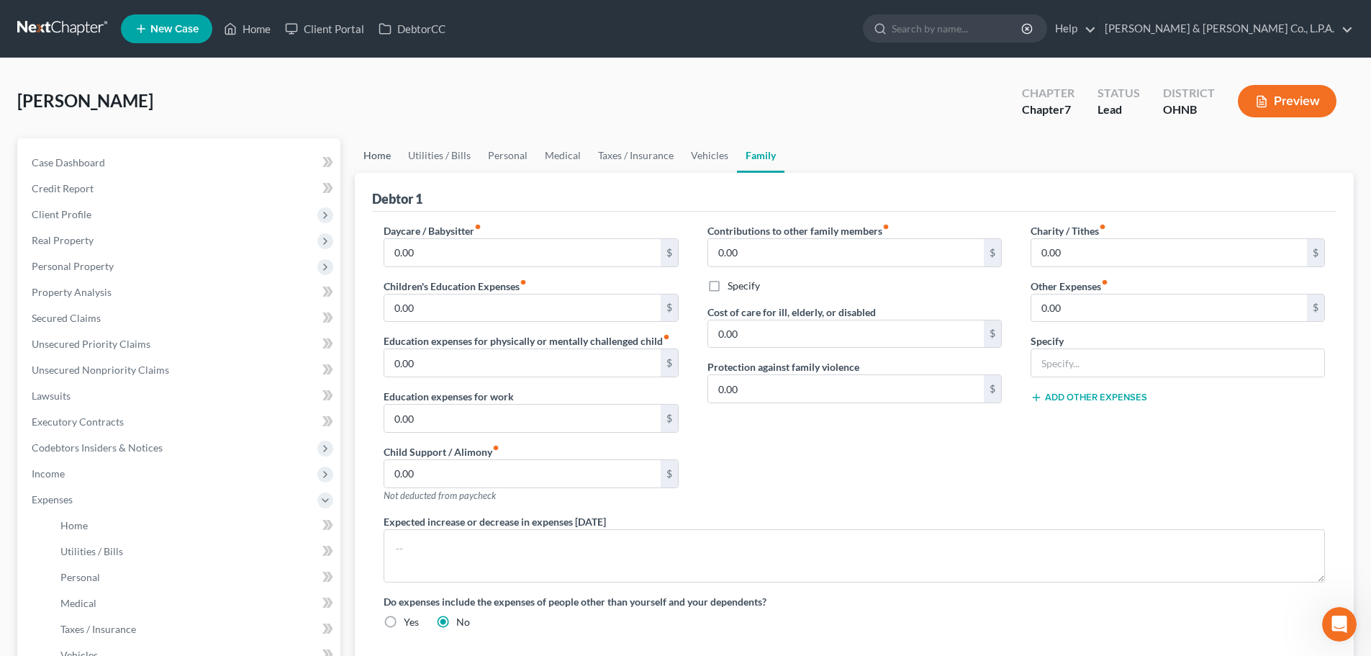
click at [369, 150] on link "Home" at bounding box center [377, 155] width 45 height 35
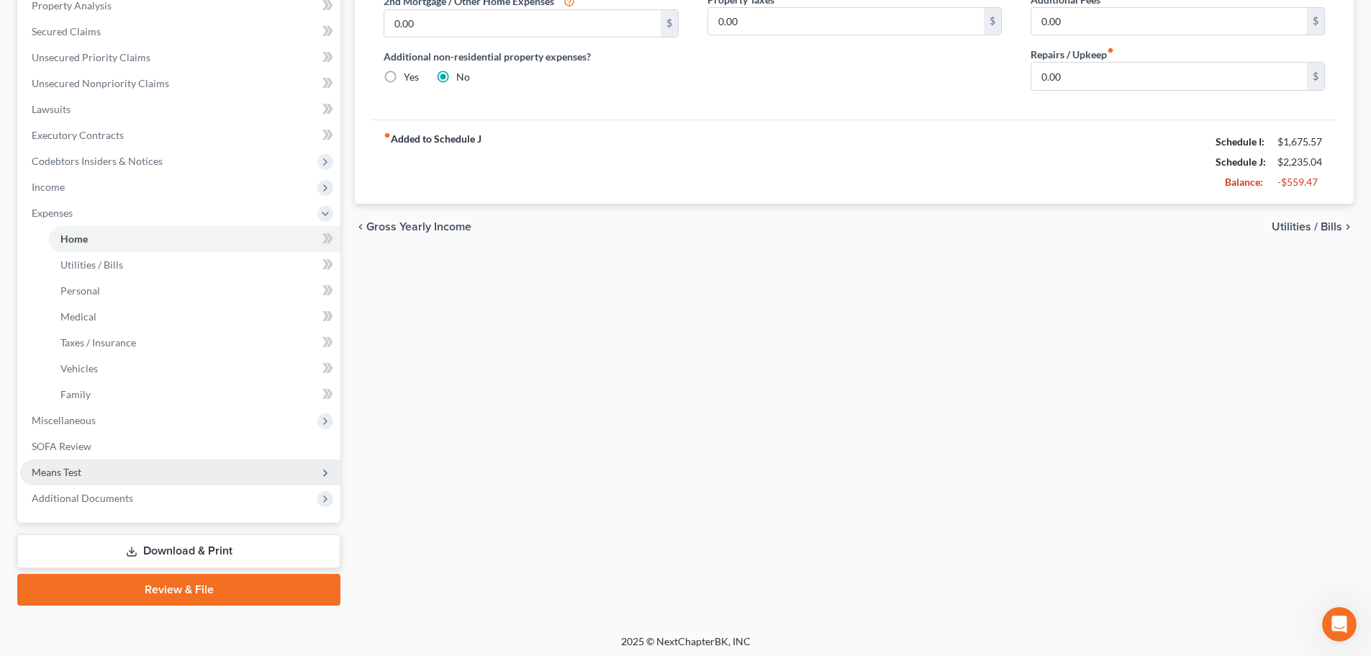
scroll to position [288, 0]
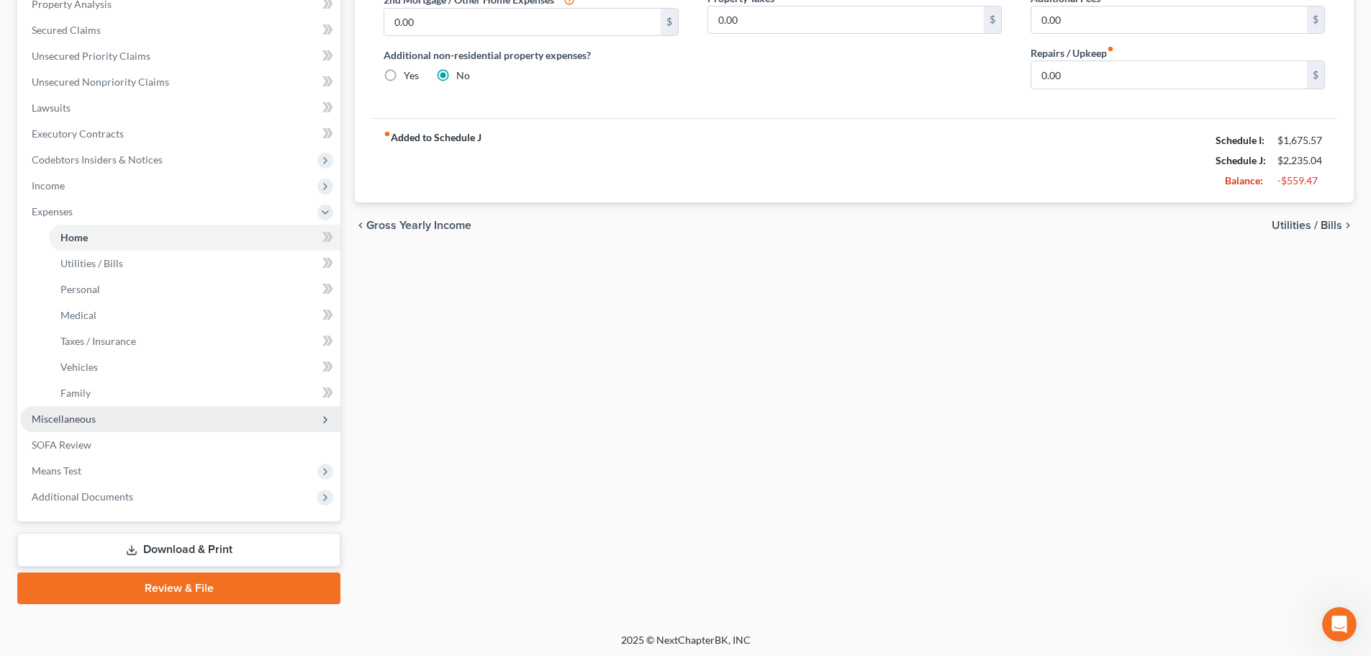
click at [127, 423] on span "Miscellaneous" at bounding box center [180, 419] width 320 height 26
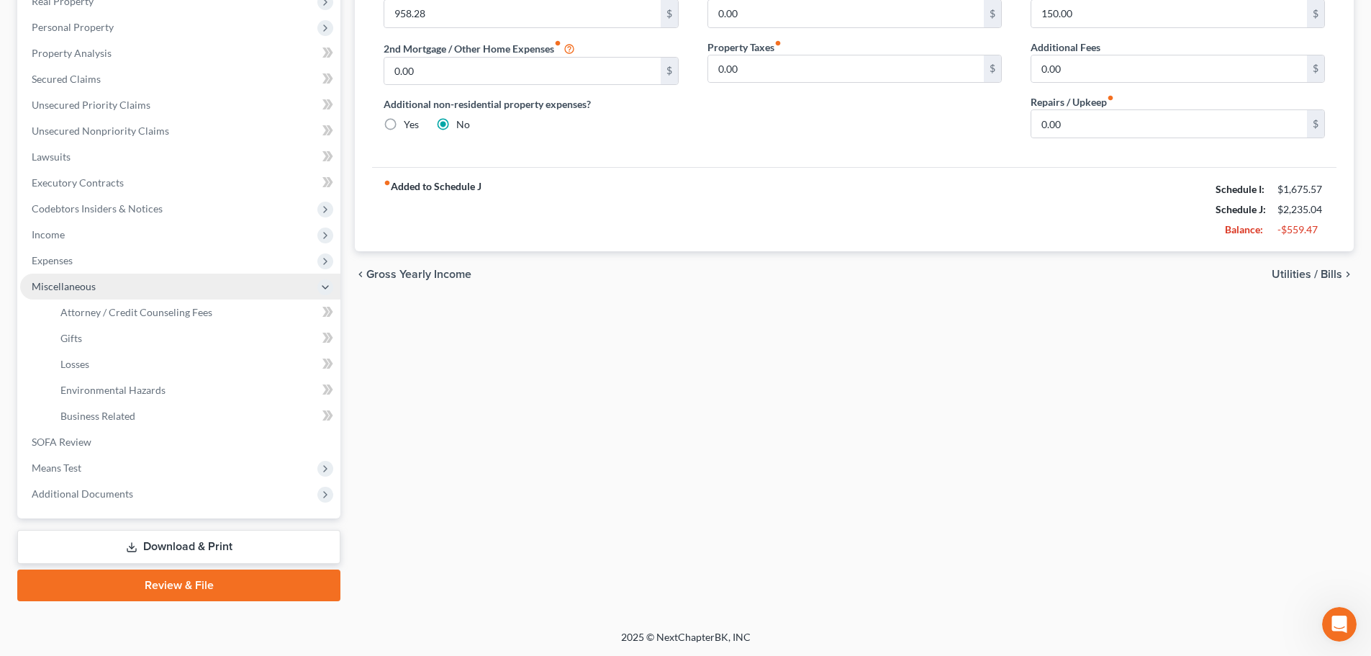
scroll to position [239, 0]
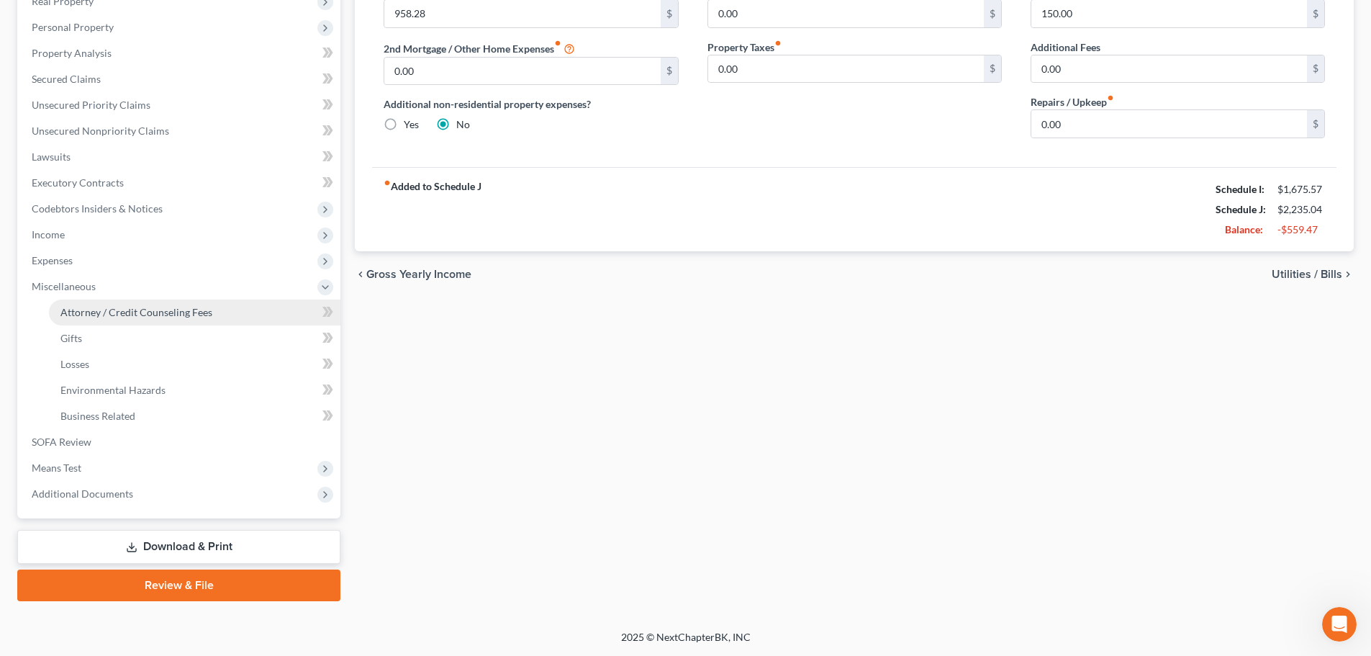
click at [157, 312] on span "Attorney / Credit Counseling Fees" at bounding box center [136, 312] width 152 height 12
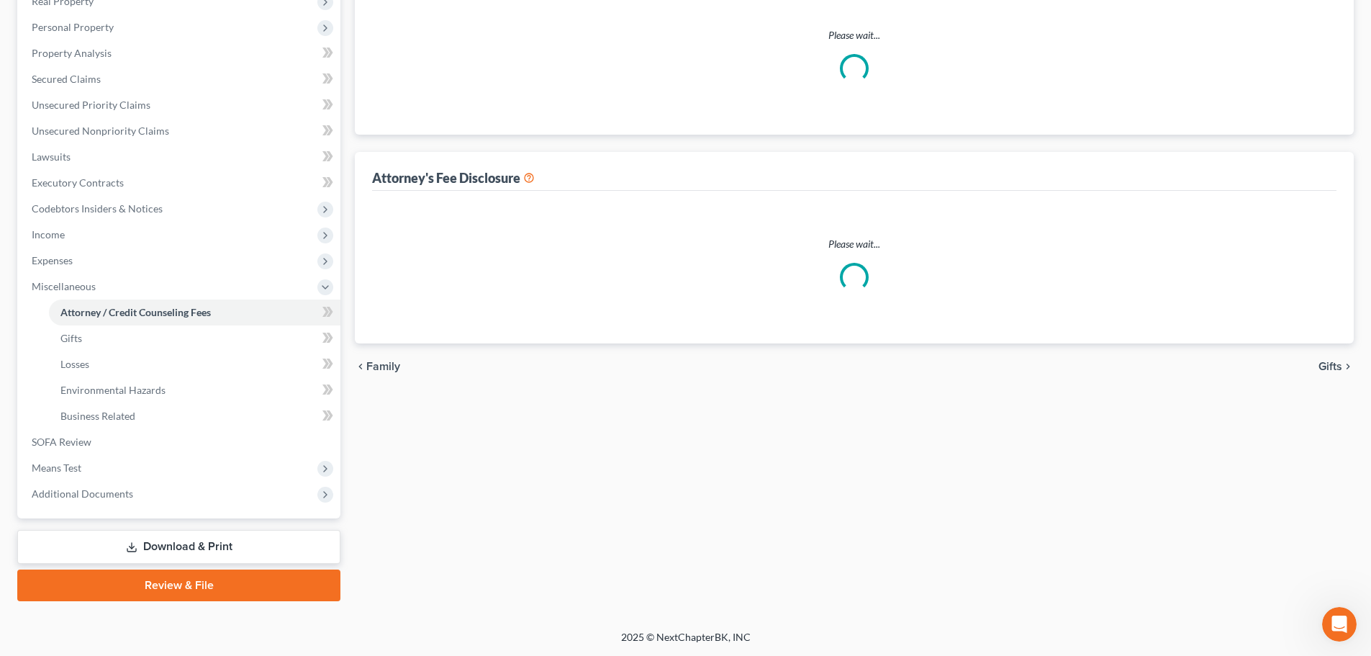
select select "0"
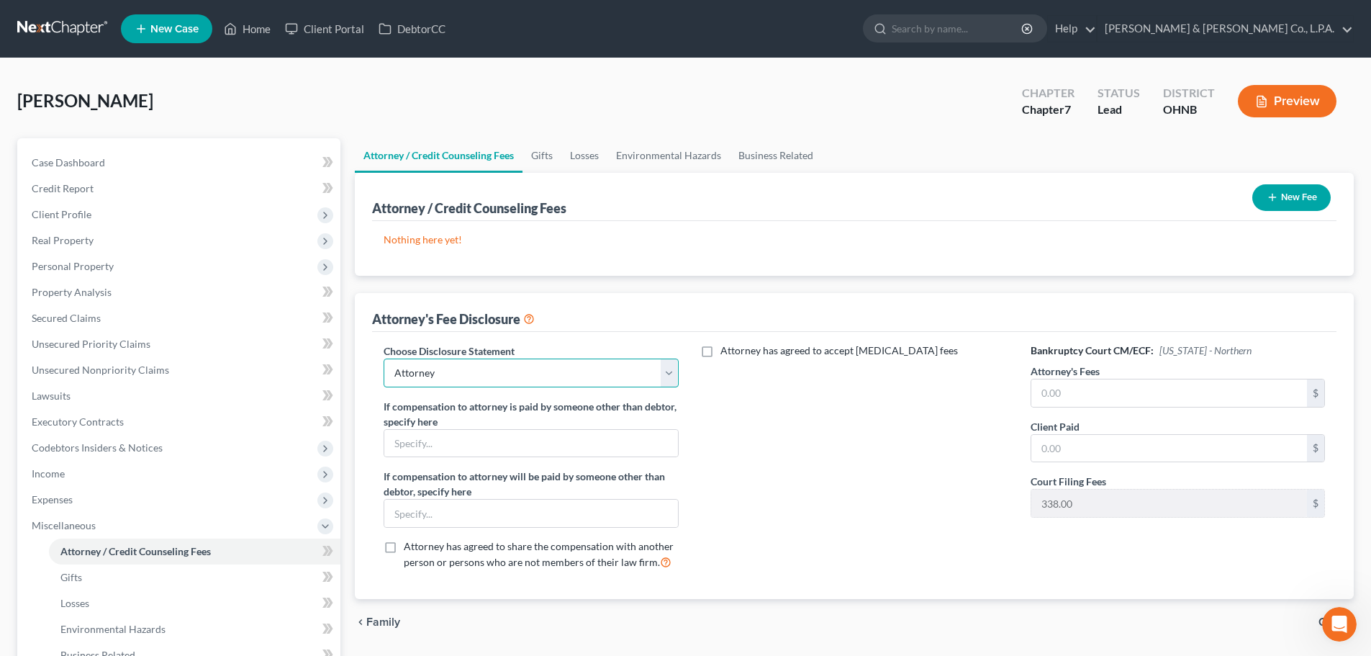
click at [539, 365] on select "Select Attorney" at bounding box center [531, 372] width 294 height 29
click at [774, 415] on div "Attorney has agreed to accept [MEDICAL_DATA] fees" at bounding box center [854, 462] width 323 height 238
click at [1303, 184] on button "New Fee" at bounding box center [1291, 197] width 78 height 27
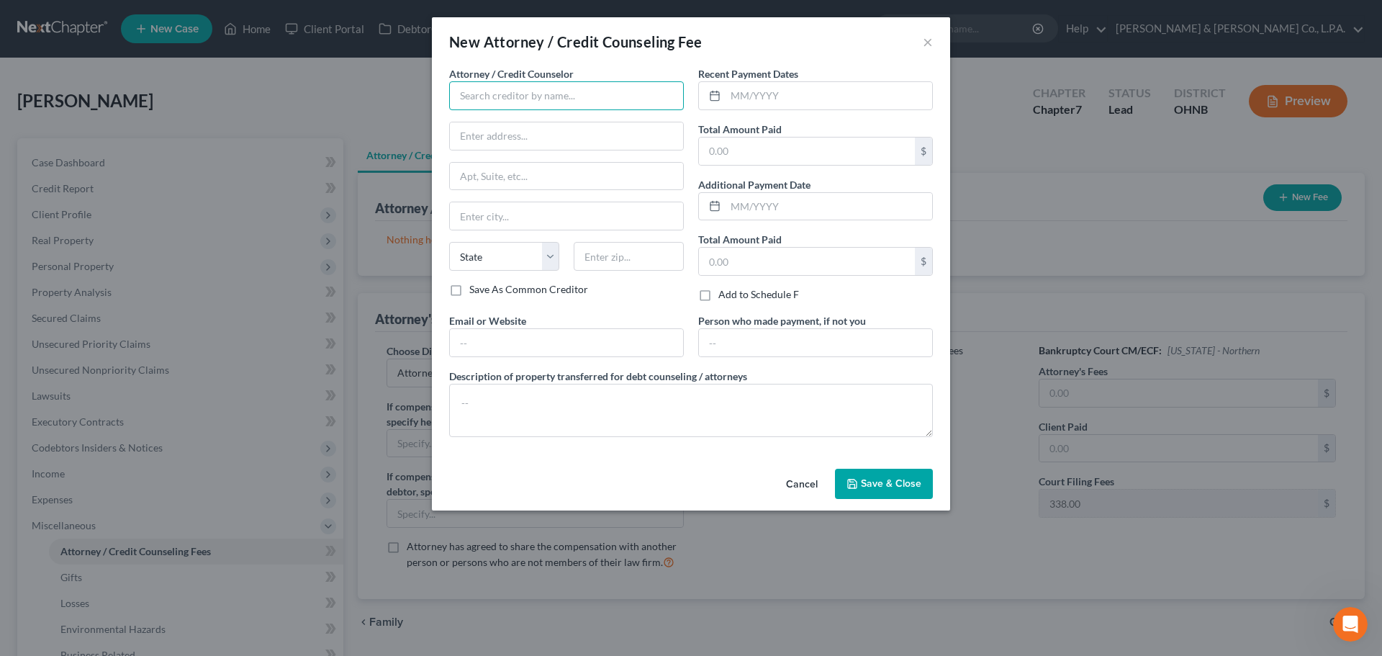
click at [571, 96] on input "text" at bounding box center [566, 95] width 235 height 29
click at [535, 129] on div "[PERSON_NAME] & [PERSON_NAME] Co., L.P.A." at bounding box center [569, 121] width 240 height 22
type input "[PERSON_NAME] & [PERSON_NAME] Co., L.P.A."
type input "8025 Corporate Circle"
type input "[GEOGRAPHIC_DATA]"
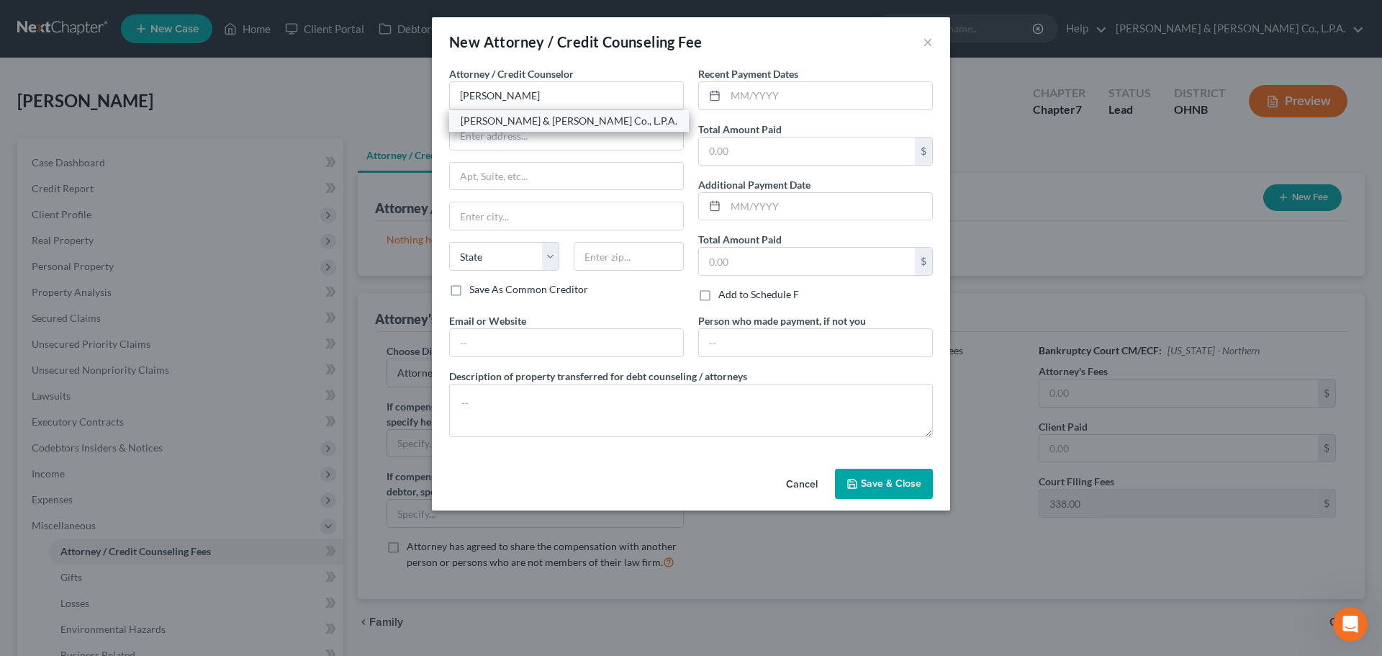
select select "36"
type input "44133"
click at [753, 100] on input "text" at bounding box center [829, 95] width 207 height 27
click at [762, 92] on input "text" at bounding box center [829, 95] width 207 height 27
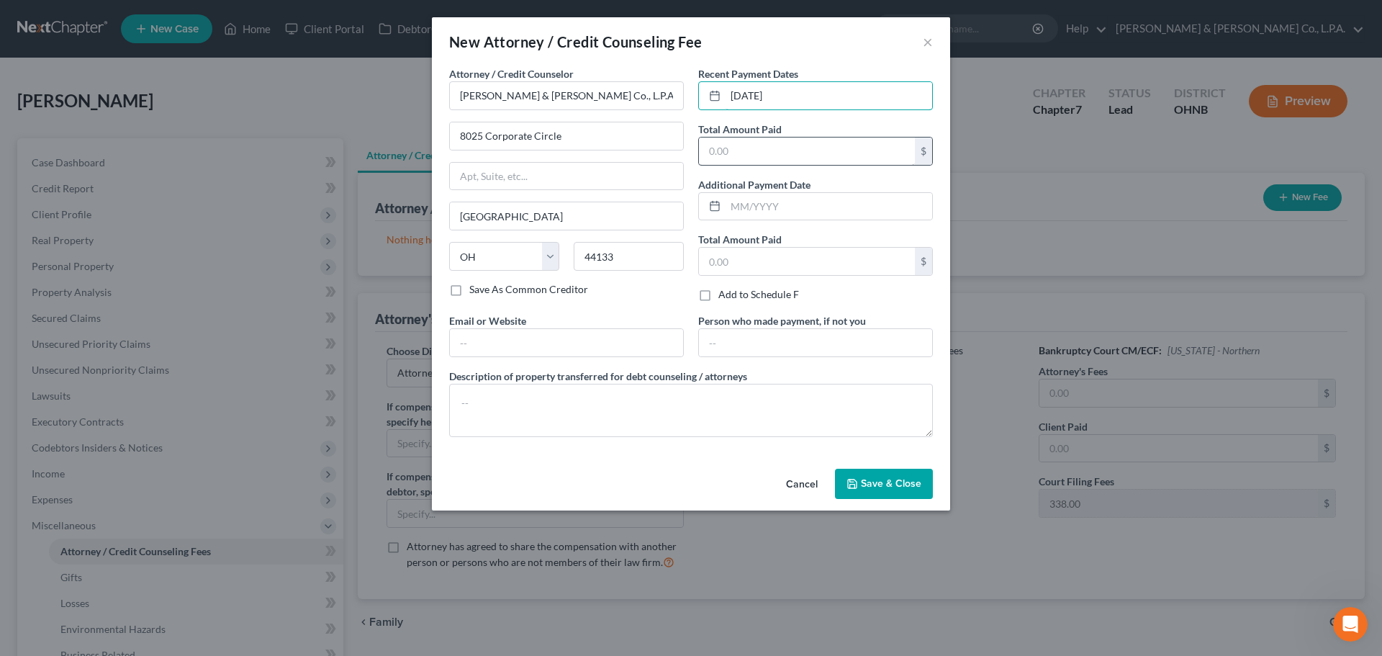
type input "[DATE]"
click at [738, 151] on input "text" at bounding box center [807, 150] width 216 height 27
type input "4"
type input "700"
click at [764, 202] on input "text" at bounding box center [829, 206] width 207 height 27
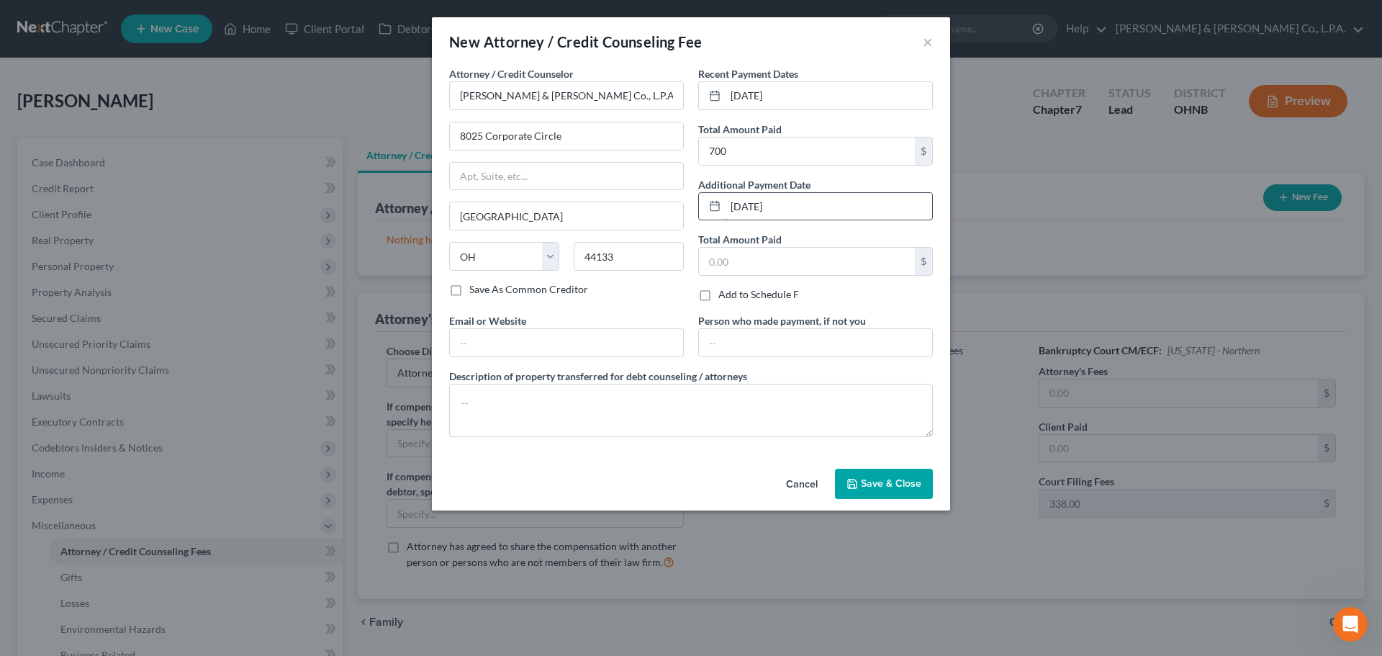
type input "[DATE]"
type input "150"
click at [900, 485] on span "Save & Close" at bounding box center [891, 483] width 60 height 12
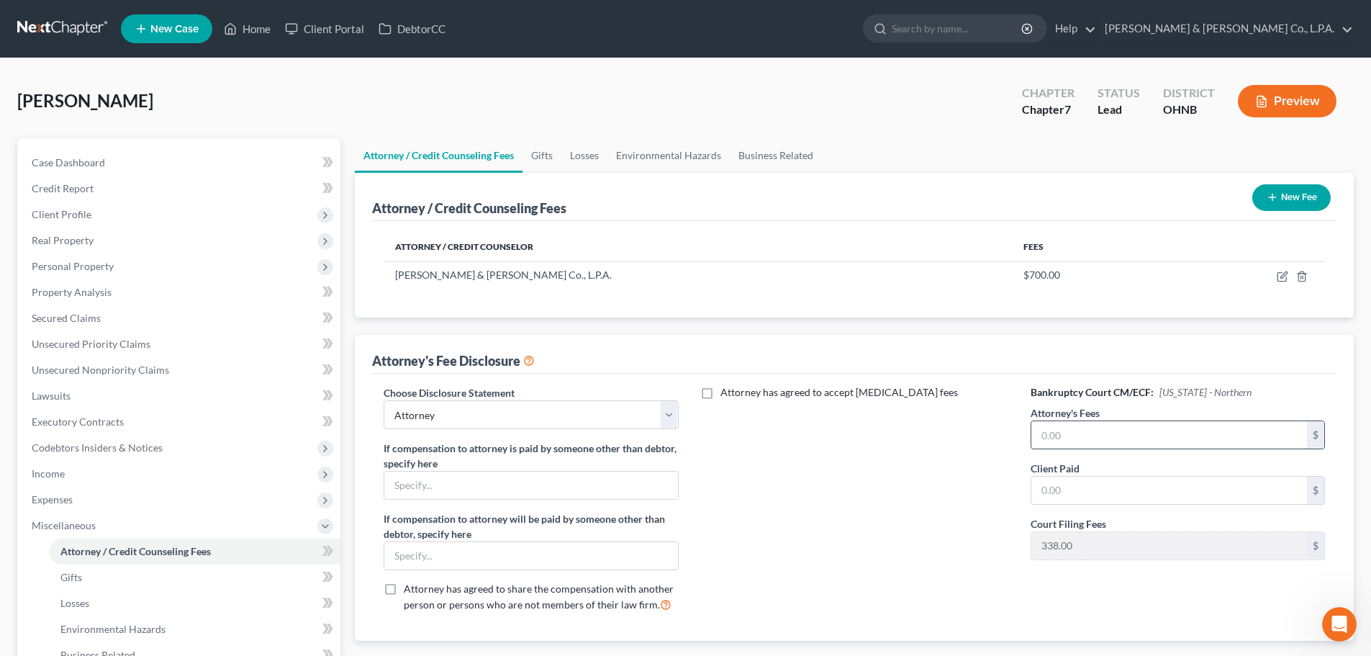
click at [1108, 427] on input "text" at bounding box center [1169, 434] width 276 height 27
type input "700"
click at [1283, 281] on icon "button" at bounding box center [1282, 277] width 9 height 9
select select "36"
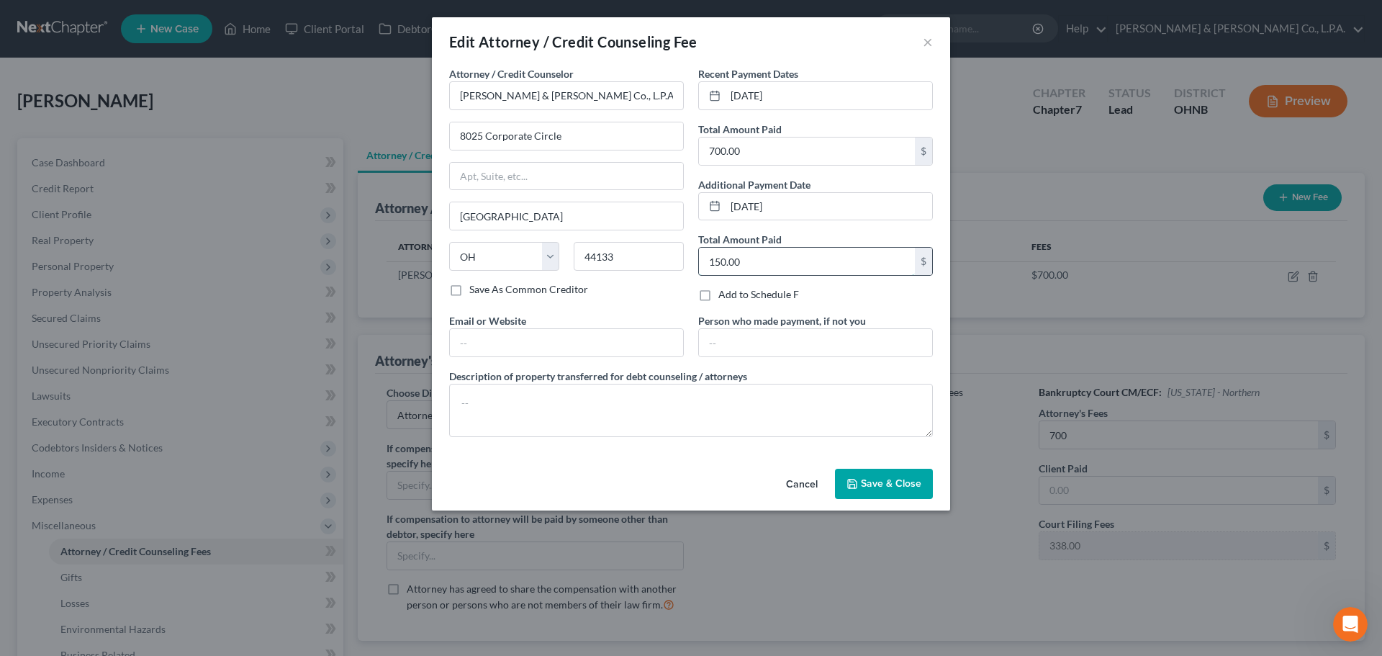
click at [741, 260] on input "150.00" at bounding box center [807, 261] width 216 height 27
click at [794, 235] on div "Total Amount Paid 150.00 $" at bounding box center [815, 254] width 235 height 44
click at [846, 225] on div "Recent Payment Dates [DATE] Total Amount Paid 700.00 $ Additional Payment Date …" at bounding box center [815, 189] width 249 height 247
drag, startPoint x: 827, startPoint y: 211, endPoint x: 678, endPoint y: 204, distance: 149.1
click at [677, 205] on div "Attorney / Credit Counselor * [PERSON_NAME] & [PERSON_NAME] Co., L.P.A. [GEOGRA…" at bounding box center [691, 257] width 498 height 382
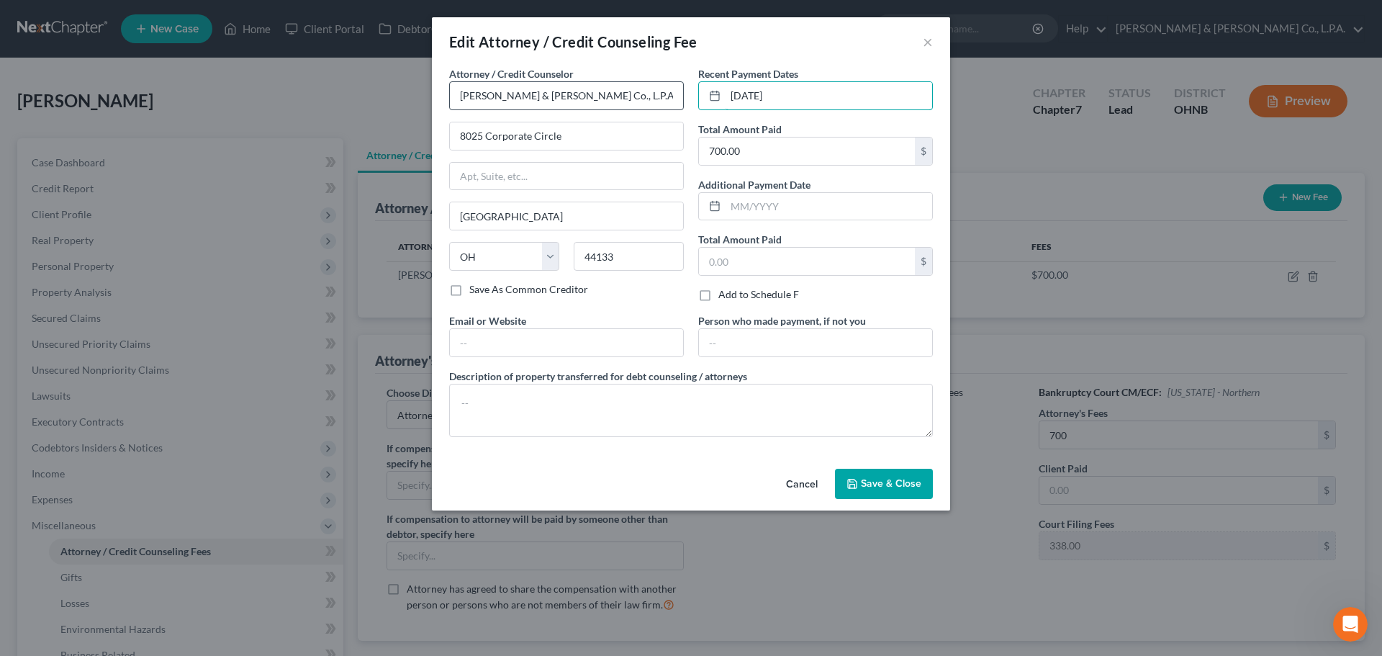
drag, startPoint x: 786, startPoint y: 96, endPoint x: 672, endPoint y: 91, distance: 114.6
click at [672, 91] on div "Attorney / Credit Counselor * [PERSON_NAME] & [PERSON_NAME] Co., L.P.A. [GEOGRA…" at bounding box center [691, 257] width 498 height 382
type input "800"
click at [898, 491] on button "Save & Close" at bounding box center [884, 484] width 98 height 30
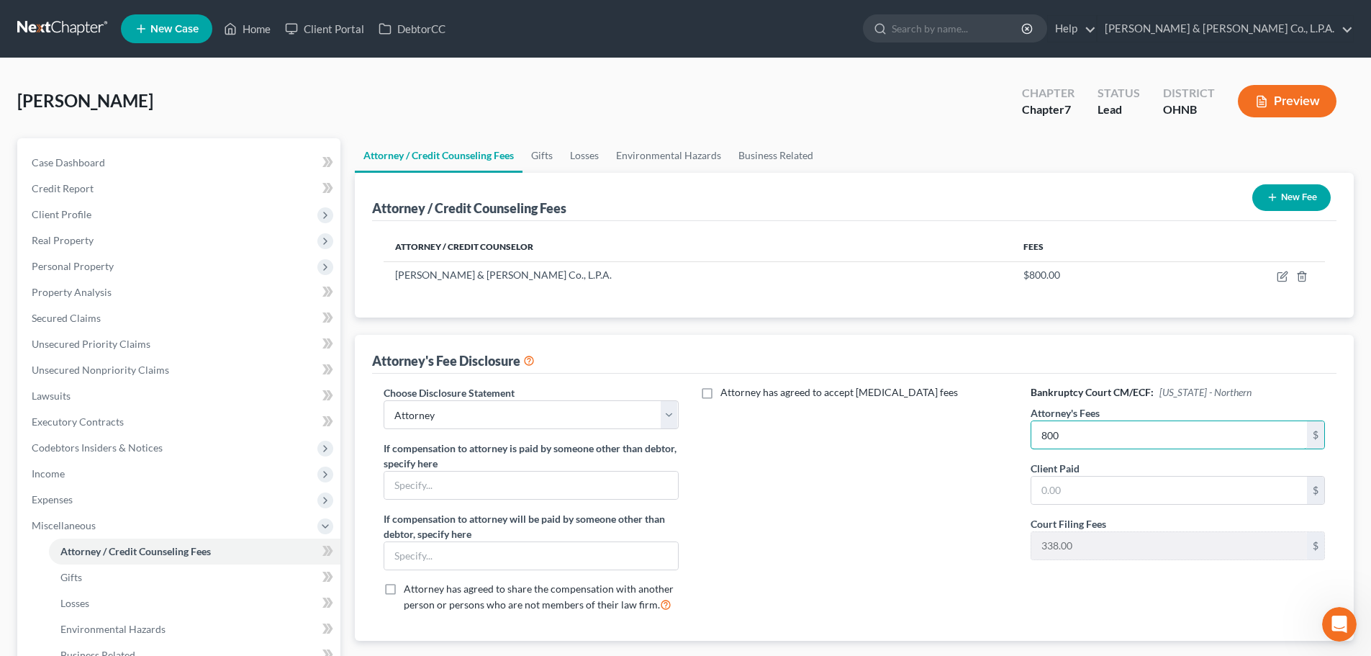
type input "800"
click at [850, 431] on div "Attorney has agreed to accept [MEDICAL_DATA] fees" at bounding box center [854, 504] width 323 height 238
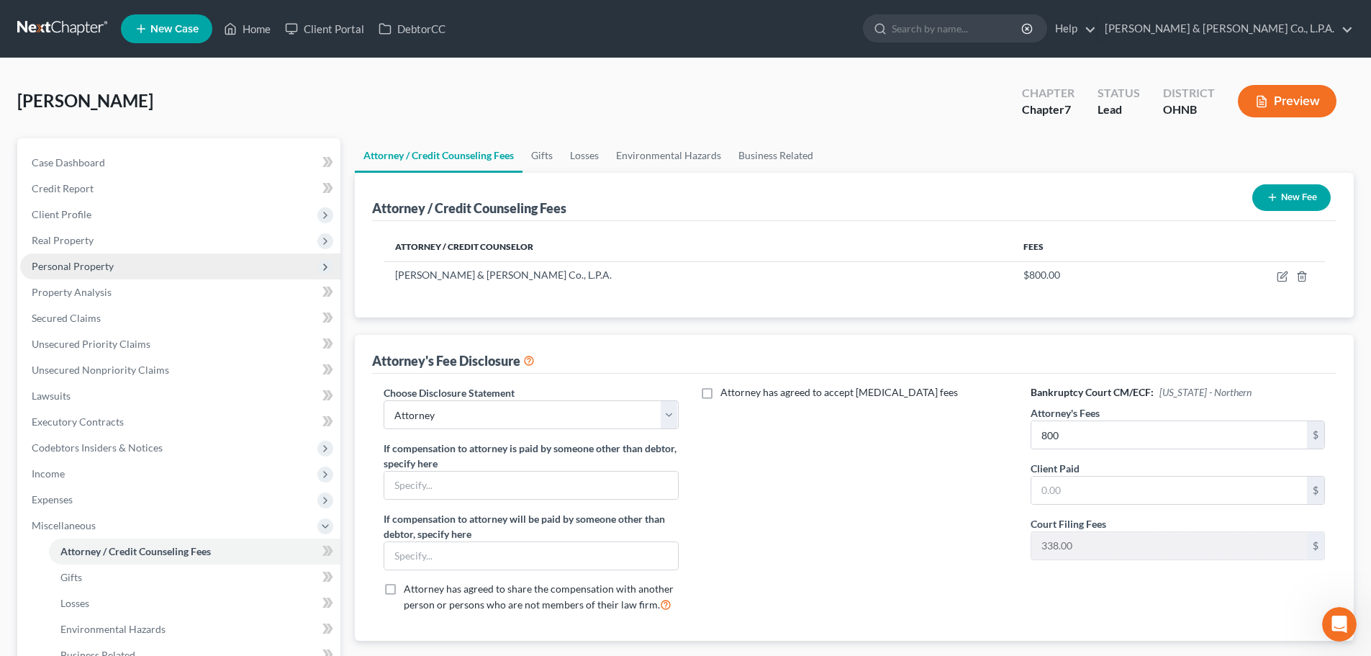
click at [79, 268] on span "Personal Property" at bounding box center [73, 266] width 82 height 12
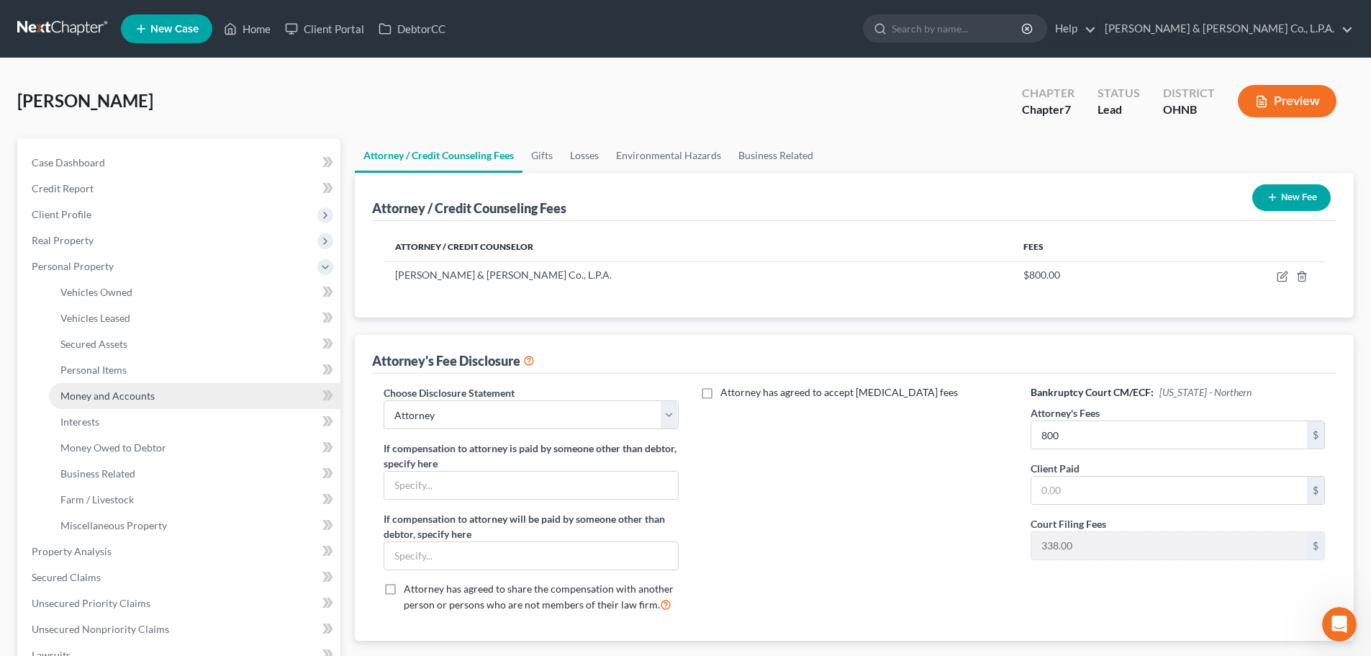
click at [99, 400] on span "Money and Accounts" at bounding box center [107, 395] width 94 height 12
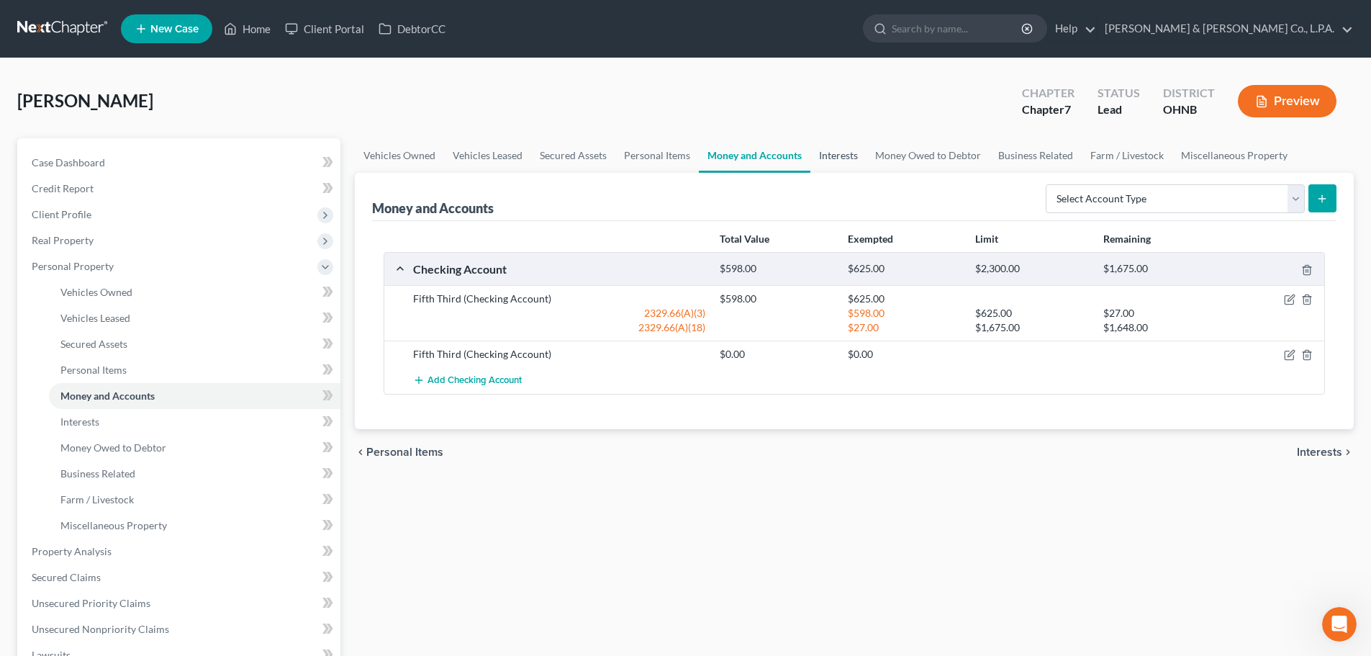
click at [851, 154] on link "Interests" at bounding box center [838, 155] width 56 height 35
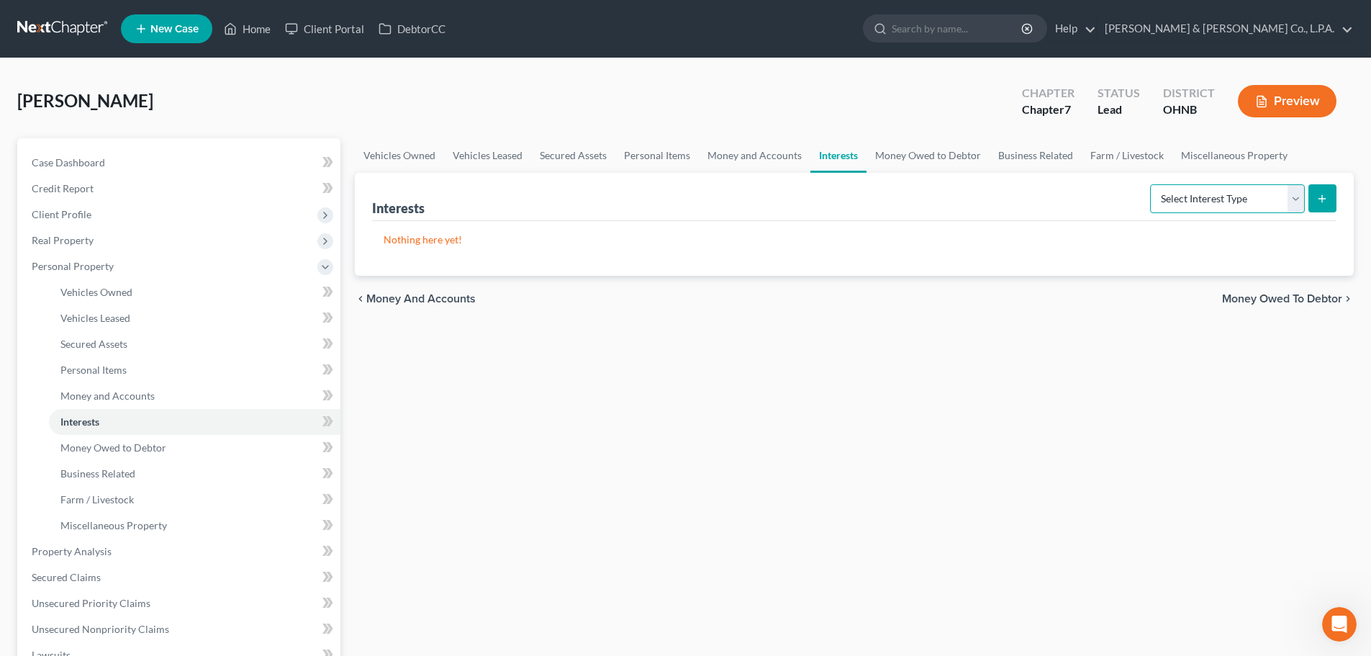
click at [1204, 197] on select "Select Interest Type 401K Annuity Bond Education IRA Government Bond Government…" at bounding box center [1227, 198] width 155 height 29
select select "401k"
click at [1152, 184] on select "Select Interest Type 401K Annuity Bond Education IRA Government Bond Government…" at bounding box center [1227, 198] width 155 height 29
click at [1321, 201] on icon "submit" at bounding box center [1322, 199] width 12 height 12
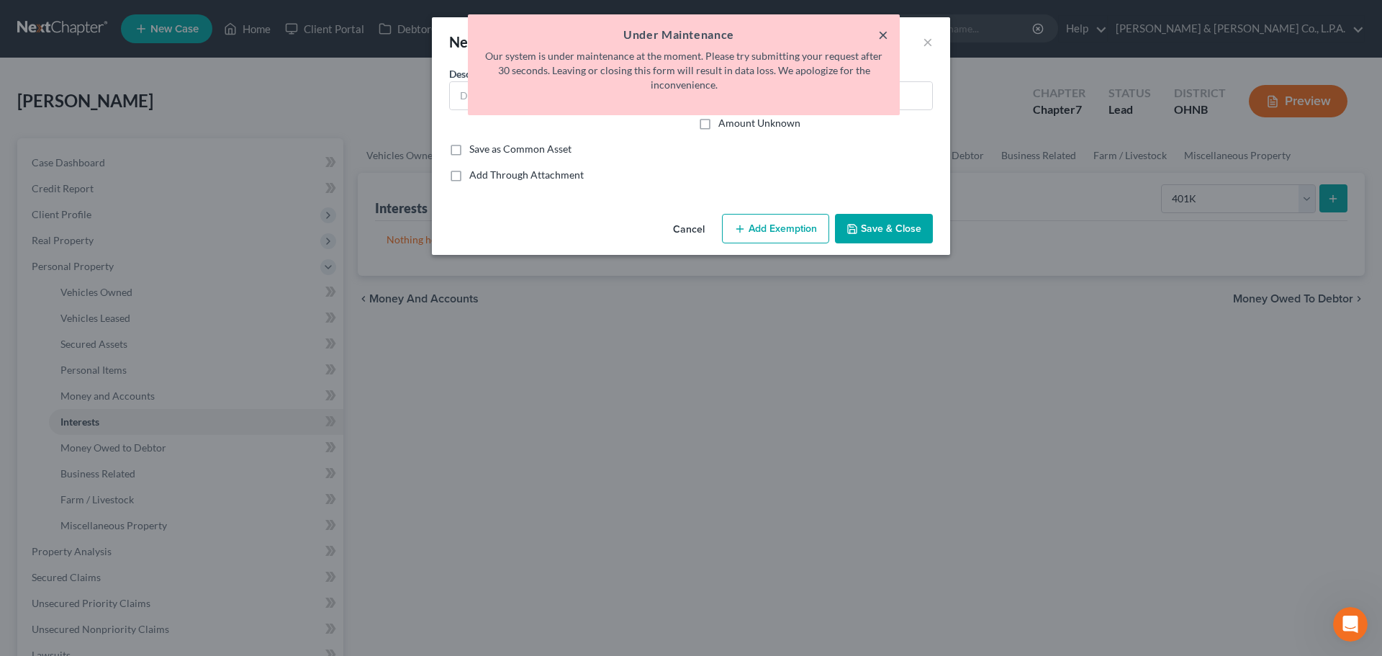
drag, startPoint x: 880, startPoint y: 34, endPoint x: 866, endPoint y: 35, distance: 14.5
click at [881, 34] on button "×" at bounding box center [883, 34] width 10 height 17
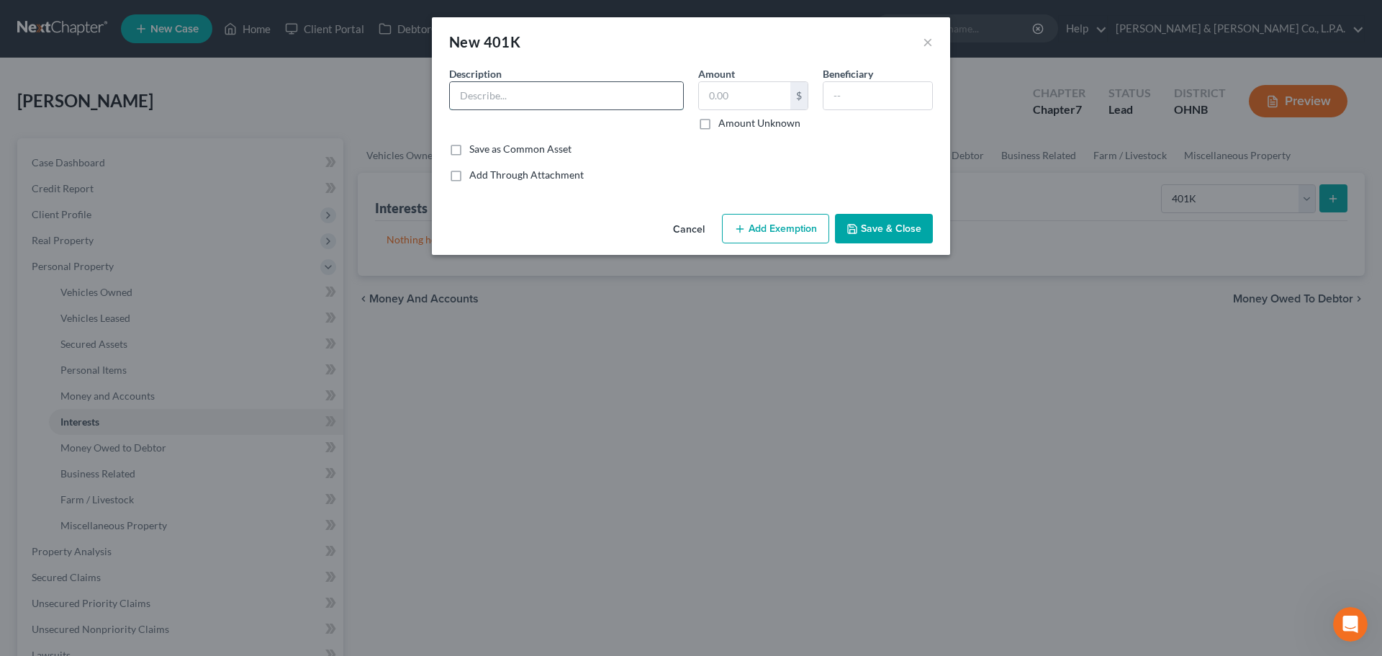
click at [615, 85] on input "text" at bounding box center [566, 95] width 233 height 27
type input "Fidelity Investments"
type input "2,540"
click at [929, 41] on button "×" at bounding box center [928, 41] width 10 height 17
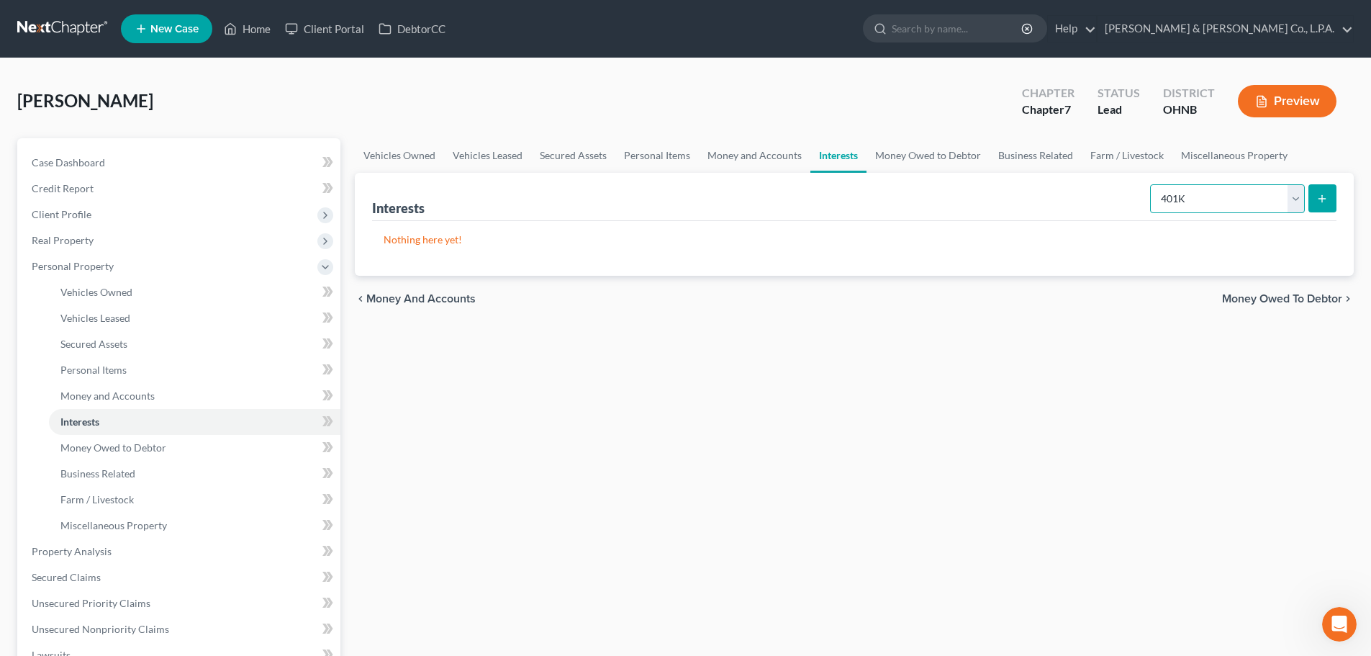
click at [1196, 202] on select "Select Interest Type 401K Annuity Bond Education IRA Government Bond Government…" at bounding box center [1227, 198] width 155 height 29
click at [1329, 198] on button "submit" at bounding box center [1323, 198] width 28 height 28
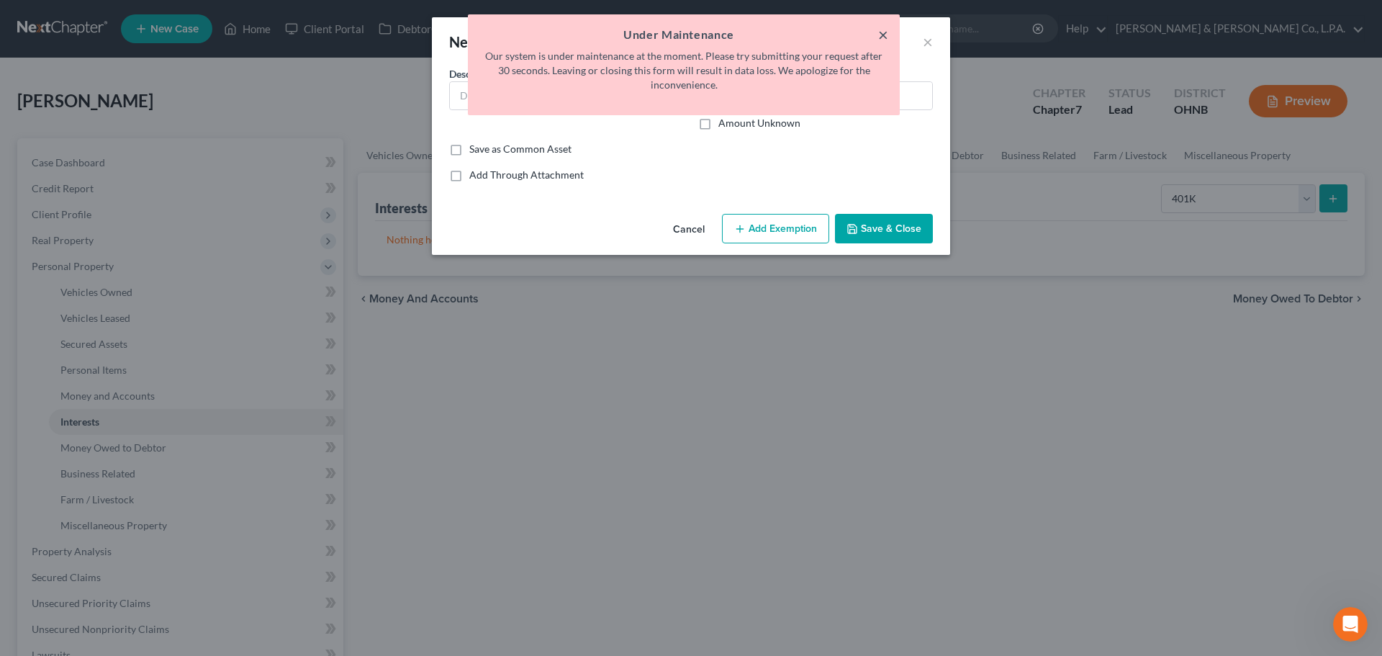
click at [880, 37] on button "×" at bounding box center [883, 34] width 10 height 17
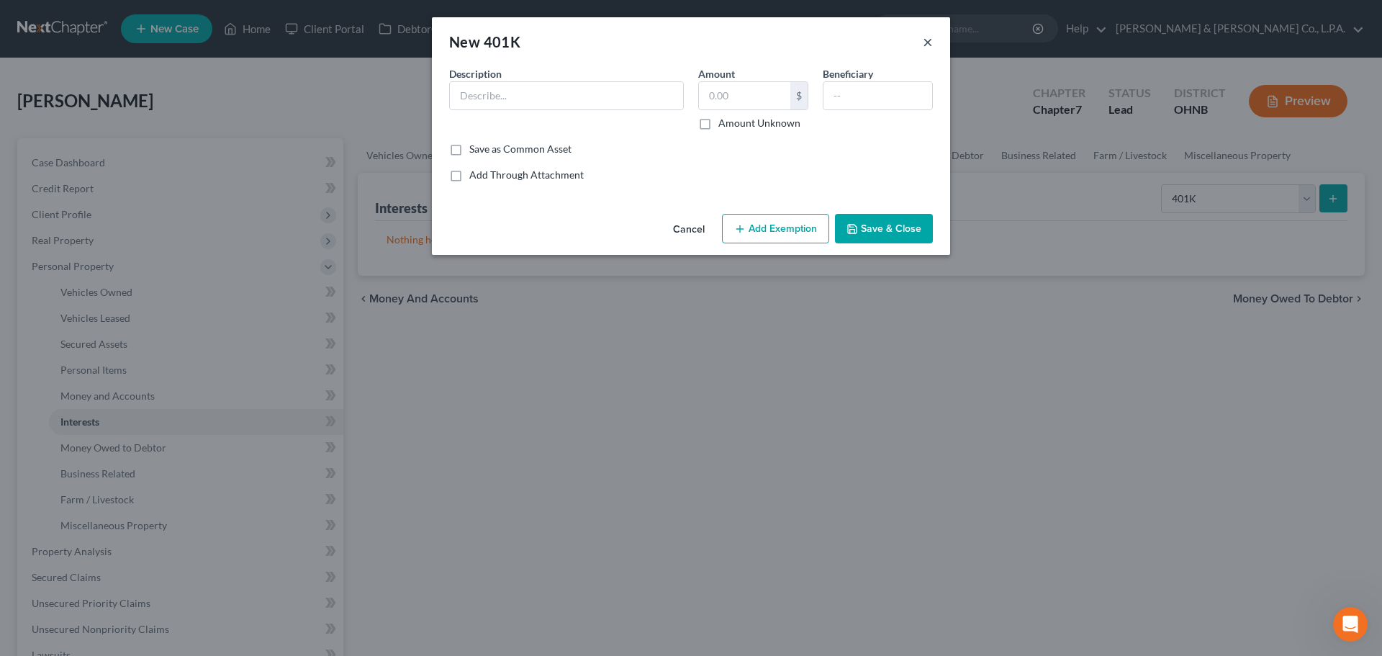
click at [925, 45] on button "×" at bounding box center [928, 41] width 10 height 17
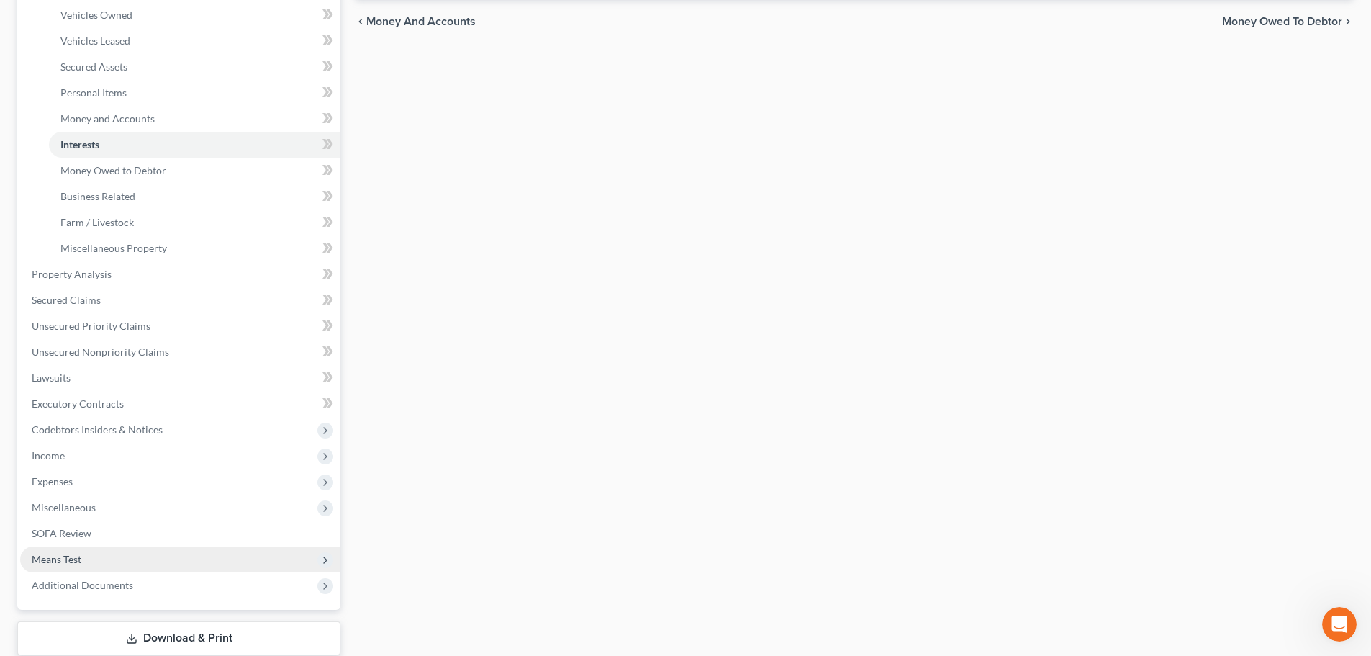
scroll to position [288, 0]
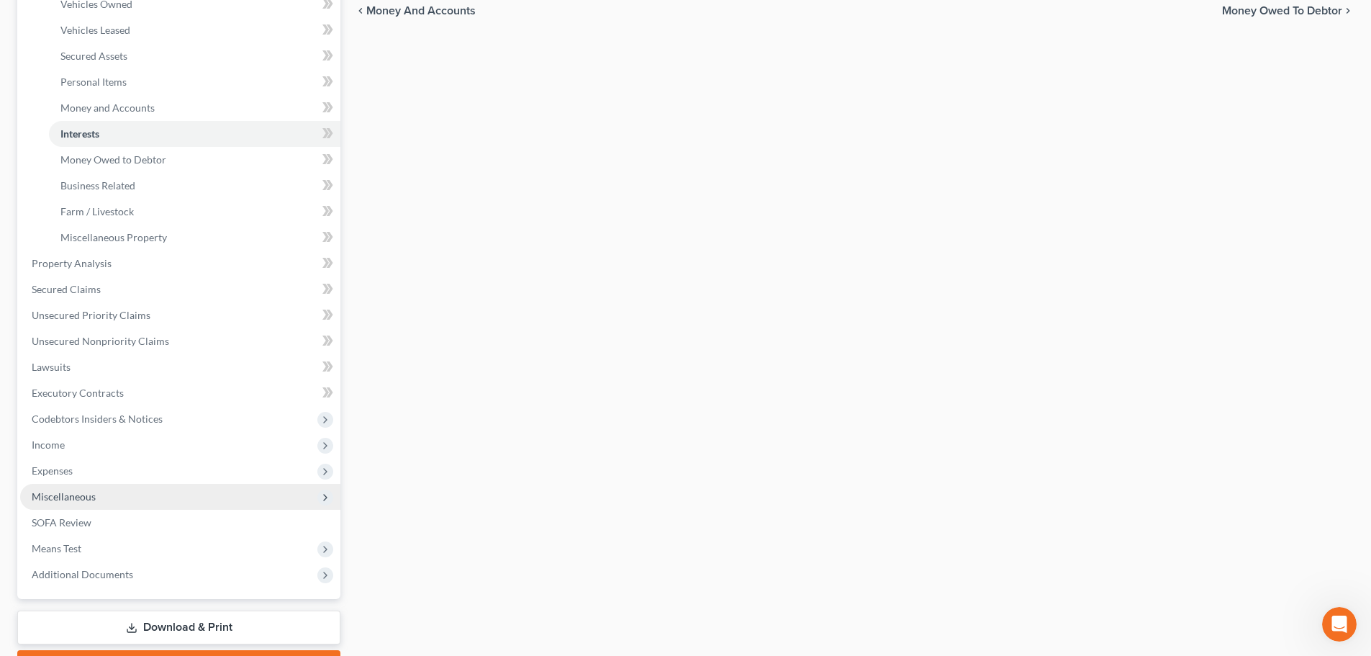
click at [96, 500] on span "Miscellaneous" at bounding box center [180, 497] width 320 height 26
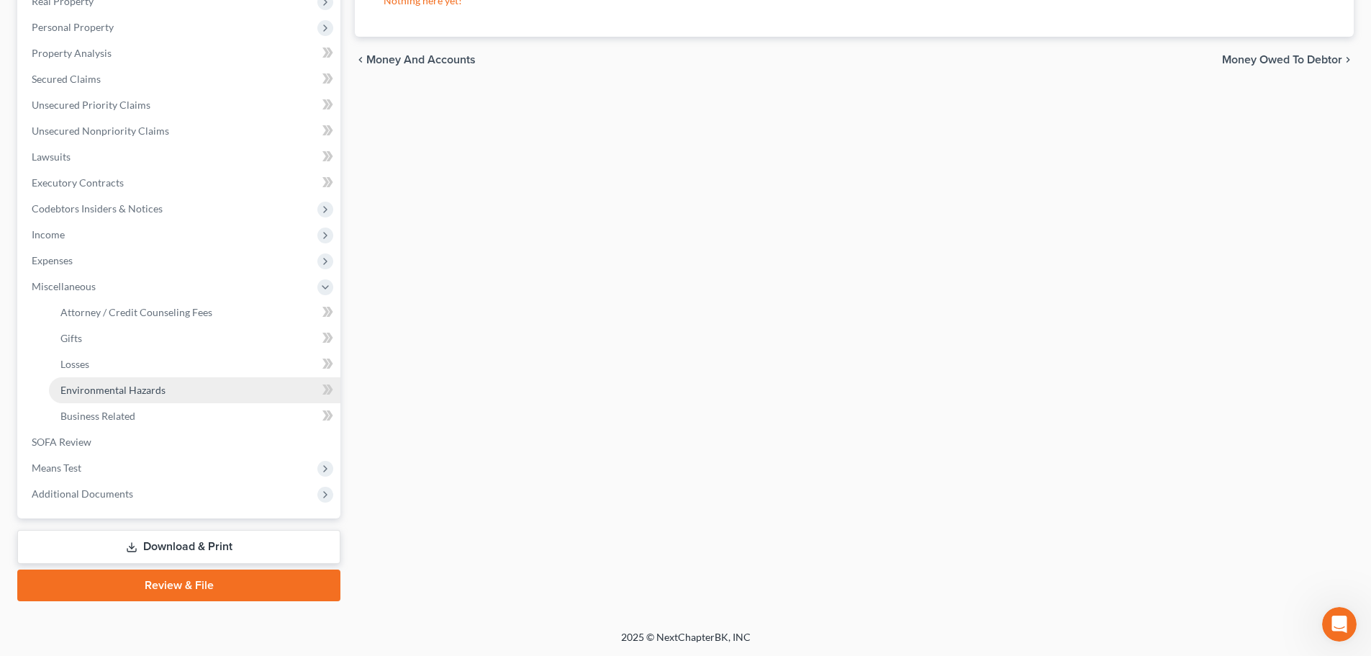
scroll to position [239, 0]
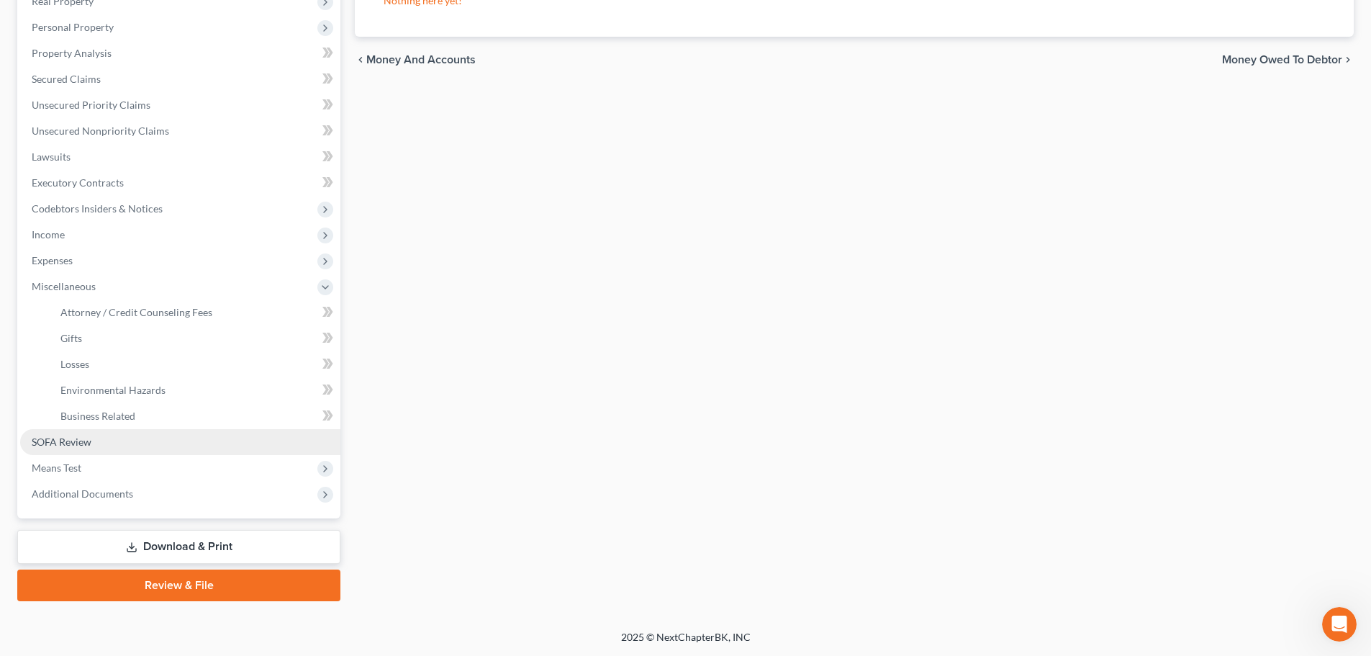
click at [75, 436] on span "SOFA Review" at bounding box center [62, 441] width 60 height 12
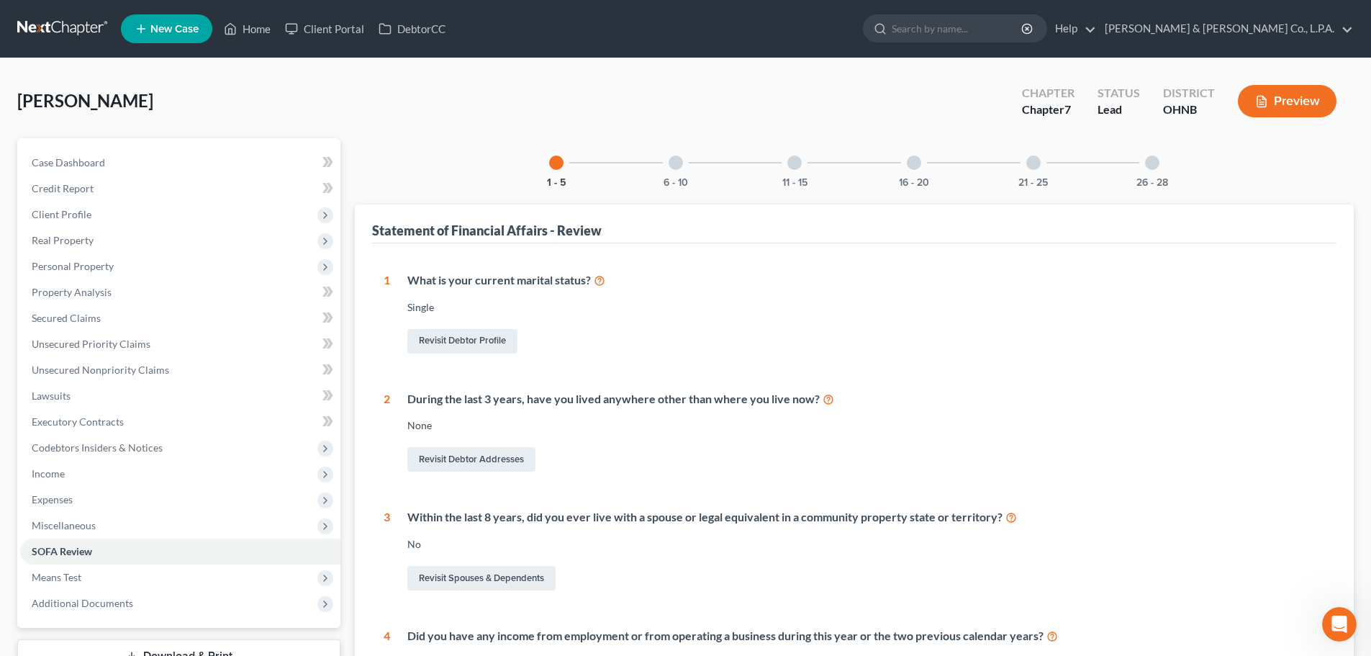
click at [682, 161] on div at bounding box center [676, 162] width 14 height 14
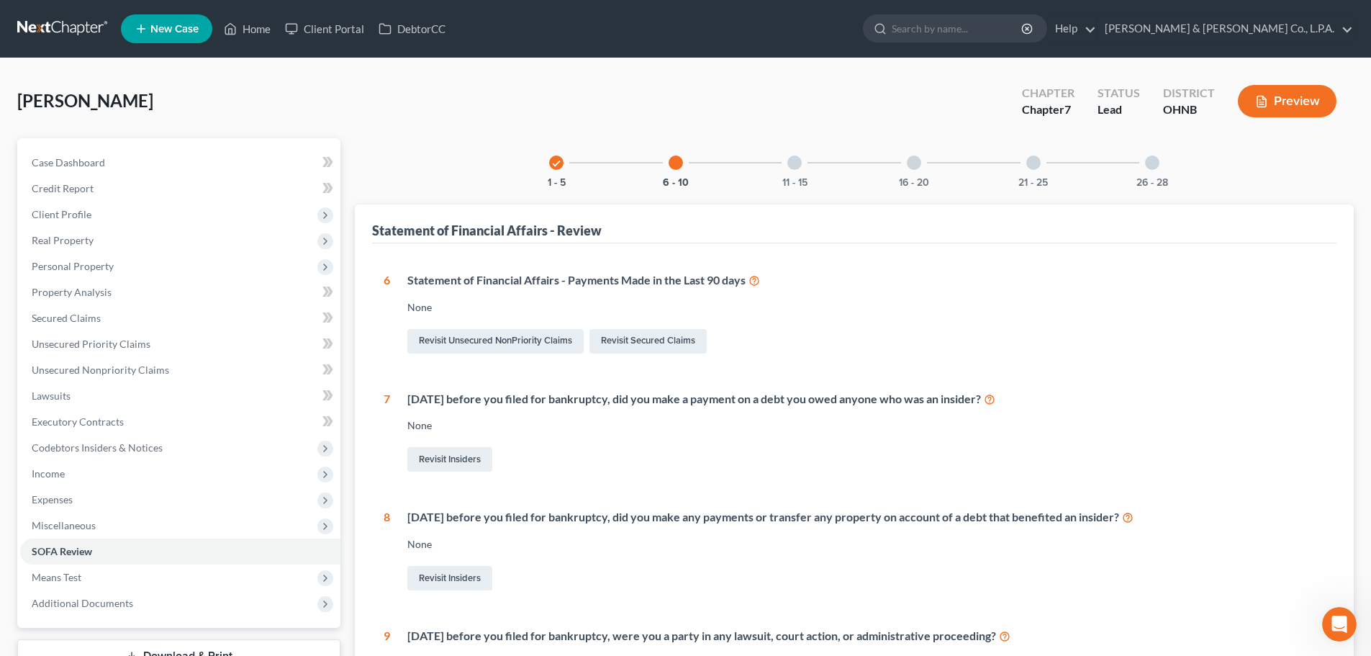
click at [788, 171] on div "11 - 15" at bounding box center [794, 162] width 49 height 49
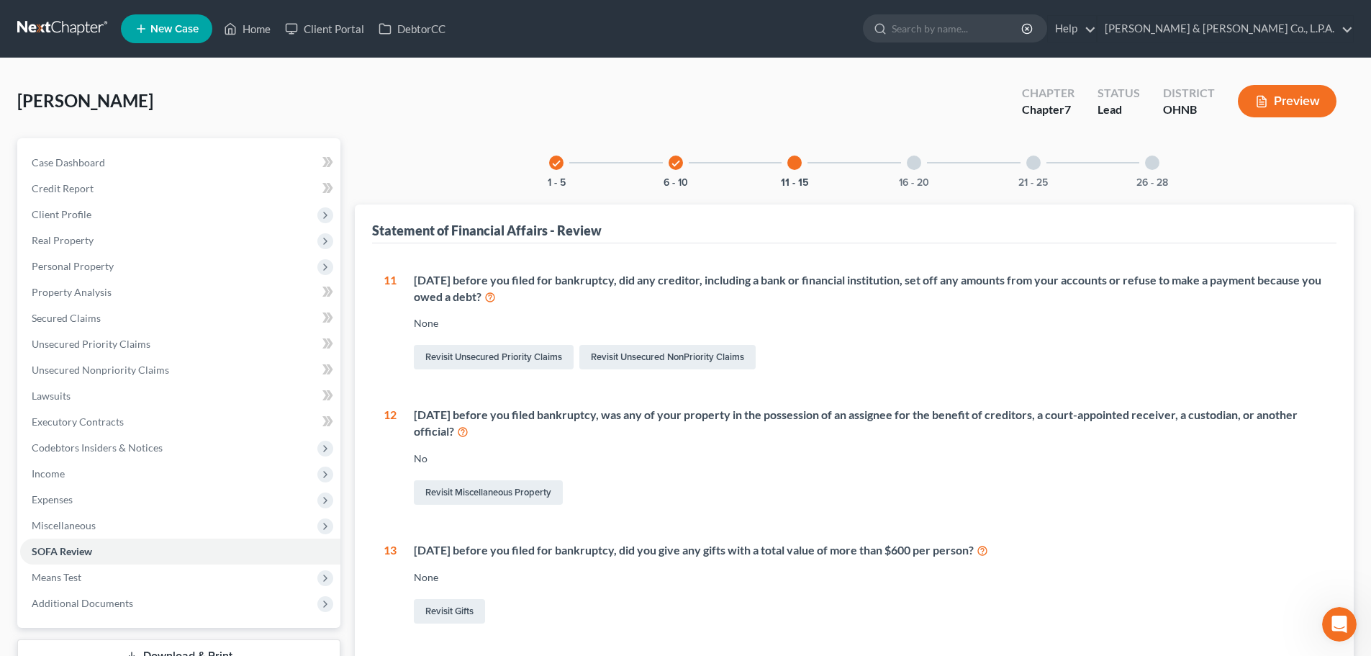
click at [911, 168] on div at bounding box center [914, 162] width 14 height 14
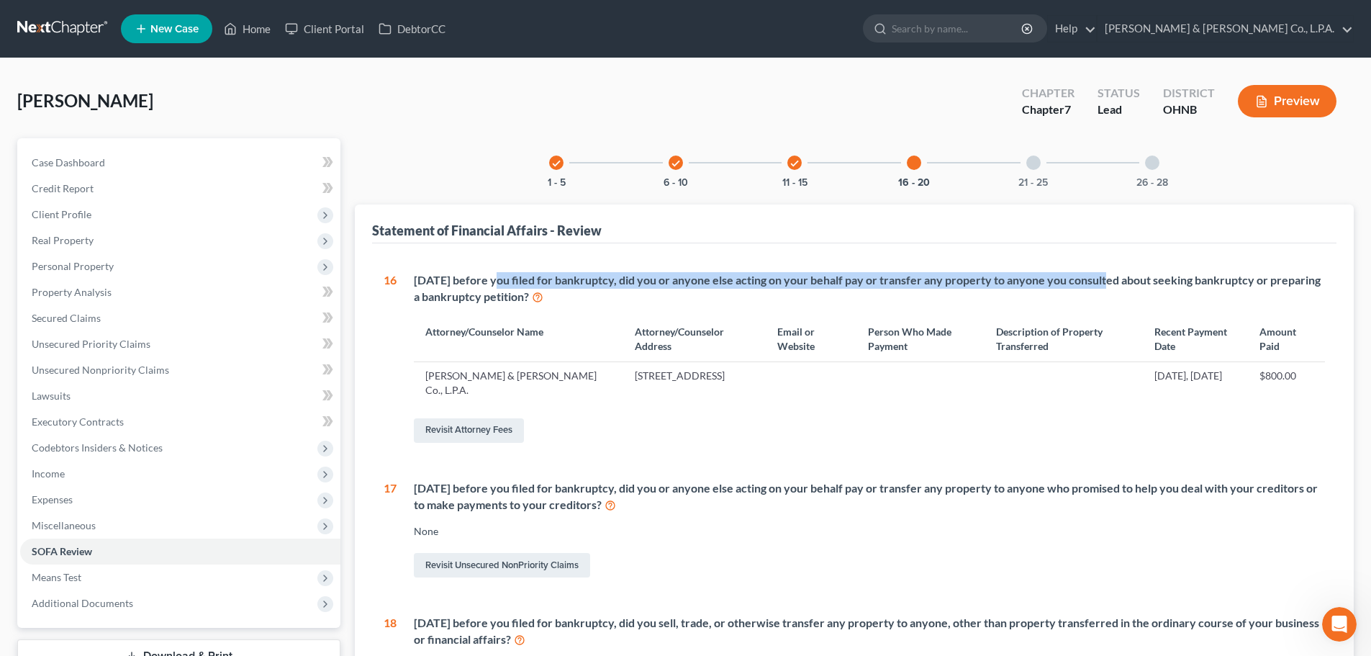
drag, startPoint x: 1097, startPoint y: 284, endPoint x: 494, endPoint y: 284, distance: 602.4
click at [494, 284] on div "[DATE] before you filed for bankruptcy, did you or anyone else acting on your b…" at bounding box center [869, 288] width 911 height 33
click at [1006, 276] on div "[DATE] before you filed for bankruptcy, did you or anyone else acting on your b…" at bounding box center [869, 288] width 911 height 33
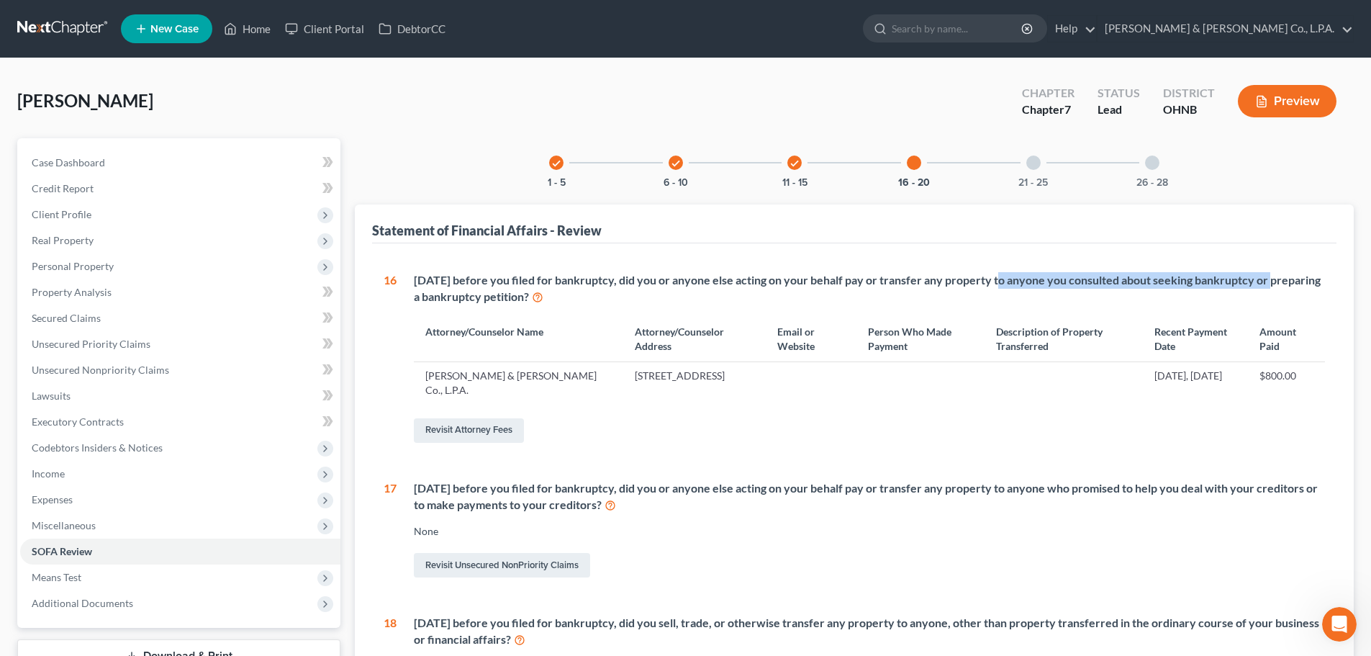
drag, startPoint x: 990, startPoint y: 286, endPoint x: 1265, endPoint y: 287, distance: 275.0
click at [1265, 287] on div "[DATE] before you filed for bankruptcy, did you or anyone else acting on your b…" at bounding box center [869, 288] width 911 height 33
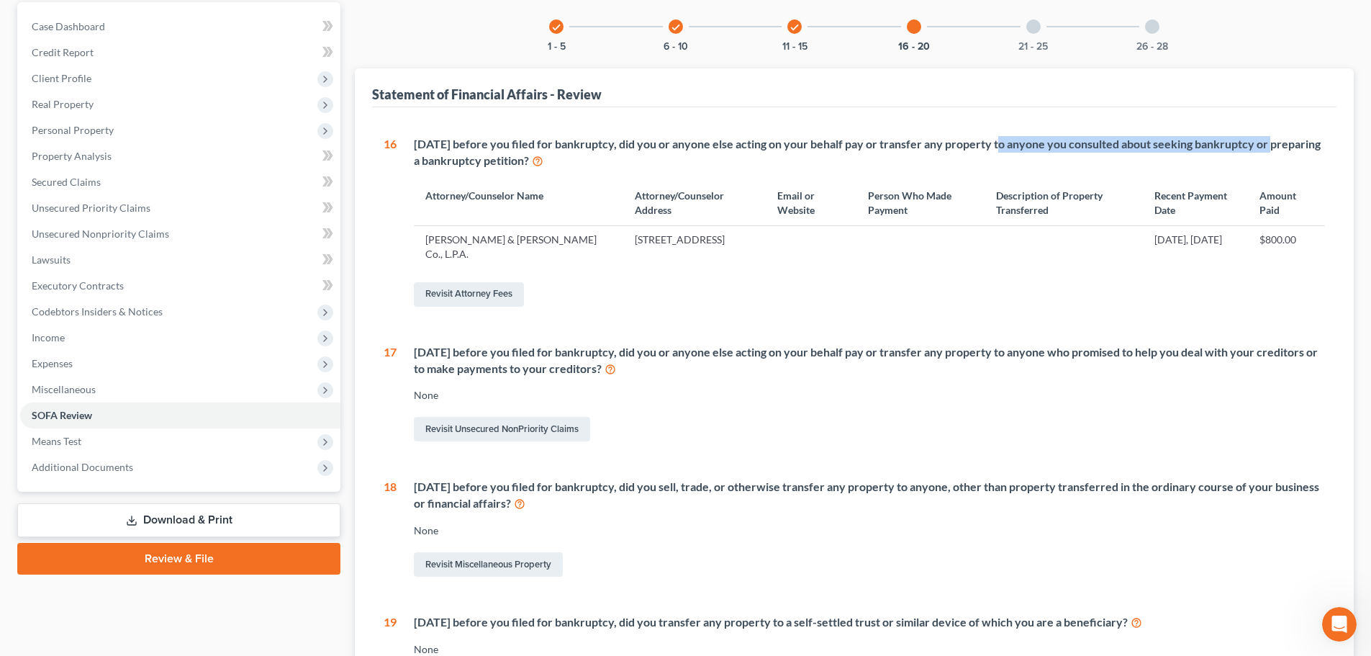
scroll to position [216, 0]
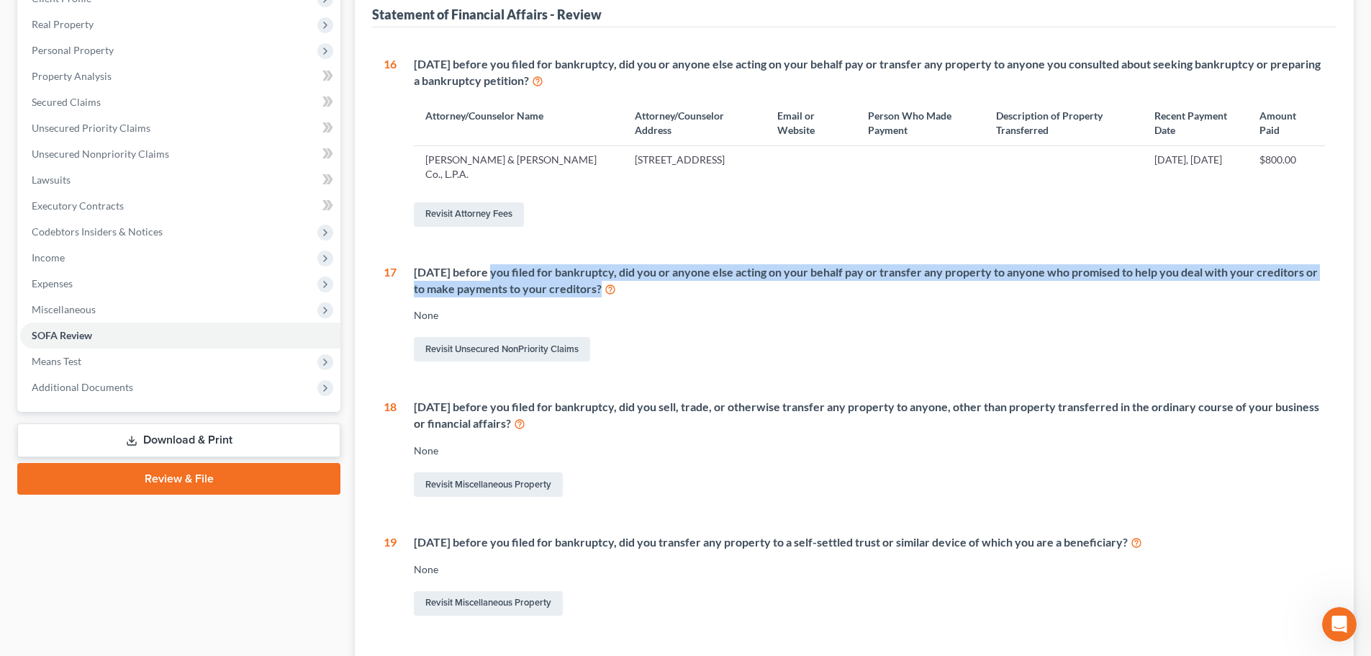
drag, startPoint x: 629, startPoint y: 286, endPoint x: 487, endPoint y: 289, distance: 141.8
click at [487, 271] on div "[DATE] before you filed for bankruptcy, did you or anyone else acting on your b…" at bounding box center [869, 280] width 911 height 33
click at [487, 290] on div "[DATE] before you filed for bankruptcy, did you or anyone else acting on your b…" at bounding box center [869, 280] width 911 height 33
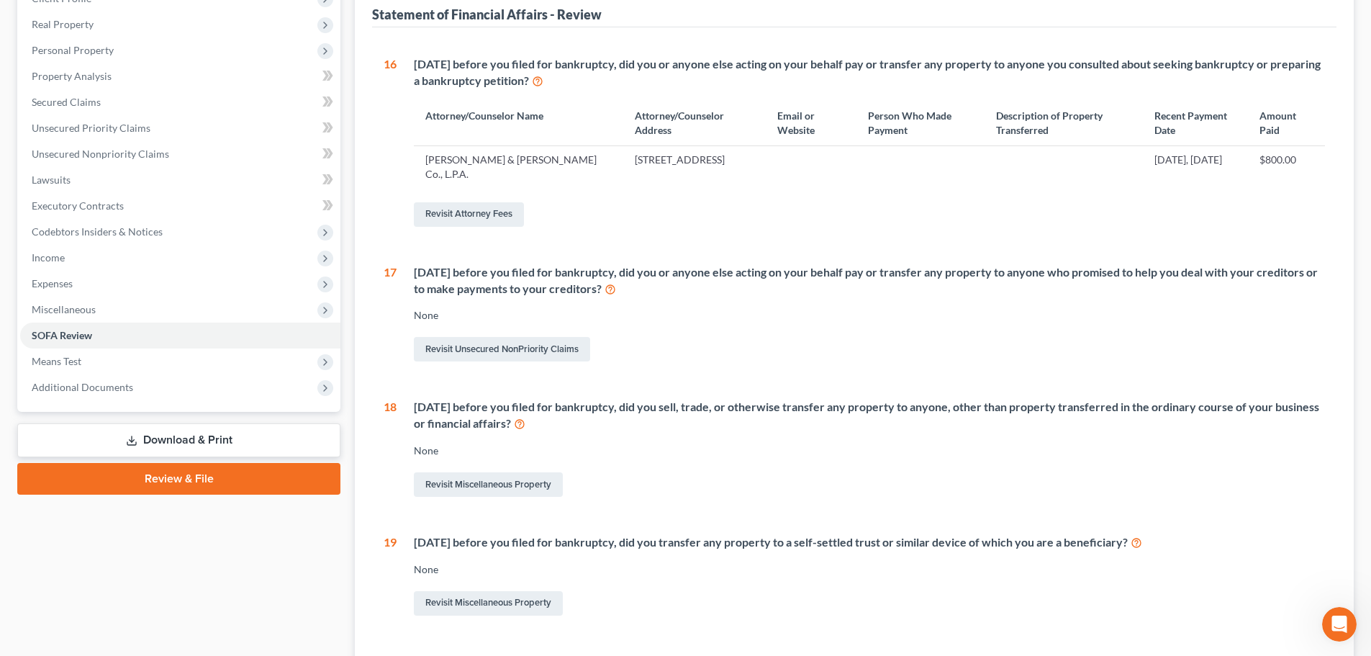
click at [616, 291] on icon at bounding box center [611, 288] width 12 height 14
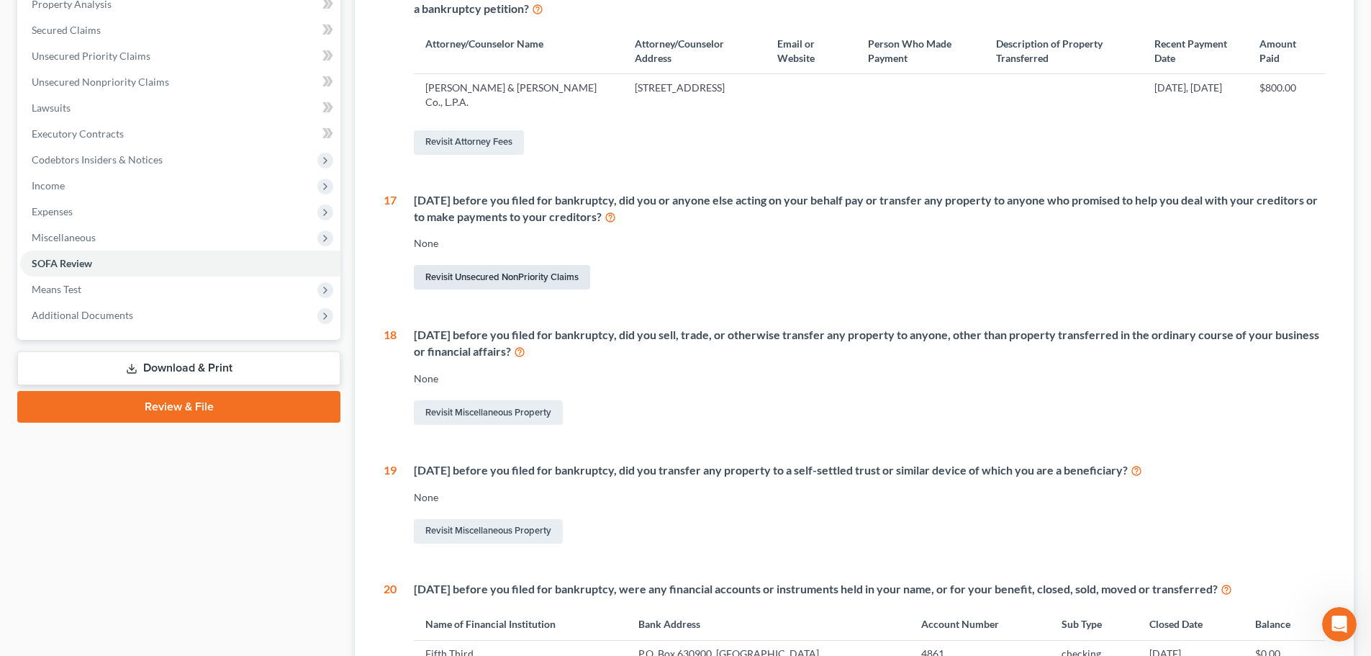
drag, startPoint x: 515, startPoint y: 271, endPoint x: 858, endPoint y: 315, distance: 346.0
click at [515, 271] on link "Revisit Unsecured NonPriority Claims" at bounding box center [502, 277] width 176 height 24
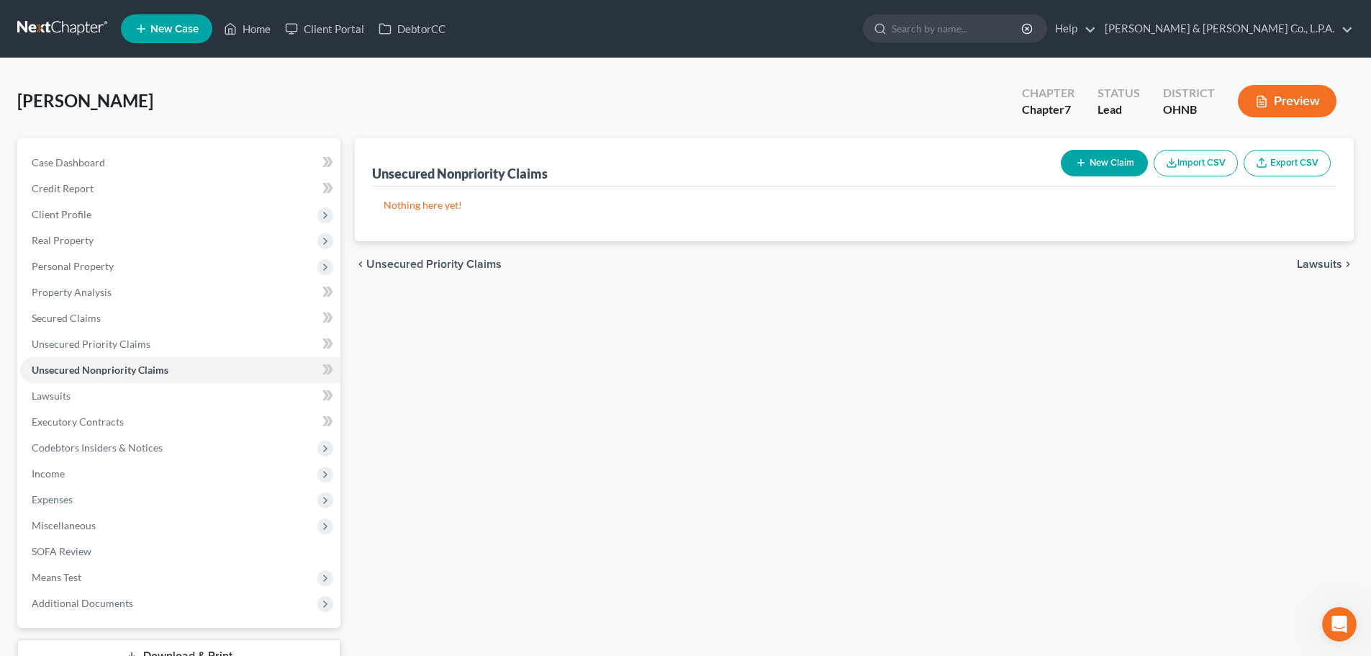
click at [1109, 162] on button "New Claim" at bounding box center [1104, 163] width 87 height 27
select select "0"
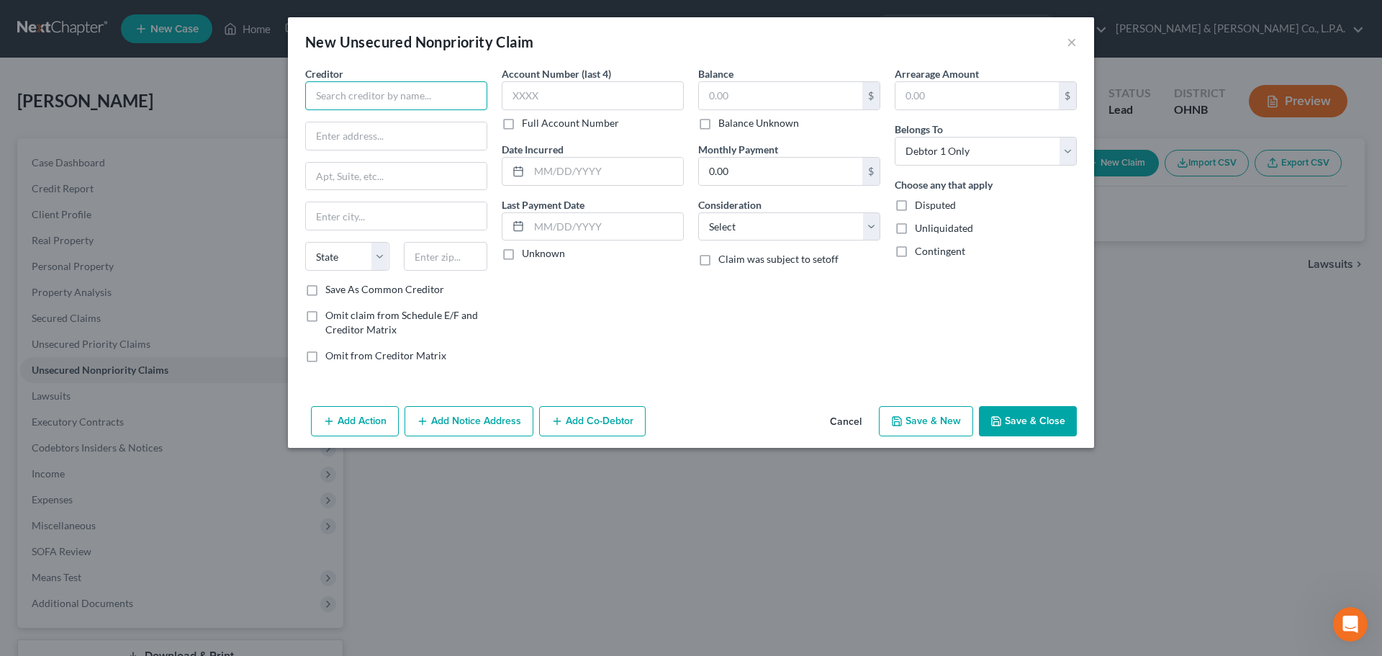
click at [394, 87] on input "text" at bounding box center [396, 95] width 182 height 29
type input "Everest Law"
click at [410, 133] on input "text" at bounding box center [396, 135] width 181 height 27
paste input "[STREET_ADDRESS]"
click at [405, 125] on input "[STREET_ADDRESS]" at bounding box center [396, 135] width 181 height 27
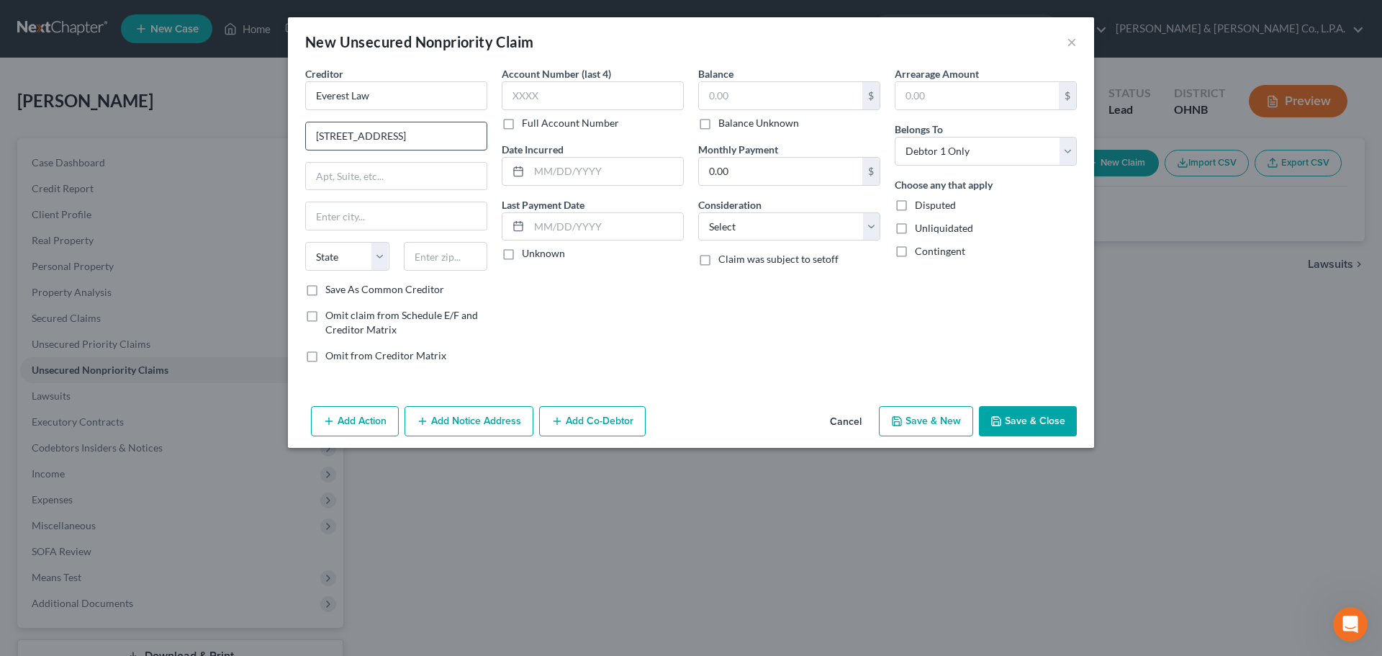
click at [405, 124] on input "[STREET_ADDRESS]" at bounding box center [396, 135] width 181 height 27
click at [405, 125] on input "[STREET_ADDRESS]" at bounding box center [396, 135] width 181 height 27
click at [404, 125] on input "[STREET_ADDRESS]" at bounding box center [396, 135] width 181 height 27
paste input "[STREET_ADDRESS]"
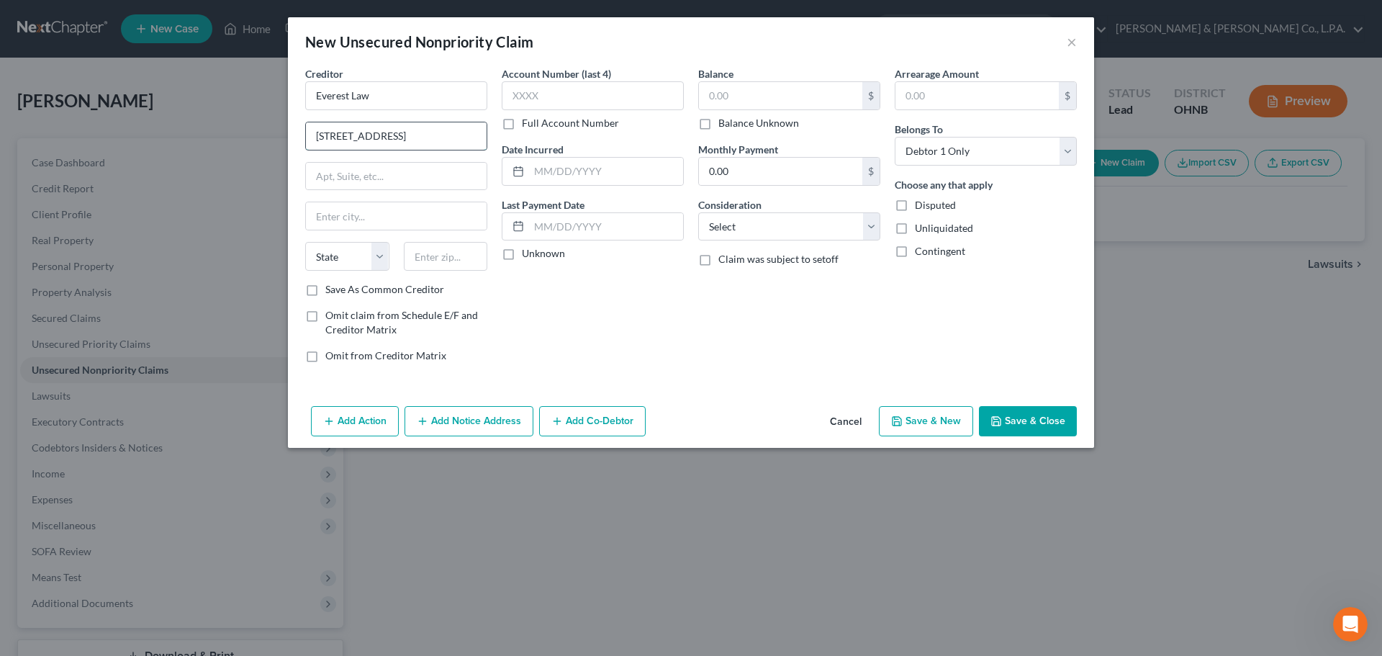
type input "[STREET_ADDRESS]"
click at [598, 342] on div "Account Number (last 4) Full Account Number Date Incurred Last Payment Date Unk…" at bounding box center [592, 220] width 196 height 308
click at [436, 256] on input "text" at bounding box center [446, 256] width 84 height 29
type input "84084"
type input "West Jordan"
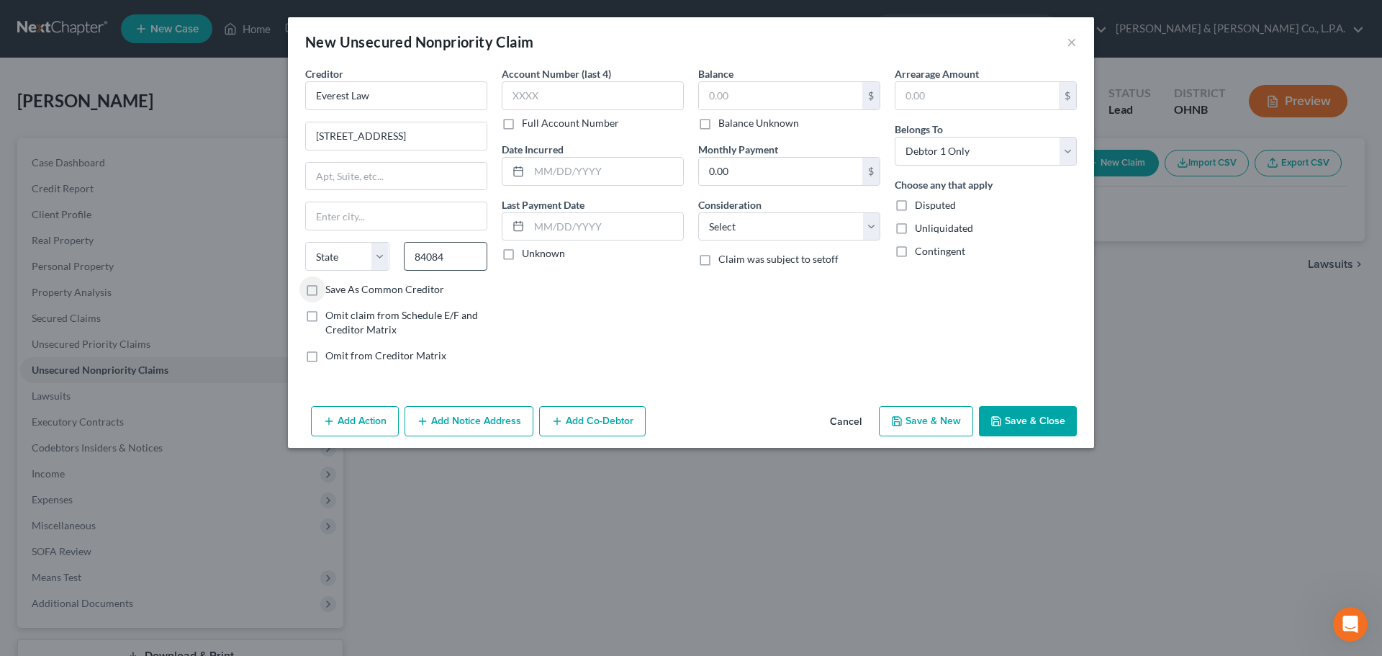
select select "46"
click at [607, 88] on input "text" at bounding box center [593, 95] width 182 height 29
click at [325, 315] on label "Omit claim from Schedule E/F and Creditor Matrix" at bounding box center [406, 322] width 162 height 29
click at [331, 315] on input "Omit claim from Schedule E/F and Creditor Matrix" at bounding box center [335, 312] width 9 height 9
checkbox input "true"
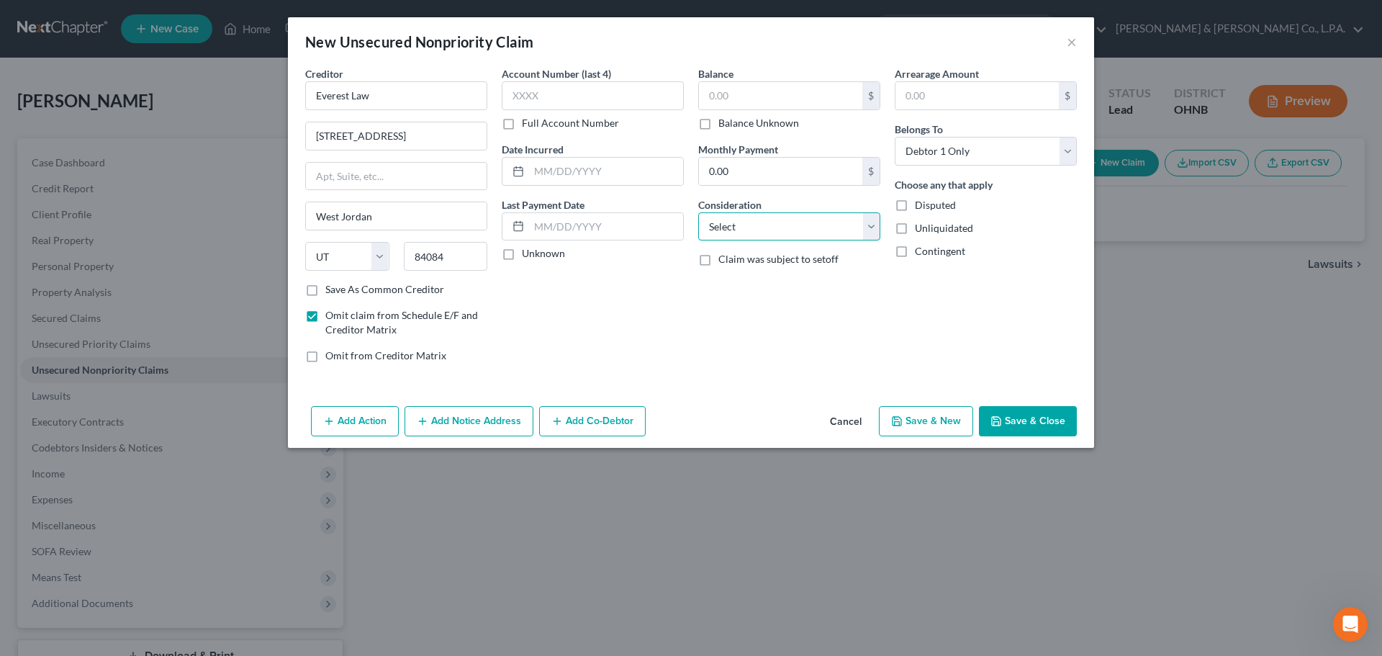
click at [836, 225] on select "Select Cable / Satellite Services Collection Agency Credit Card Debt Debt Couns…" at bounding box center [789, 226] width 182 height 29
select select "16"
click at [698, 212] on select "Select Cable / Satellite Services Collection Agency Credit Card Debt Debt Couns…" at bounding box center [789, 226] width 182 height 29
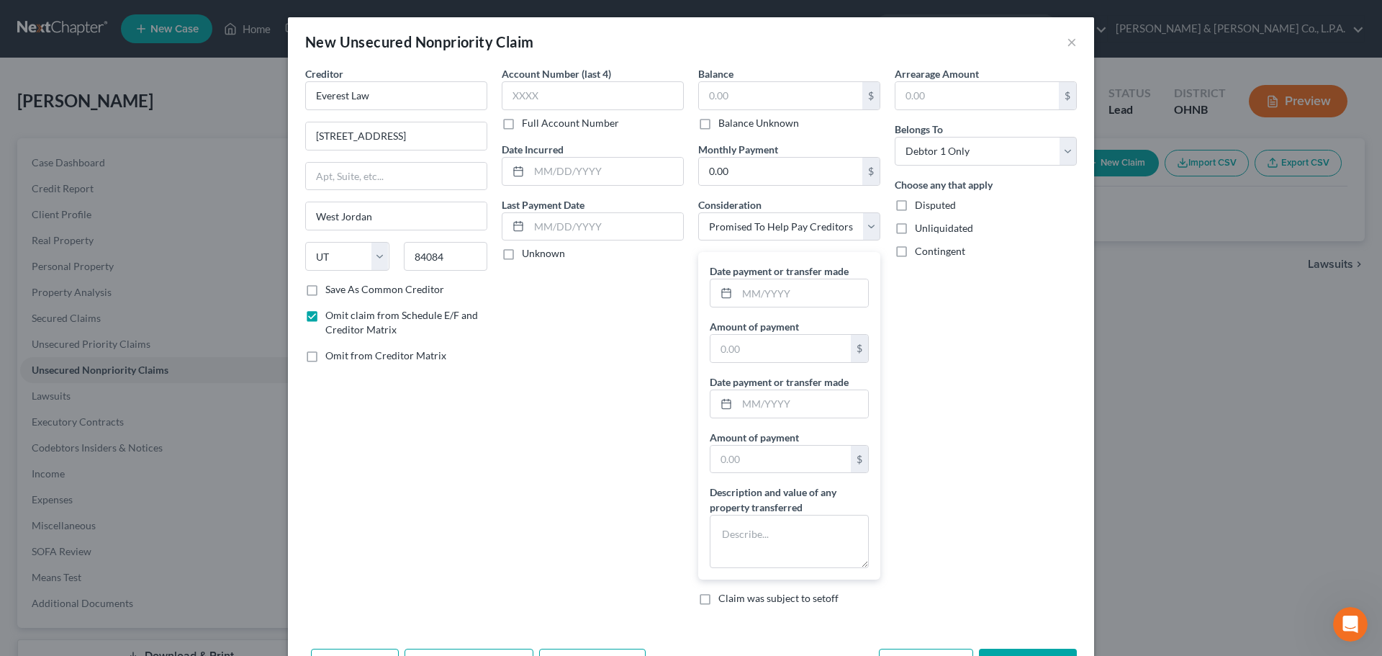
click at [959, 310] on div "Arrearage Amount $ Belongs To * Select Debtor 1 Only Debtor 2 Only Debtor 1 And…" at bounding box center [985, 341] width 196 height 551
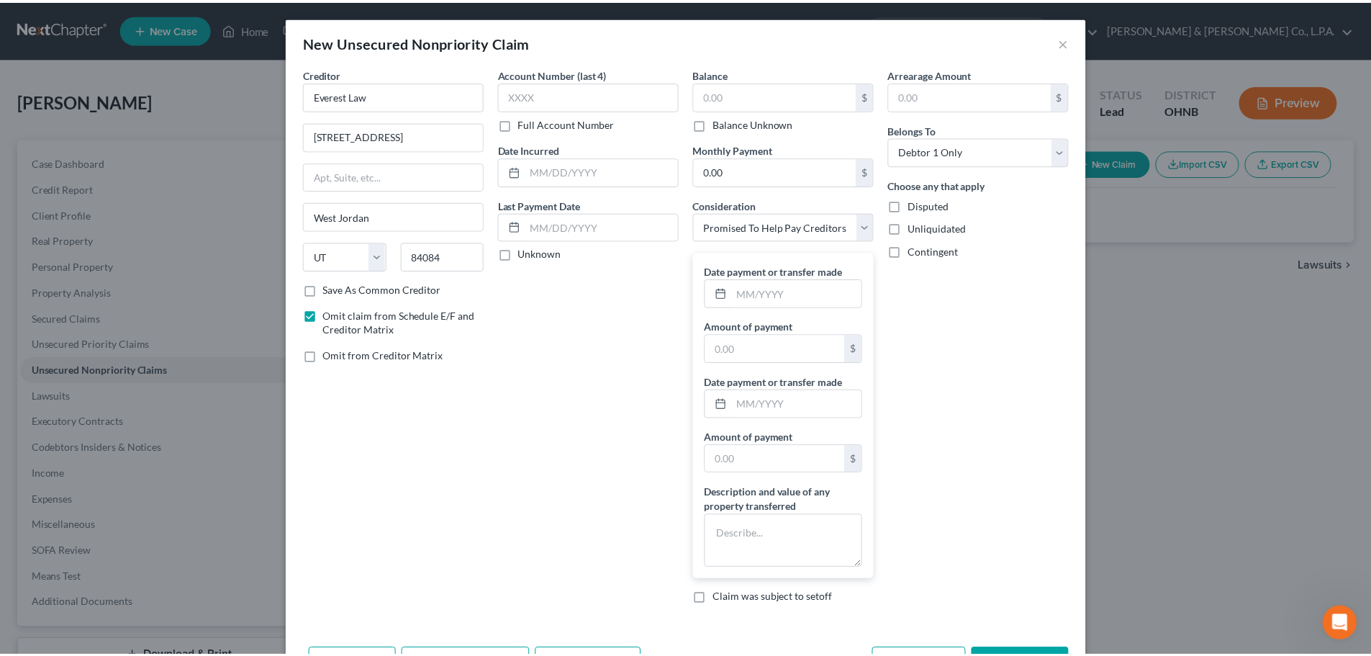
scroll to position [52, 0]
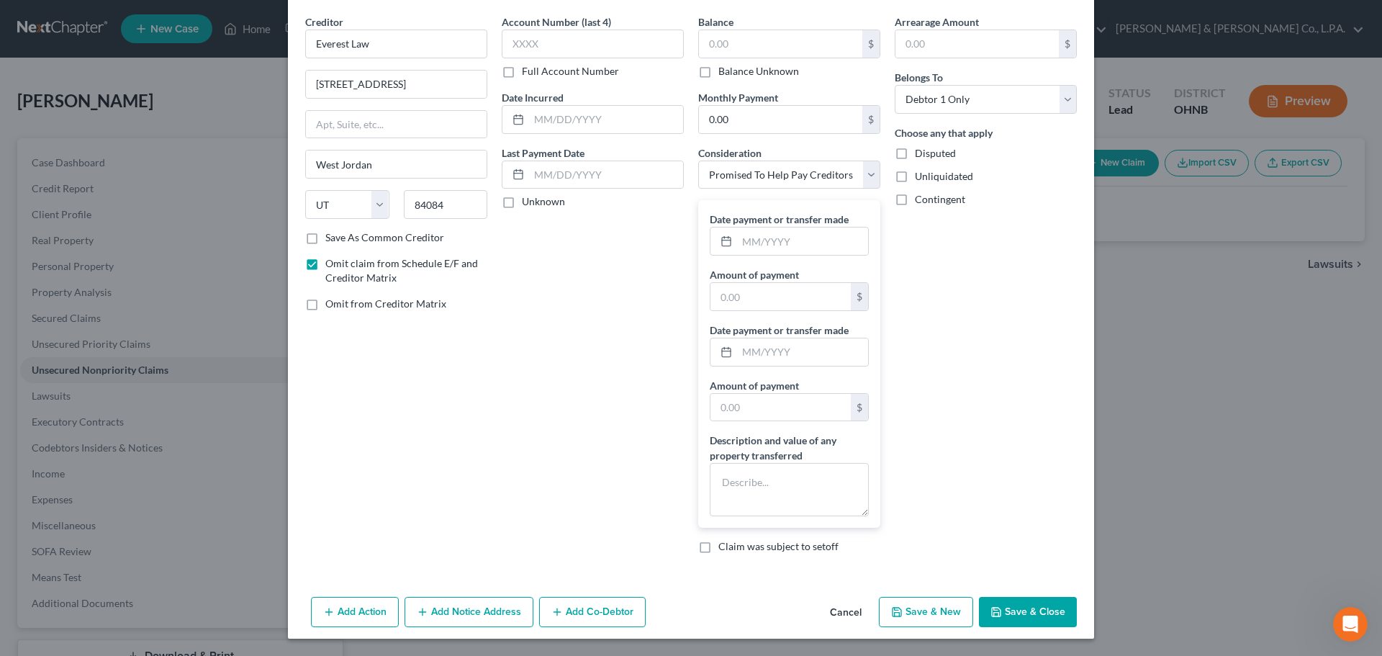
click at [1027, 618] on button "Save & Close" at bounding box center [1028, 612] width 98 height 30
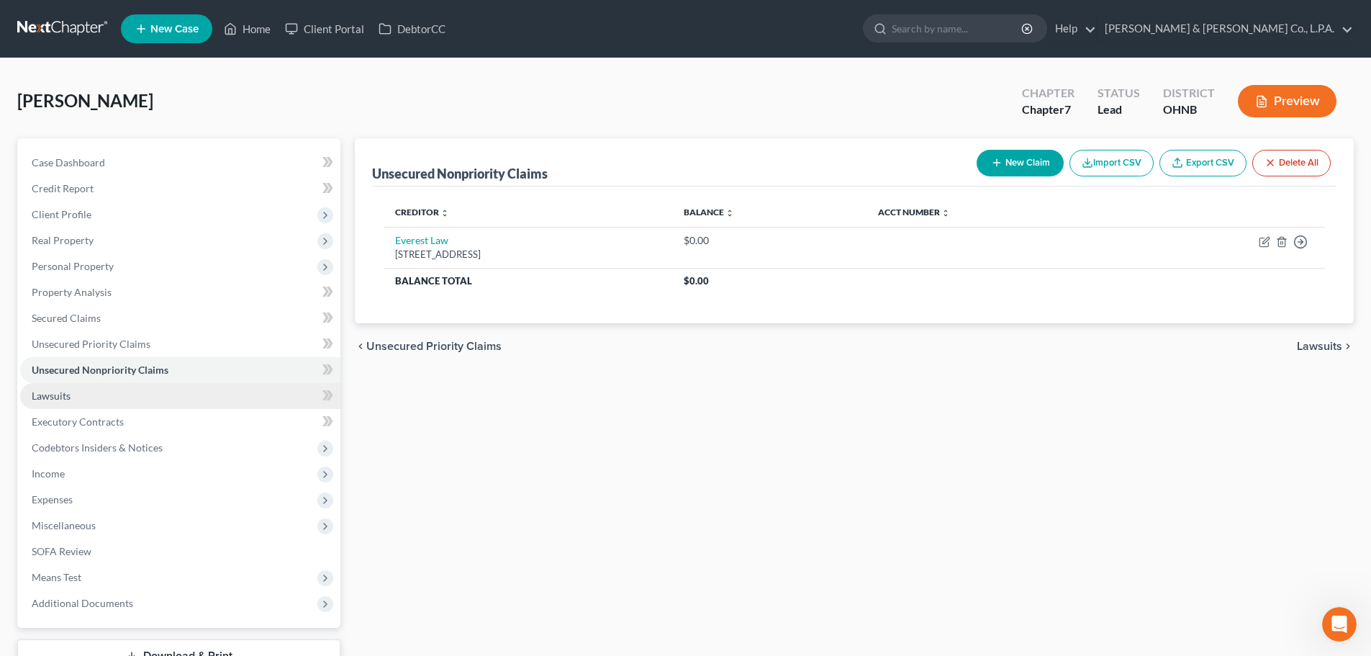
click at [63, 395] on span "Lawsuits" at bounding box center [51, 395] width 39 height 12
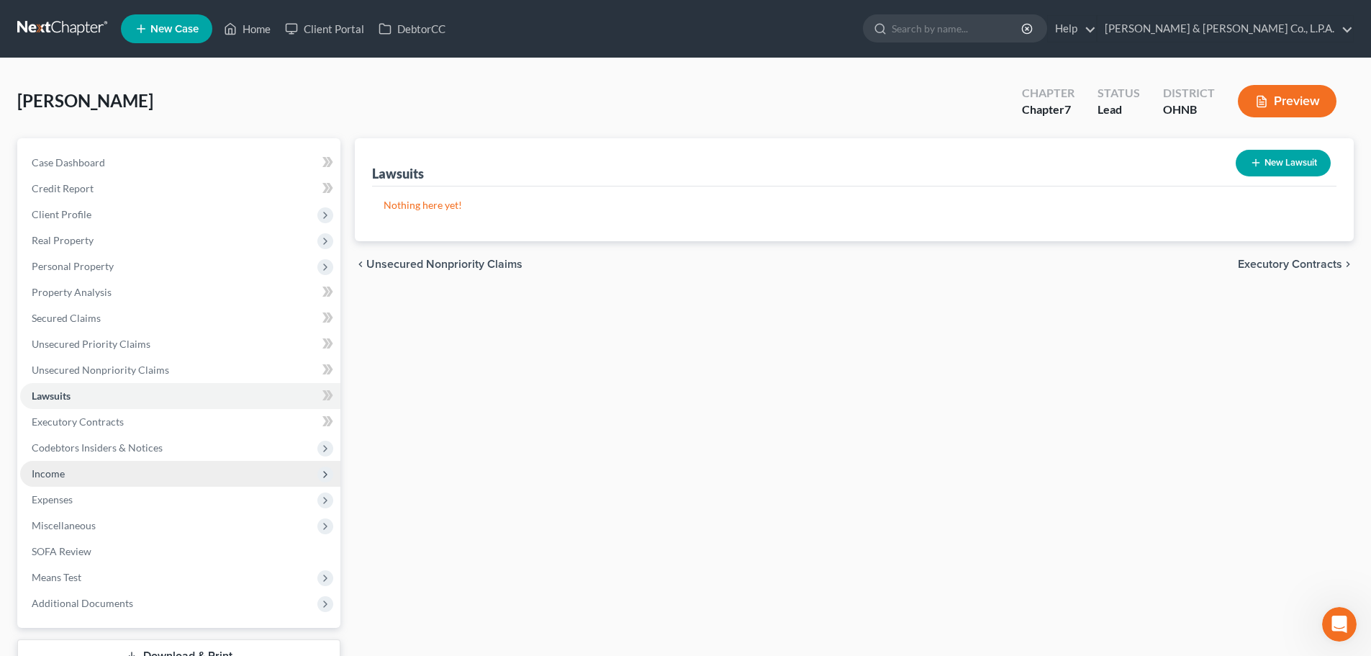
click at [155, 469] on span "Income" at bounding box center [180, 474] width 320 height 26
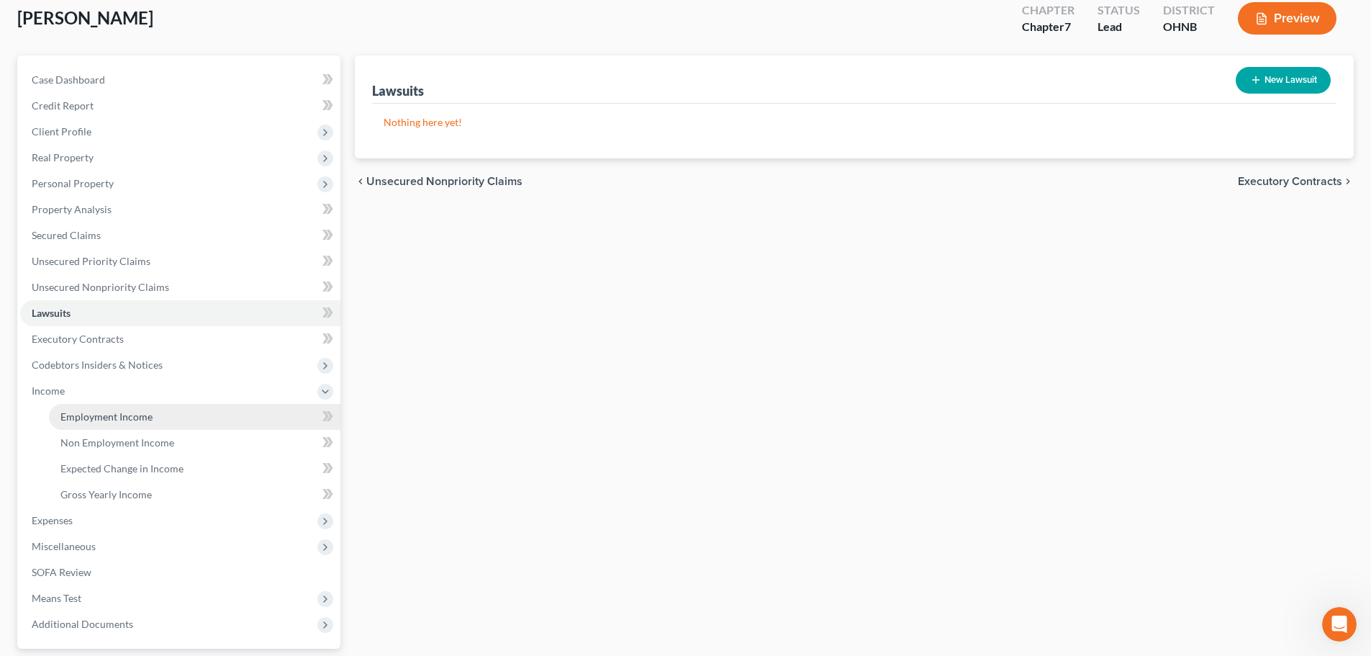
scroll to position [144, 0]
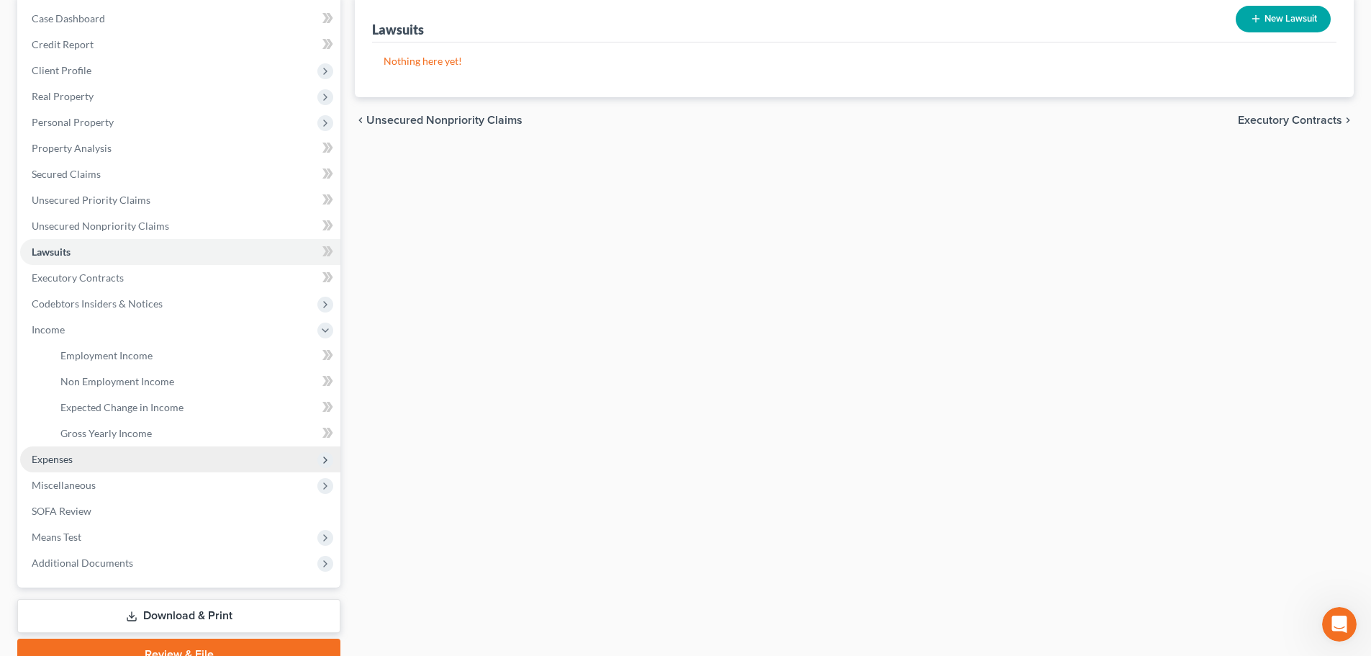
click at [76, 463] on span "Expenses" at bounding box center [180, 459] width 320 height 26
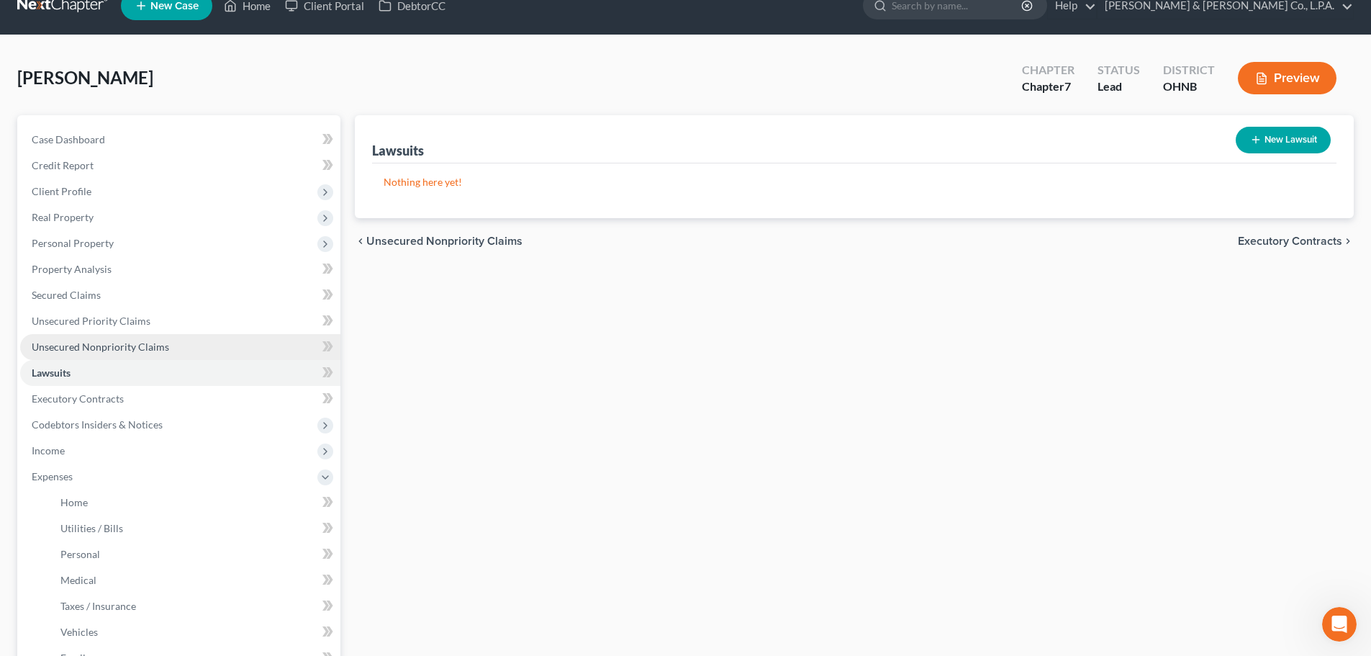
scroll to position [0, 0]
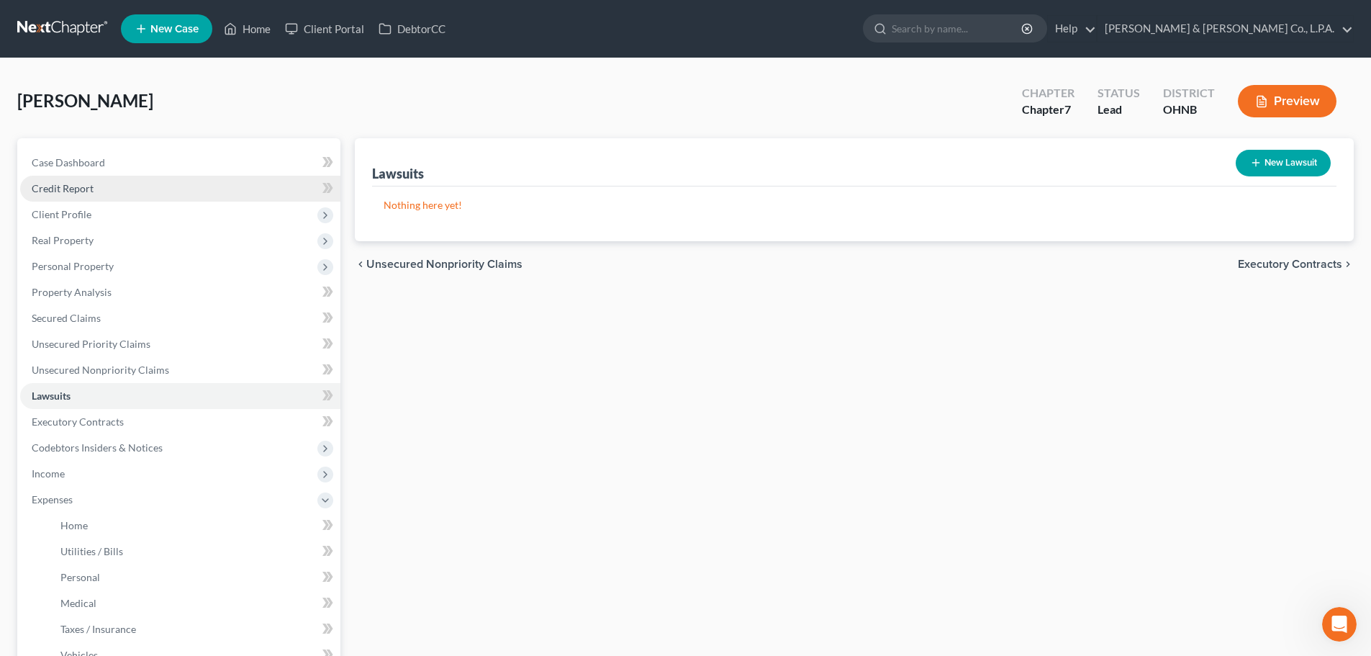
click at [113, 183] on link "Credit Report" at bounding box center [180, 189] width 320 height 26
